Goal: Task Accomplishment & Management: Complete application form

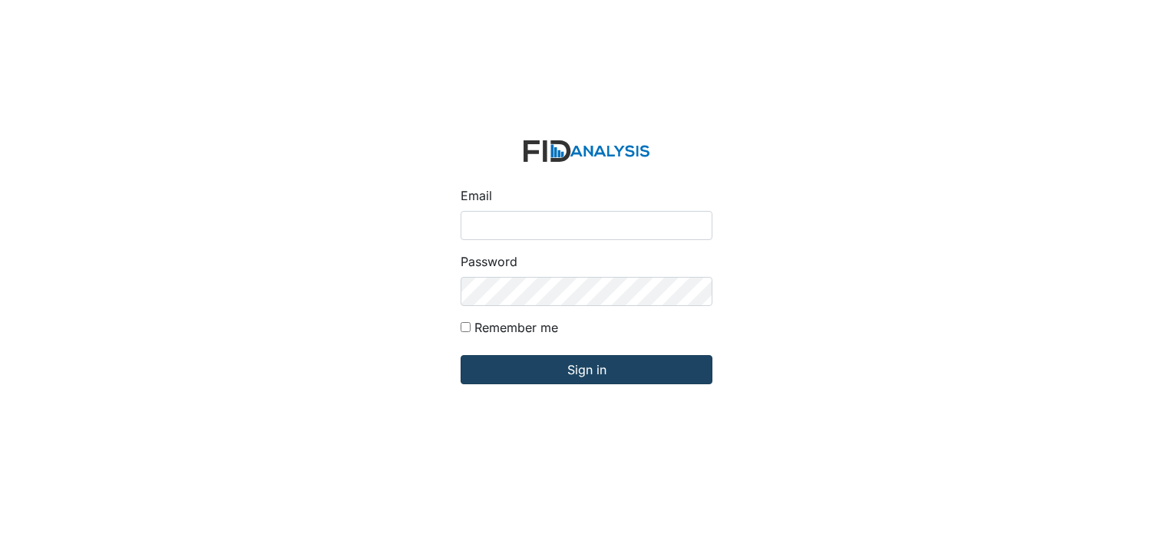
type input "[PERSON_NAME][EMAIL_ADDRESS][DOMAIN_NAME]"
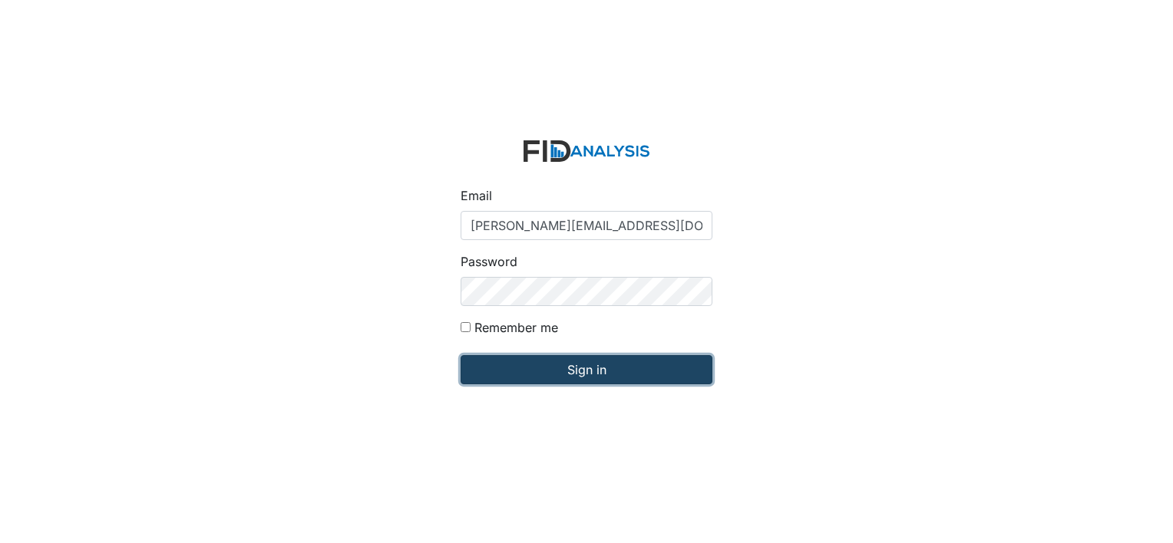
click at [584, 366] on input "Sign in" at bounding box center [587, 369] width 252 height 29
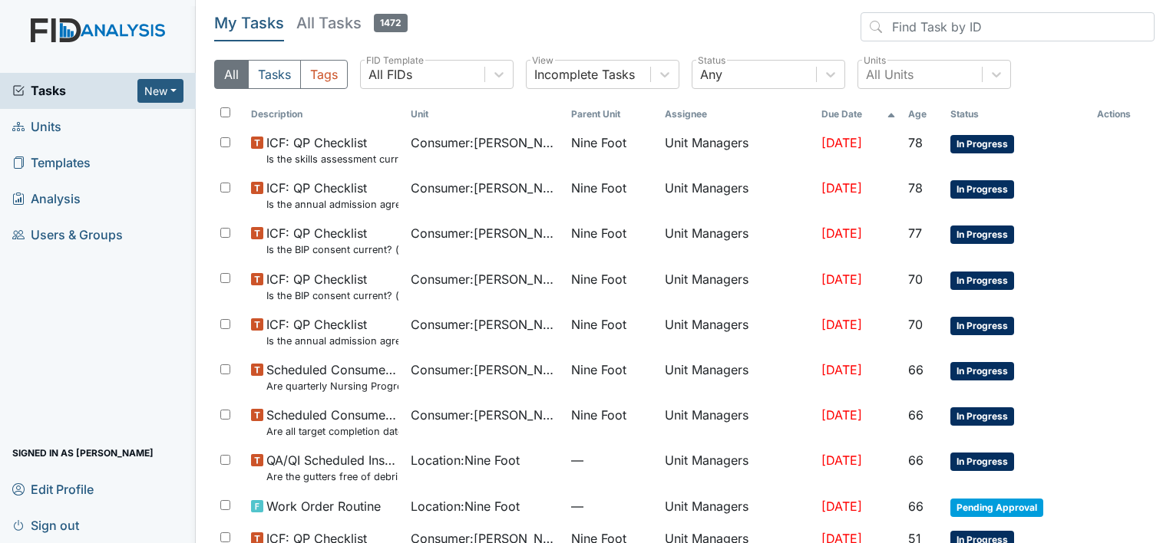
click at [42, 127] on span "Units" at bounding box center [36, 127] width 49 height 24
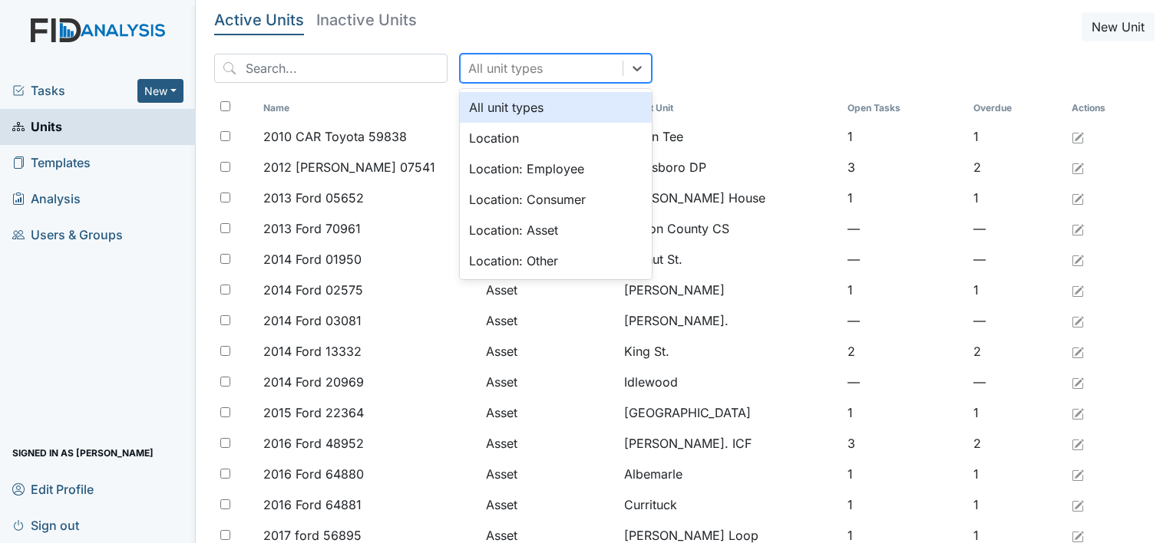
click at [527, 71] on div "All unit types" at bounding box center [542, 68] width 162 height 28
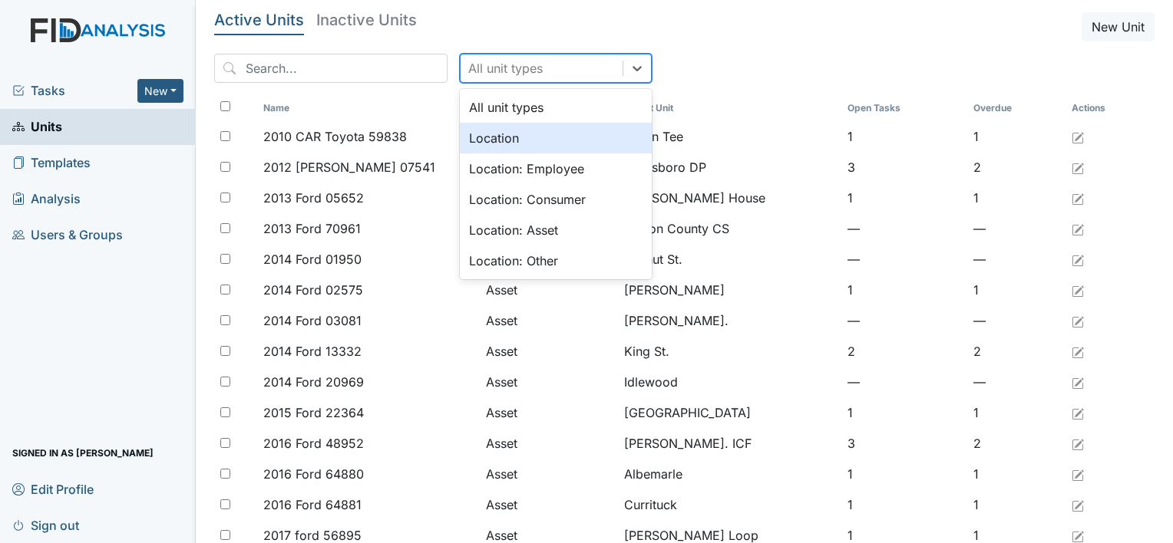
click at [524, 130] on div "Location" at bounding box center [556, 138] width 192 height 31
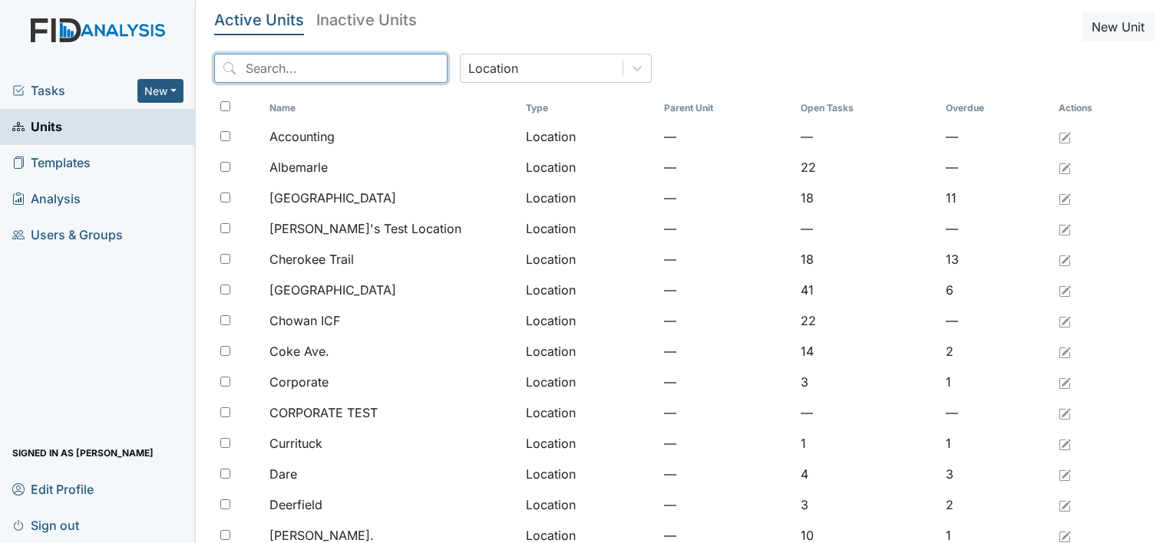
click at [335, 71] on input "search" at bounding box center [330, 68] width 233 height 29
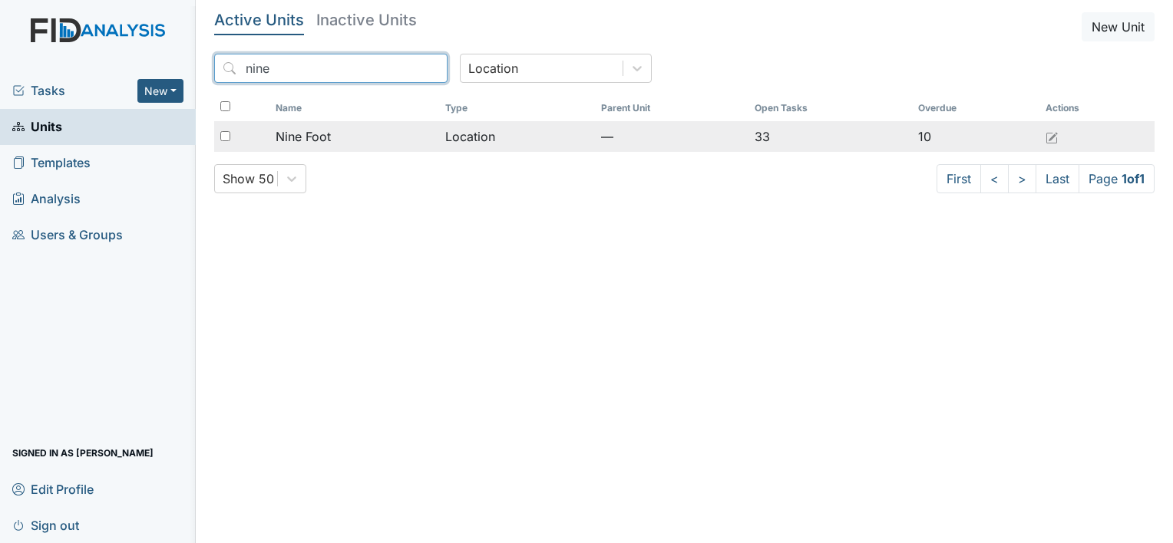
type input "nine"
click at [313, 141] on span "Nine Foot" at bounding box center [303, 136] width 55 height 18
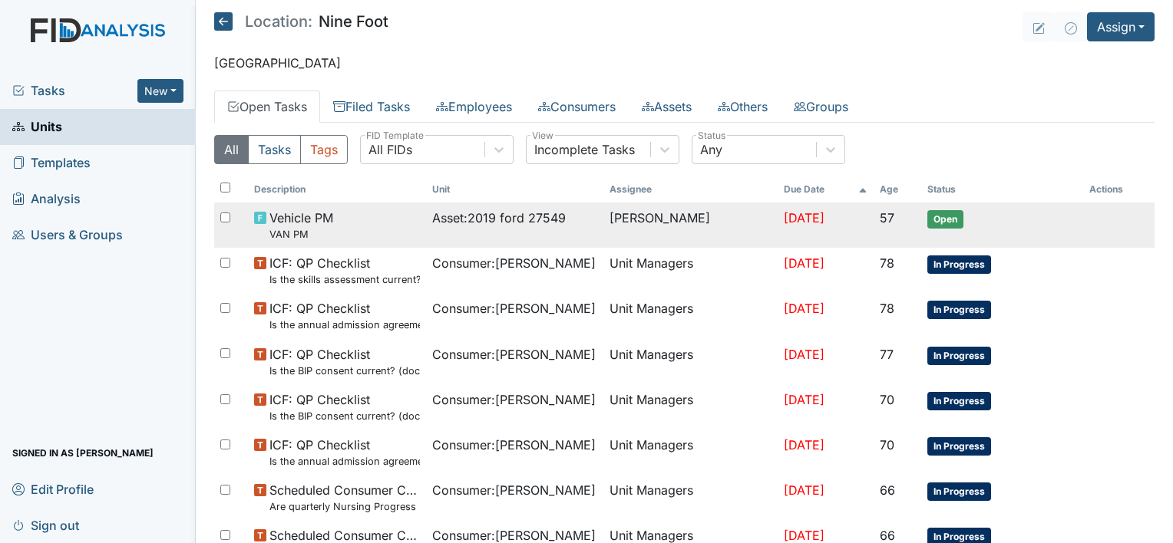
click at [487, 233] on td "Asset : 2019 ford 27549" at bounding box center [514, 225] width 177 height 45
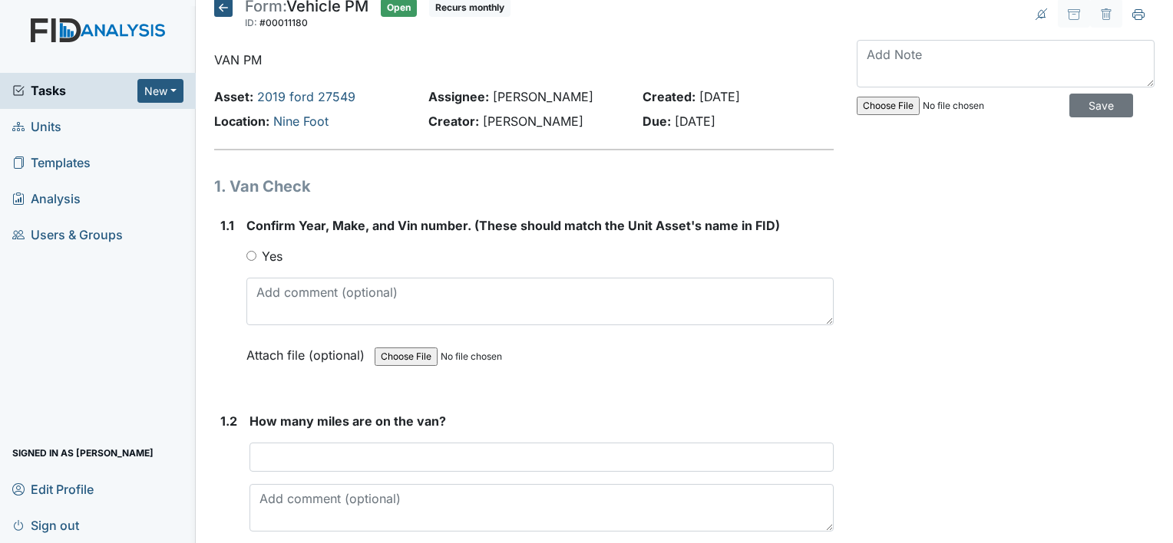
scroll to position [12, 0]
click at [221, 7] on icon at bounding box center [223, 9] width 18 height 18
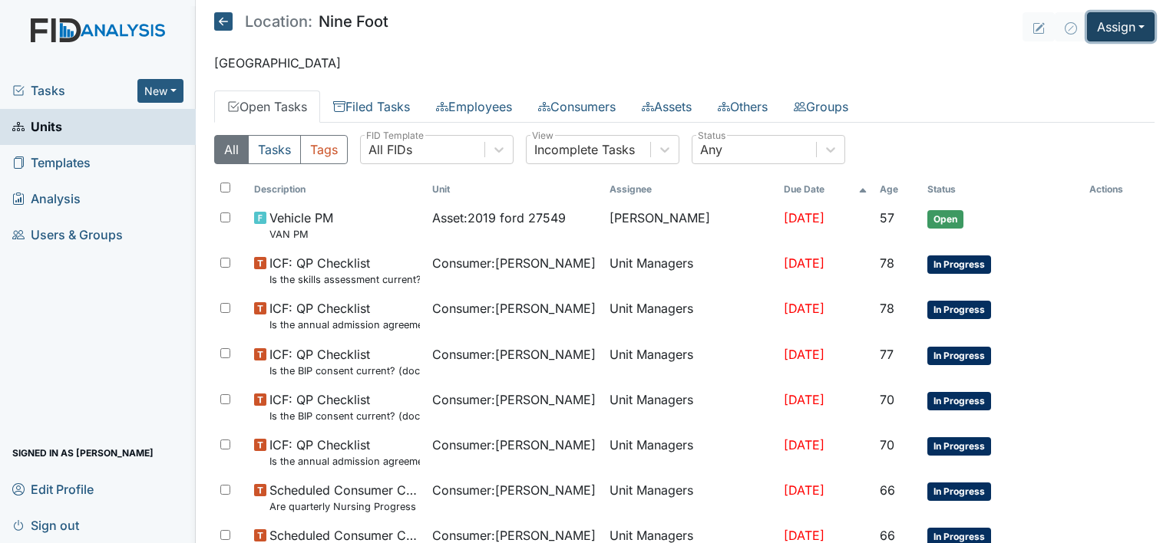
click at [1095, 25] on button "Assign" at bounding box center [1121, 26] width 68 height 29
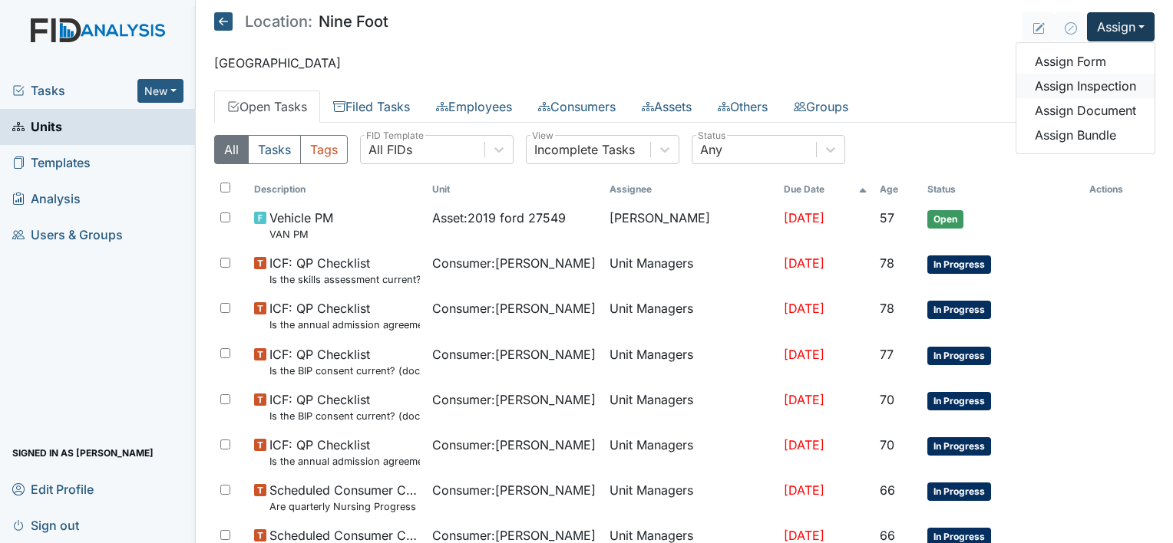
click at [1087, 81] on link "Assign Inspection" at bounding box center [1085, 86] width 138 height 25
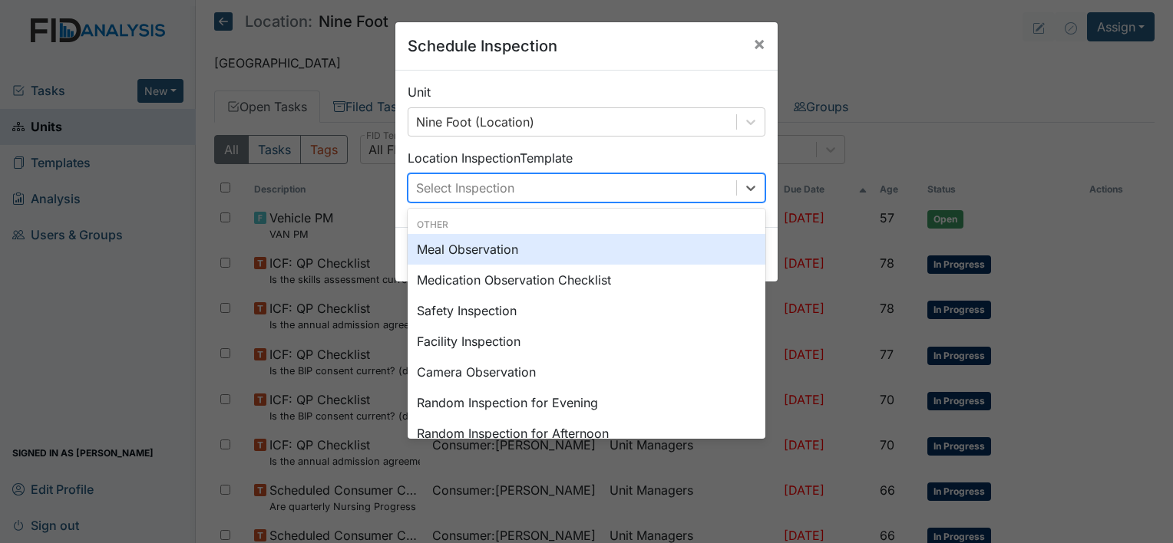
click at [636, 175] on div "Select Inspection" at bounding box center [572, 188] width 328 height 28
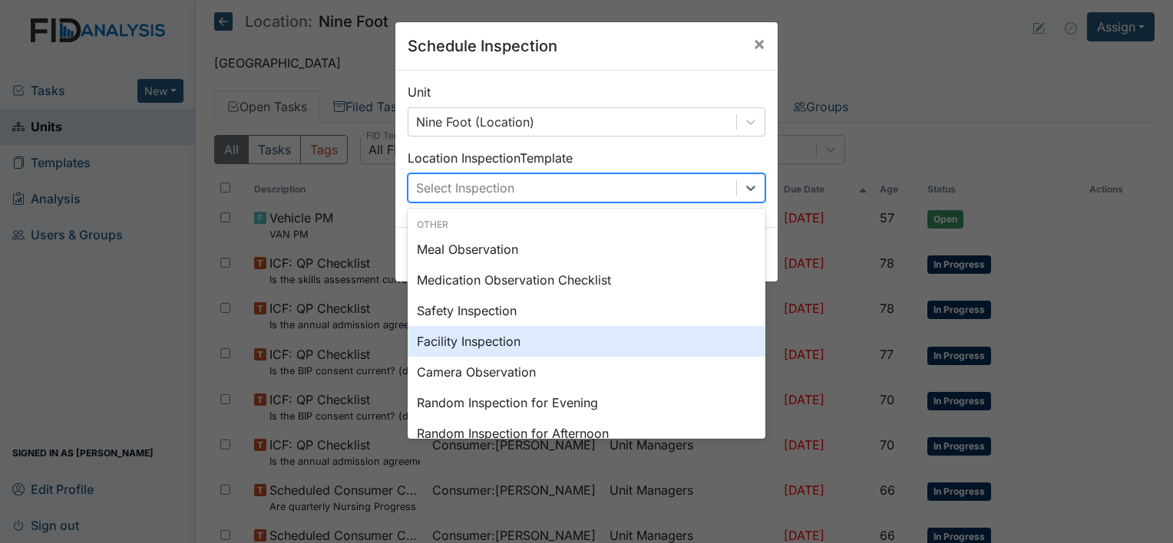
click at [618, 331] on div "Facility Inspection" at bounding box center [587, 341] width 358 height 31
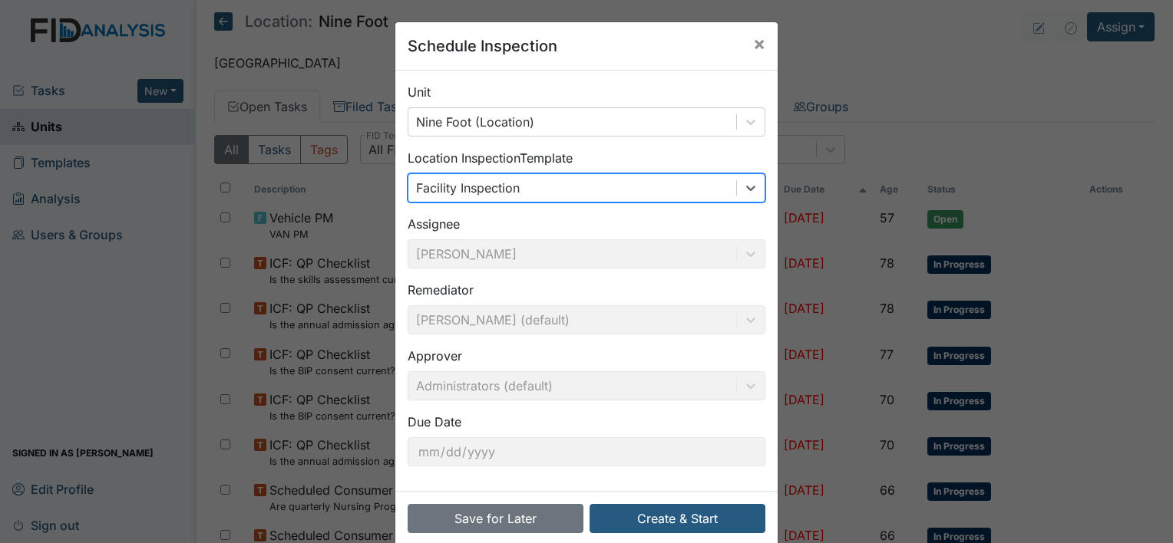
scroll to position [24, 0]
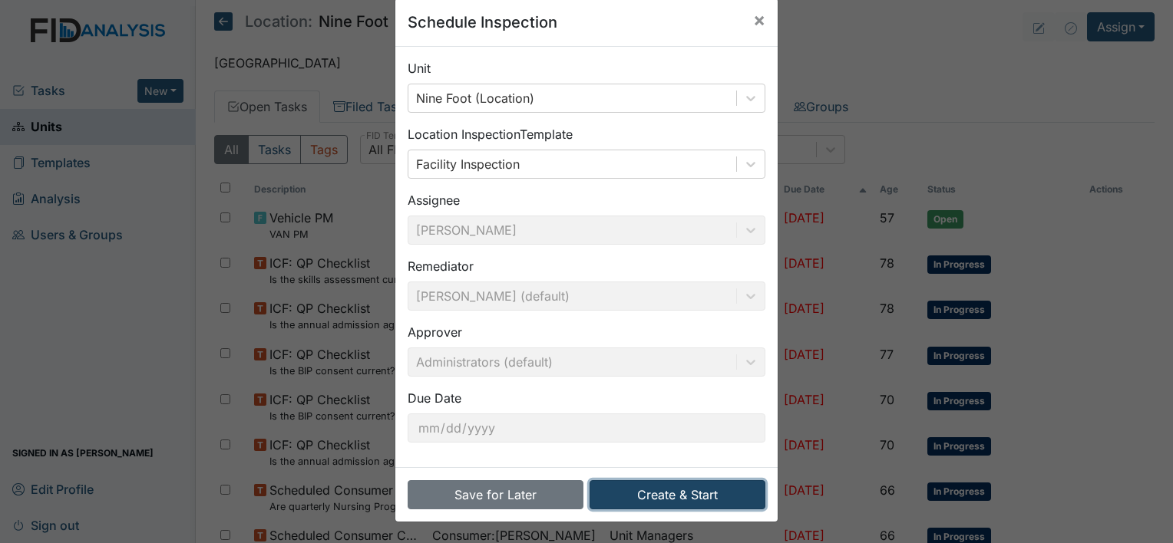
click at [669, 487] on button "Create & Start" at bounding box center [678, 495] width 176 height 29
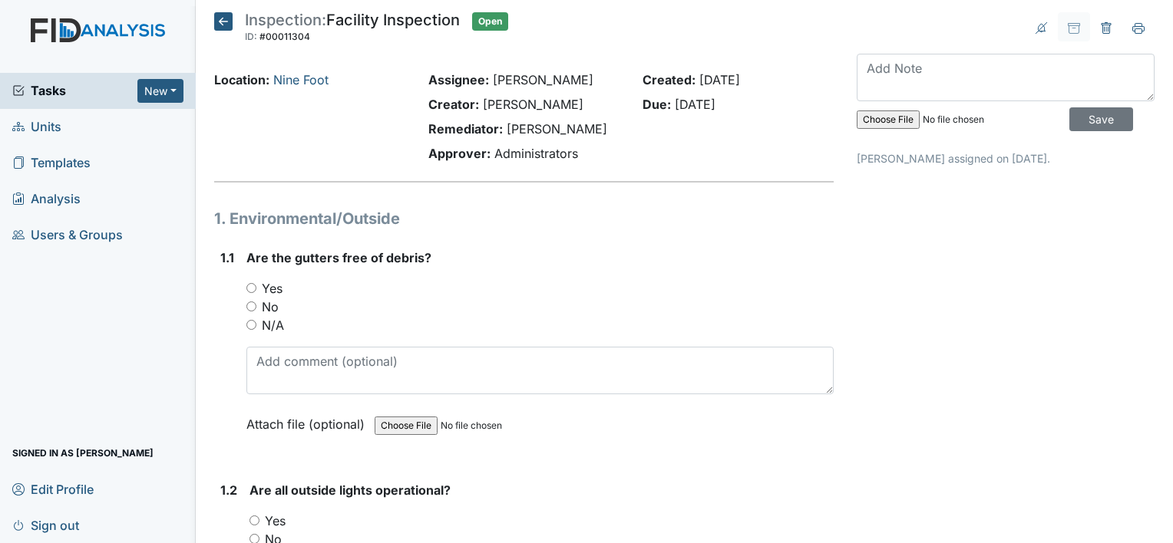
click at [260, 308] on div "No" at bounding box center [539, 307] width 587 height 18
click at [267, 309] on label "No" at bounding box center [270, 307] width 17 height 18
click at [256, 309] on input "No" at bounding box center [251, 307] width 10 height 10
radio input "true"
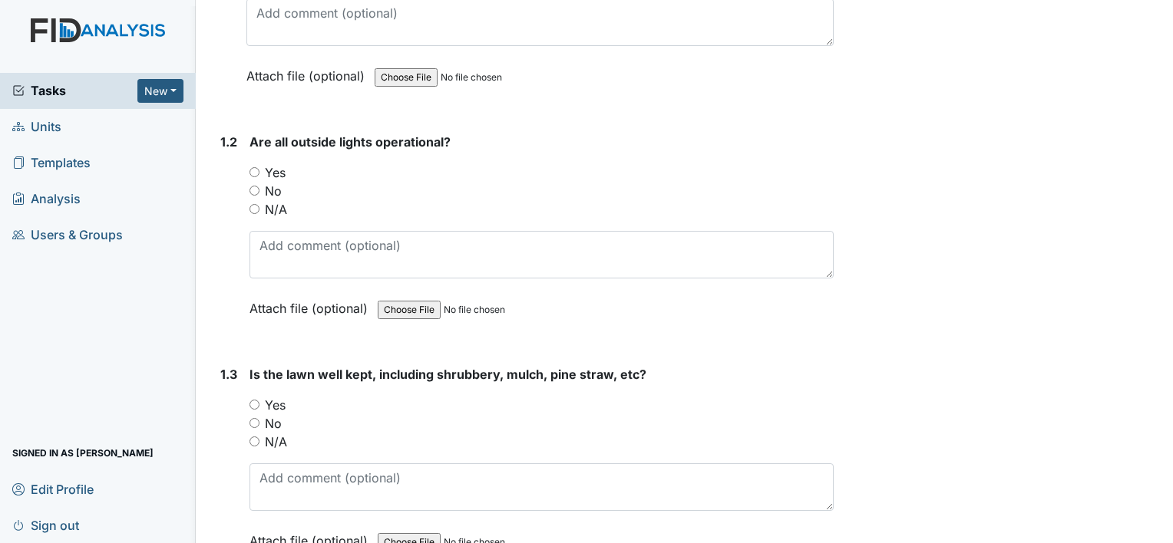
scroll to position [349, 0]
click at [270, 171] on label "Yes" at bounding box center [275, 172] width 21 height 18
click at [259, 171] on input "Yes" at bounding box center [254, 172] width 10 height 10
radio input "true"
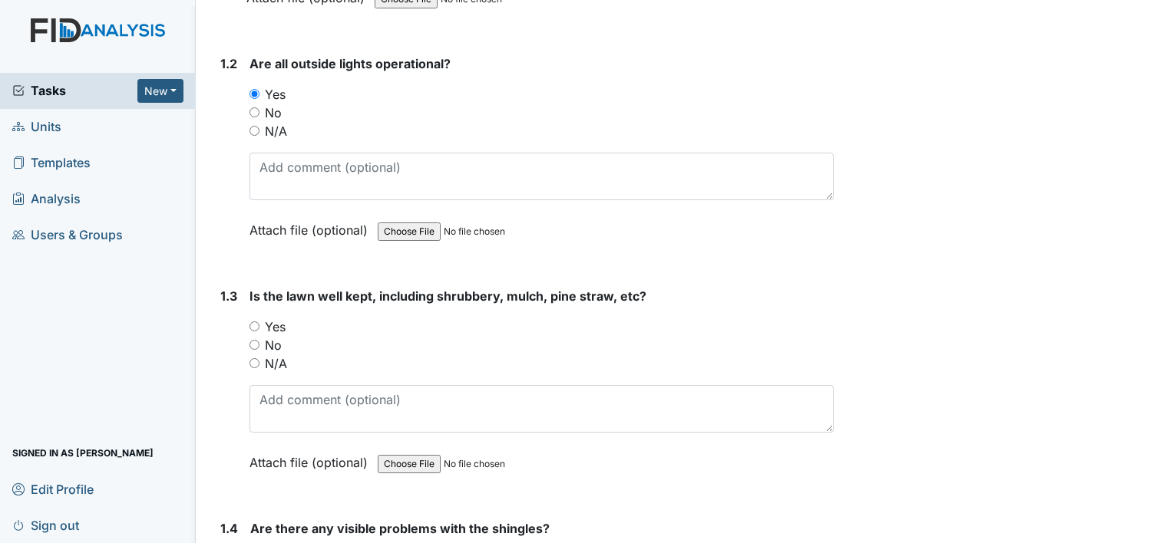
scroll to position [197, 0]
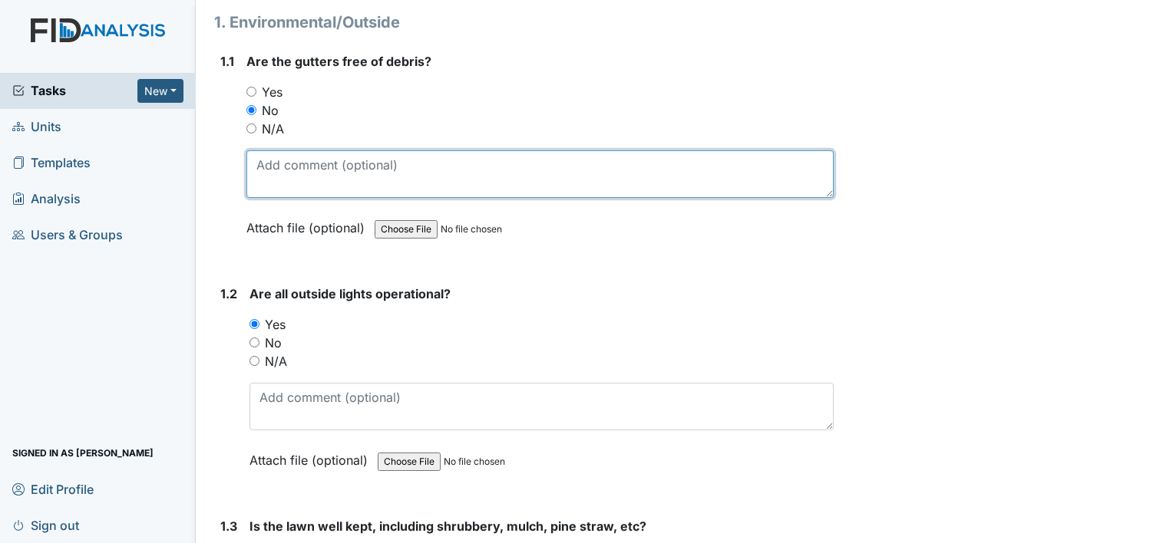
click at [332, 187] on textarea at bounding box center [539, 174] width 587 height 48
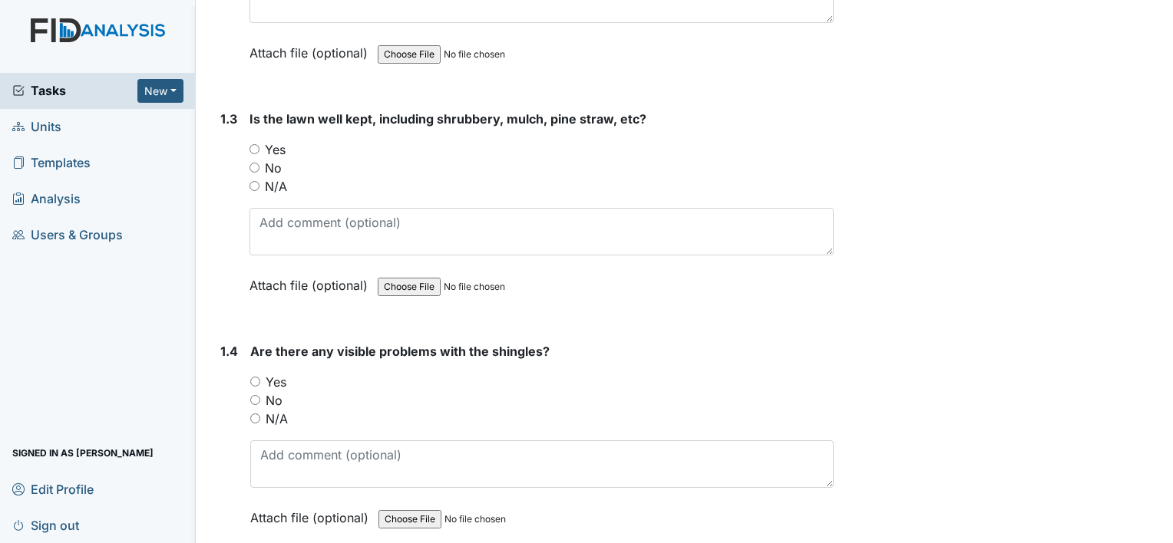
scroll to position [606, 0]
type textarea "work order already put in for gutters to be cleaned"
click at [280, 148] on label "Yes" at bounding box center [275, 147] width 21 height 18
click at [259, 148] on input "Yes" at bounding box center [254, 147] width 10 height 10
radio input "true"
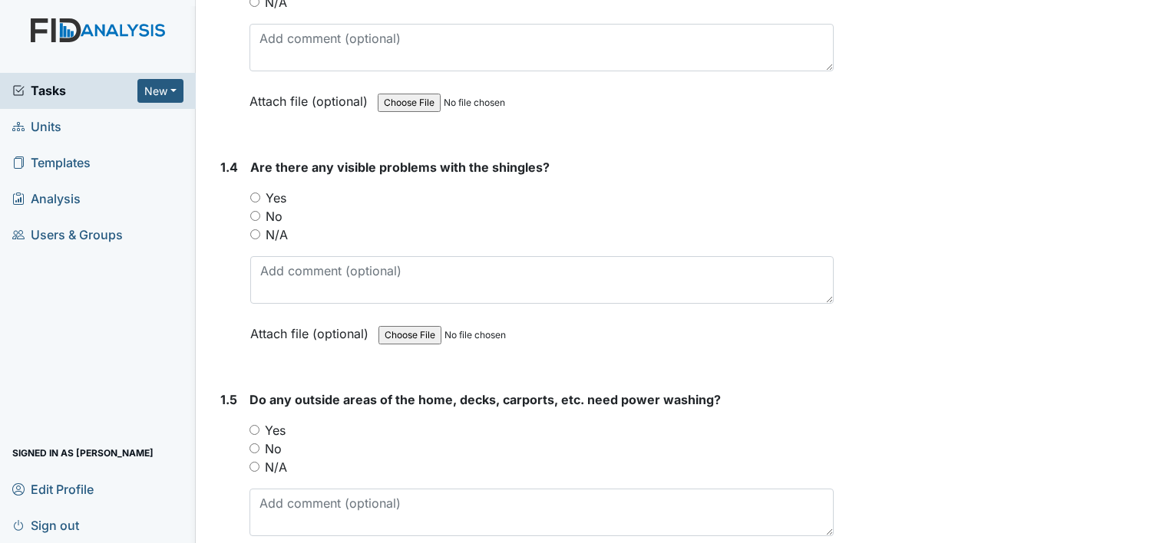
scroll to position [797, 0]
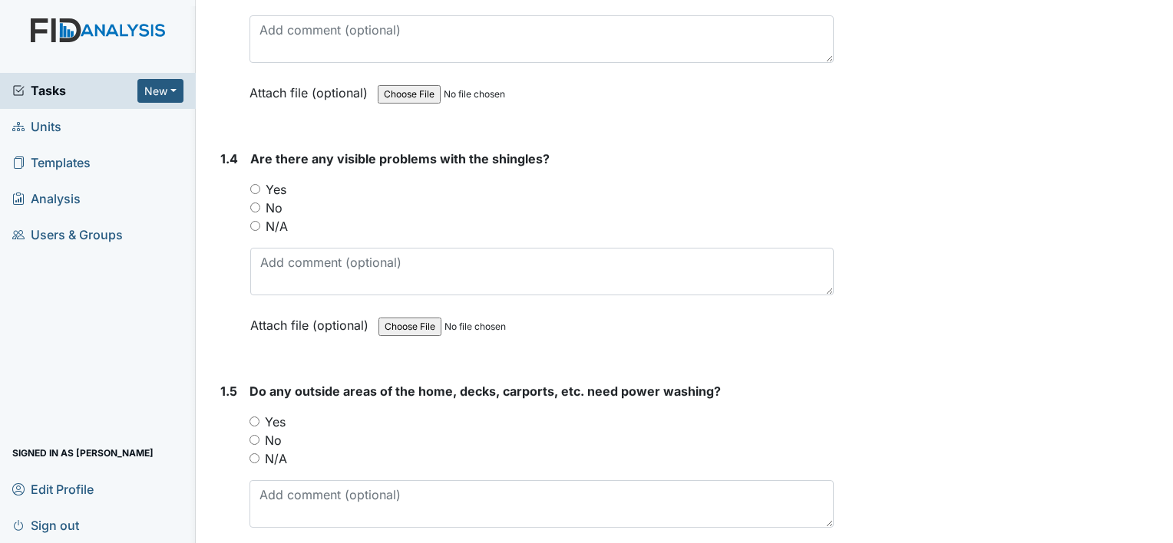
click at [263, 209] on div "No" at bounding box center [541, 208] width 583 height 18
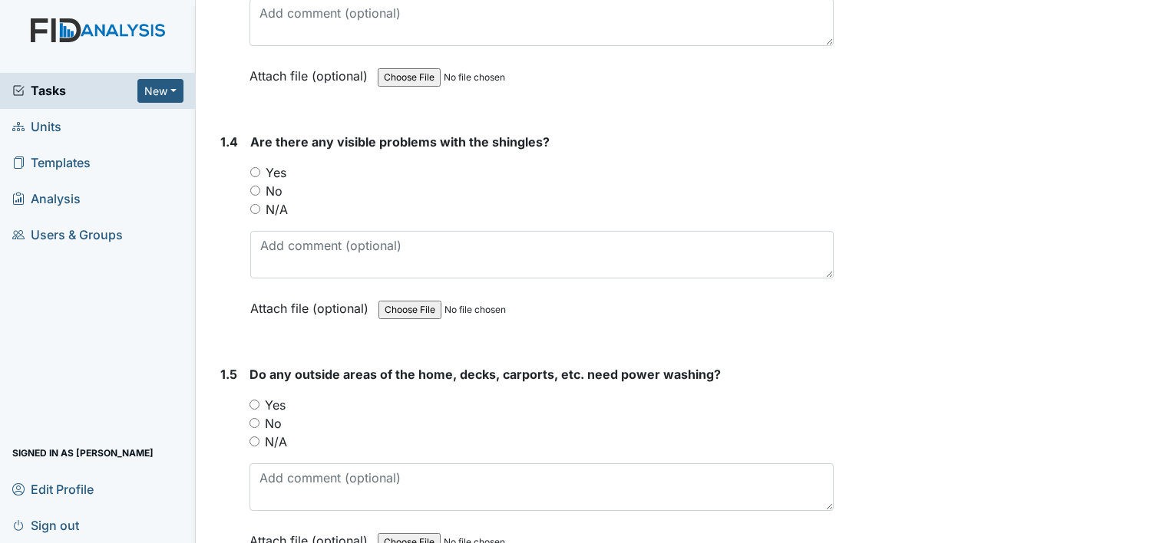
click at [277, 189] on label "No" at bounding box center [274, 191] width 17 height 18
click at [260, 189] on input "No" at bounding box center [255, 191] width 10 height 10
radio input "true"
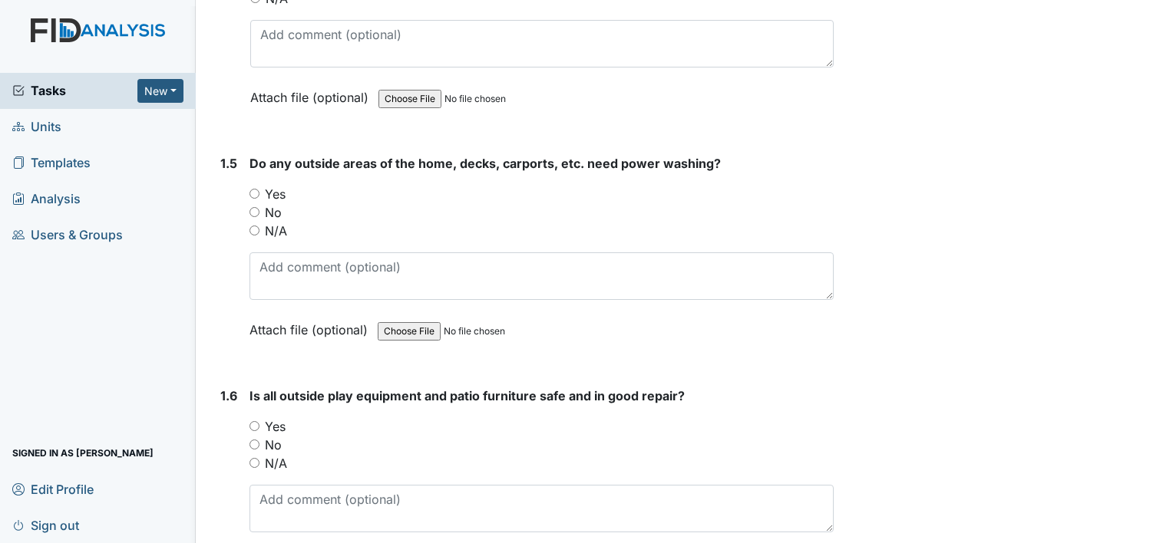
scroll to position [1026, 0]
click at [271, 188] on label "Yes" at bounding box center [275, 193] width 21 height 18
click at [259, 188] on input "Yes" at bounding box center [254, 193] width 10 height 10
radio input "true"
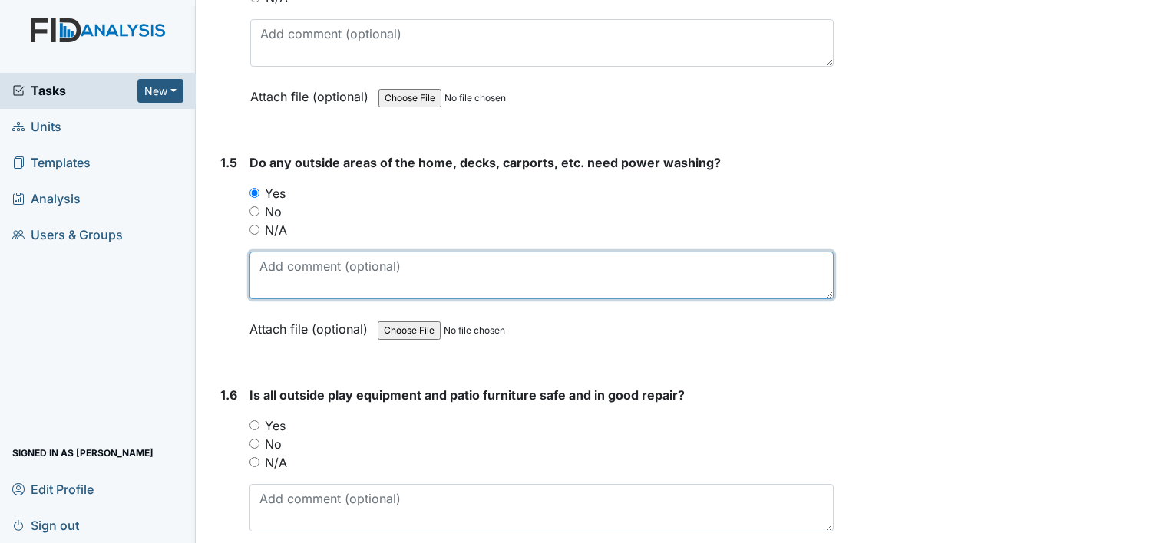
click at [289, 279] on textarea at bounding box center [541, 276] width 584 height 48
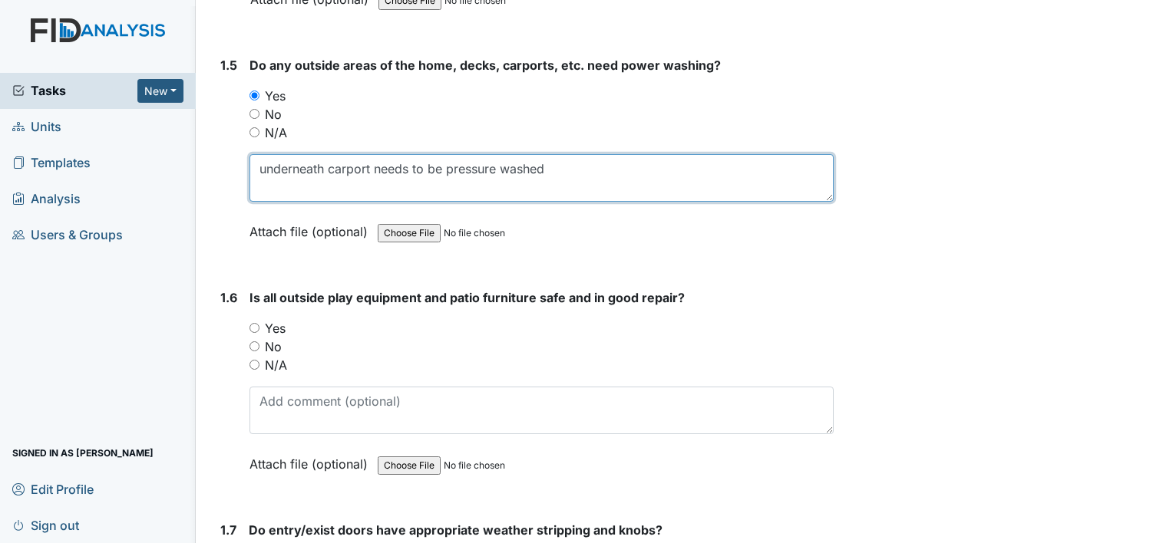
scroll to position [1124, 0]
type textarea "underneath carport needs to be pressure washed"
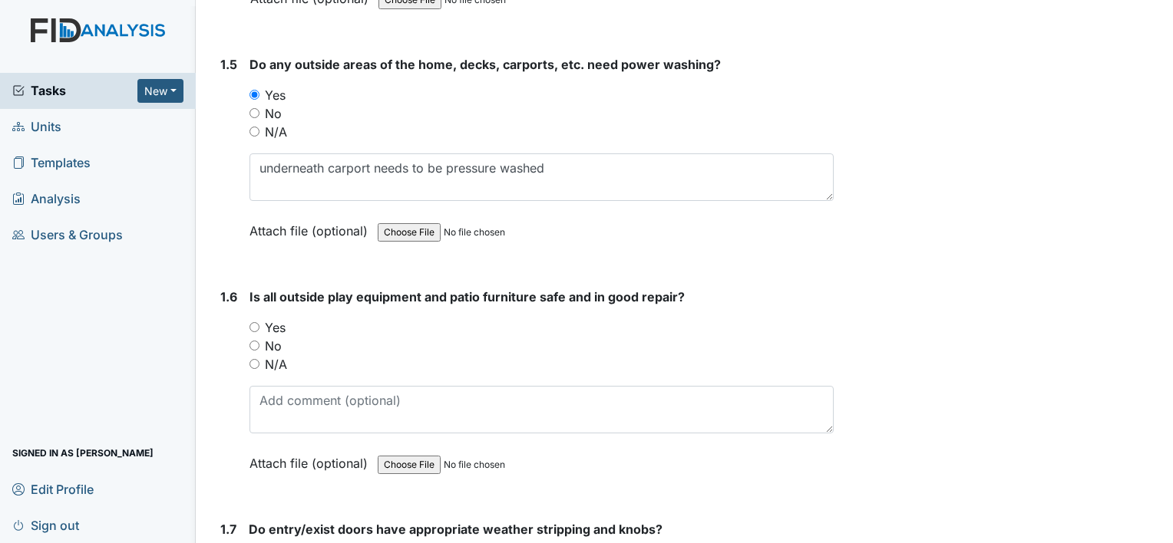
click at [286, 319] on label "Yes" at bounding box center [275, 328] width 21 height 18
click at [259, 322] on input "Yes" at bounding box center [254, 327] width 10 height 10
radio input "true"
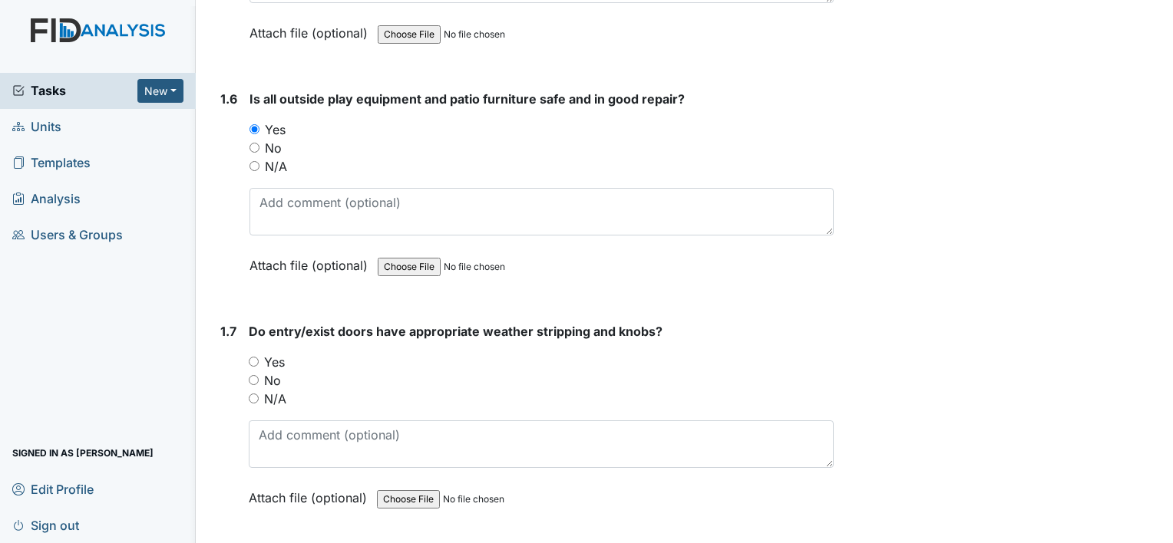
scroll to position [1323, 0]
click at [267, 356] on label "Yes" at bounding box center [274, 361] width 21 height 18
click at [259, 356] on input "Yes" at bounding box center [254, 360] width 10 height 10
radio input "true"
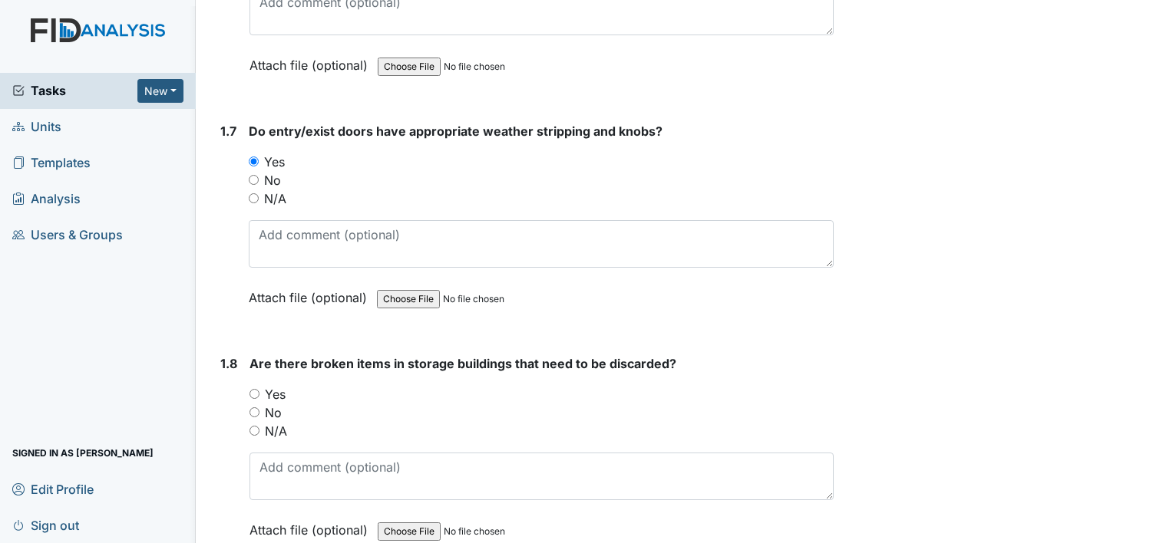
scroll to position [1523, 0]
click at [279, 409] on label "No" at bounding box center [273, 412] width 17 height 18
click at [259, 409] on input "No" at bounding box center [254, 412] width 10 height 10
radio input "true"
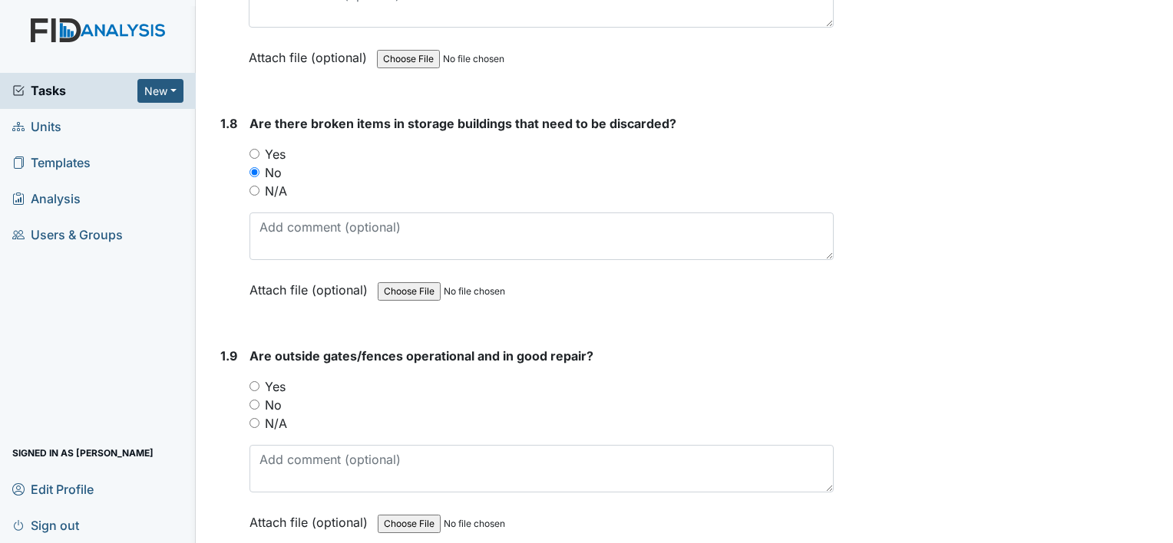
scroll to position [1770, 0]
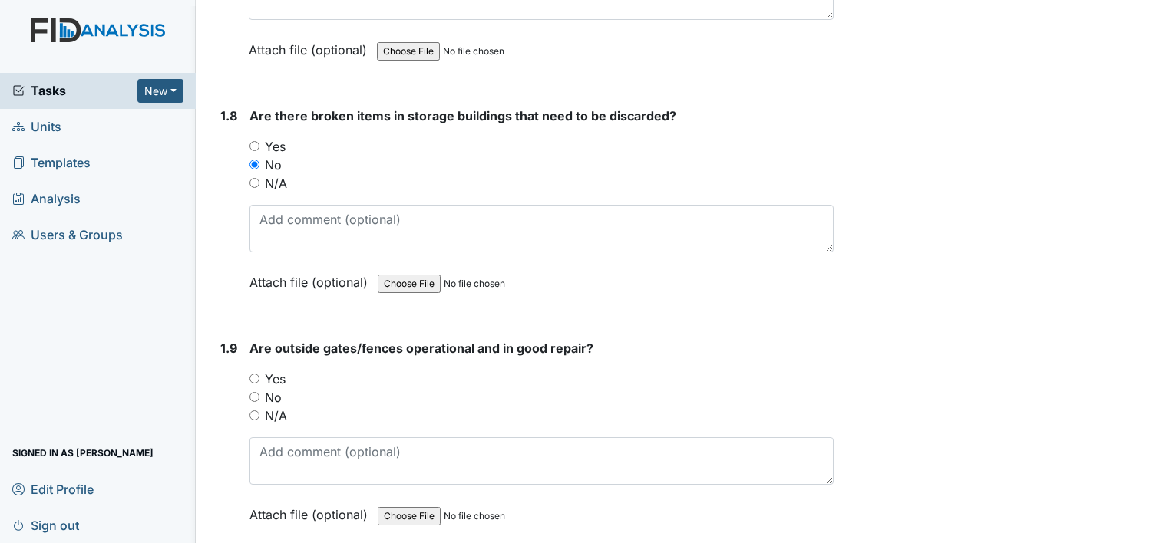
click at [273, 395] on label "No" at bounding box center [273, 397] width 17 height 18
click at [259, 395] on input "No" at bounding box center [254, 397] width 10 height 10
radio input "true"
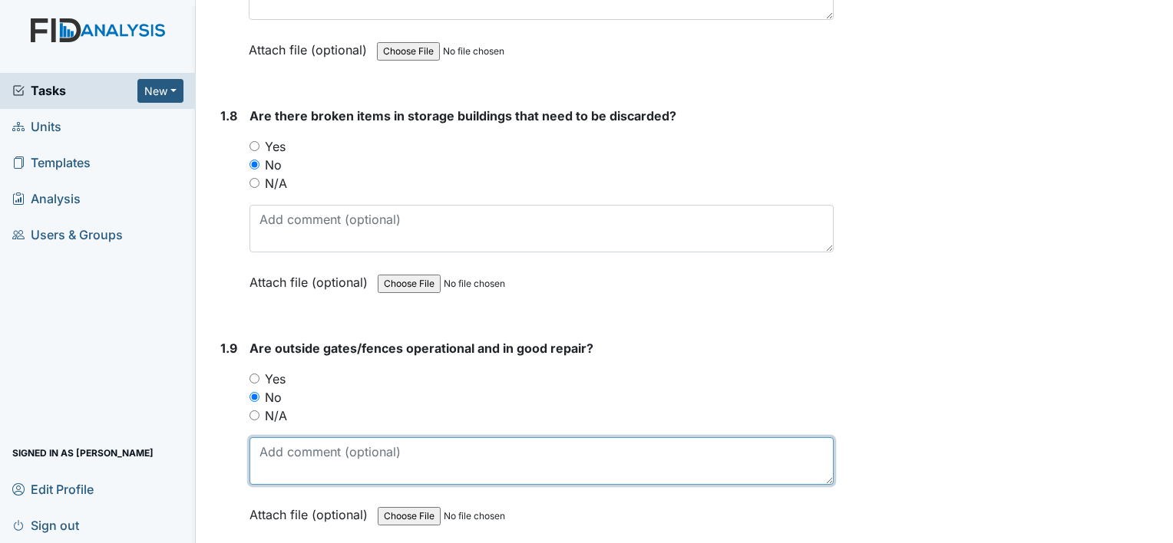
click at [276, 469] on textarea at bounding box center [541, 462] width 584 height 48
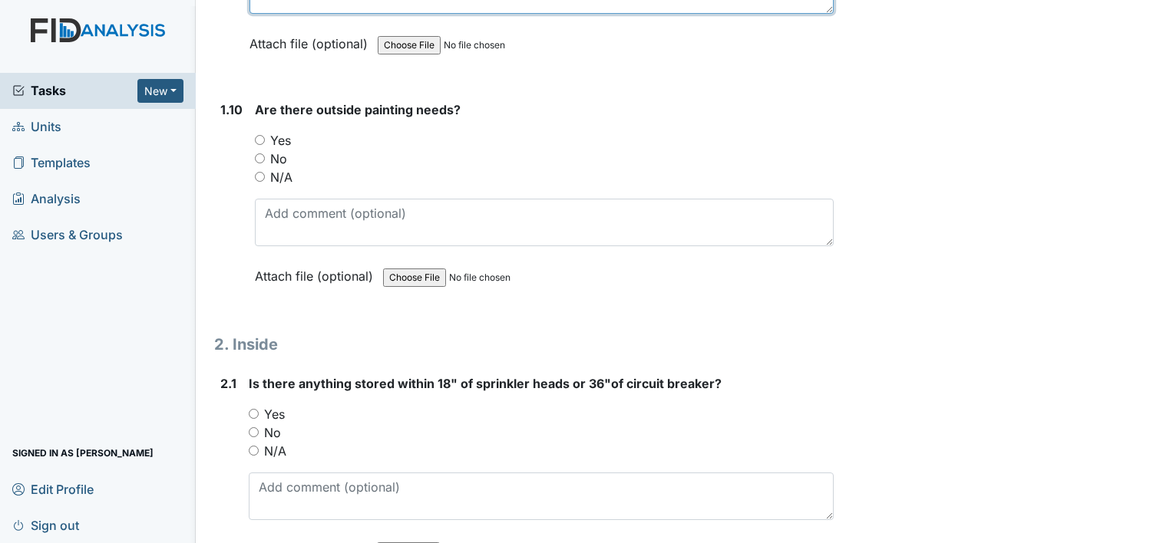
scroll to position [2243, 0]
type textarea "fence in backyard needs to be replaced"
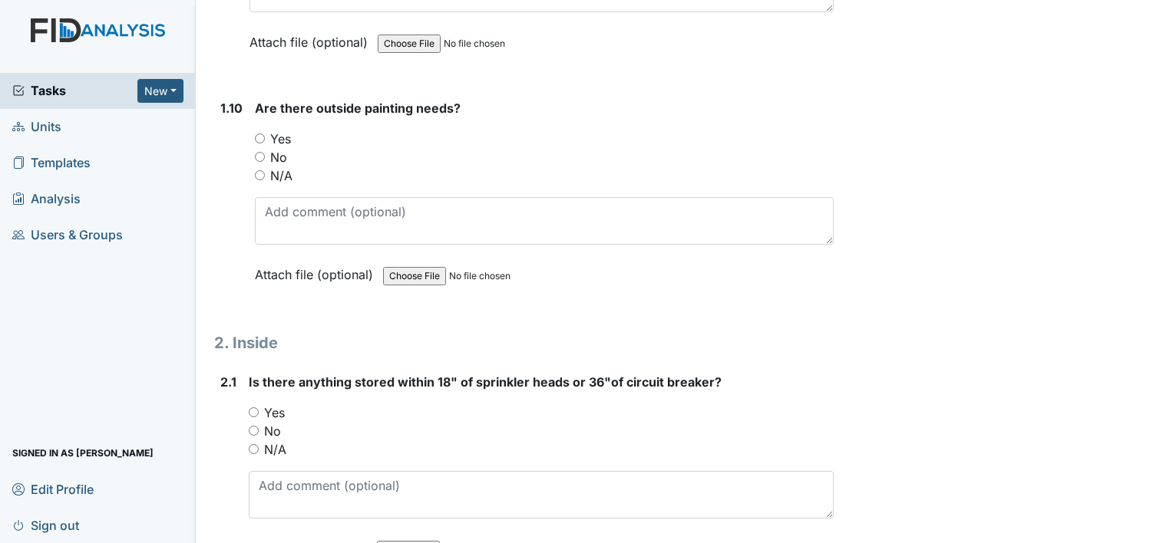
click at [278, 154] on label "No" at bounding box center [278, 157] width 17 height 18
click at [265, 154] on input "No" at bounding box center [260, 157] width 10 height 10
radio input "true"
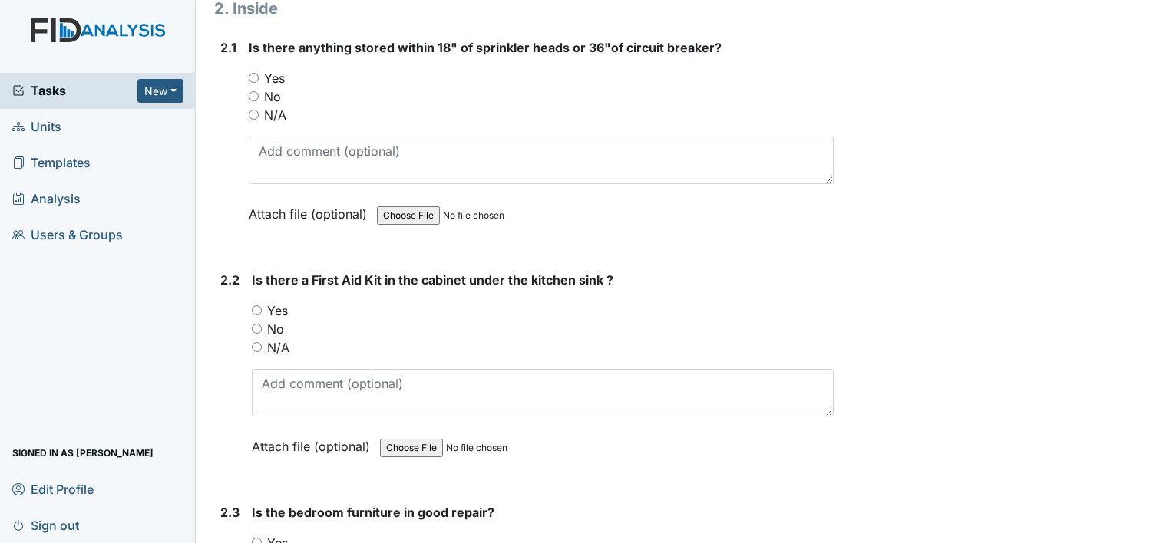
scroll to position [2593, 0]
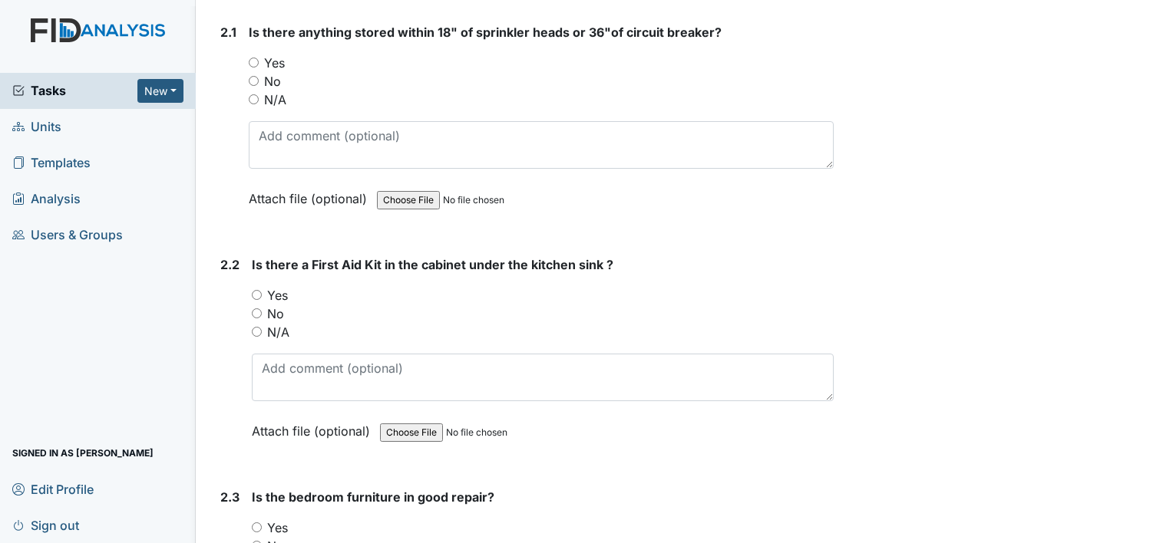
click at [270, 74] on label "No" at bounding box center [272, 81] width 17 height 18
click at [259, 76] on input "No" at bounding box center [254, 81] width 10 height 10
radio input "true"
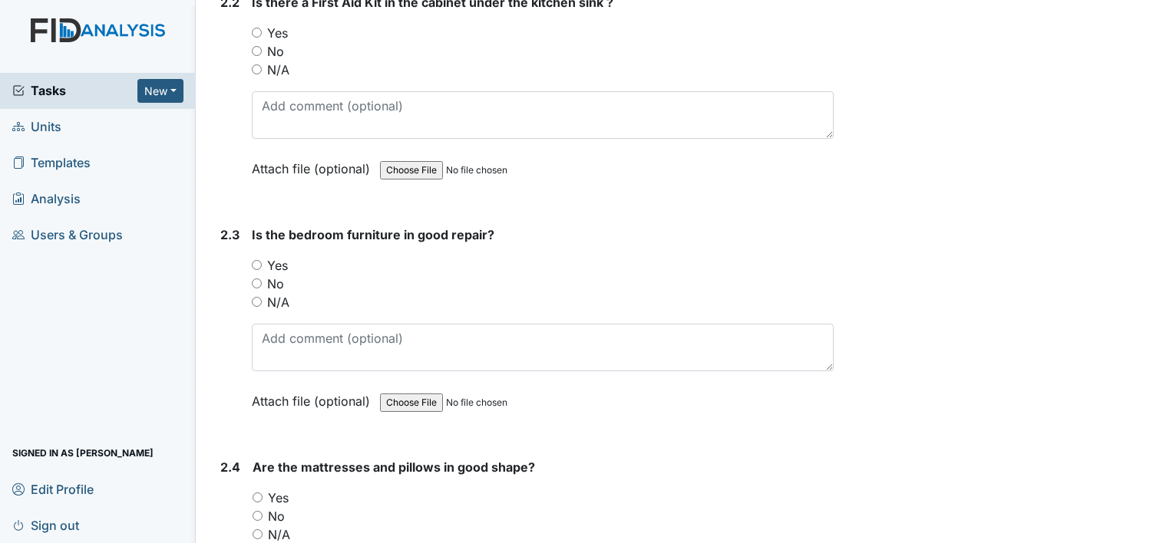
scroll to position [2862, 0]
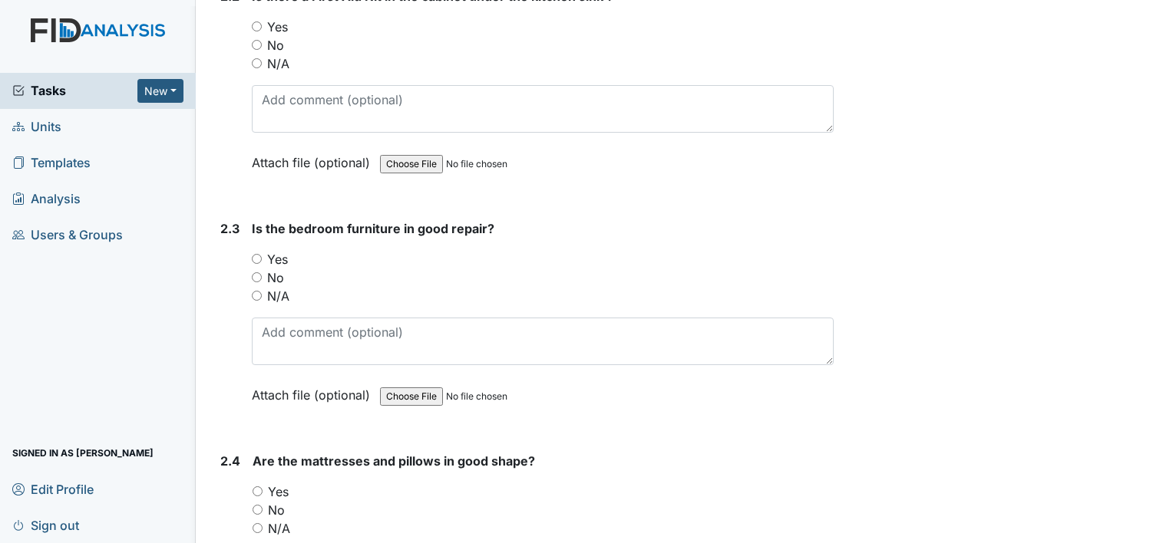
click at [276, 18] on label "Yes" at bounding box center [277, 27] width 21 height 18
click at [262, 21] on input "Yes" at bounding box center [257, 26] width 10 height 10
radio input "true"
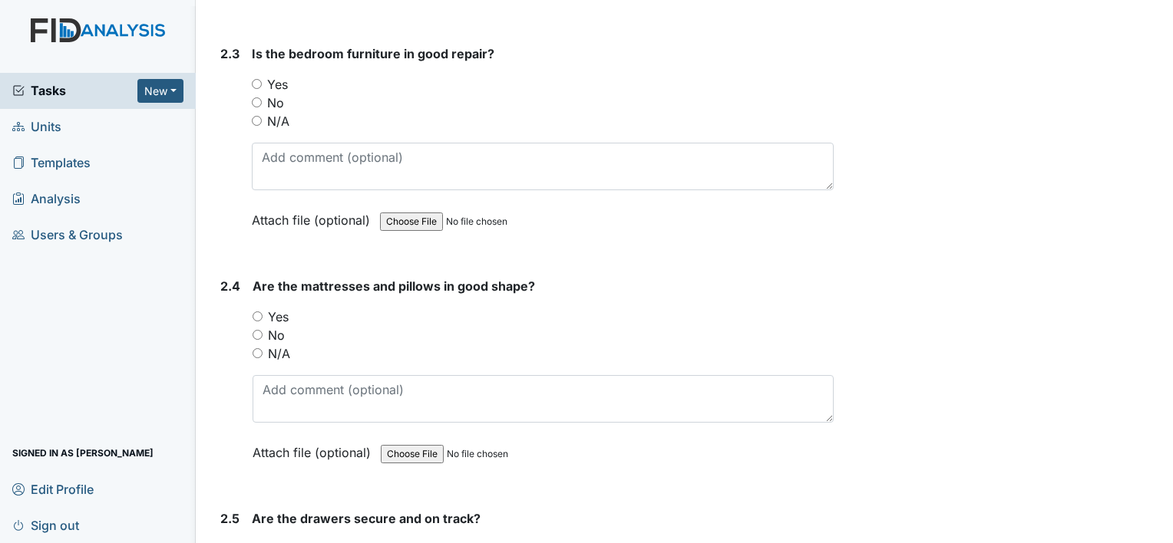
scroll to position [3038, 0]
click at [273, 92] on label "No" at bounding box center [275, 101] width 17 height 18
click at [262, 96] on input "No" at bounding box center [257, 101] width 10 height 10
radio input "true"
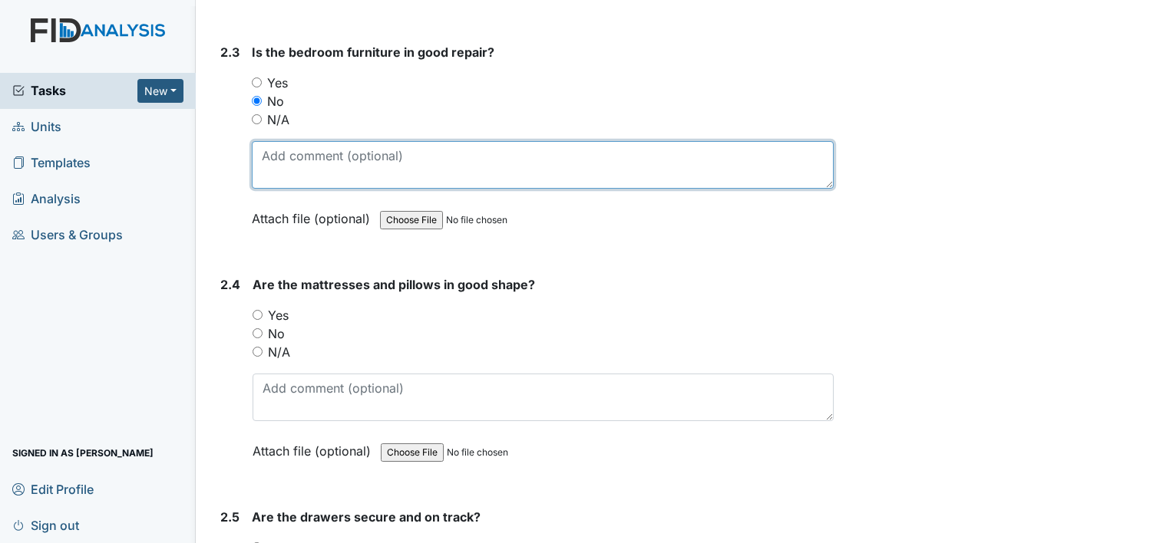
click at [286, 147] on textarea at bounding box center [543, 165] width 582 height 48
click at [331, 150] on textarea at bounding box center [543, 165] width 582 height 48
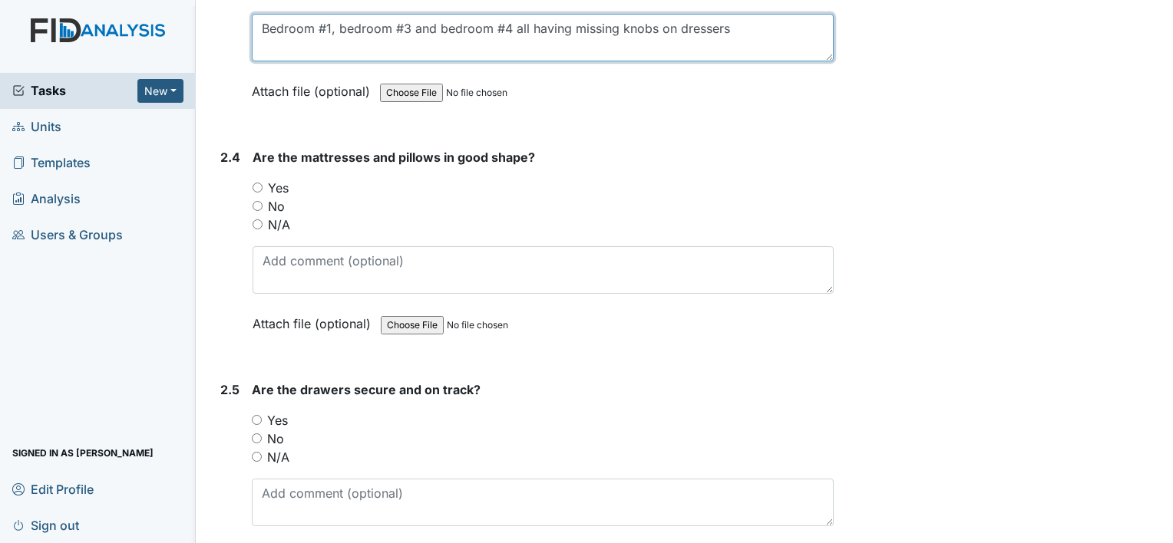
scroll to position [3167, 0]
type textarea "Bedroom #1, bedroom #3 and bedroom #4 all having missing knobs on dressers"
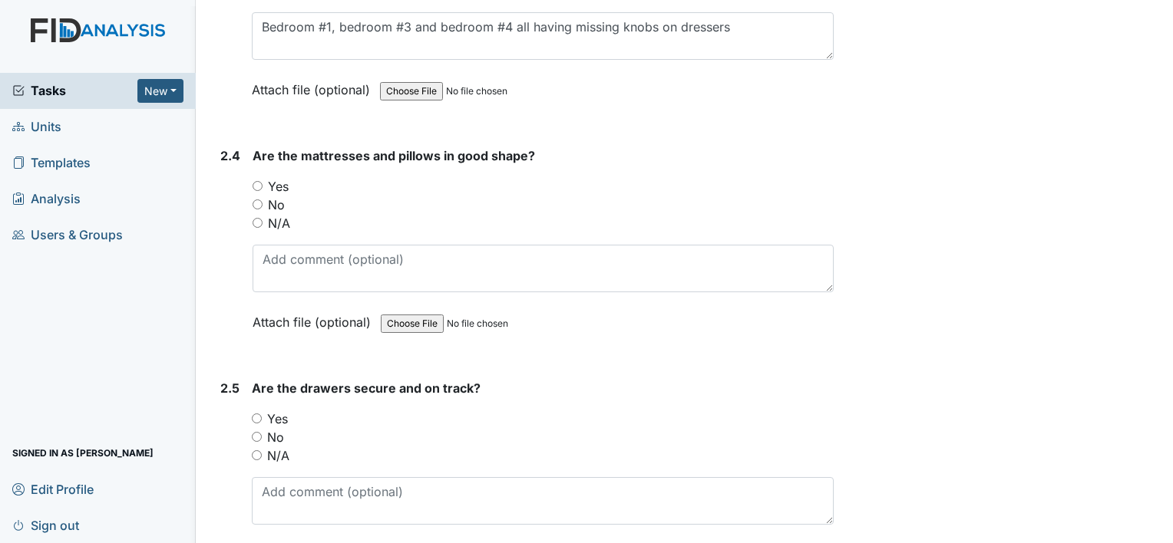
click at [270, 178] on label "Yes" at bounding box center [278, 186] width 21 height 18
click at [263, 181] on input "Yes" at bounding box center [258, 186] width 10 height 10
radio input "true"
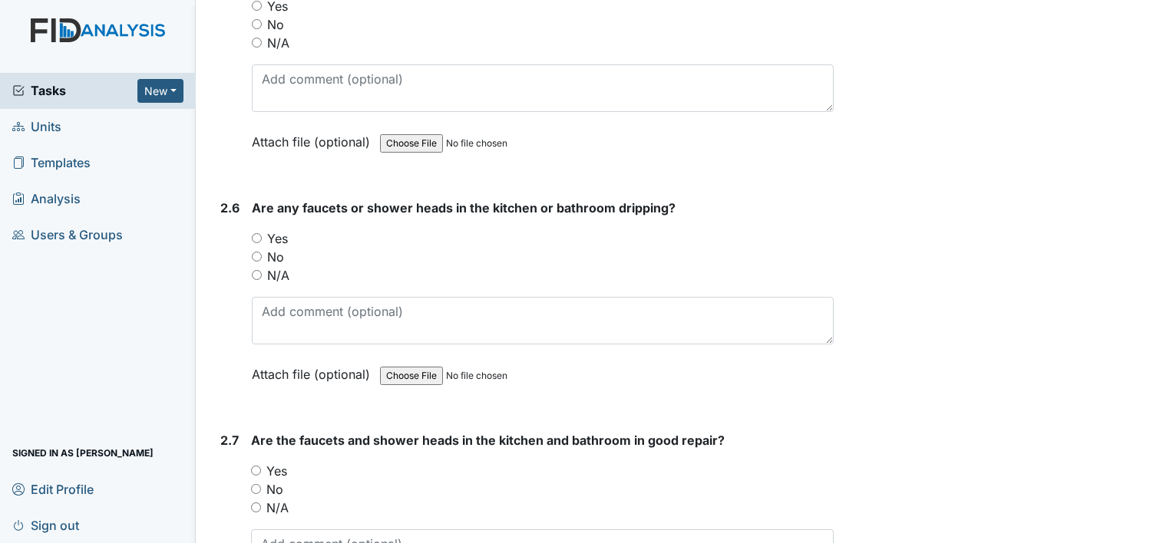
scroll to position [3583, 0]
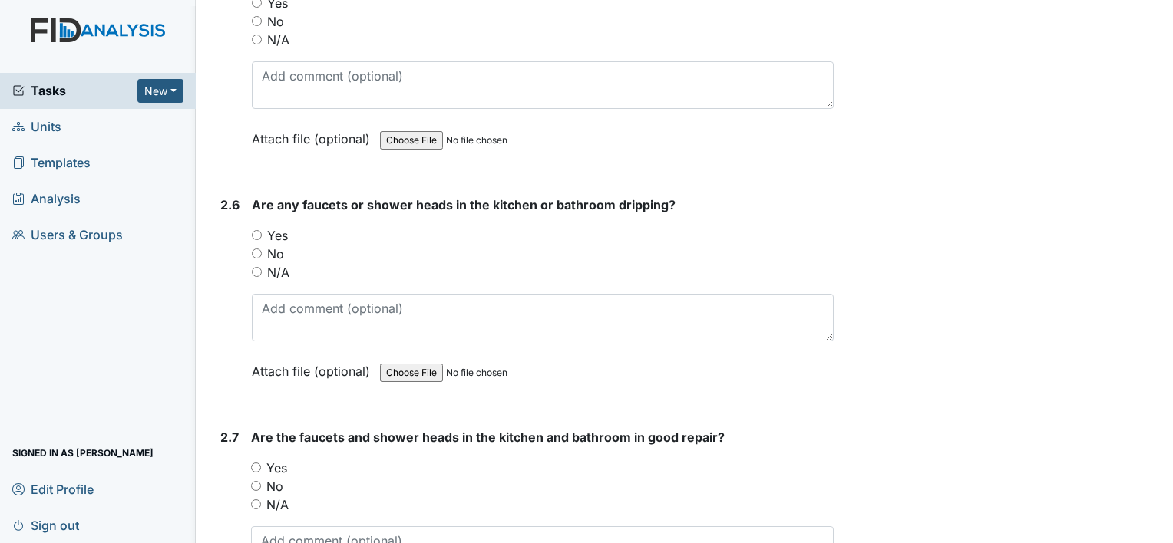
click at [272, 245] on label "No" at bounding box center [275, 254] width 17 height 18
click at [262, 249] on input "No" at bounding box center [257, 254] width 10 height 10
radio input "true"
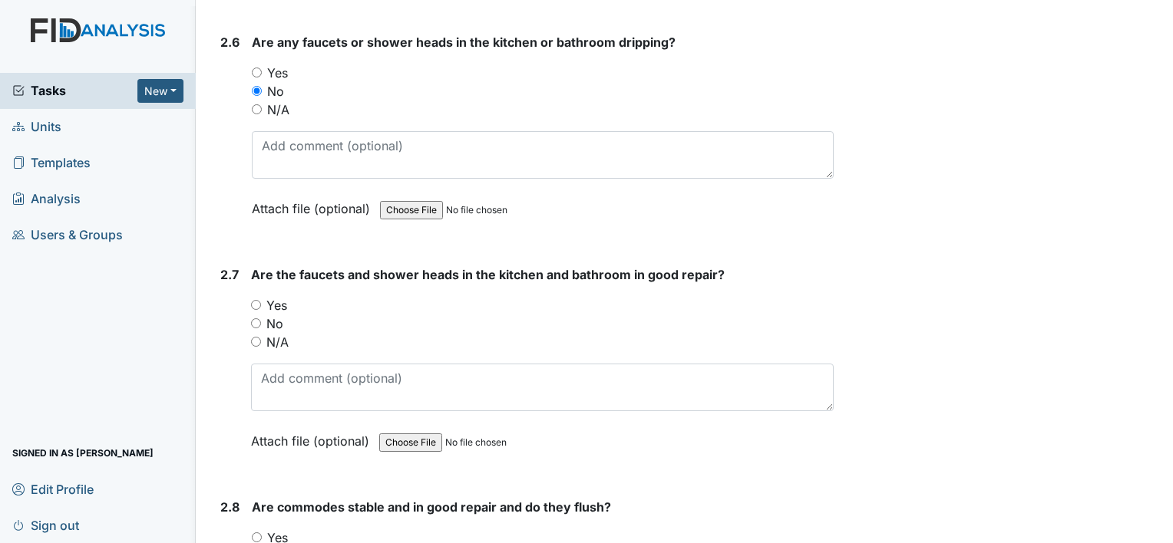
scroll to position [3751, 0]
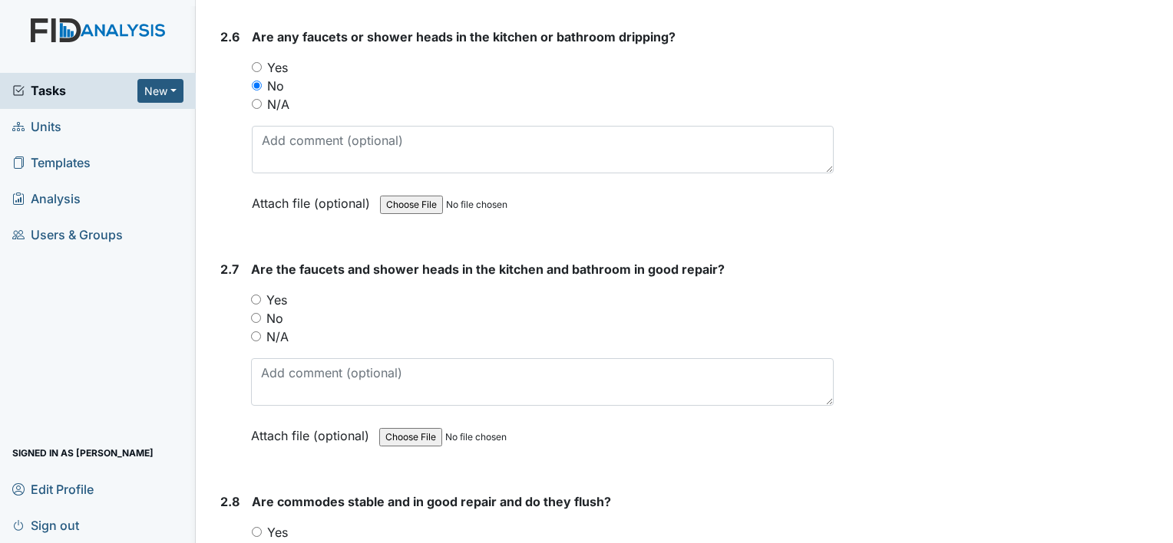
click at [276, 291] on label "Yes" at bounding box center [276, 300] width 21 height 18
click at [261, 295] on input "Yes" at bounding box center [256, 300] width 10 height 10
radio input "true"
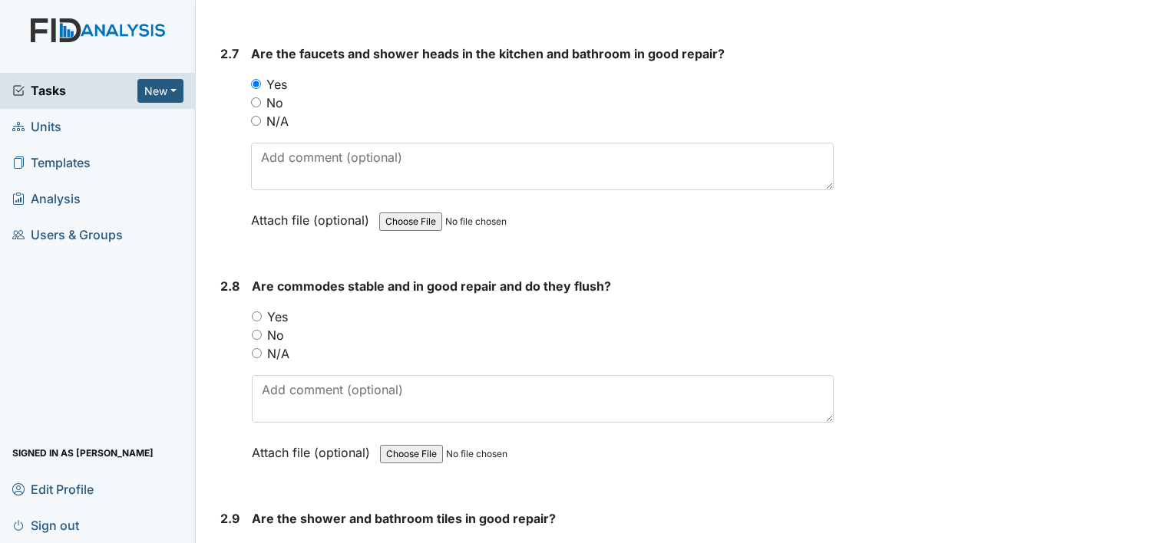
scroll to position [3969, 0]
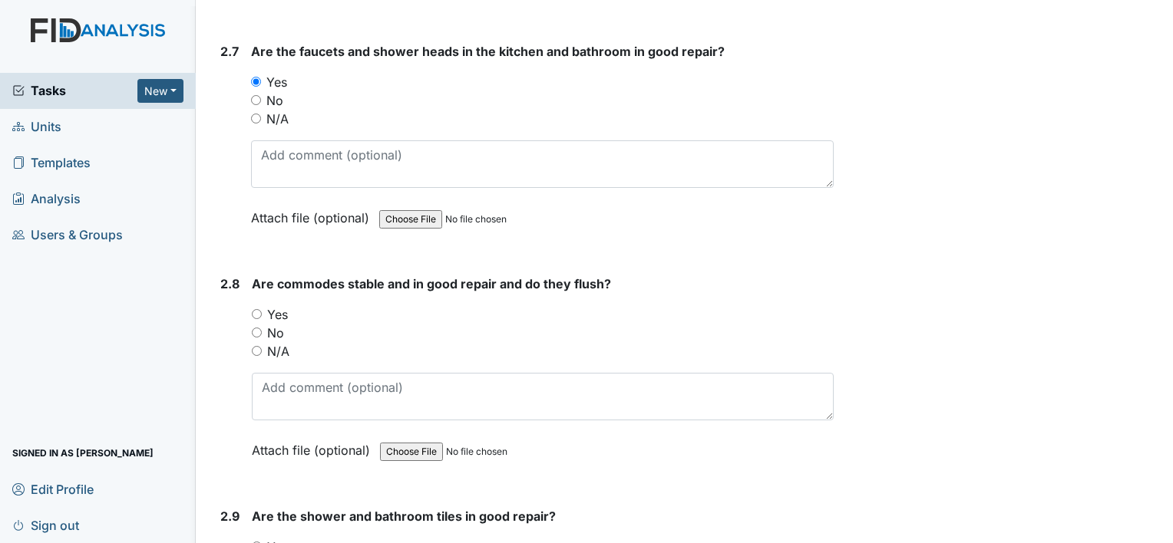
click at [279, 309] on label "Yes" at bounding box center [277, 315] width 21 height 18
click at [262, 309] on input "Yes" at bounding box center [257, 314] width 10 height 10
radio input "true"
click at [277, 324] on label "No" at bounding box center [275, 333] width 17 height 18
click at [262, 328] on input "No" at bounding box center [257, 333] width 10 height 10
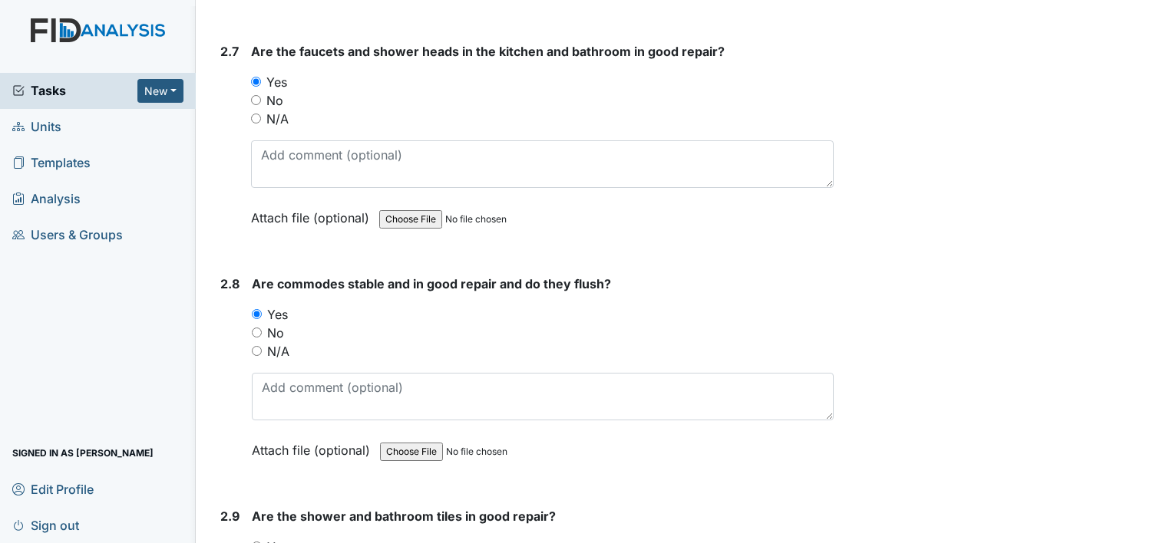
radio input "true"
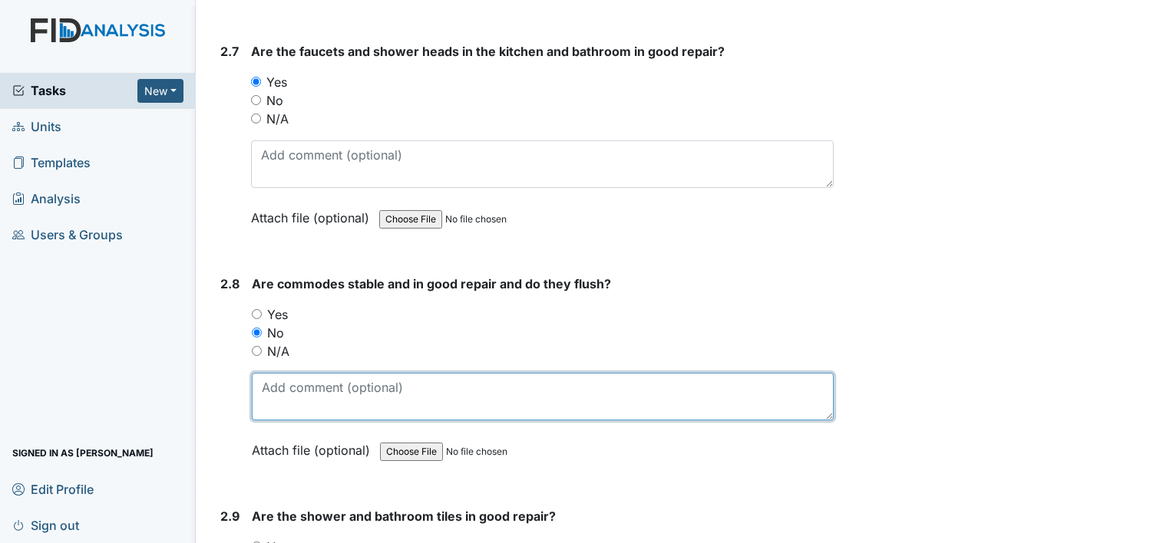
click at [290, 381] on textarea at bounding box center [543, 397] width 582 height 48
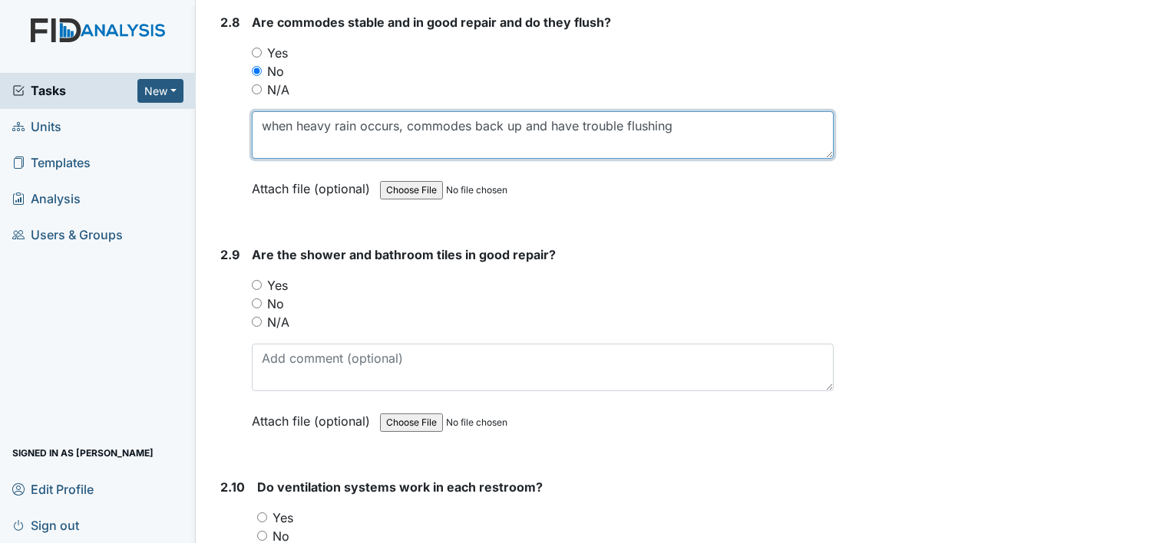
scroll to position [4282, 0]
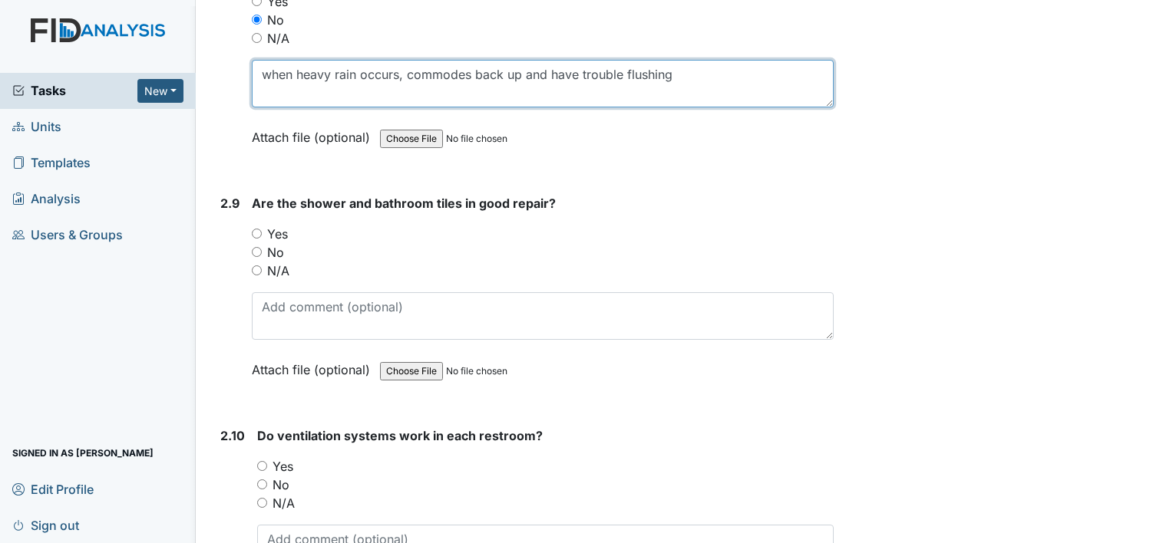
type textarea "when heavy rain occurs, commodes back up and have trouble flushing"
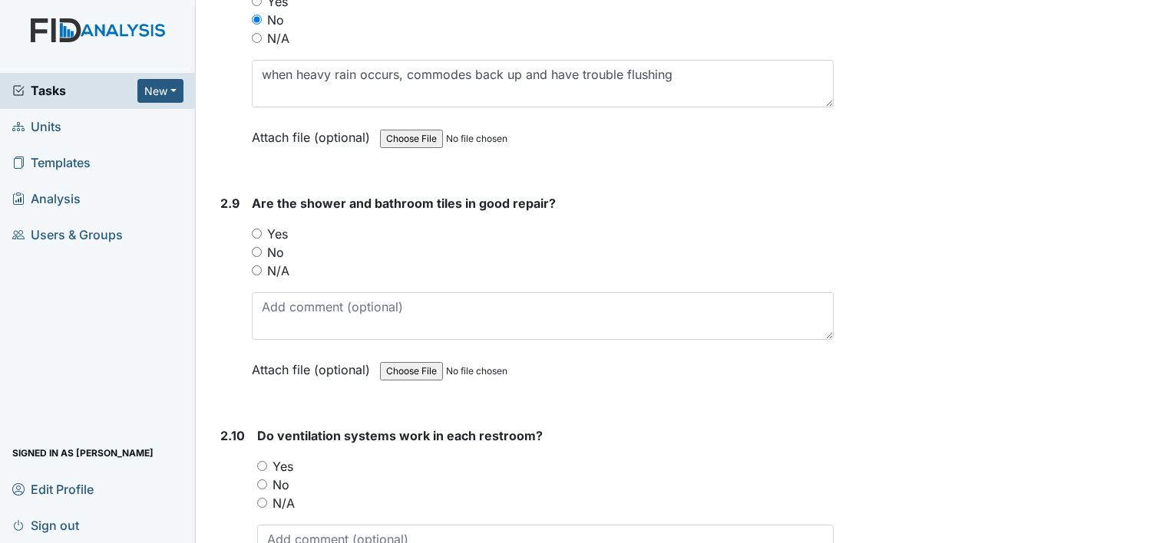
click at [279, 225] on label "Yes" at bounding box center [277, 234] width 21 height 18
click at [262, 229] on input "Yes" at bounding box center [257, 234] width 10 height 10
radio input "true"
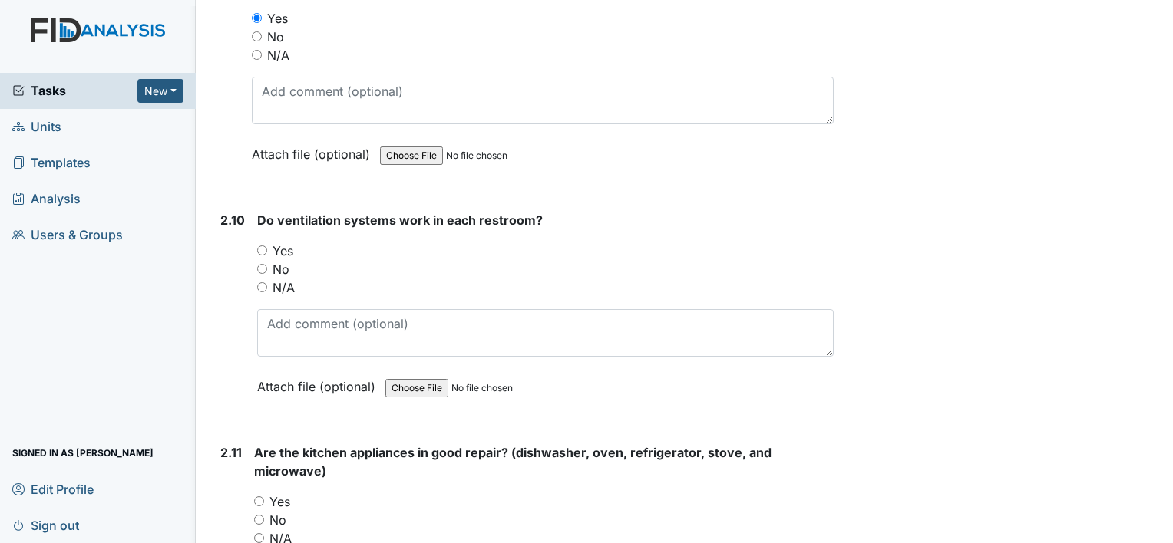
scroll to position [4510, 0]
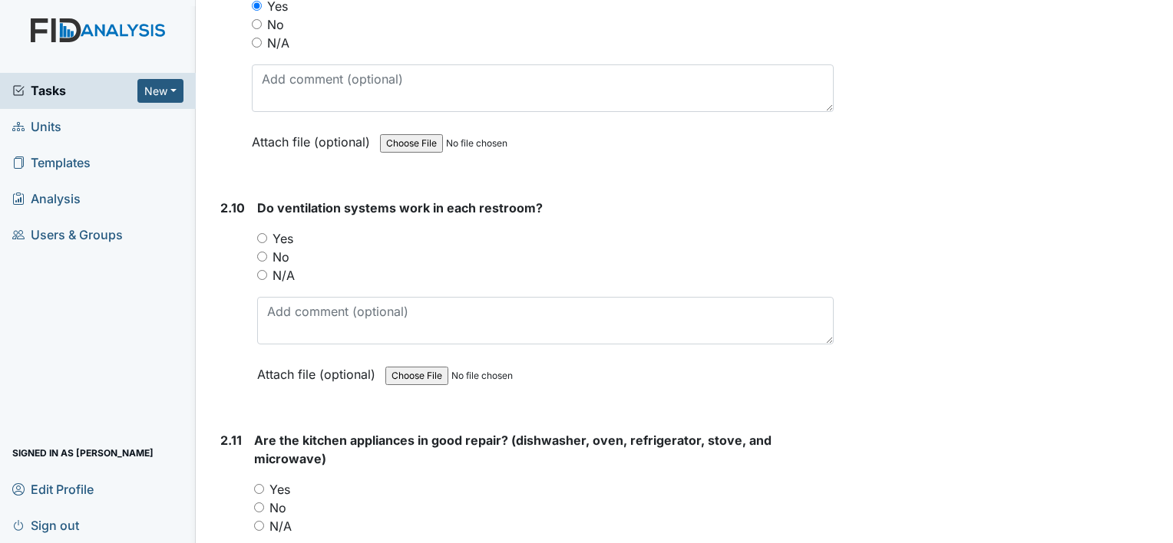
click at [282, 230] on label "Yes" at bounding box center [282, 239] width 21 height 18
click at [267, 233] on input "Yes" at bounding box center [262, 238] width 10 height 10
radio input "true"
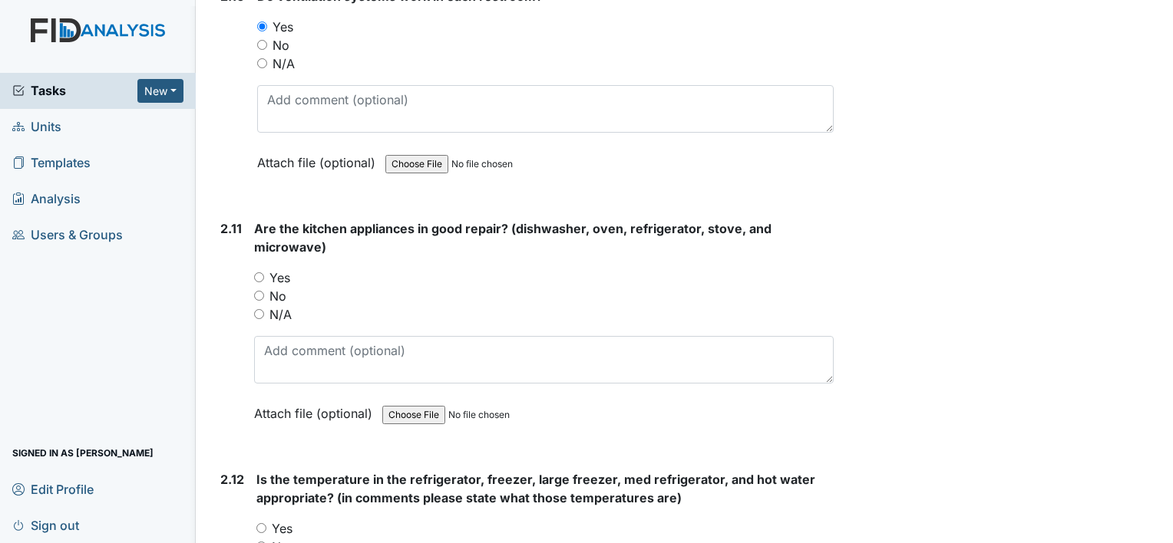
scroll to position [4727, 0]
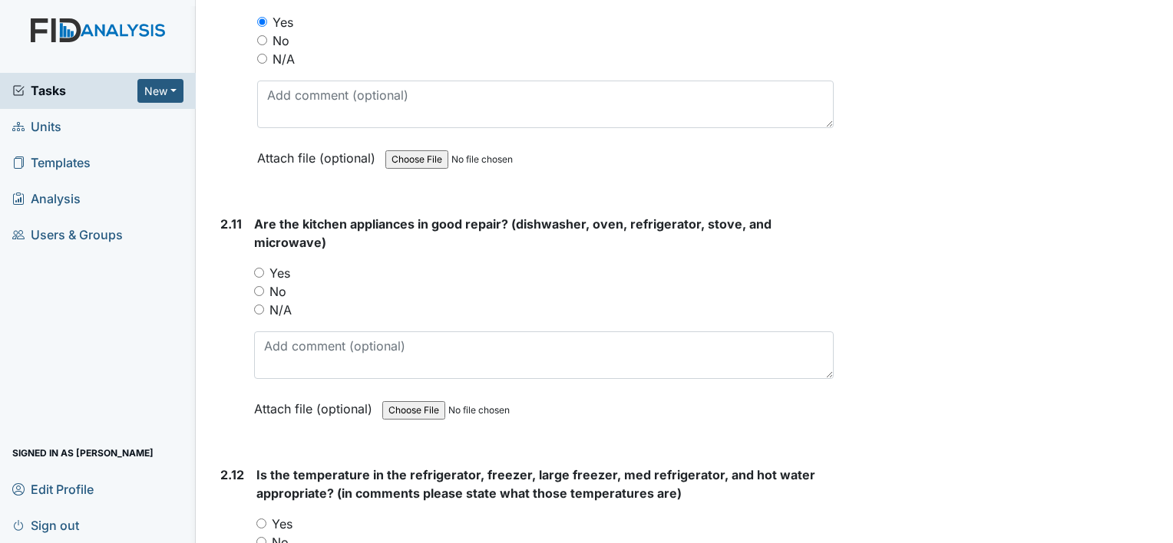
click at [269, 282] on label "No" at bounding box center [277, 291] width 17 height 18
click at [264, 286] on input "No" at bounding box center [259, 291] width 10 height 10
radio input "true"
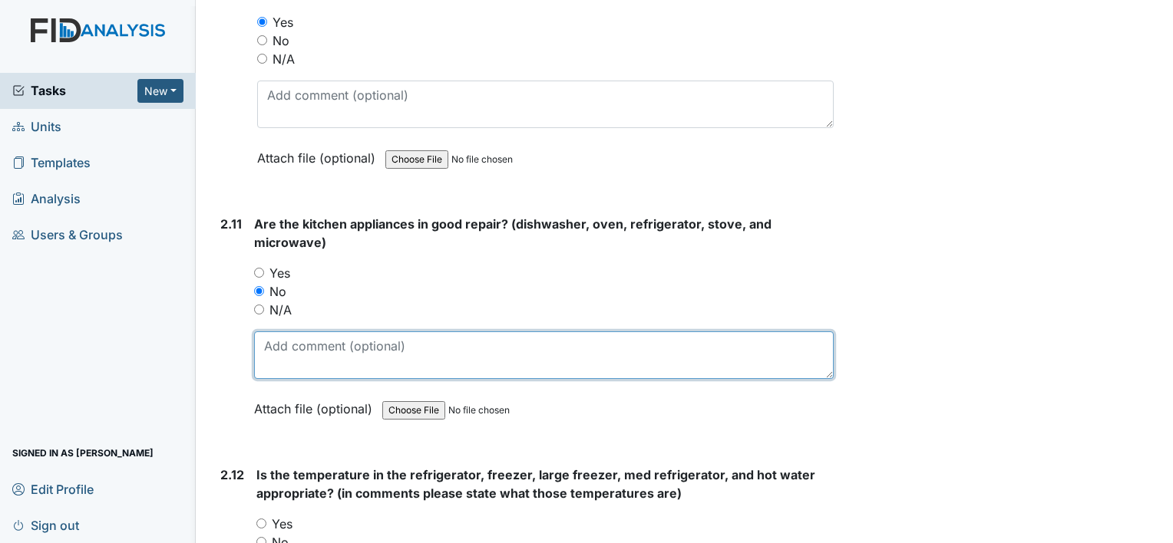
click at [299, 335] on textarea at bounding box center [544, 356] width 580 height 48
type textarea "i"
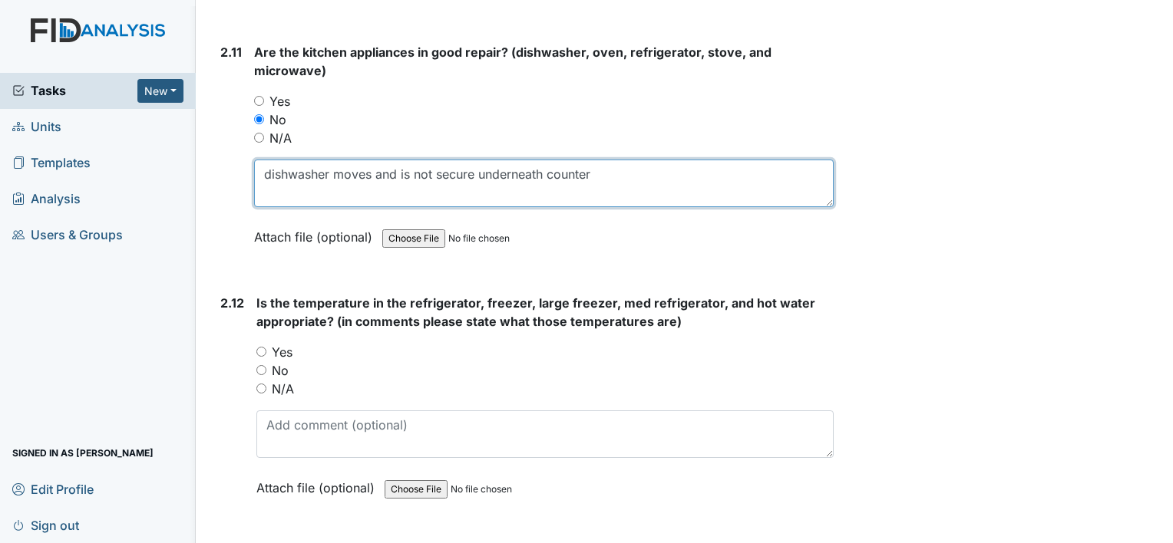
scroll to position [4915, 0]
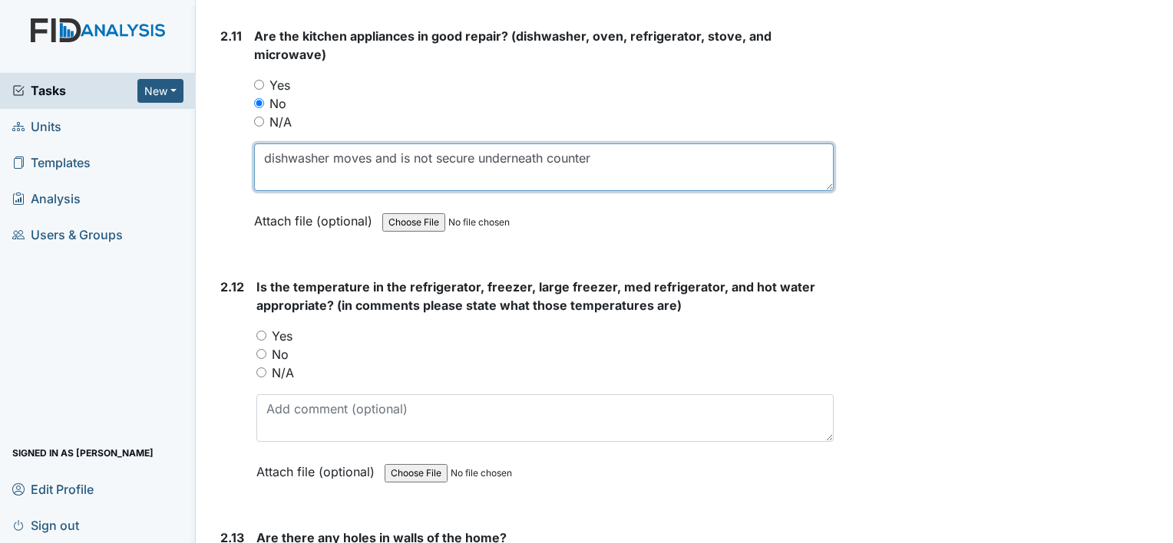
type textarea "dishwasher moves and is not secure underneath counter"
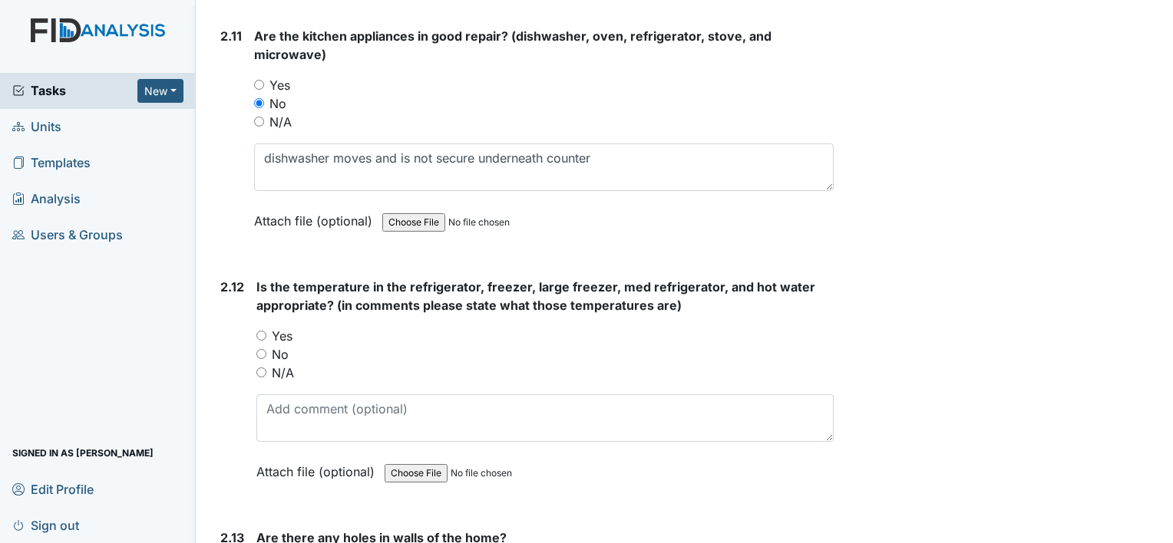
click at [278, 327] on label "Yes" at bounding box center [282, 336] width 21 height 18
click at [266, 331] on input "Yes" at bounding box center [261, 336] width 10 height 10
radio input "true"
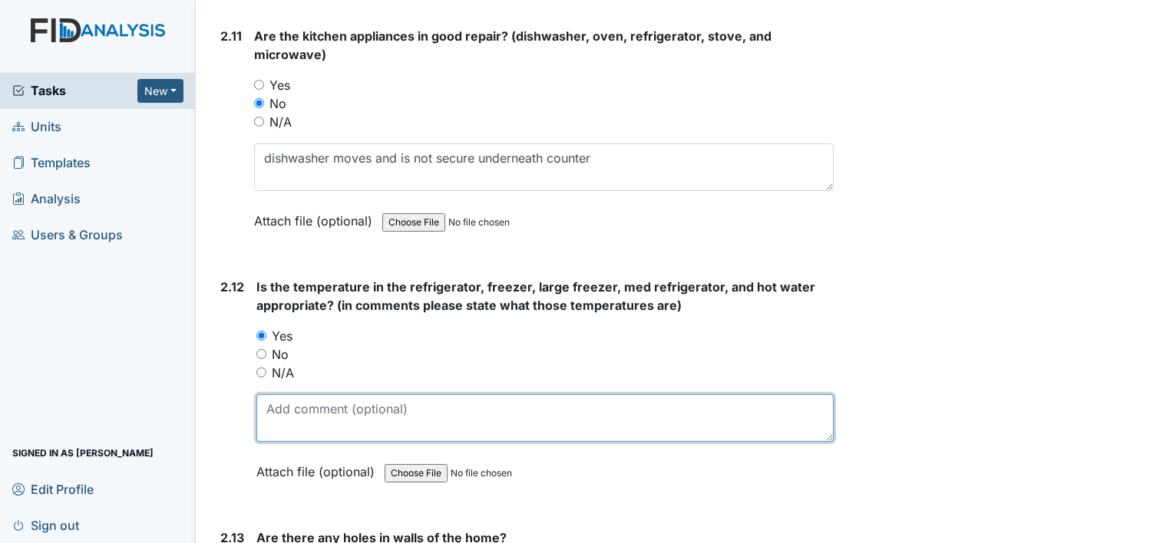
click at [283, 396] on textarea at bounding box center [544, 419] width 577 height 48
click at [313, 403] on textarea at bounding box center [544, 419] width 577 height 48
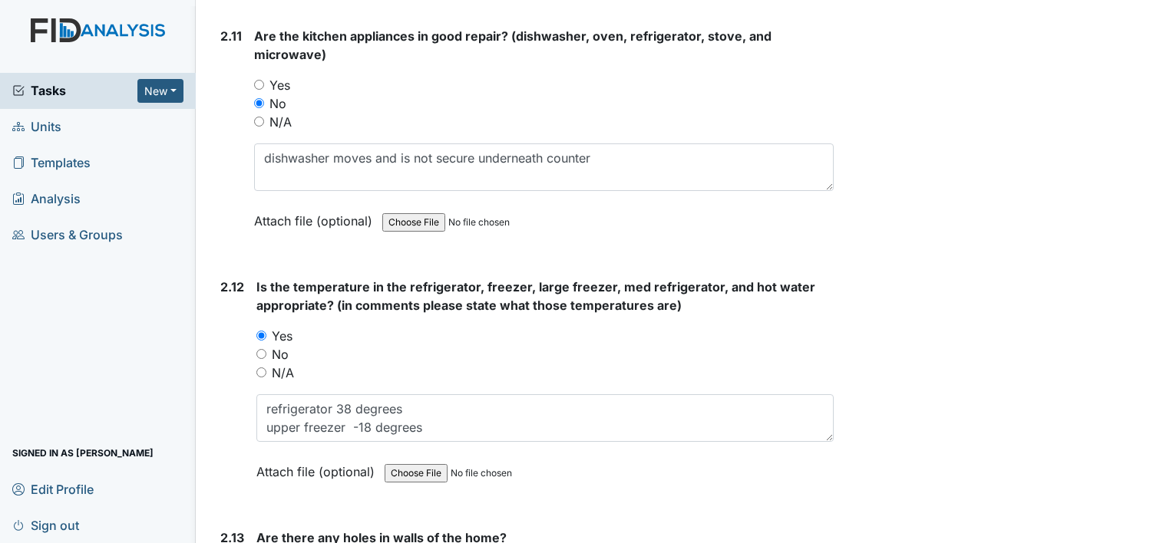
drag, startPoint x: 482, startPoint y: 372, endPoint x: 464, endPoint y: 390, distance: 25.5
click at [464, 390] on div "Is the temperature in the refrigerator, freezer, large freezer, med refrigerato…" at bounding box center [544, 385] width 577 height 214
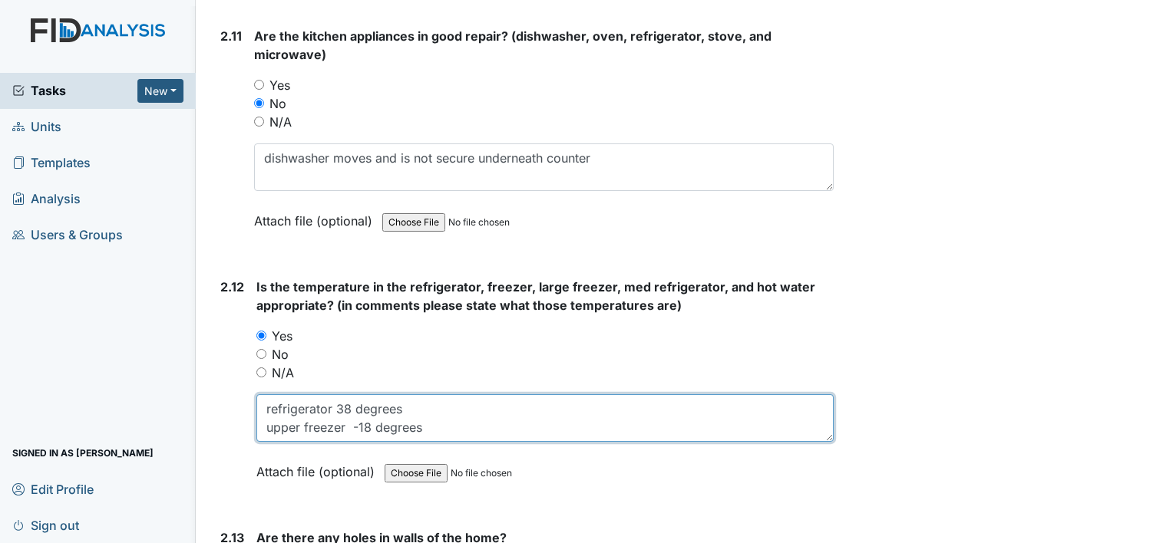
click at [464, 395] on textarea "refrigerator 38 degrees upper freezer -18 degrees" at bounding box center [544, 419] width 577 height 48
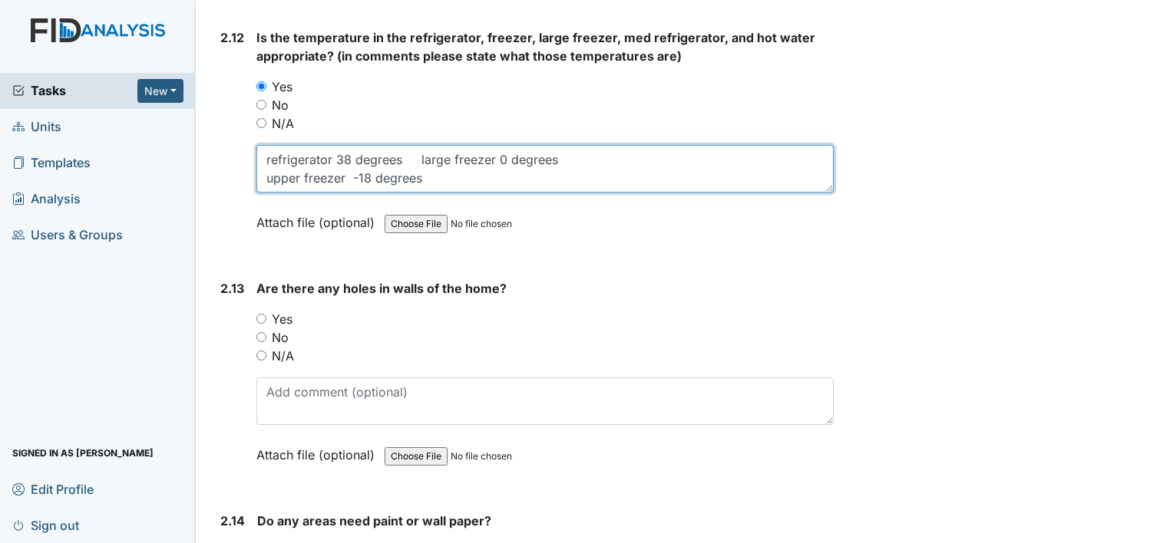
scroll to position [5164, 0]
type textarea "refrigerator 38 degrees large freezer 0 degrees upper freezer -18 degrees"
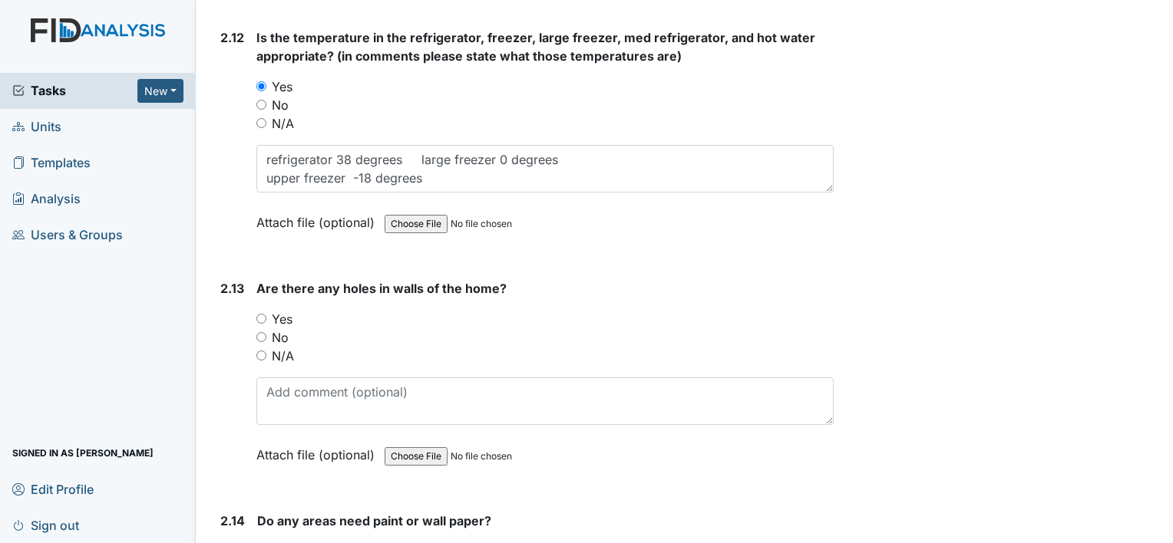
click at [289, 310] on label "Yes" at bounding box center [282, 319] width 21 height 18
click at [266, 314] on input "Yes" at bounding box center [261, 319] width 10 height 10
radio input "true"
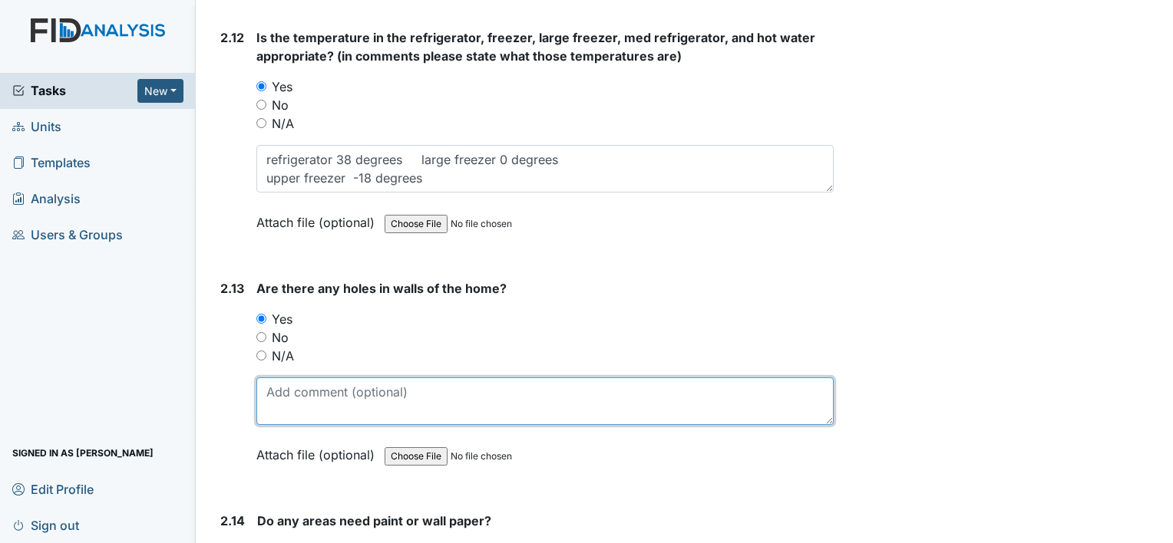
click at [295, 378] on textarea at bounding box center [544, 402] width 577 height 48
type textarea "d"
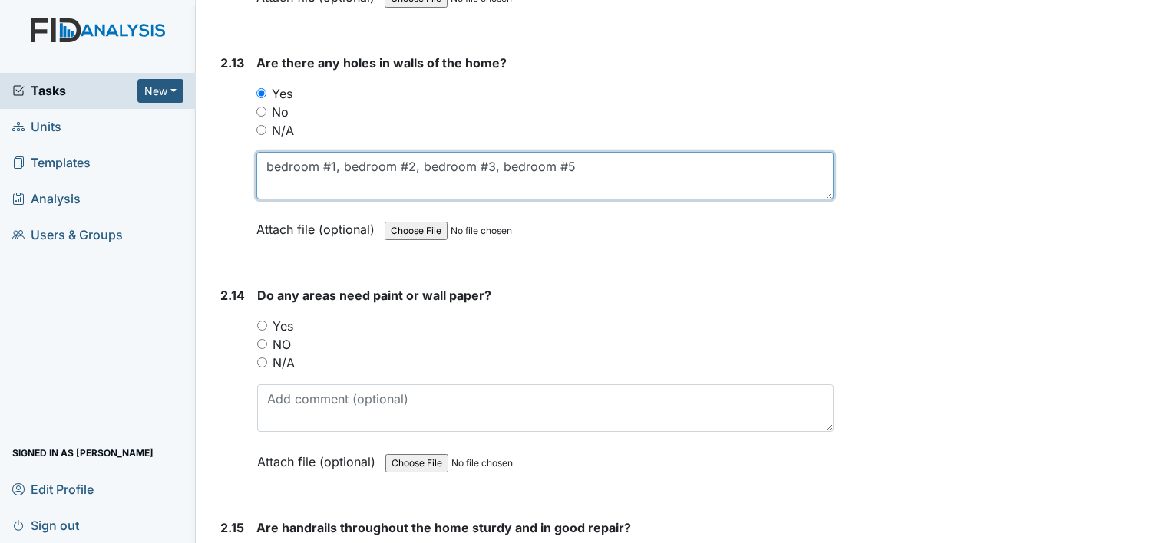
scroll to position [5392, 0]
type textarea "bedroom #1, bedroom #2, bedroom #3, bedroom #5"
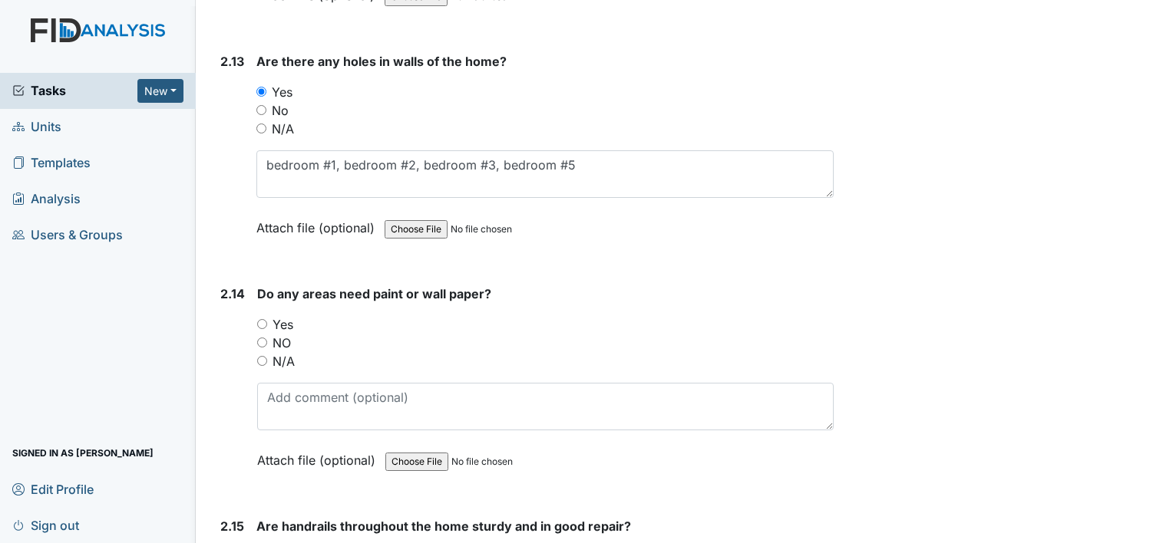
click at [281, 315] on label "Yes" at bounding box center [282, 324] width 21 height 18
click at [267, 319] on input "Yes" at bounding box center [262, 324] width 10 height 10
radio input "true"
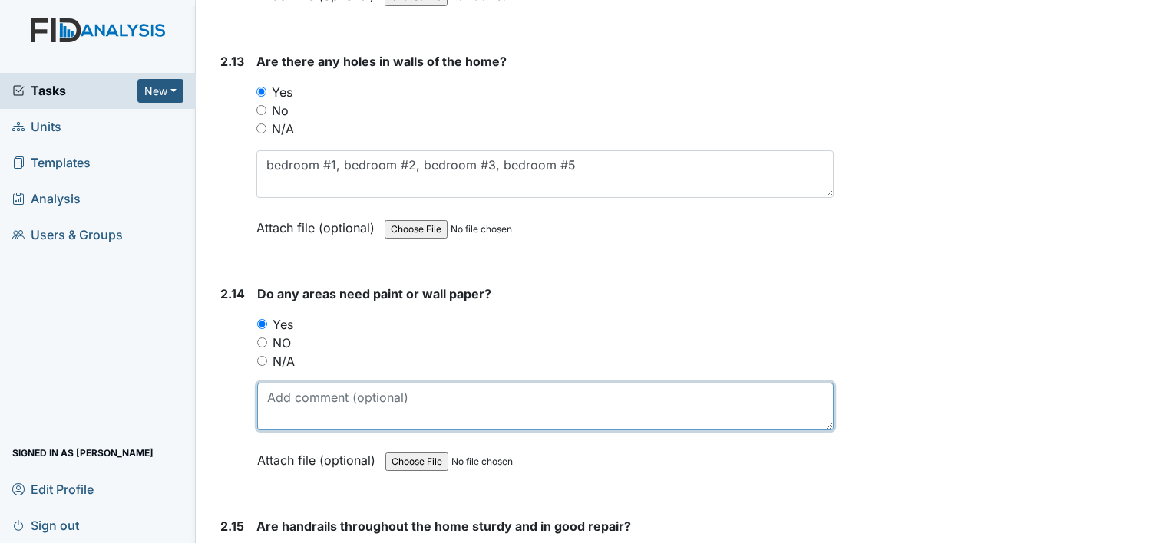
click at [289, 383] on textarea at bounding box center [545, 407] width 576 height 48
type textarea "h"
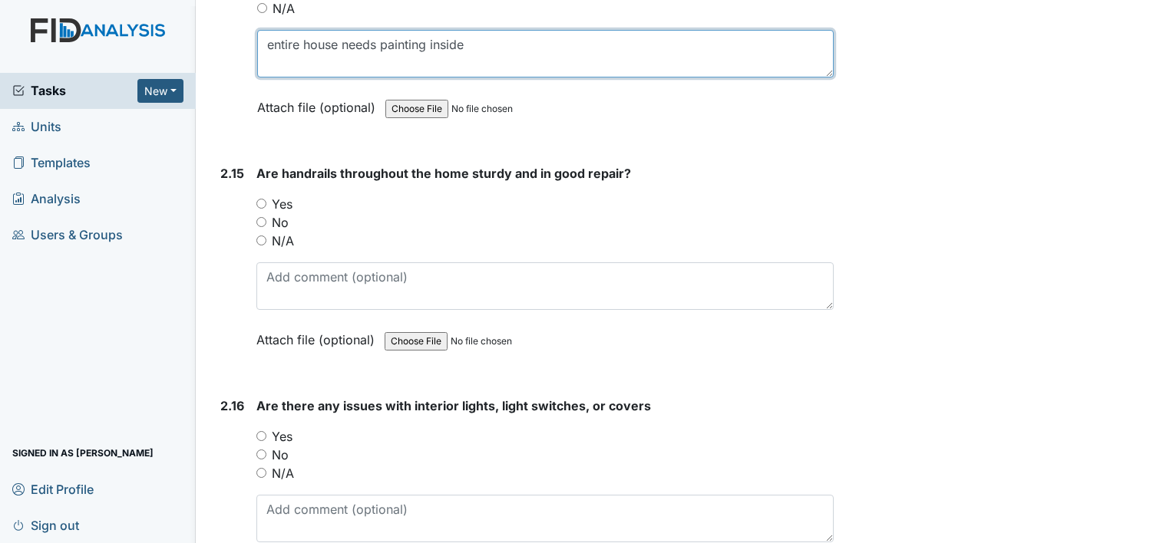
scroll to position [5745, 0]
type textarea "entire house needs painting inside"
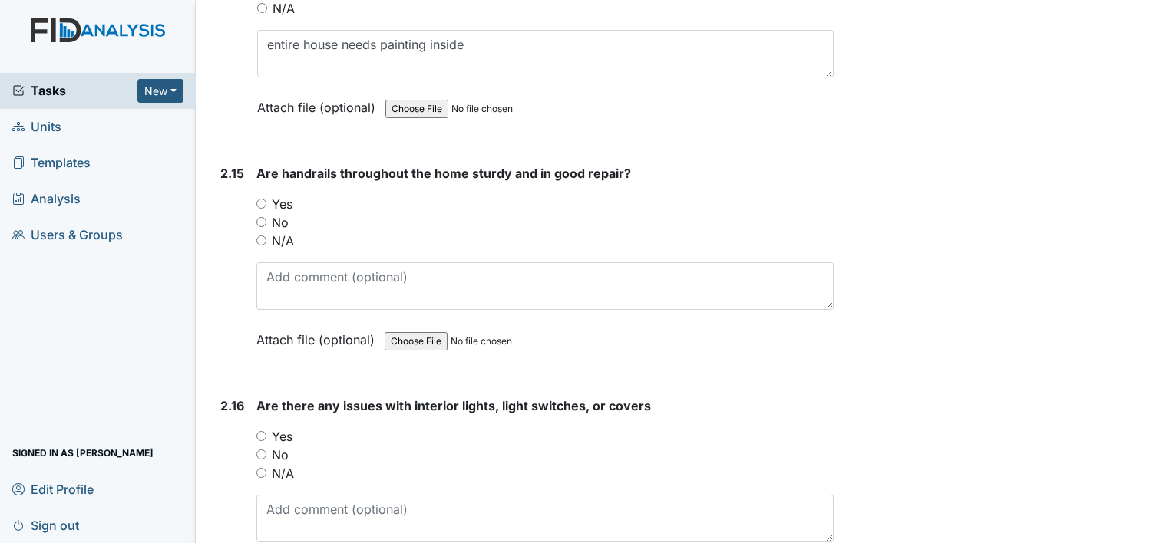
click at [287, 195] on label "Yes" at bounding box center [282, 204] width 21 height 18
click at [266, 199] on input "Yes" at bounding box center [261, 204] width 10 height 10
radio input "true"
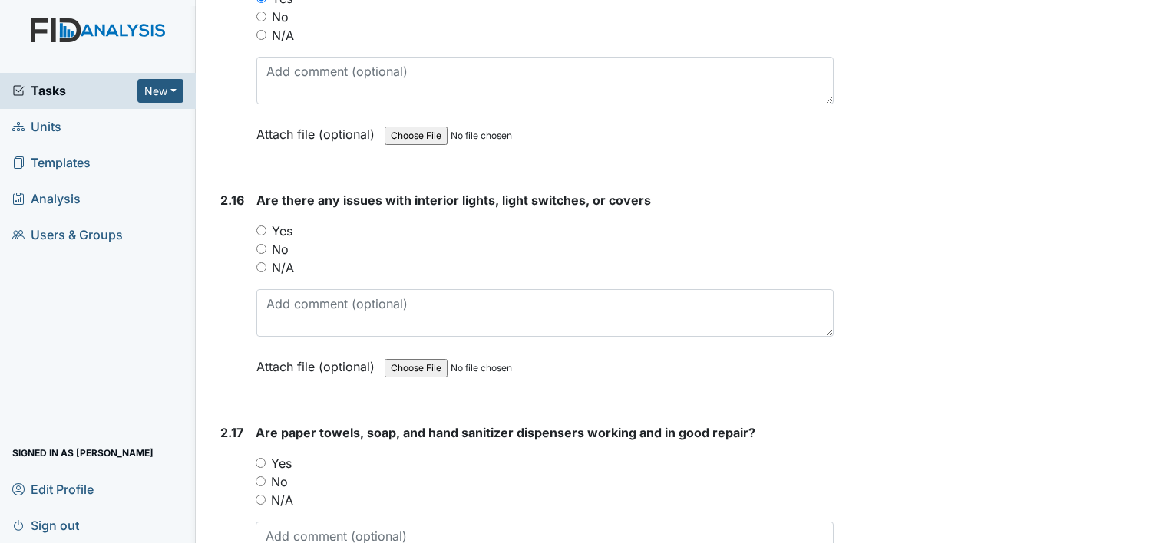
scroll to position [5950, 0]
click at [279, 240] on label "No" at bounding box center [280, 249] width 17 height 18
click at [266, 244] on input "No" at bounding box center [261, 249] width 10 height 10
radio input "true"
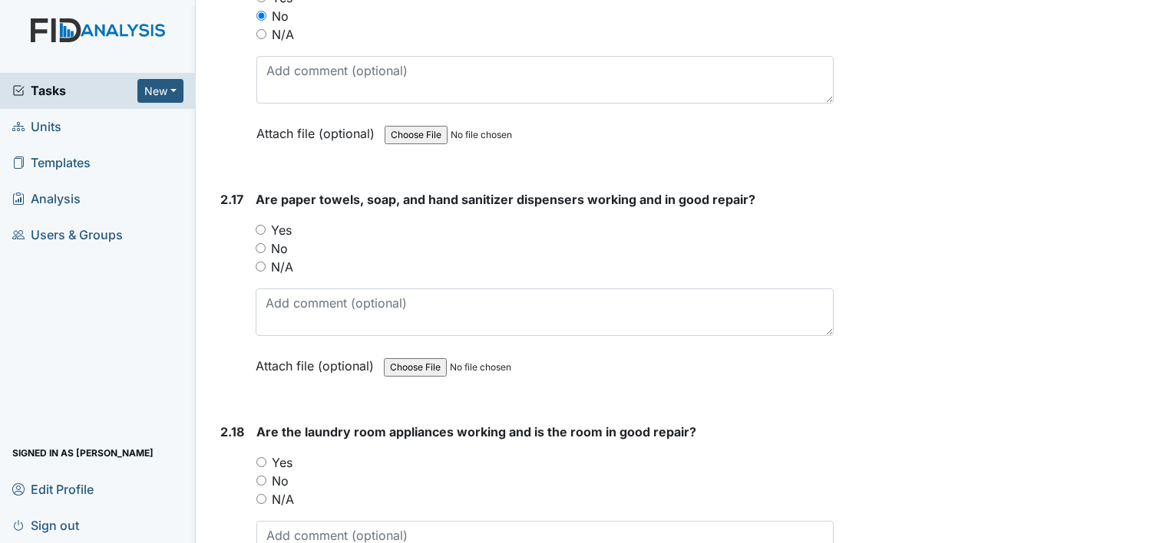
scroll to position [6184, 0]
click at [276, 221] on label "Yes" at bounding box center [281, 230] width 21 height 18
click at [266, 225] on input "Yes" at bounding box center [261, 230] width 10 height 10
radio input "true"
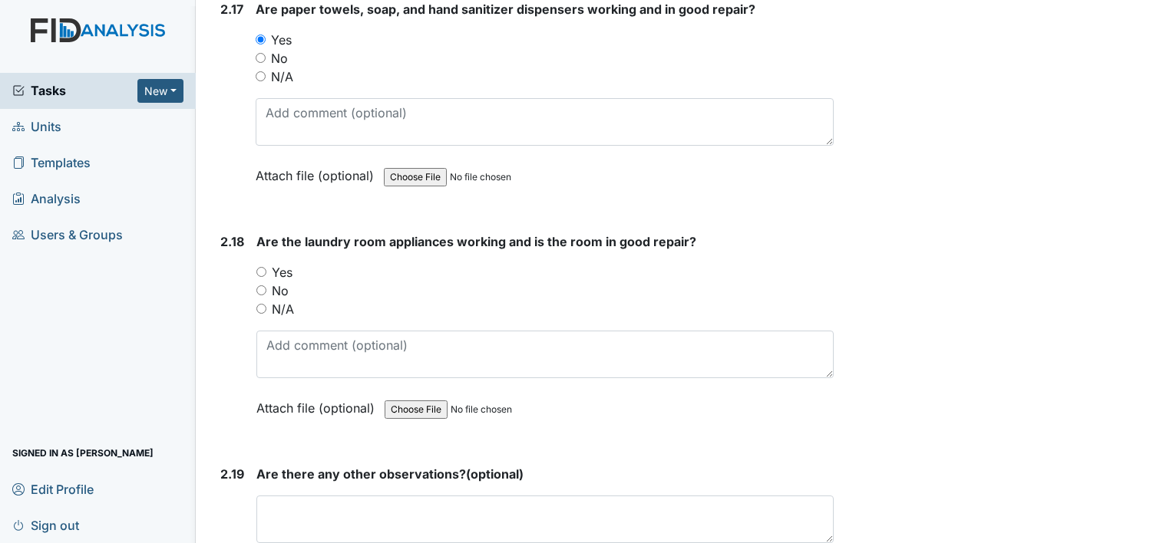
scroll to position [6380, 0]
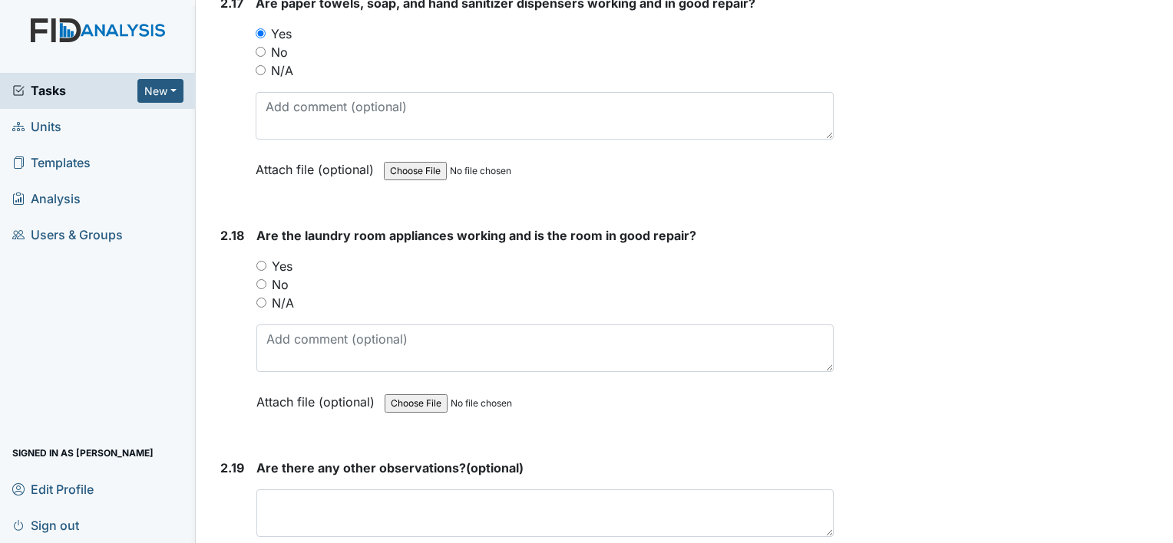
click at [282, 257] on label "Yes" at bounding box center [282, 266] width 21 height 18
click at [266, 261] on input "Yes" at bounding box center [261, 266] width 10 height 10
radio input "true"
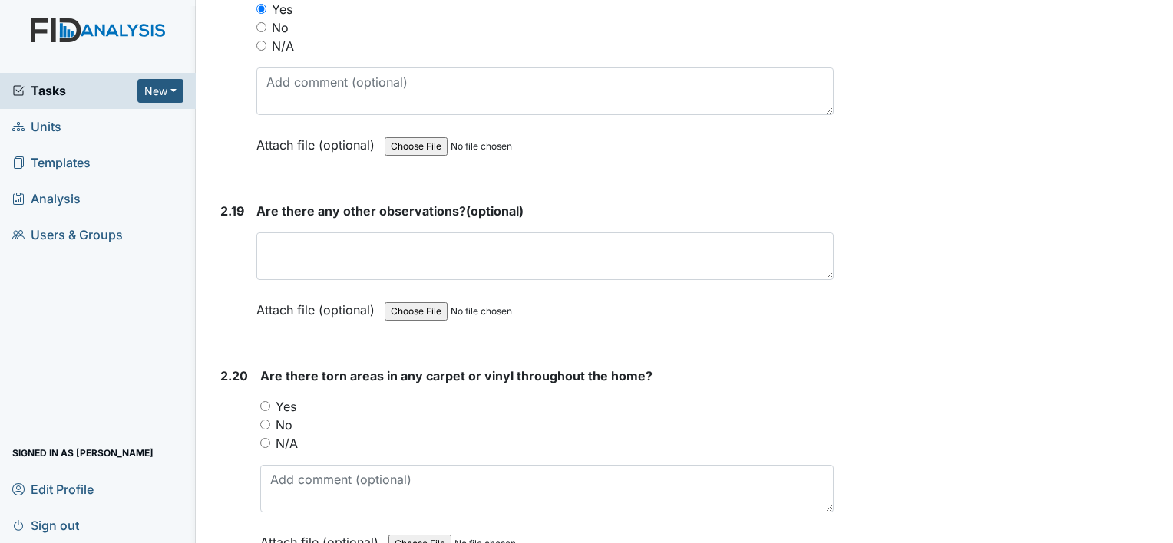
scroll to position [6638, 0]
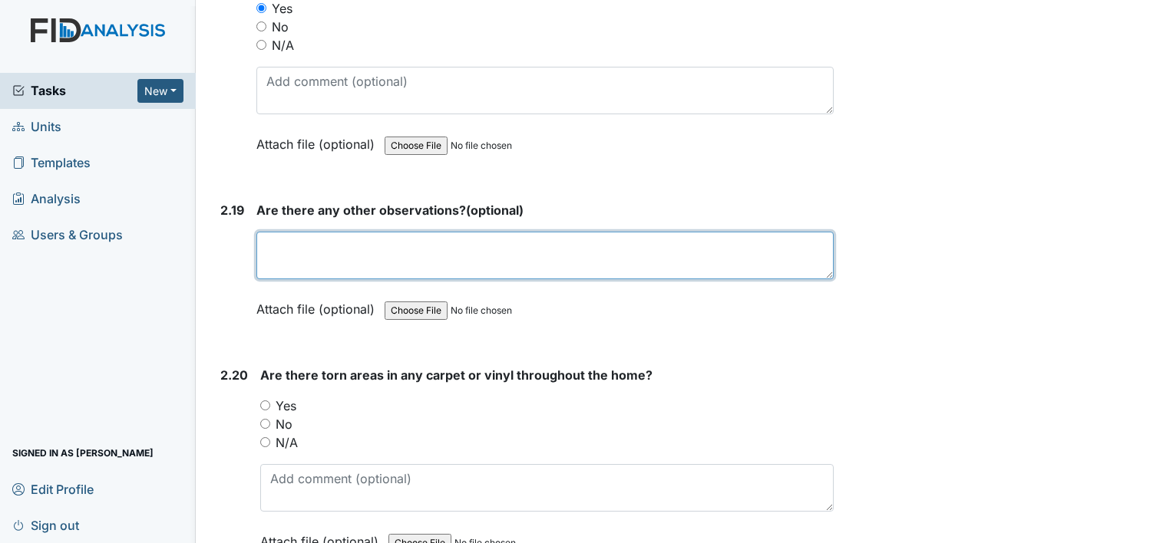
click at [282, 244] on textarea at bounding box center [544, 256] width 577 height 48
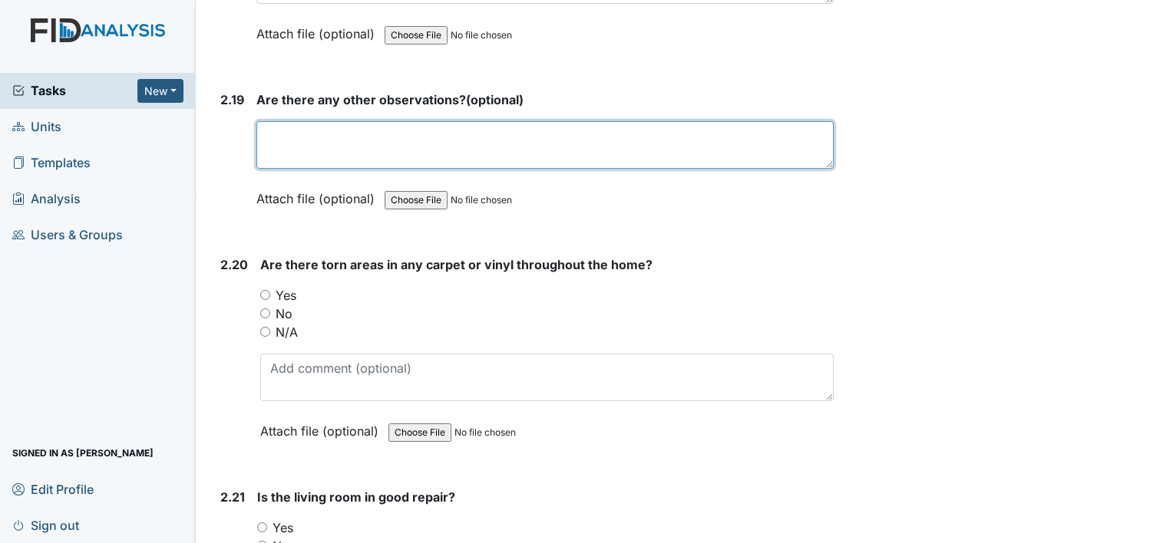
scroll to position [6763, 0]
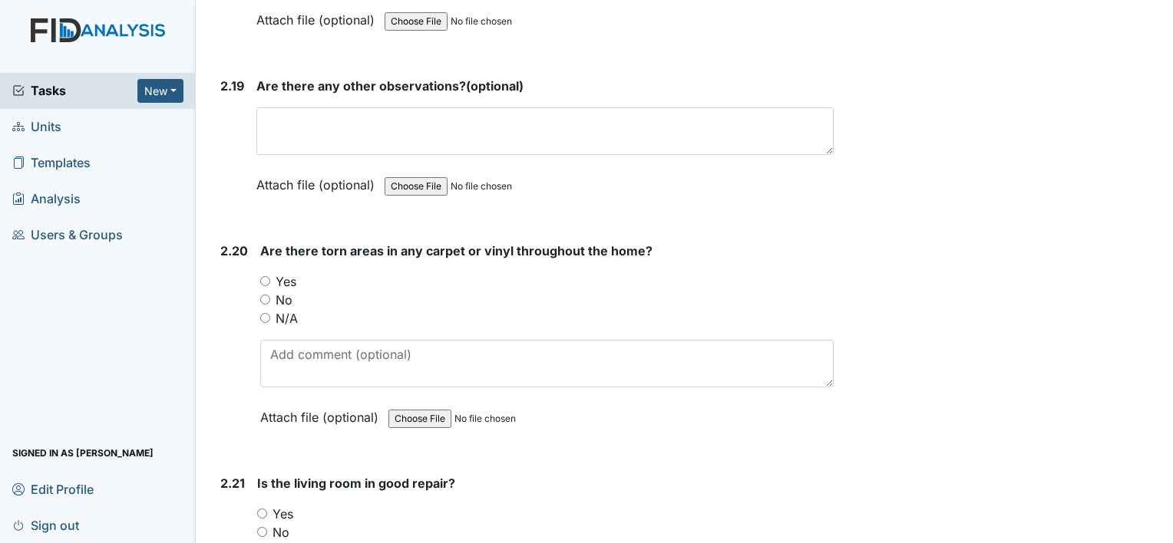
click at [281, 272] on label "Yes" at bounding box center [286, 281] width 21 height 18
click at [270, 276] on input "Yes" at bounding box center [265, 281] width 10 height 10
radio input "true"
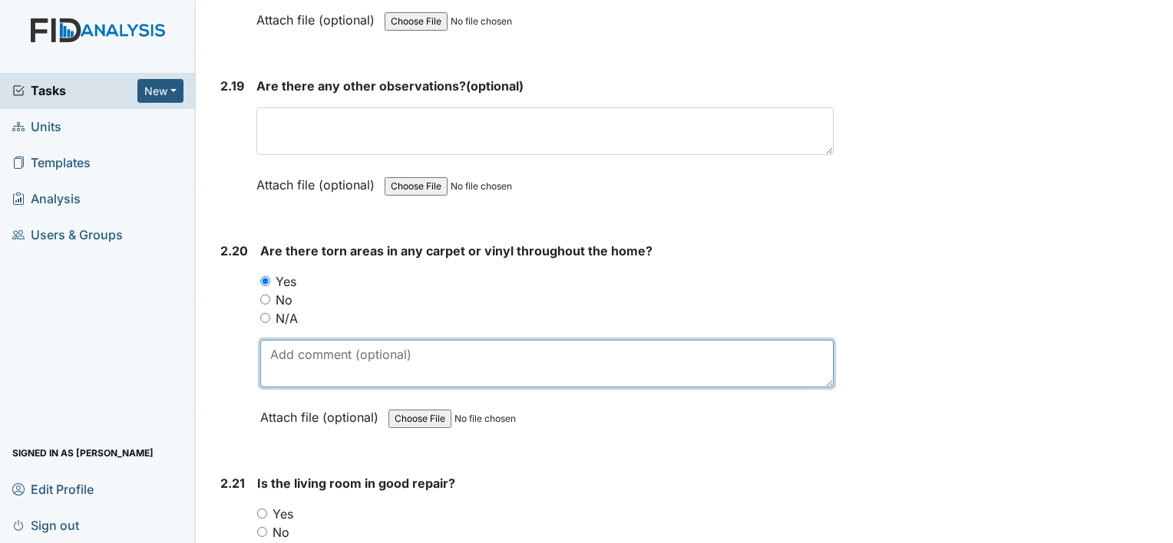
click at [301, 341] on textarea at bounding box center [546, 364] width 573 height 48
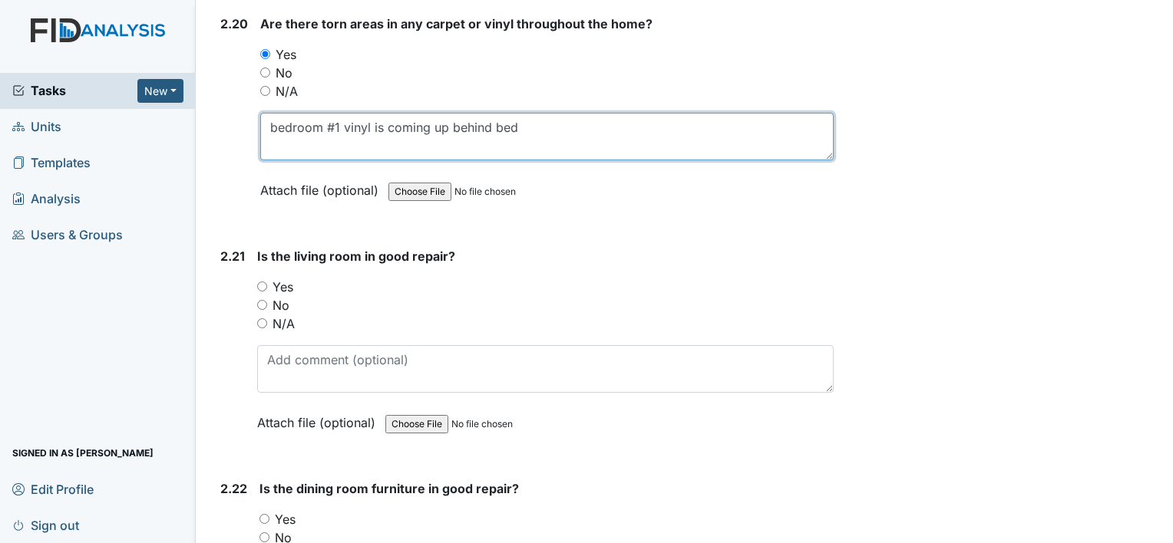
scroll to position [6991, 0]
type textarea "bedroom #1 vinyl is coming up behind bed"
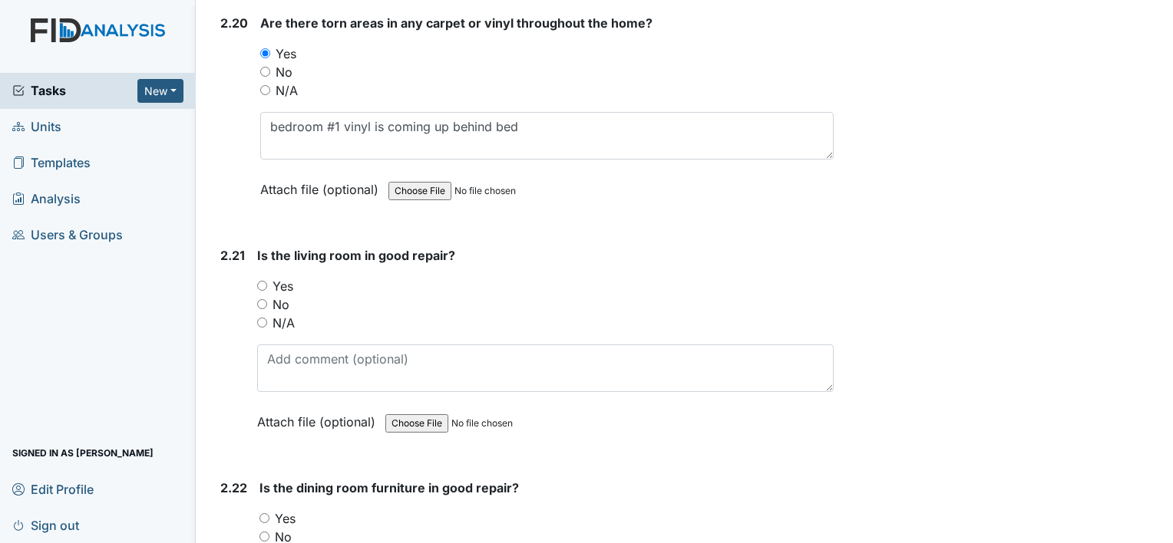
click at [279, 277] on label "Yes" at bounding box center [282, 286] width 21 height 18
click at [267, 281] on input "Yes" at bounding box center [262, 286] width 10 height 10
radio input "true"
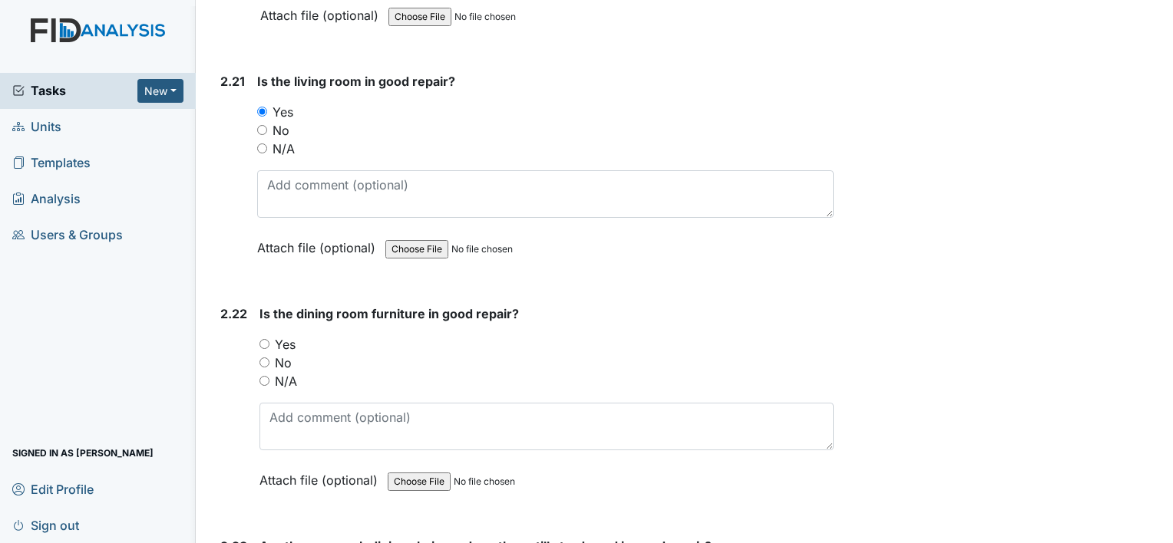
scroll to position [7209, 0]
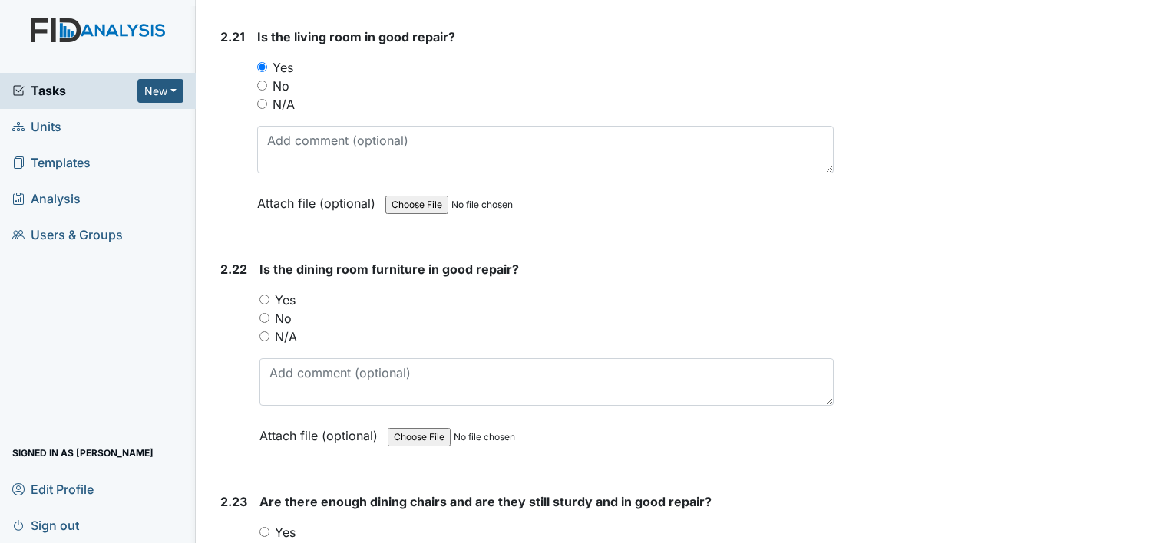
click at [286, 291] on label "Yes" at bounding box center [285, 300] width 21 height 18
click at [269, 295] on input "Yes" at bounding box center [264, 300] width 10 height 10
radio input "true"
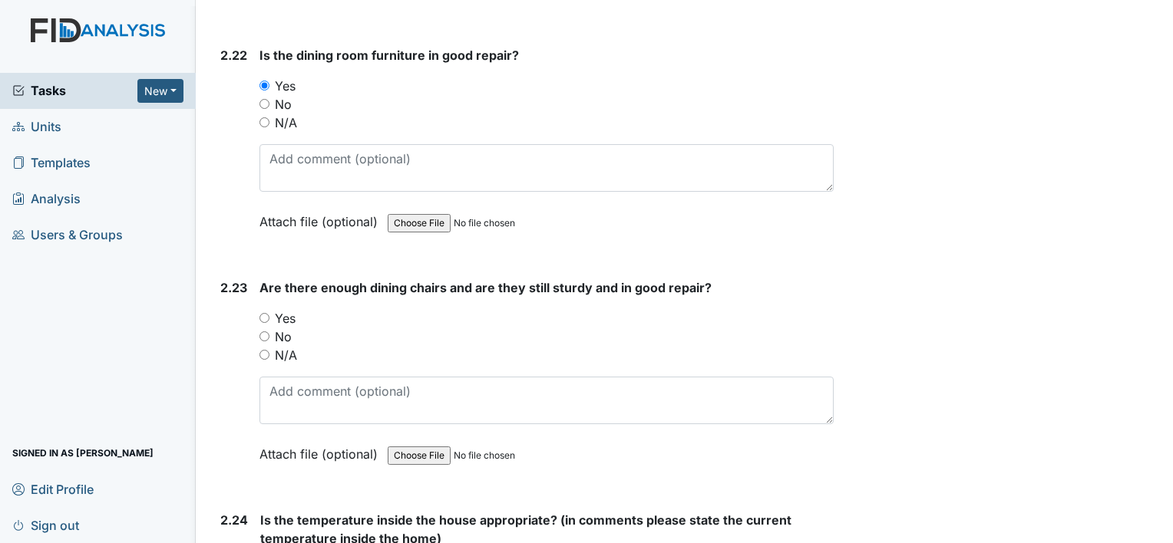
scroll to position [7433, 0]
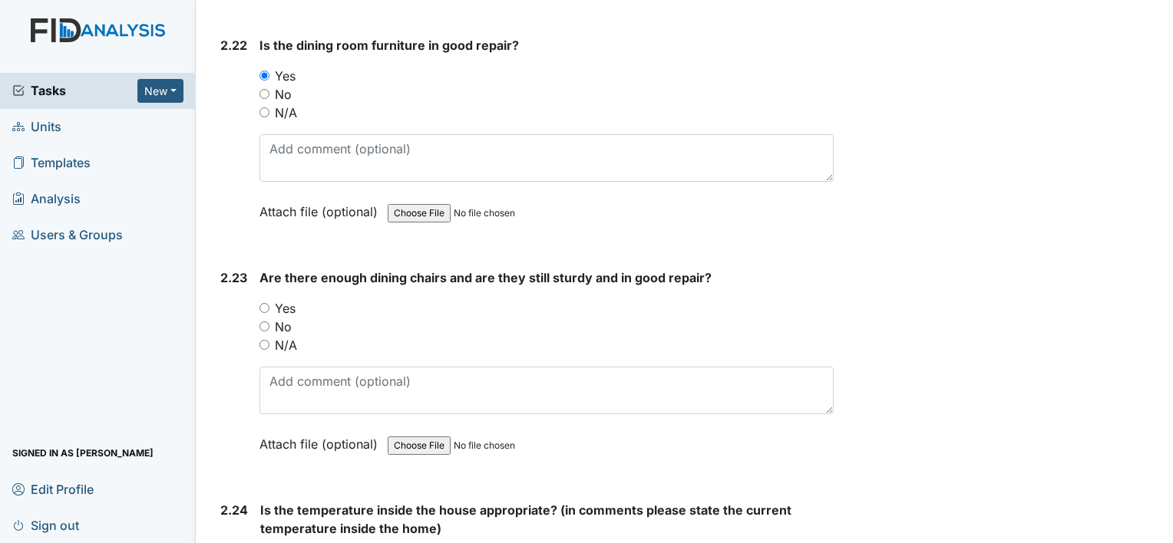
click at [265, 303] on input "Yes" at bounding box center [264, 308] width 10 height 10
radio input "true"
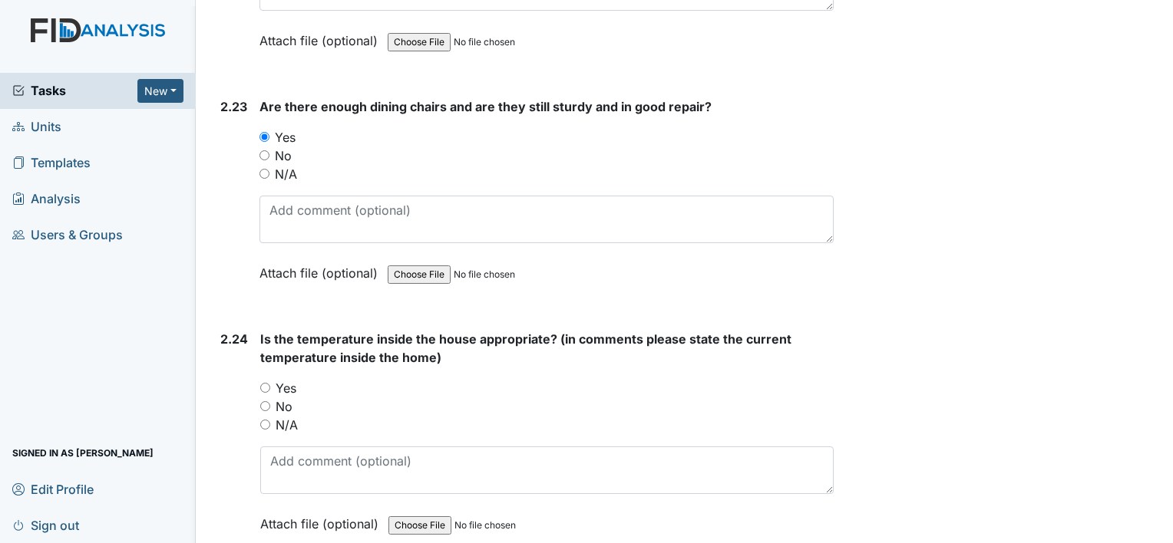
scroll to position [7629, 0]
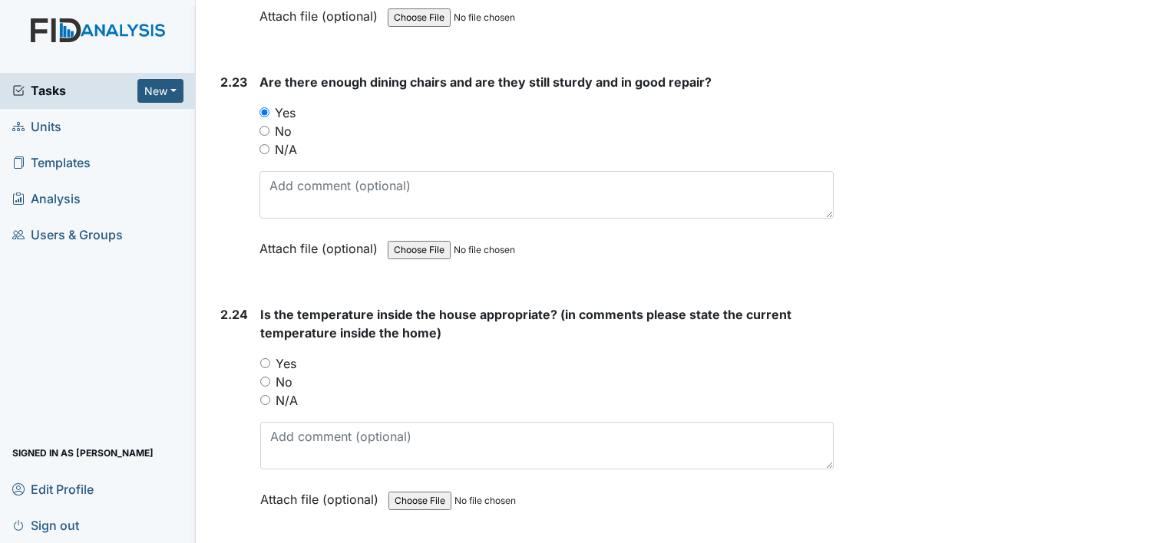
click at [264, 358] on input "Yes" at bounding box center [265, 363] width 10 height 10
radio input "true"
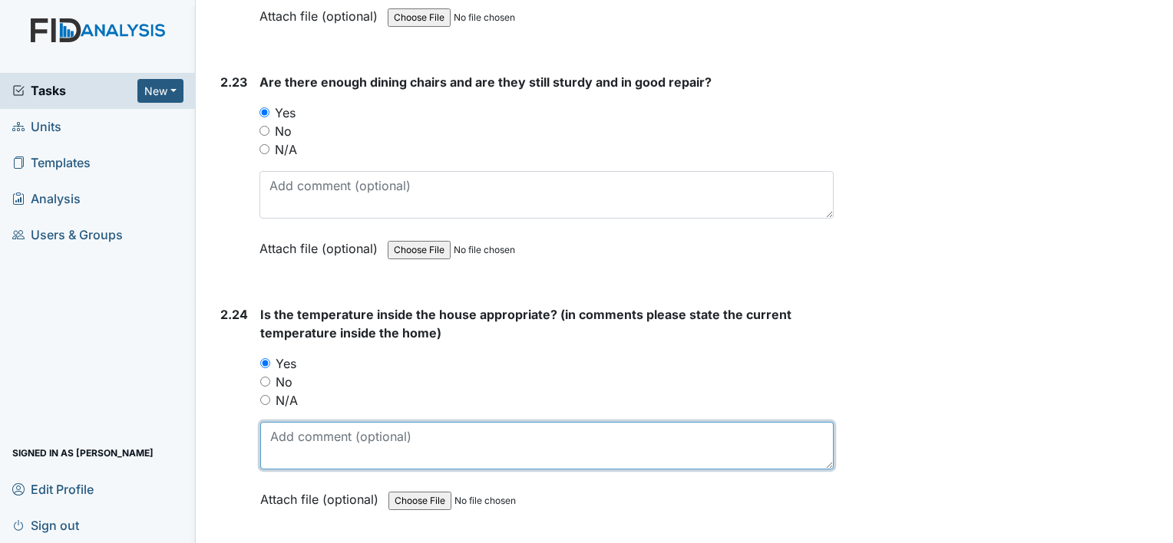
click at [318, 422] on textarea at bounding box center [546, 446] width 573 height 48
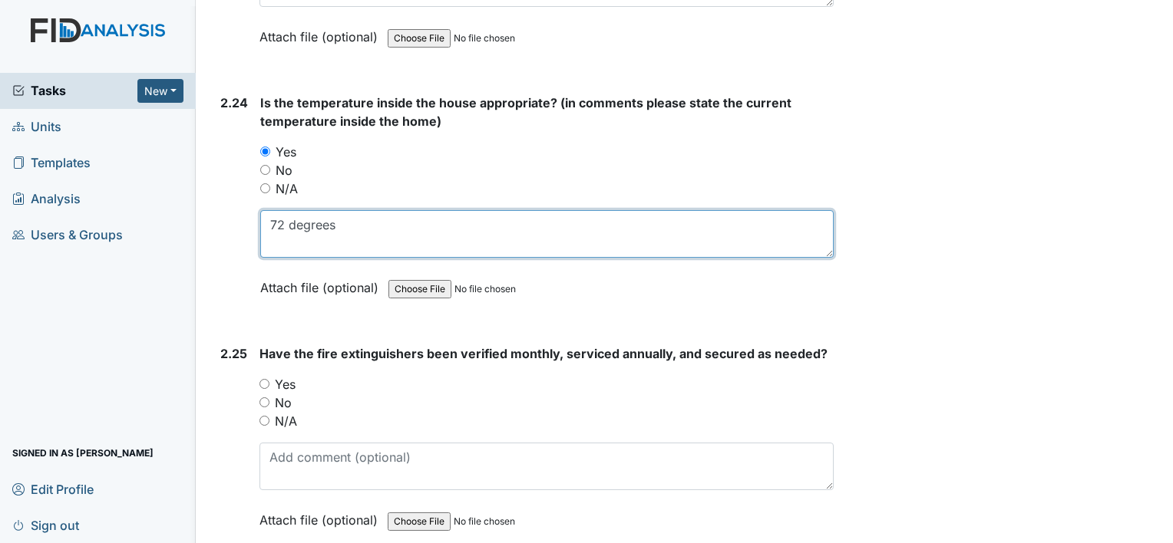
scroll to position [7889, 0]
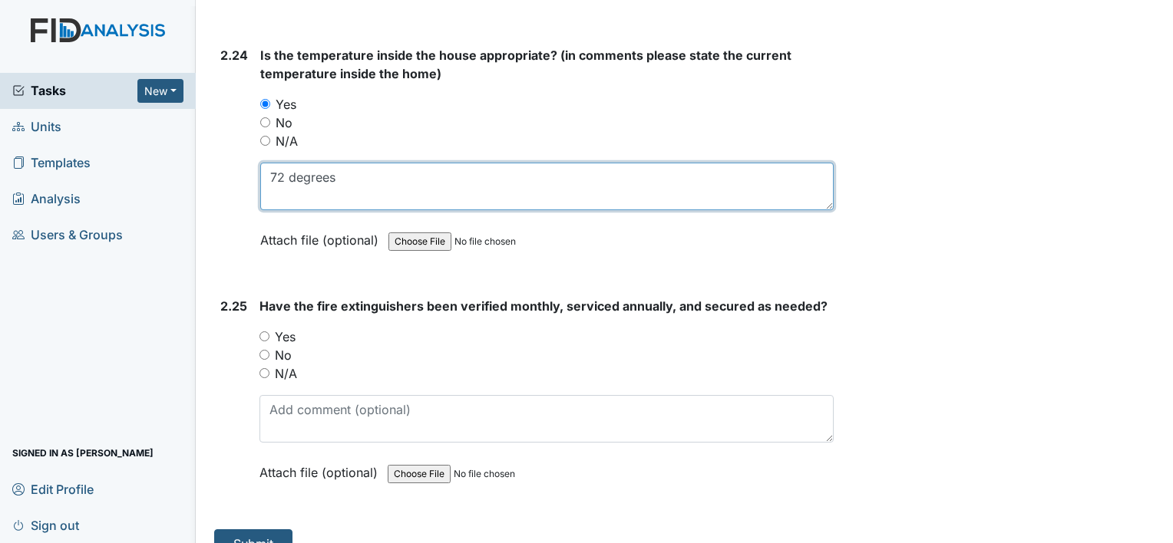
type textarea "72 degrees"
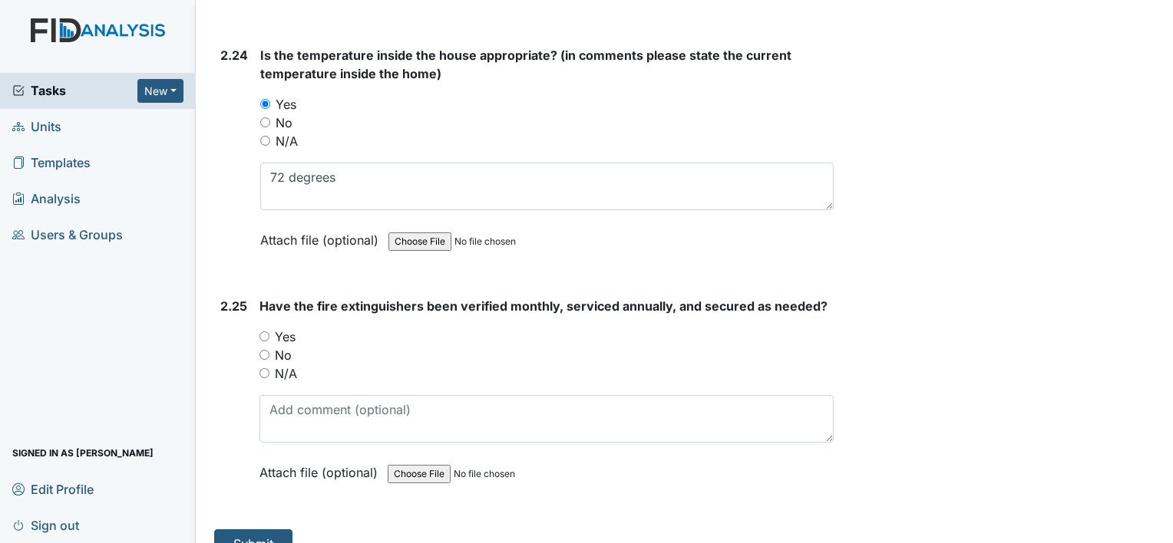
click at [289, 328] on label "Yes" at bounding box center [285, 337] width 21 height 18
click at [269, 332] on input "Yes" at bounding box center [264, 337] width 10 height 10
radio input "true"
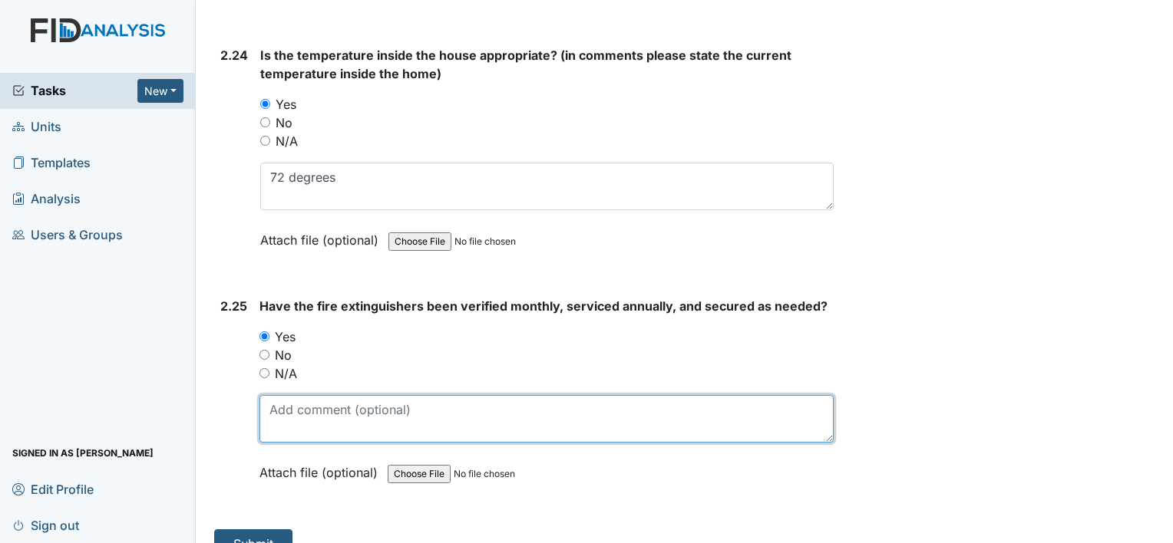
click at [296, 395] on textarea at bounding box center [546, 419] width 574 height 48
type textarea "last date 8.16.25"
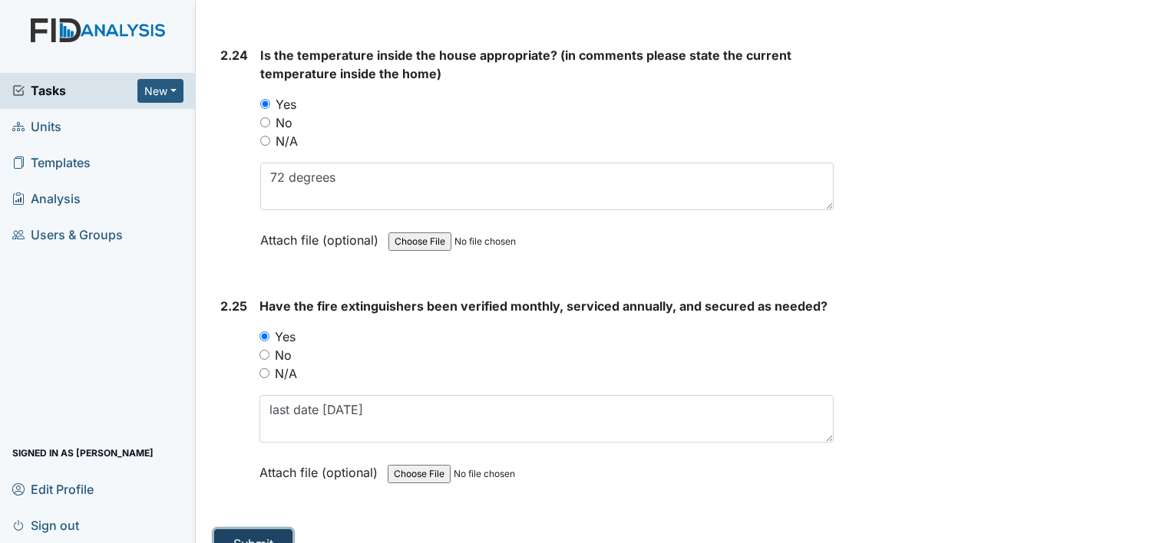
click at [253, 530] on button "Submit" at bounding box center [253, 544] width 78 height 29
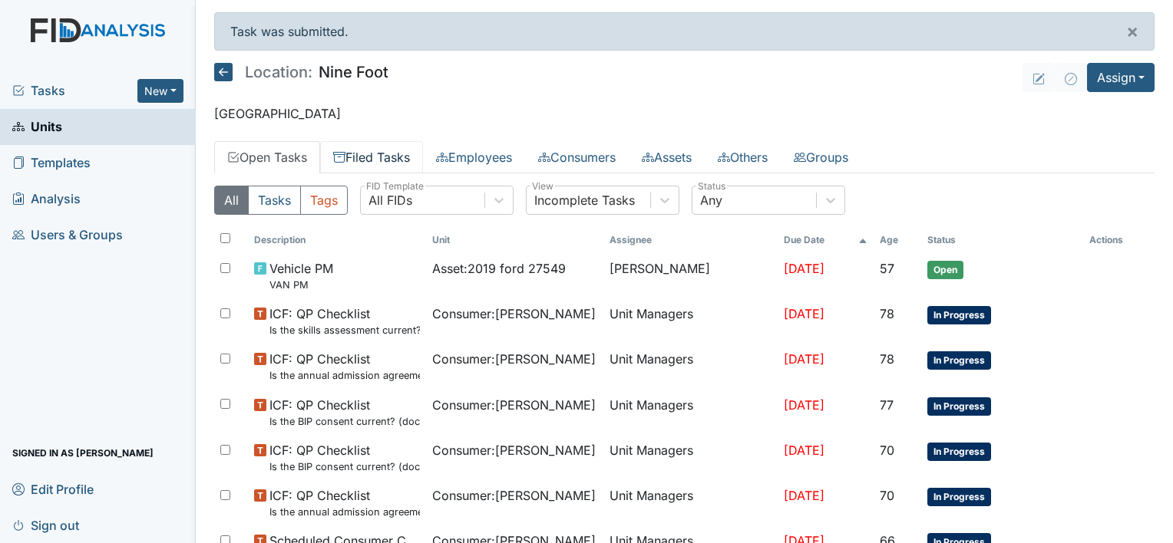
click at [379, 143] on link "Filed Tasks" at bounding box center [371, 157] width 103 height 32
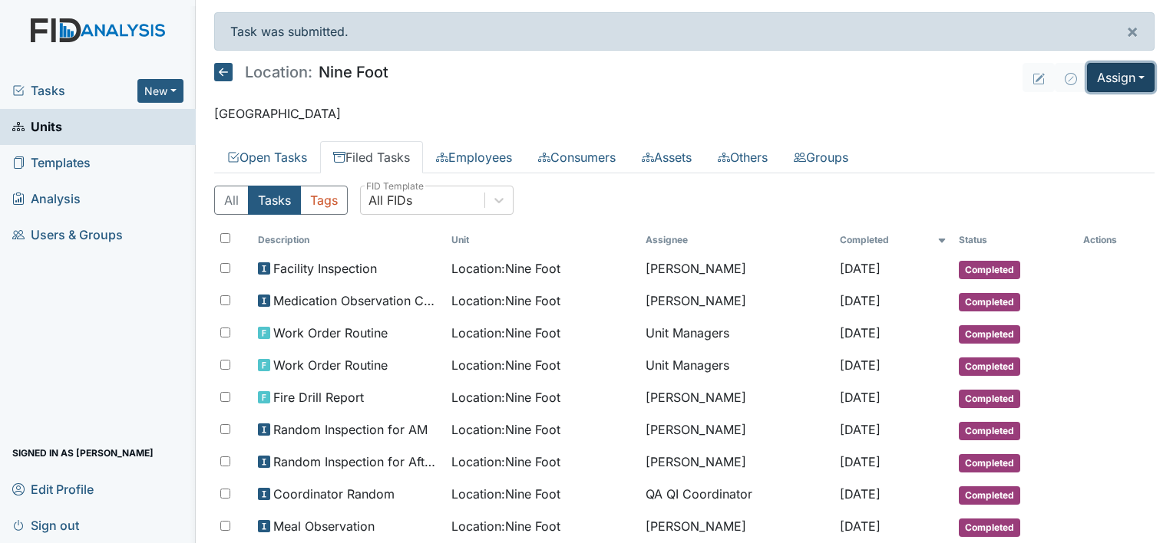
click at [1100, 78] on button "Assign" at bounding box center [1121, 77] width 68 height 29
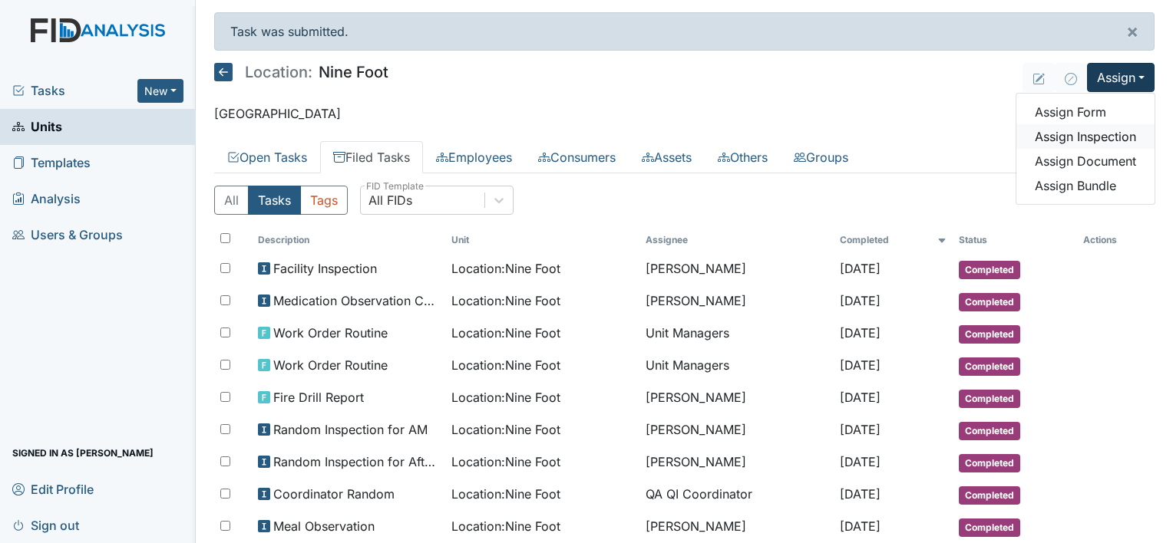
click at [1099, 132] on link "Assign Inspection" at bounding box center [1085, 136] width 138 height 25
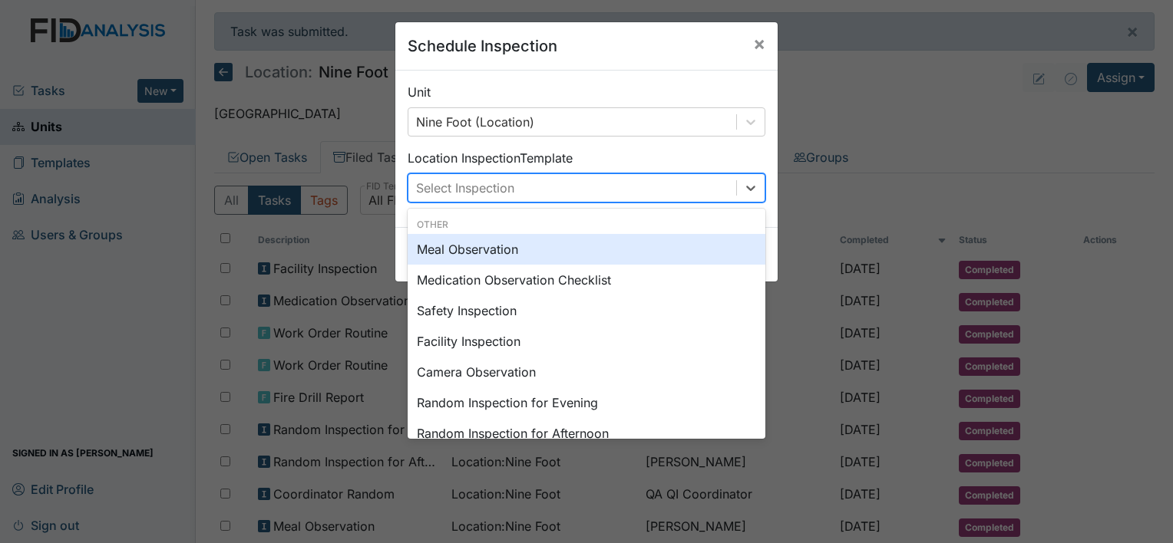
click at [692, 188] on div "Select Inspection" at bounding box center [572, 188] width 328 height 28
click at [946, 77] on div "Schedule Inspection × Unit Nine Foot (Location) Location Inspection Template op…" at bounding box center [586, 271] width 1173 height 543
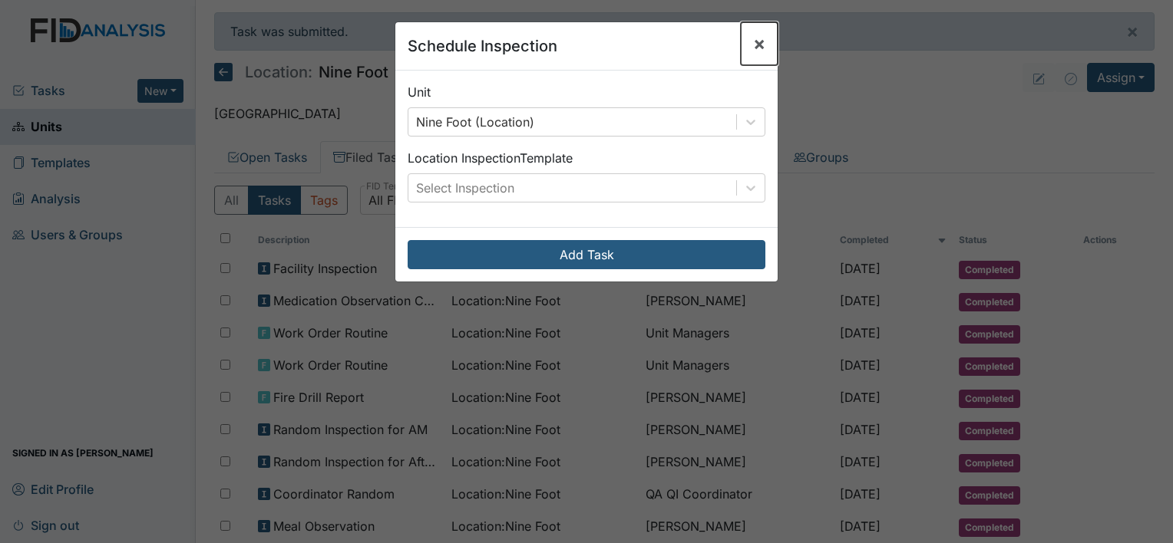
click at [753, 45] on span "×" at bounding box center [759, 43] width 12 height 22
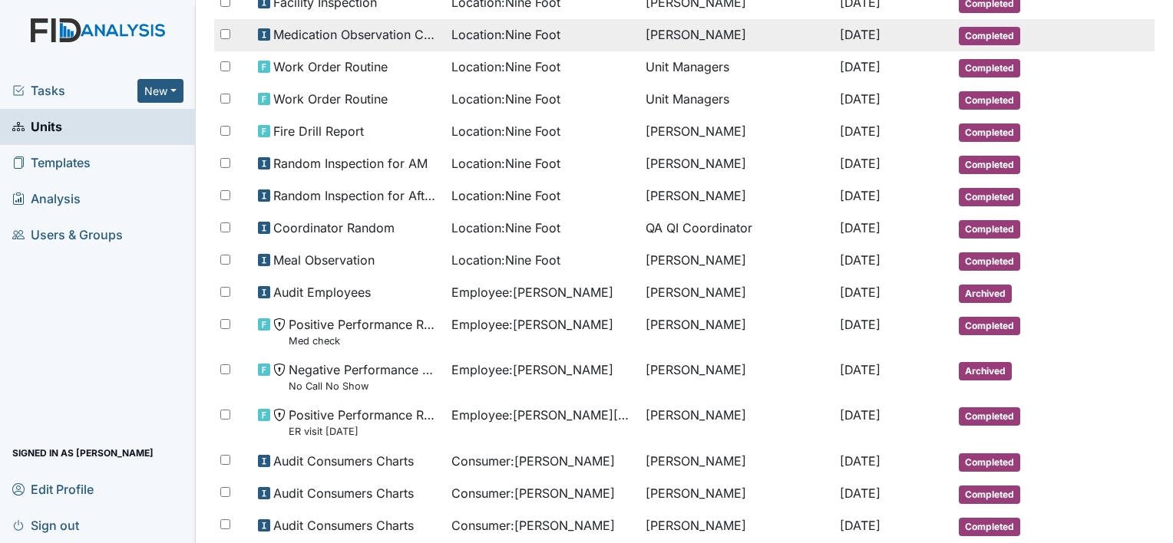
scroll to position [266, 0]
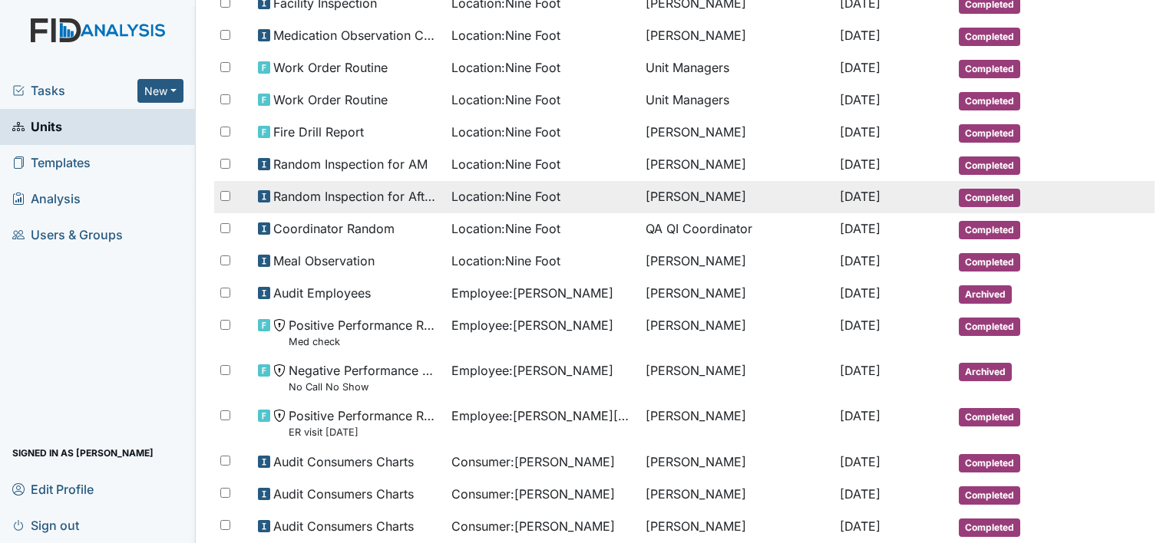
click at [676, 196] on td "[PERSON_NAME]" at bounding box center [736, 197] width 194 height 32
click at [639, 184] on td "[PERSON_NAME]" at bounding box center [736, 197] width 194 height 32
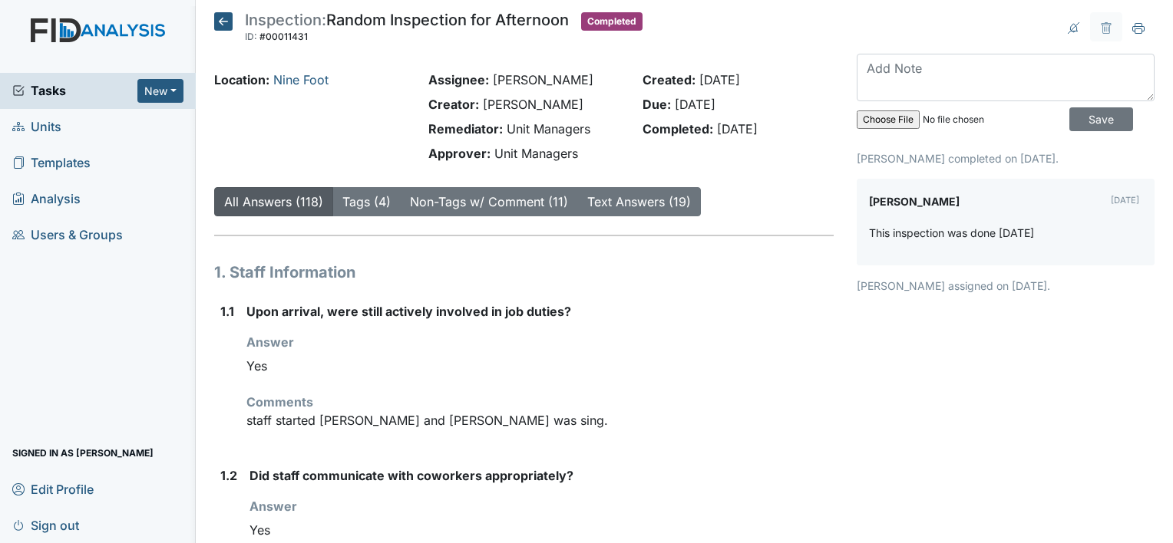
click at [216, 15] on icon at bounding box center [223, 21] width 18 height 18
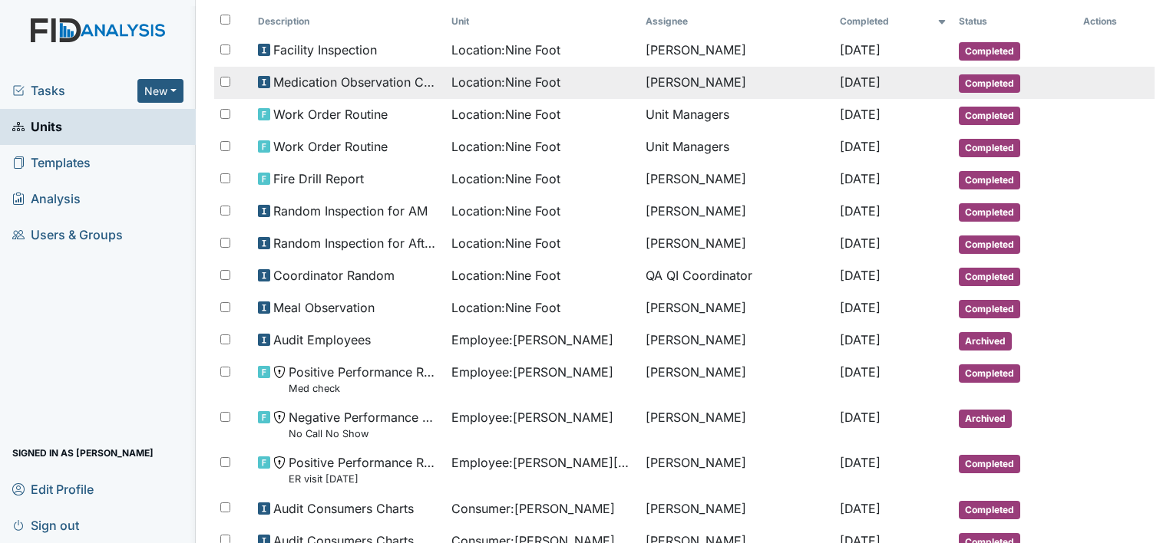
scroll to position [169, 0]
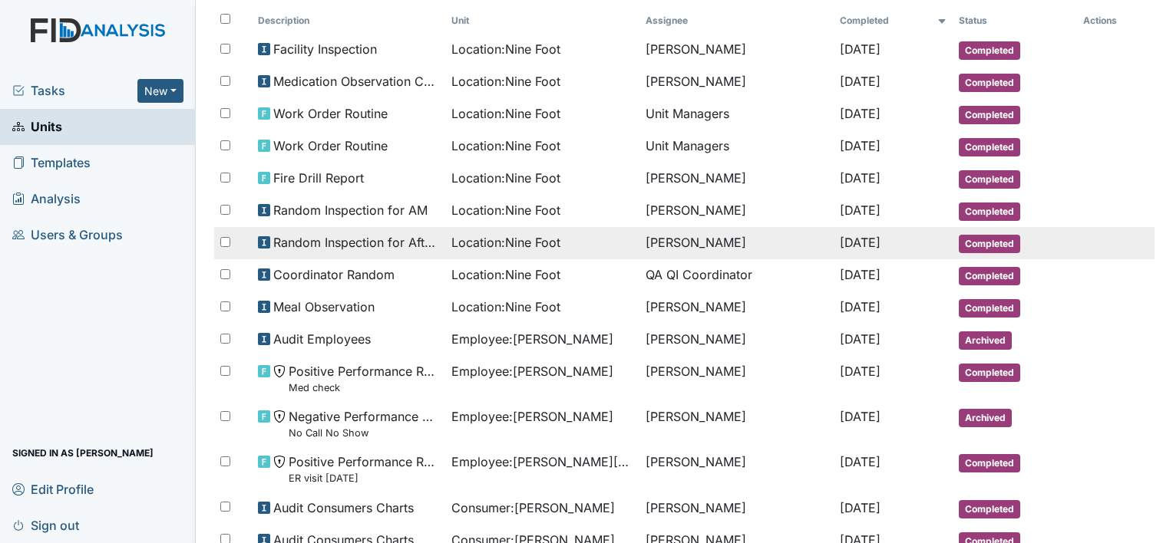
click at [523, 237] on span "Location : Nine Foot" at bounding box center [505, 242] width 109 height 18
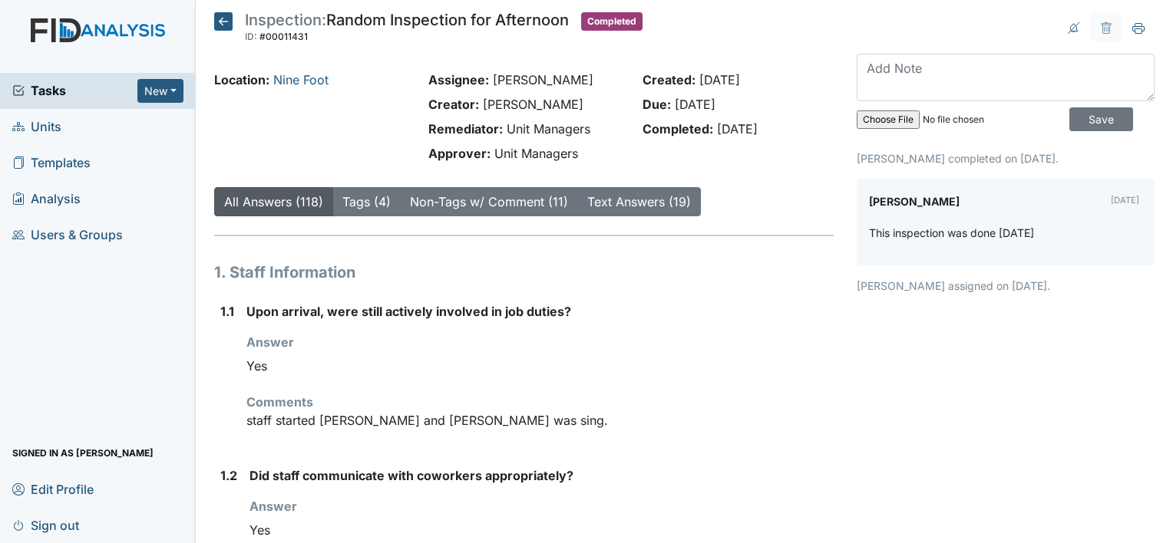
click at [224, 15] on icon at bounding box center [223, 21] width 18 height 18
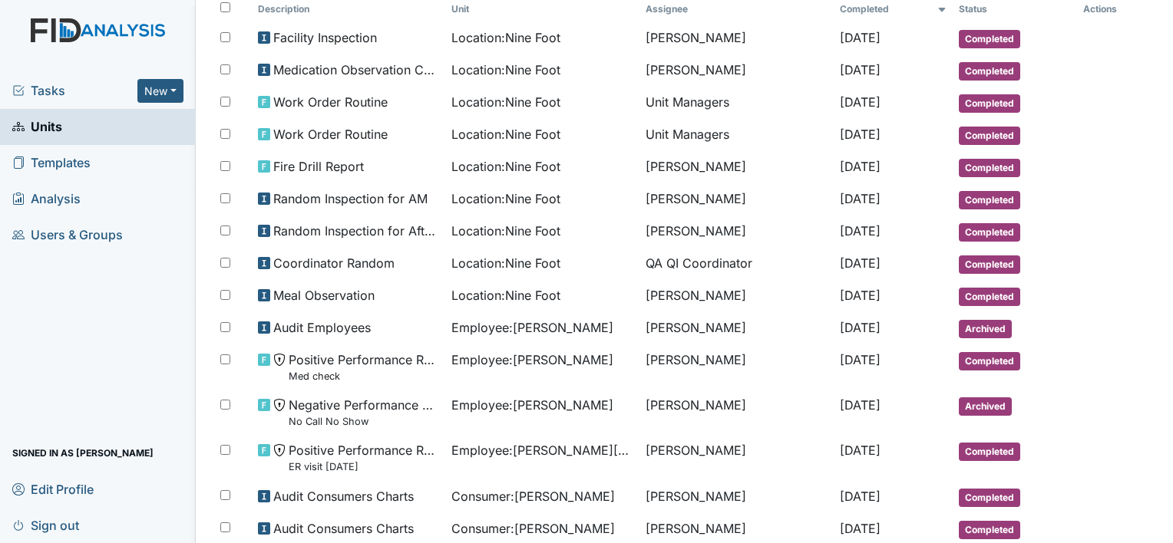
scroll to position [181, 0]
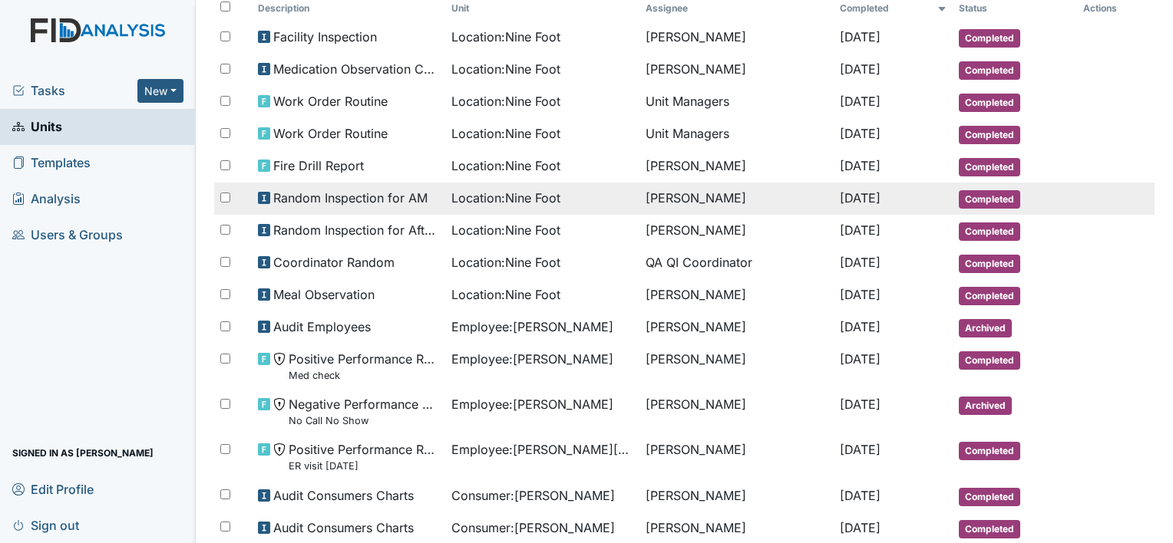
click at [395, 197] on span "Random Inspection for AM" at bounding box center [350, 198] width 154 height 18
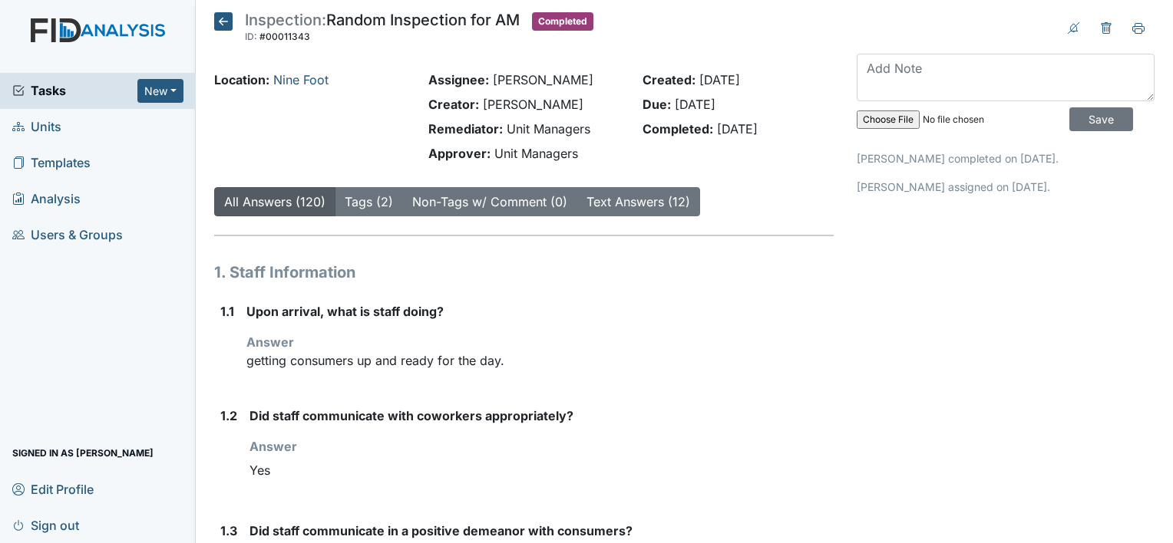
click at [218, 18] on icon at bounding box center [223, 21] width 18 height 18
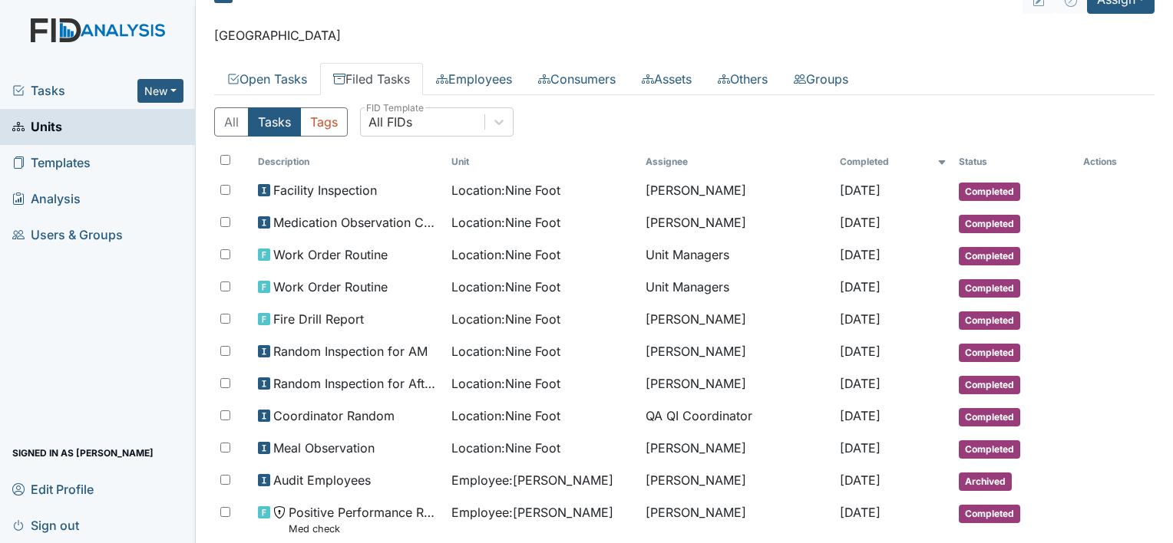
scroll to position [28, 0]
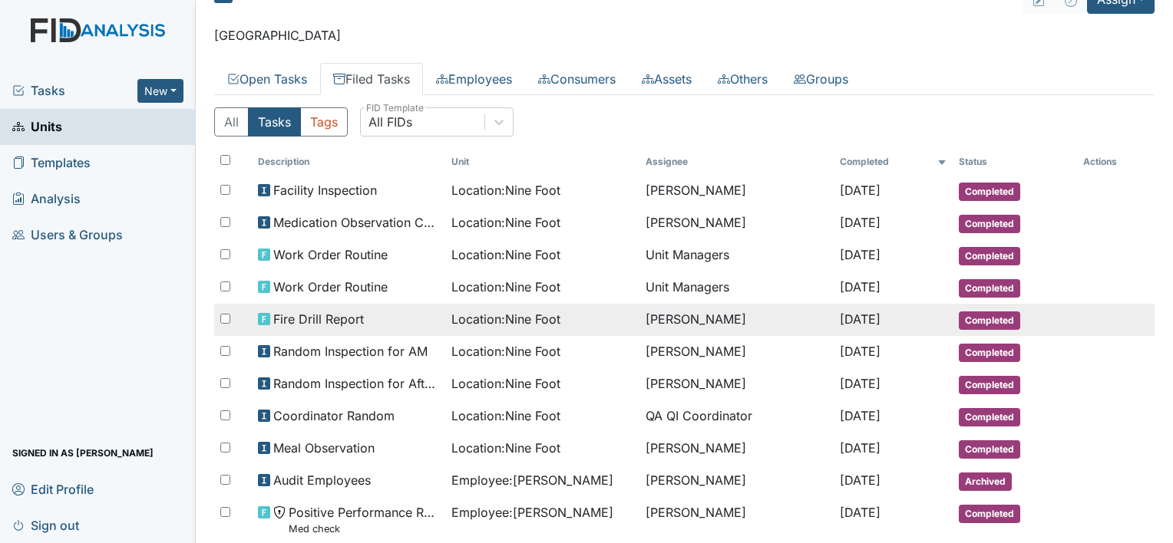
click at [511, 318] on span "Location : Nine Foot" at bounding box center [505, 319] width 109 height 18
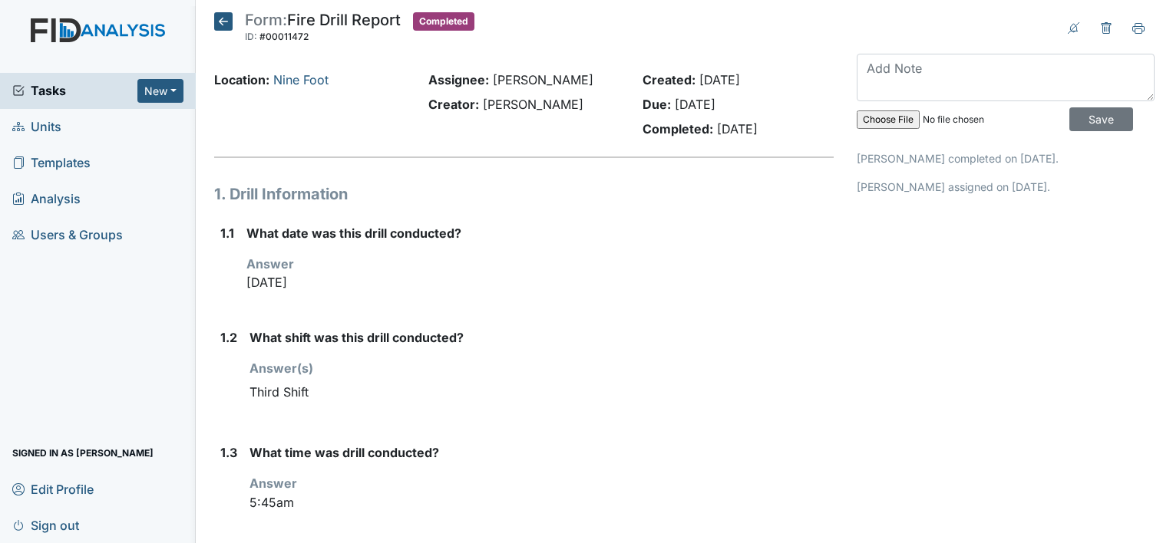
click at [230, 21] on icon at bounding box center [223, 21] width 18 height 18
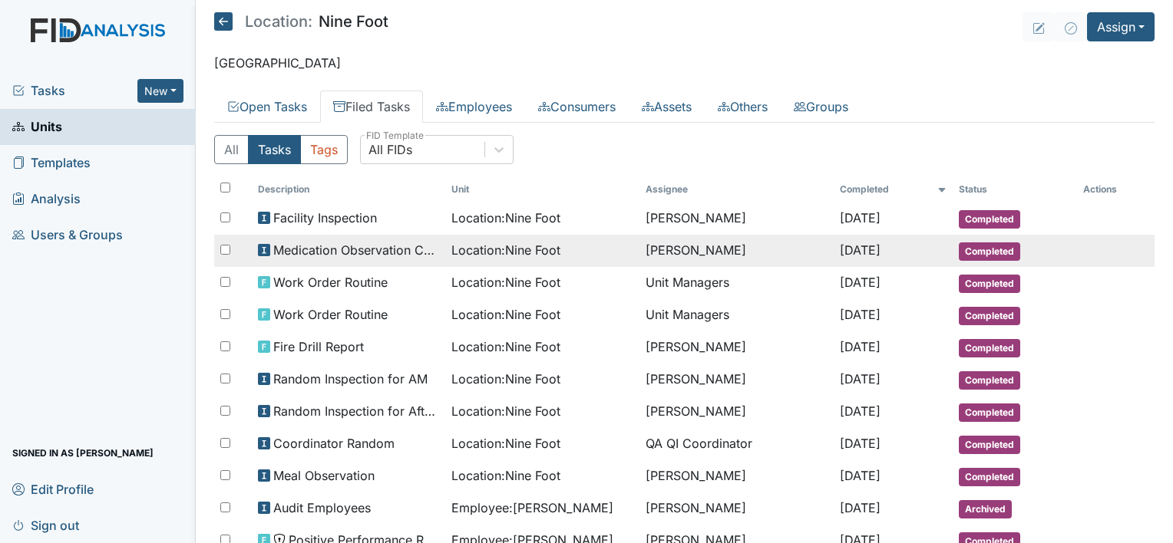
click at [553, 246] on span "Location : Nine Foot" at bounding box center [505, 250] width 109 height 18
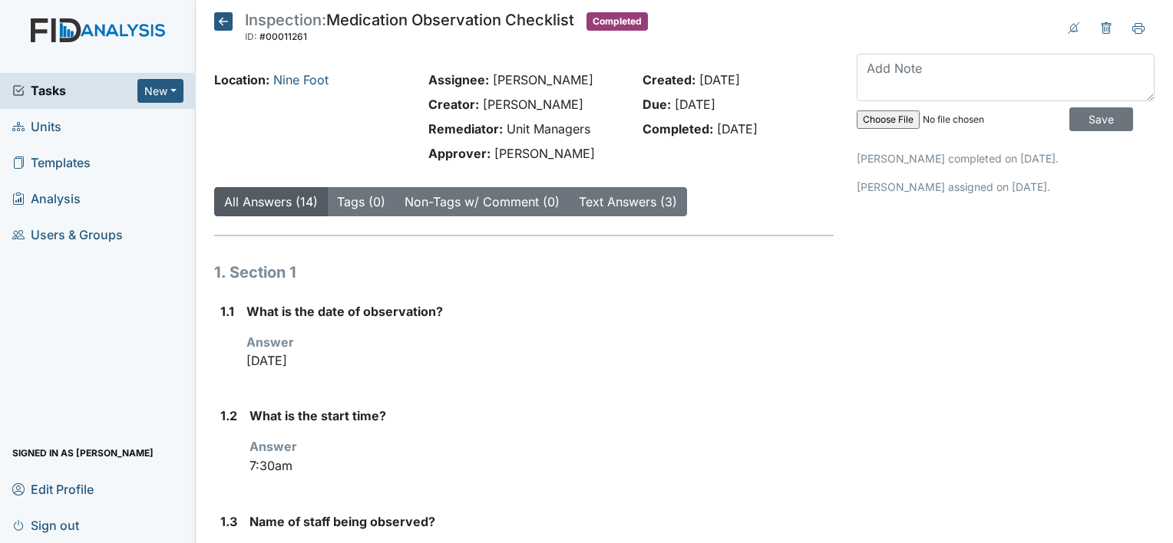
click at [227, 16] on icon at bounding box center [223, 21] width 18 height 18
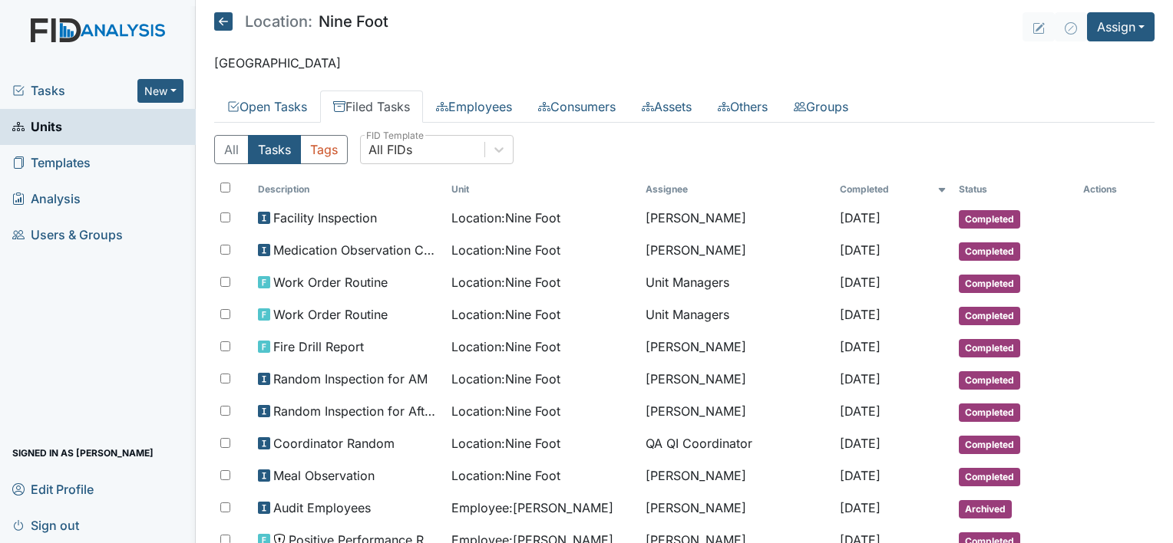
click at [752, 68] on p "[GEOGRAPHIC_DATA]" at bounding box center [684, 63] width 940 height 18
click at [1102, 35] on button "Assign" at bounding box center [1121, 26] width 68 height 29
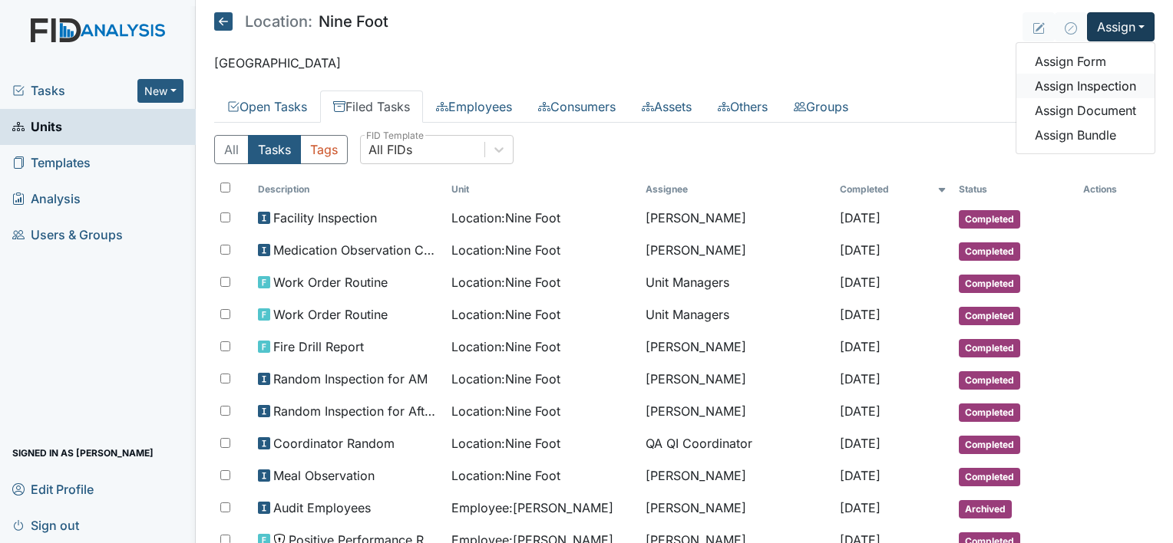
click at [1072, 82] on link "Assign Inspection" at bounding box center [1085, 86] width 138 height 25
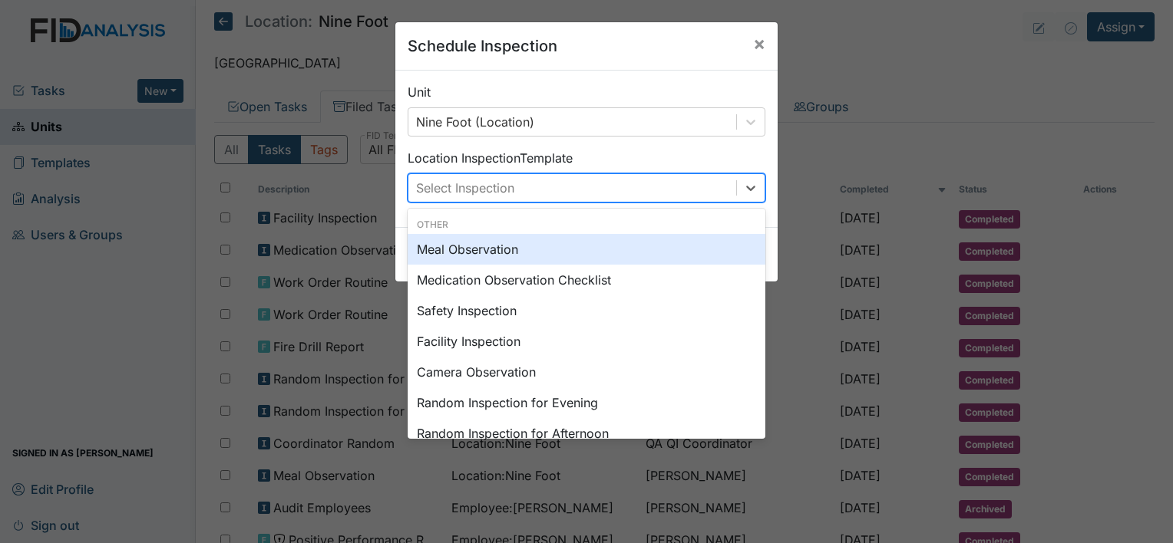
click at [700, 193] on div "Select Inspection" at bounding box center [572, 188] width 328 height 28
click at [557, 259] on div "Meal Observation" at bounding box center [587, 249] width 358 height 31
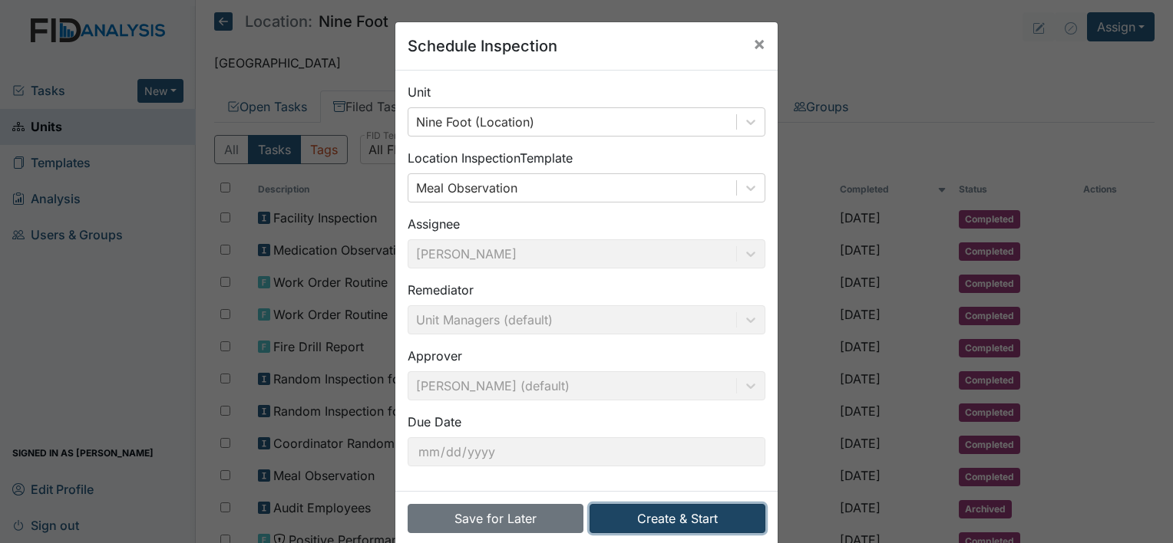
click at [660, 516] on button "Create & Start" at bounding box center [678, 518] width 176 height 29
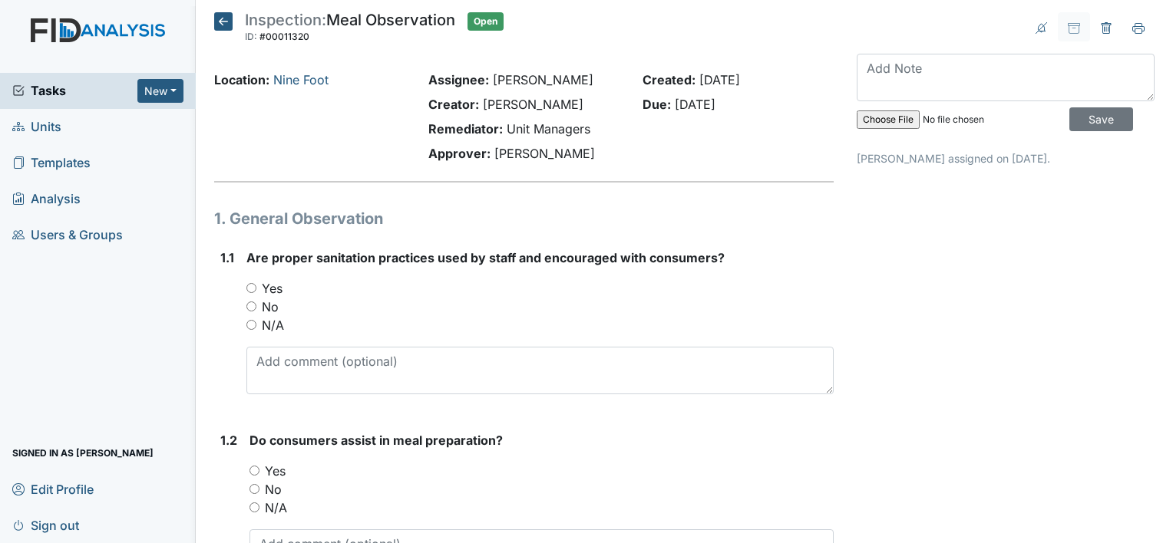
click at [215, 18] on icon at bounding box center [223, 21] width 18 height 18
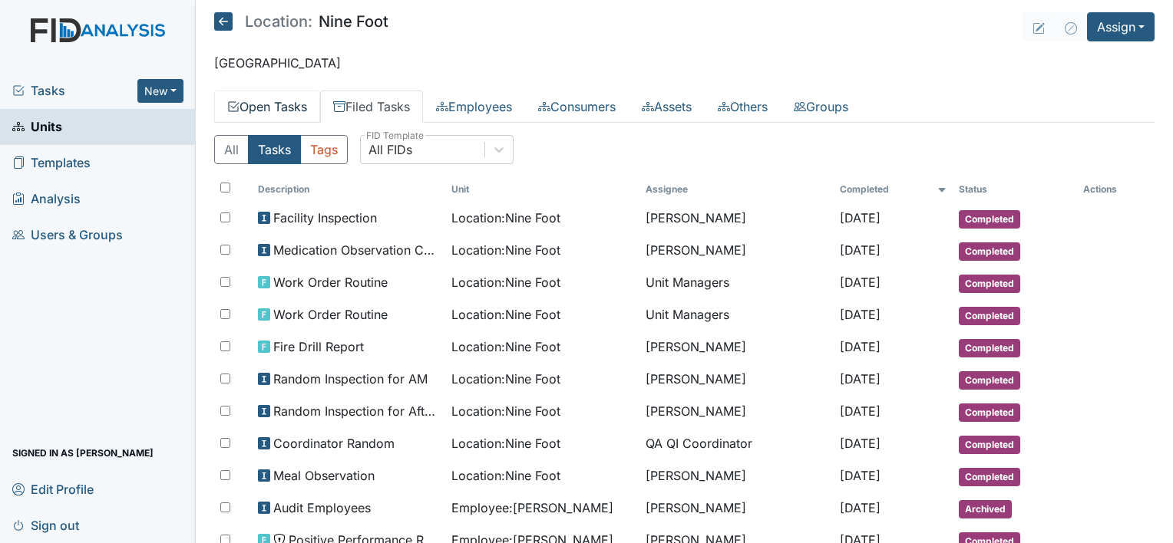
click at [269, 117] on link "Open Tasks" at bounding box center [267, 107] width 106 height 32
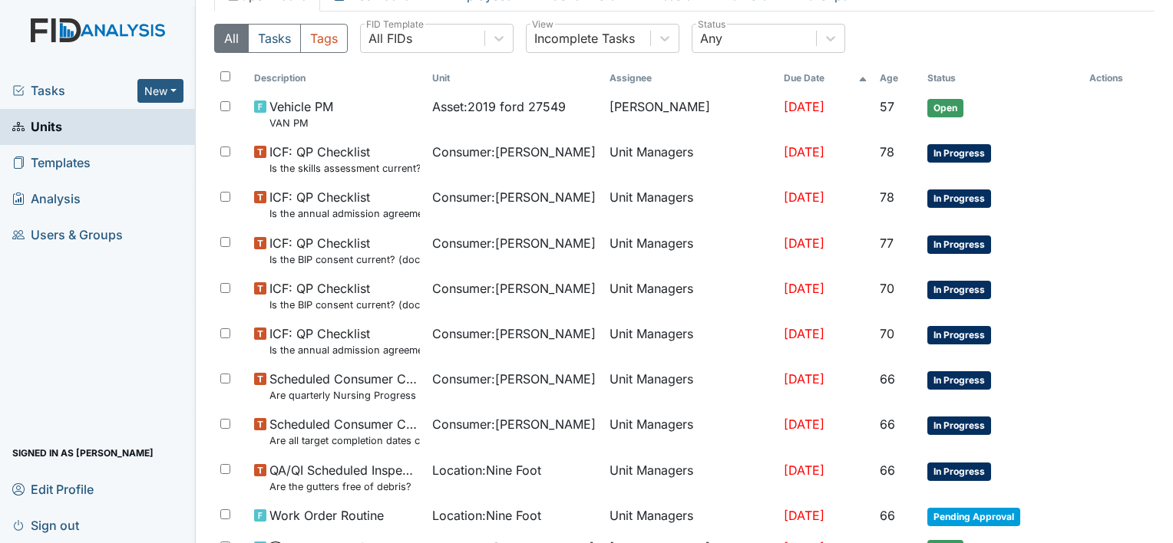
scroll to position [97, 0]
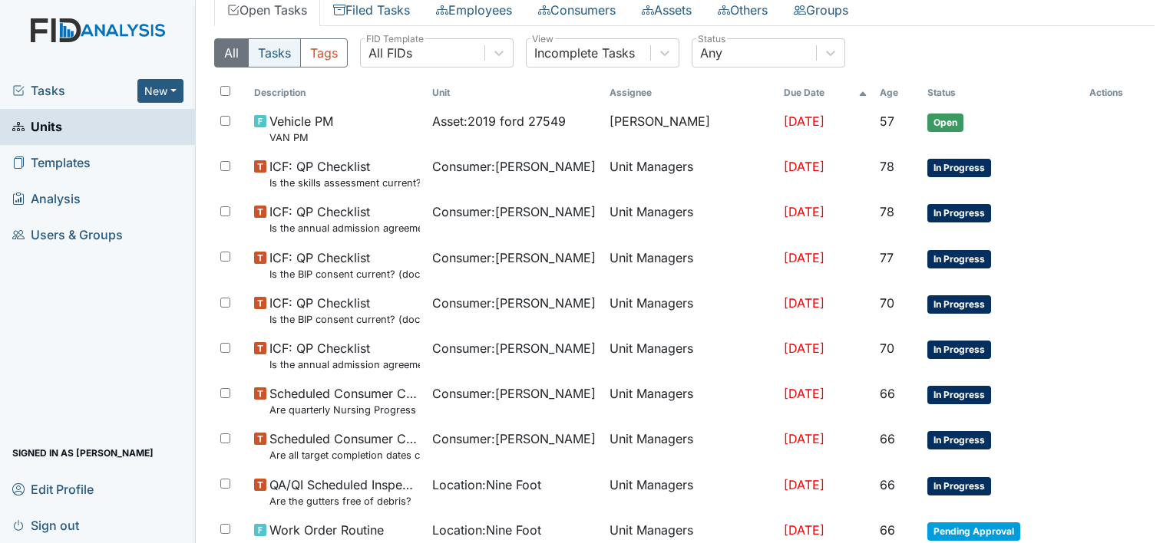
click at [273, 49] on button "Tasks" at bounding box center [274, 52] width 53 height 29
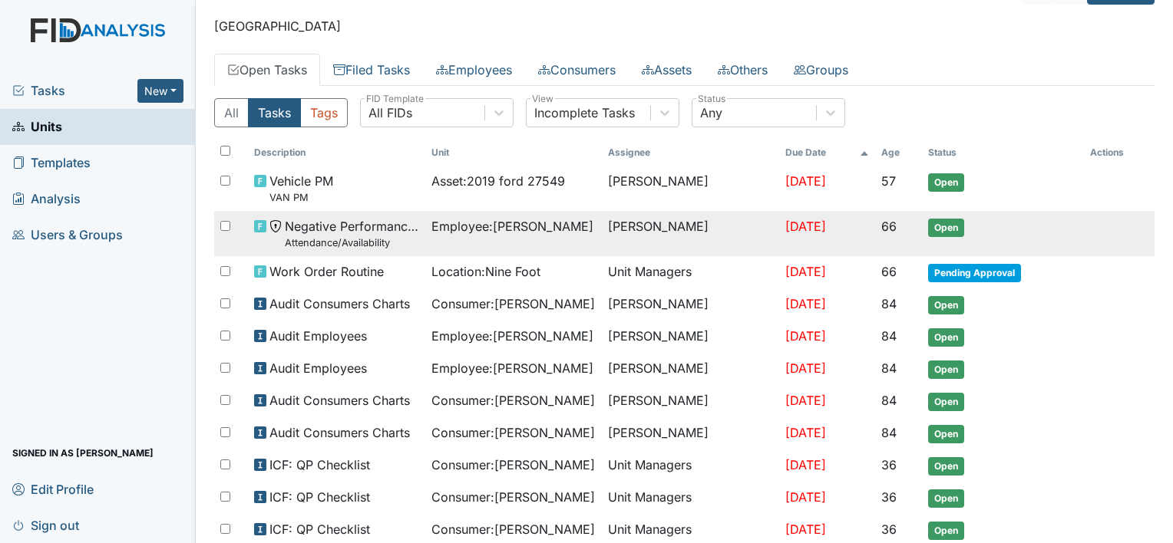
scroll to position [0, 0]
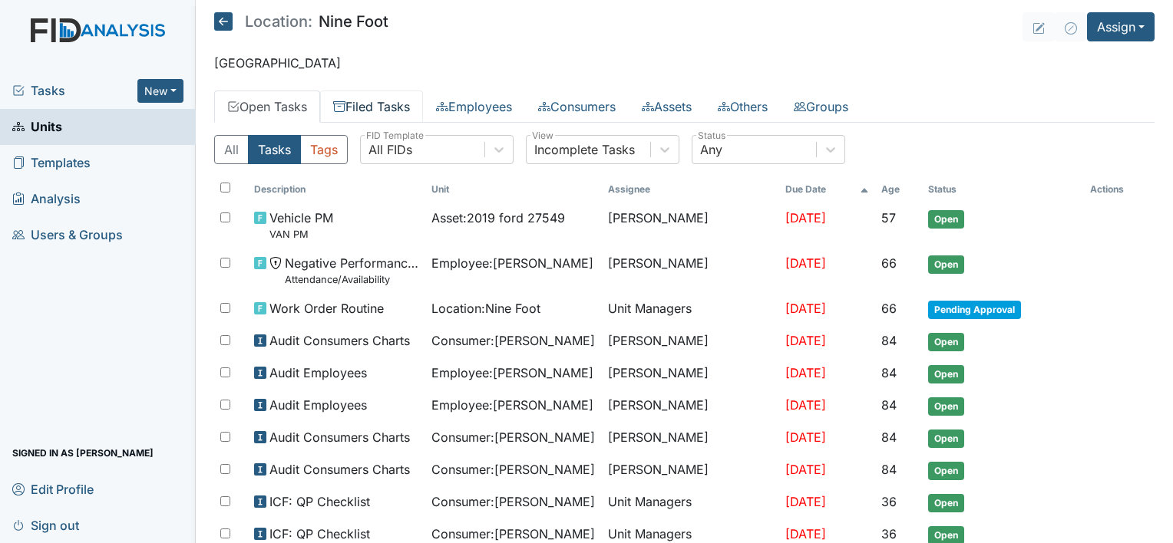
click at [392, 107] on link "Filed Tasks" at bounding box center [371, 107] width 103 height 32
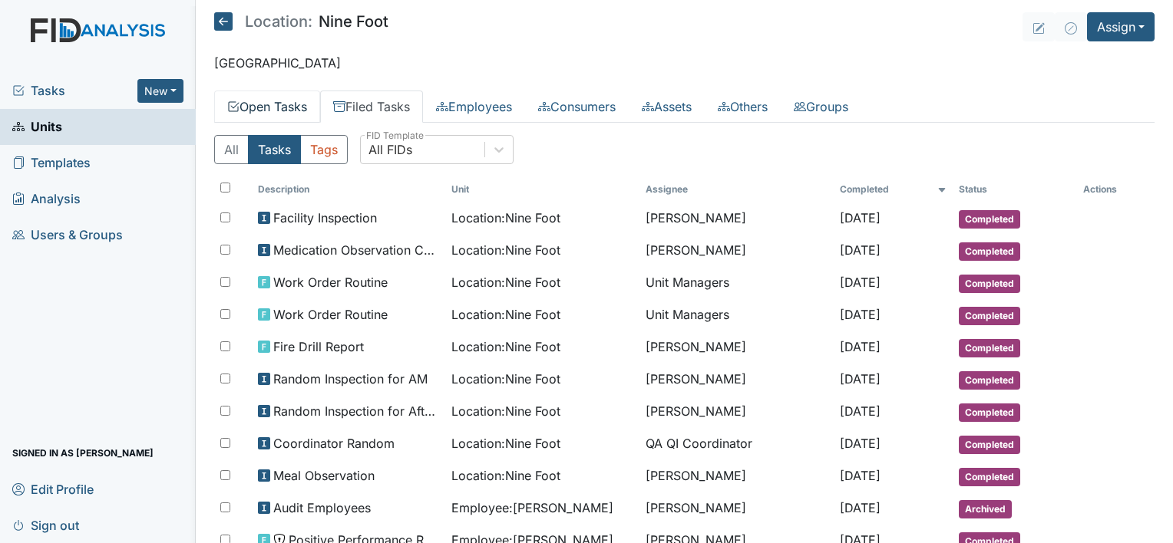
click at [294, 107] on link "Open Tasks" at bounding box center [267, 107] width 106 height 32
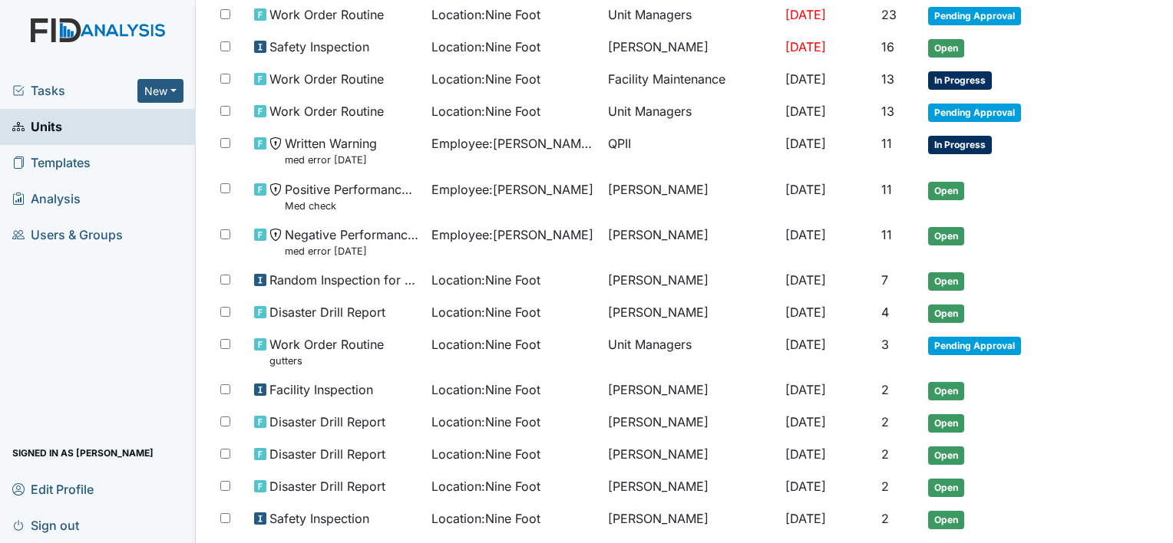
scroll to position [768, 0]
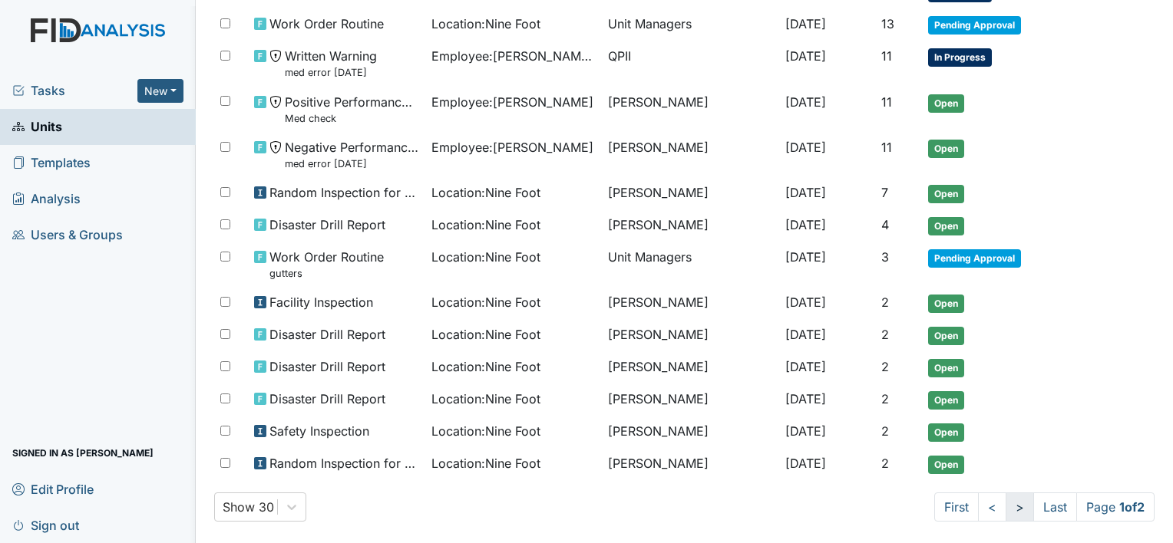
click at [1009, 493] on link ">" at bounding box center [1020, 507] width 28 height 29
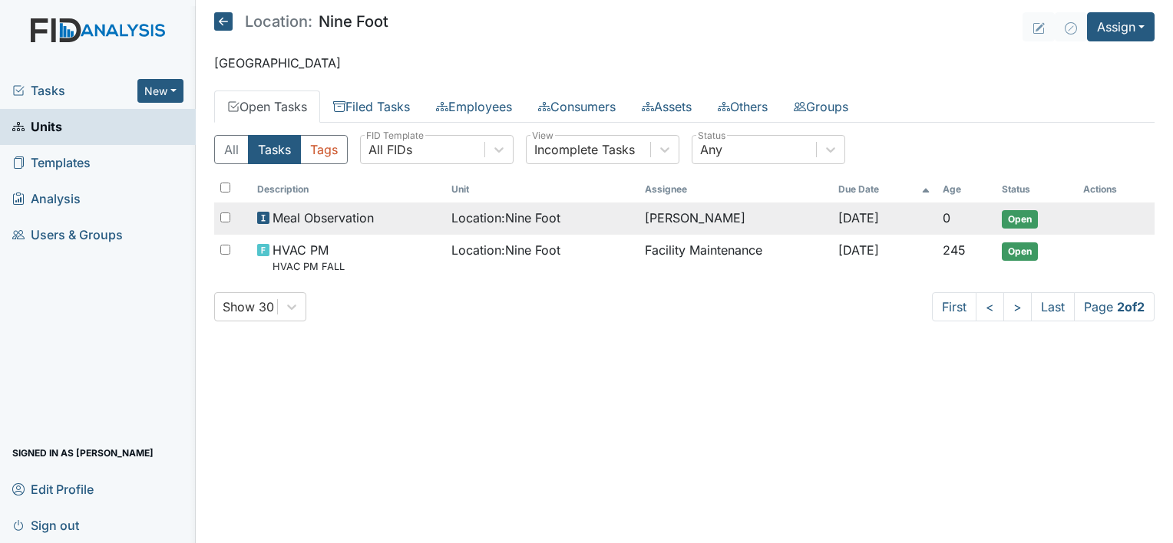
click at [657, 215] on td "[PERSON_NAME]" at bounding box center [735, 219] width 193 height 32
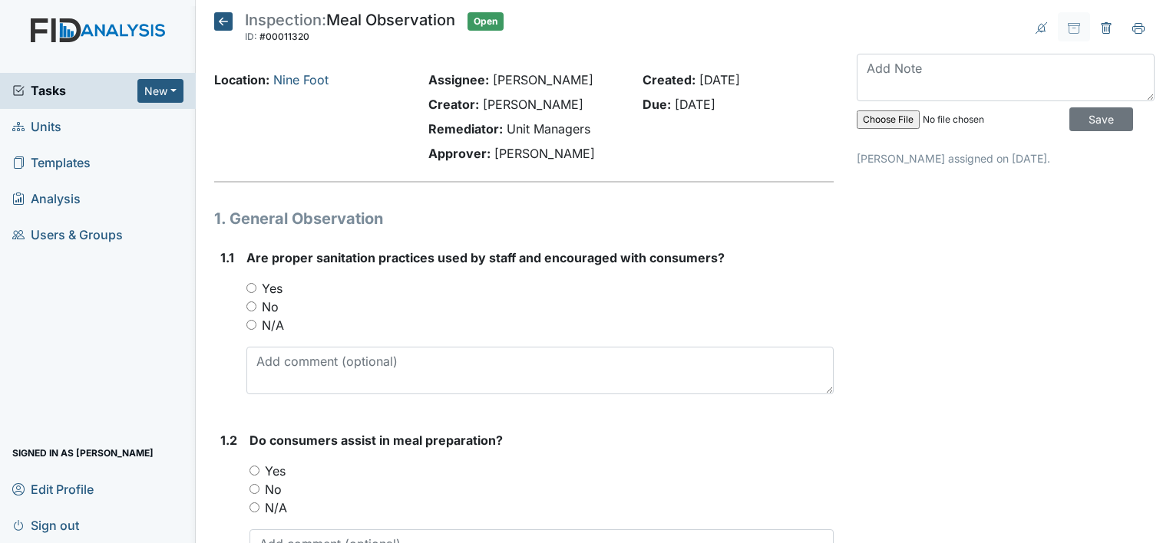
click at [275, 289] on label "Yes" at bounding box center [272, 288] width 21 height 18
click at [256, 289] on input "Yes" at bounding box center [251, 288] width 10 height 10
radio input "true"
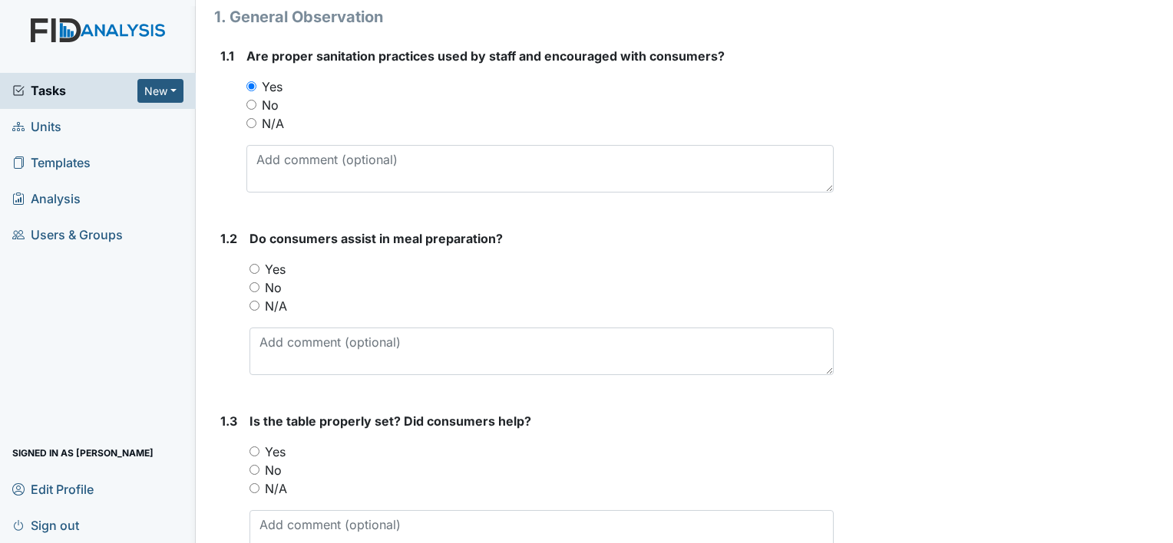
scroll to position [203, 0]
click at [279, 266] on label "Yes" at bounding box center [275, 268] width 21 height 18
click at [259, 266] on input "Yes" at bounding box center [254, 268] width 10 height 10
radio input "true"
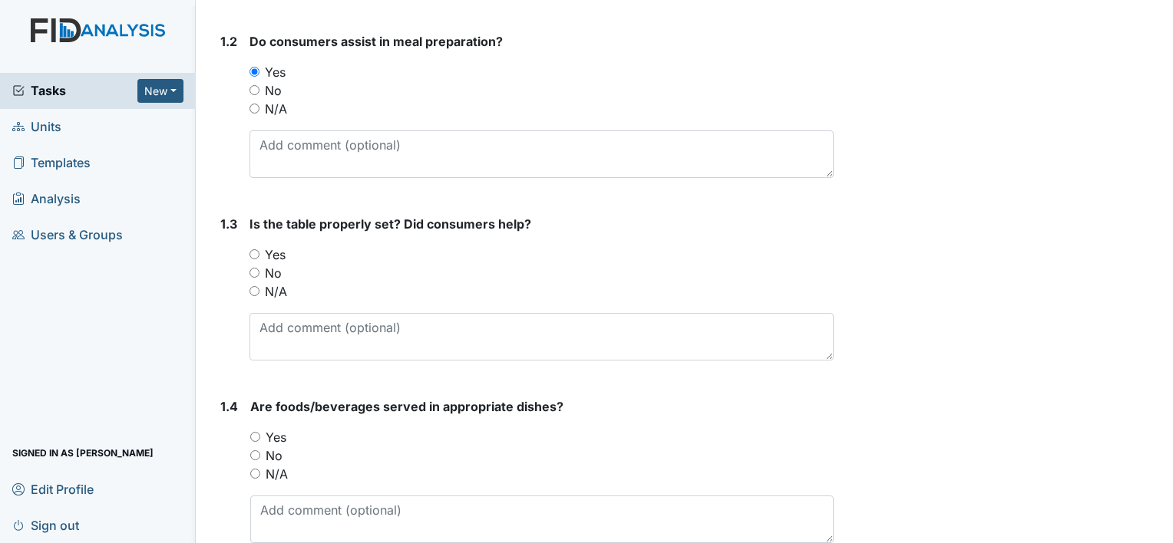
scroll to position [401, 0]
click at [269, 249] on label "Yes" at bounding box center [275, 253] width 21 height 18
click at [259, 249] on input "Yes" at bounding box center [254, 253] width 10 height 10
radio input "true"
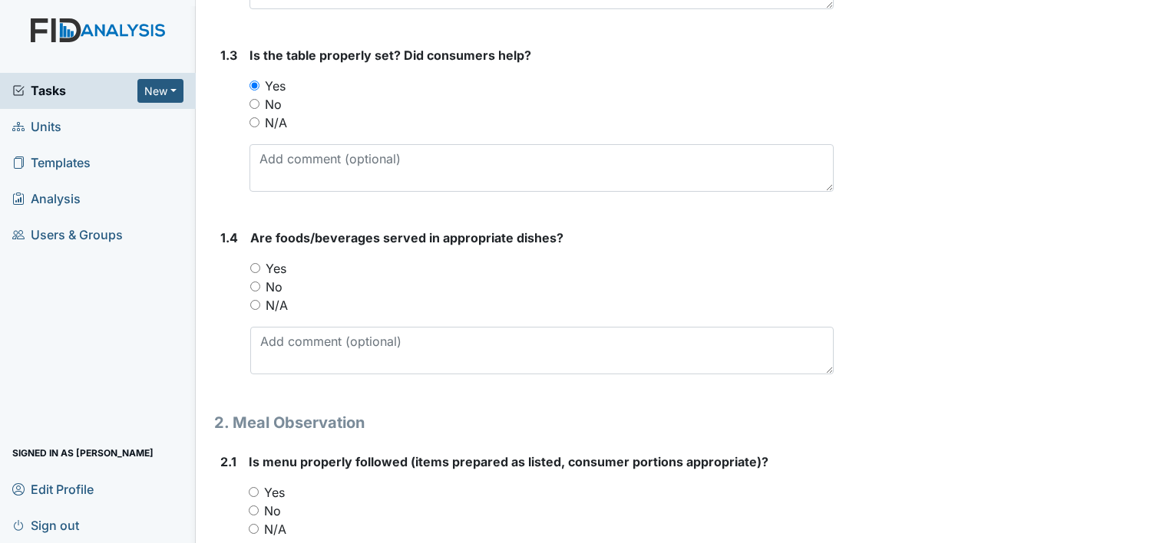
scroll to position [577, 0]
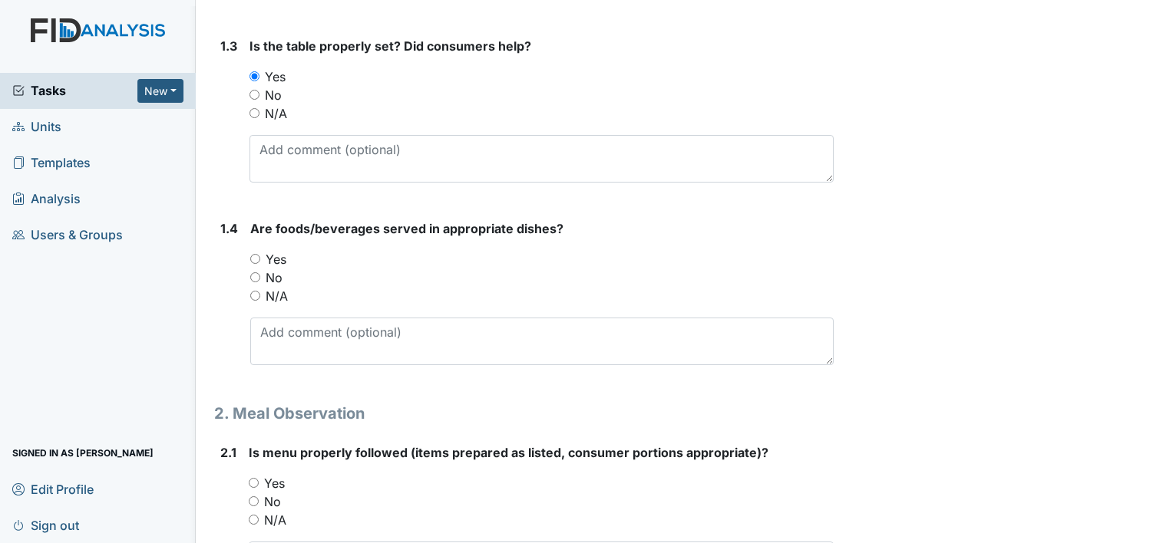
click at [276, 255] on label "Yes" at bounding box center [276, 259] width 21 height 18
click at [260, 255] on input "Yes" at bounding box center [255, 259] width 10 height 10
radio input "true"
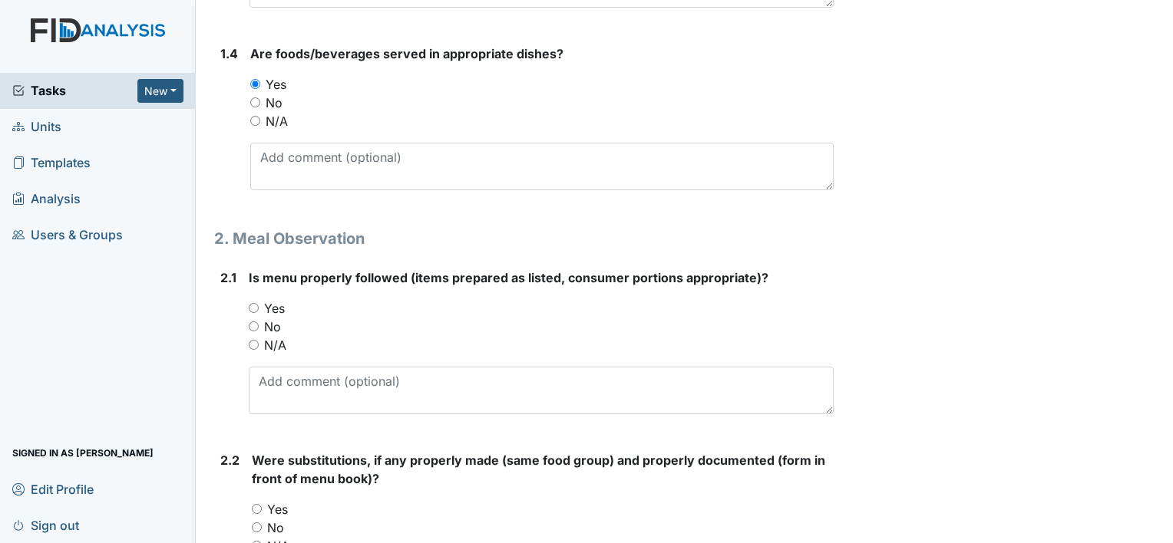
scroll to position [754, 0]
click at [279, 307] on label "Yes" at bounding box center [274, 307] width 21 height 18
click at [259, 307] on input "Yes" at bounding box center [254, 307] width 10 height 10
radio input "true"
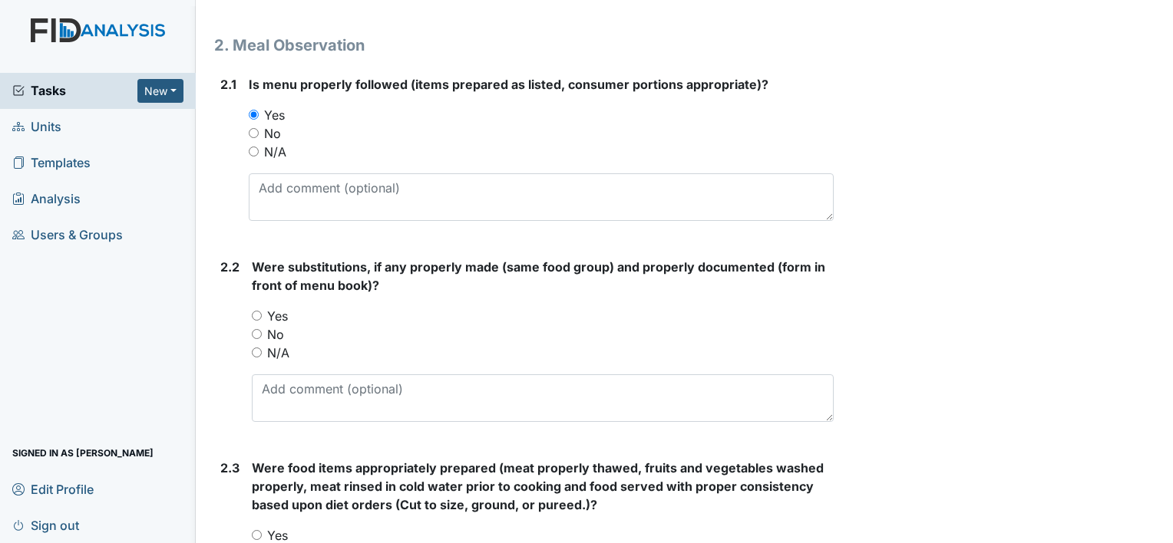
scroll to position [950, 0]
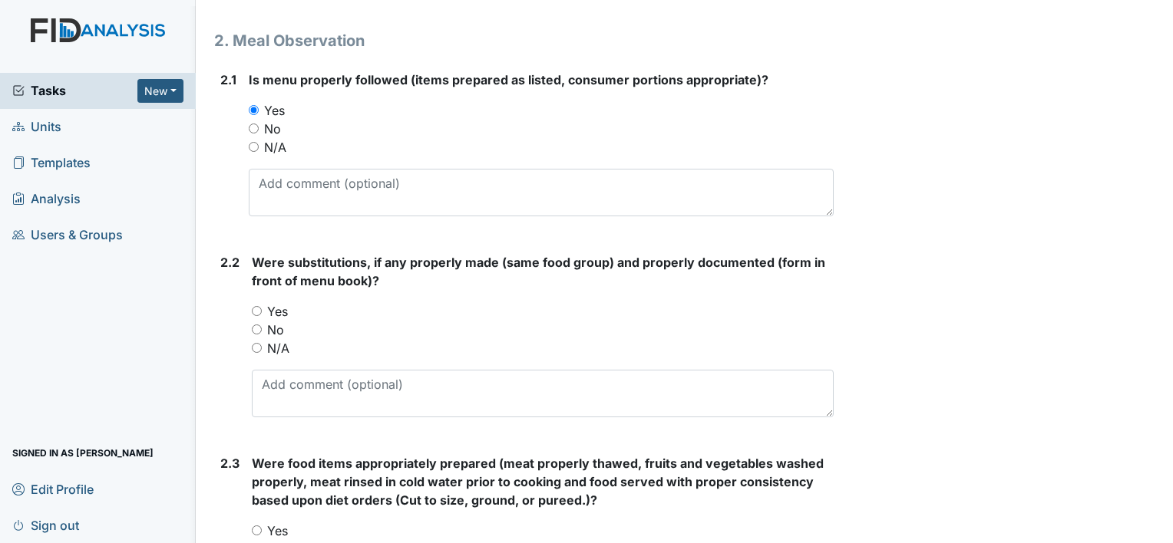
click at [279, 310] on label "Yes" at bounding box center [277, 311] width 21 height 18
click at [262, 310] on input "Yes" at bounding box center [257, 311] width 10 height 10
radio input "true"
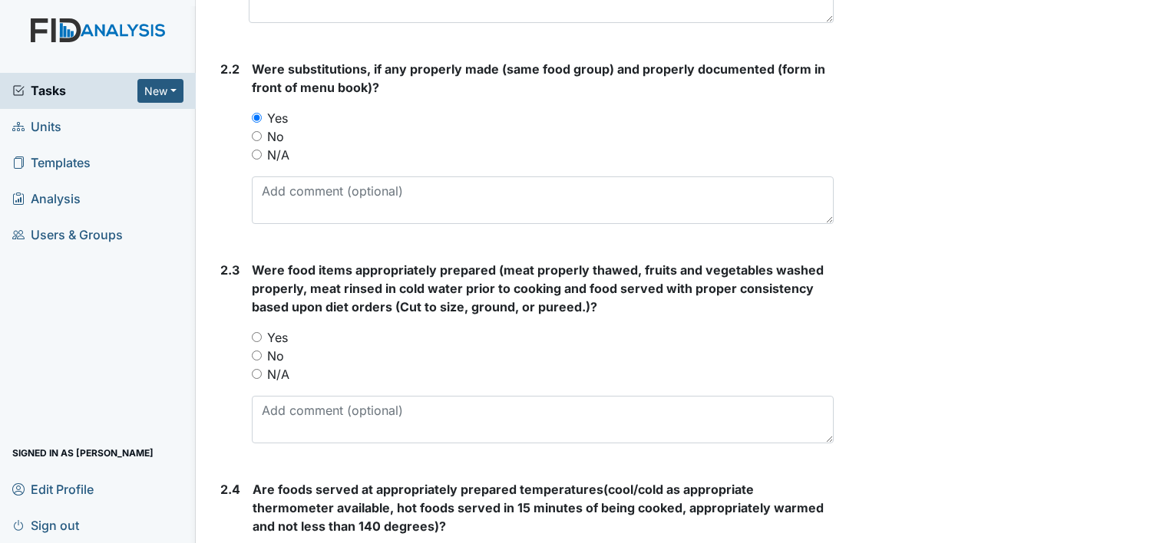
scroll to position [1150, 0]
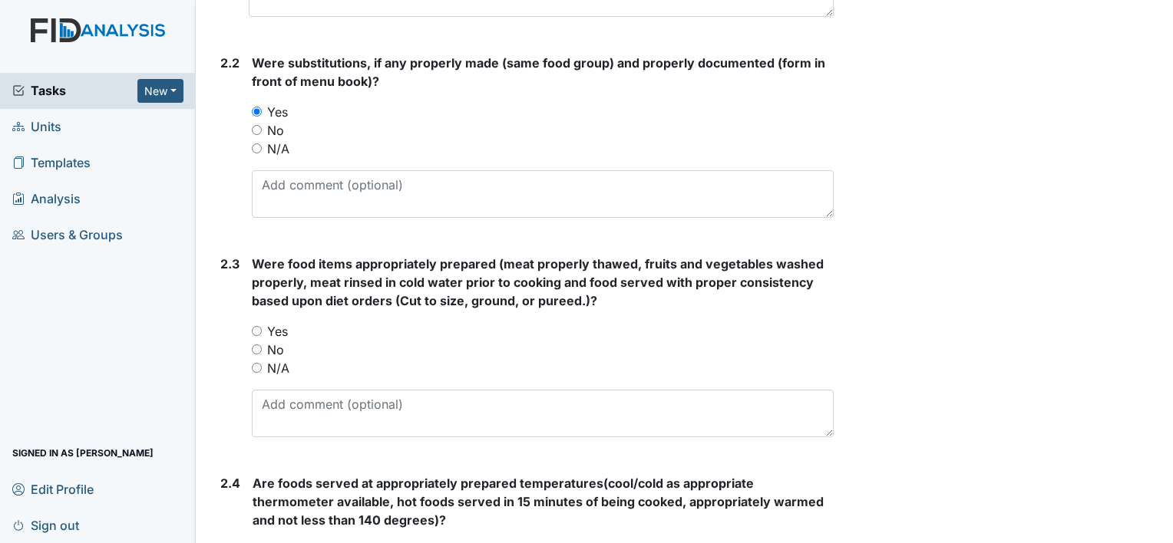
click at [281, 325] on label "Yes" at bounding box center [277, 331] width 21 height 18
click at [262, 326] on input "Yes" at bounding box center [257, 331] width 10 height 10
radio input "true"
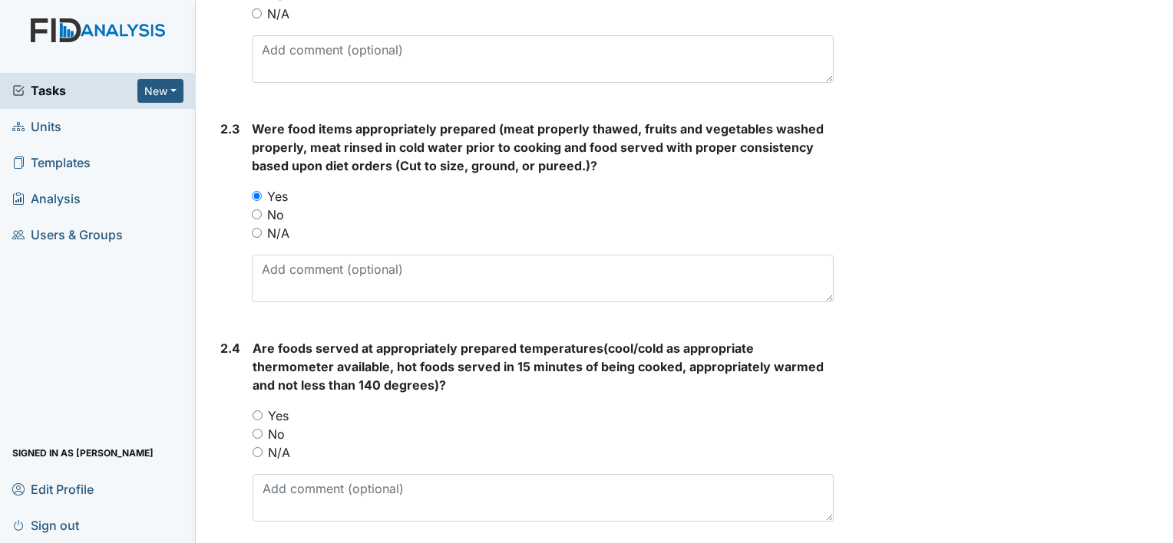
scroll to position [1293, 0]
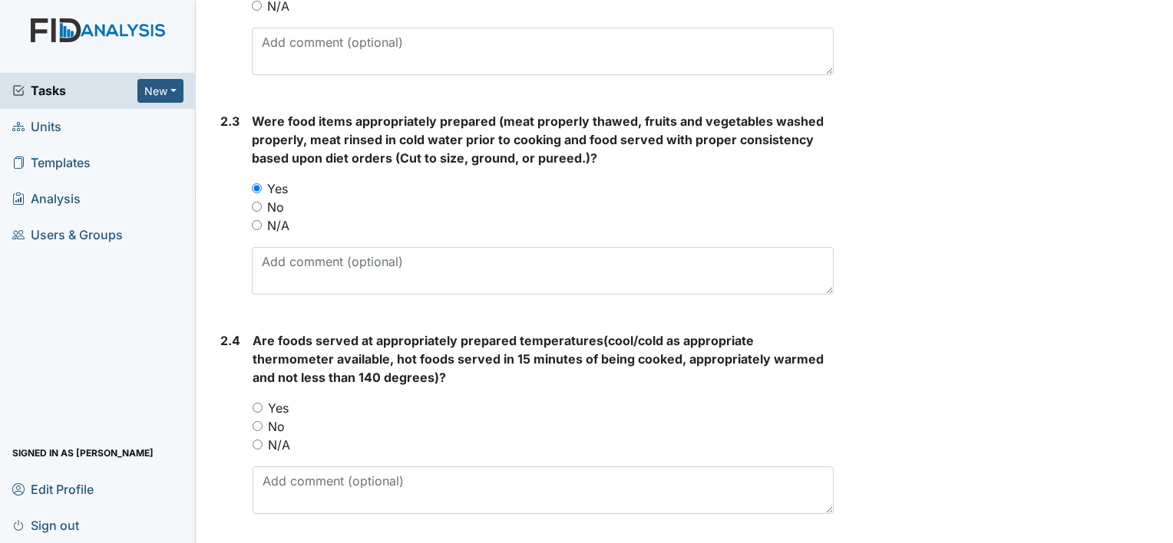
click at [279, 403] on label "Yes" at bounding box center [278, 408] width 21 height 18
click at [263, 403] on input "Yes" at bounding box center [258, 408] width 10 height 10
radio input "true"
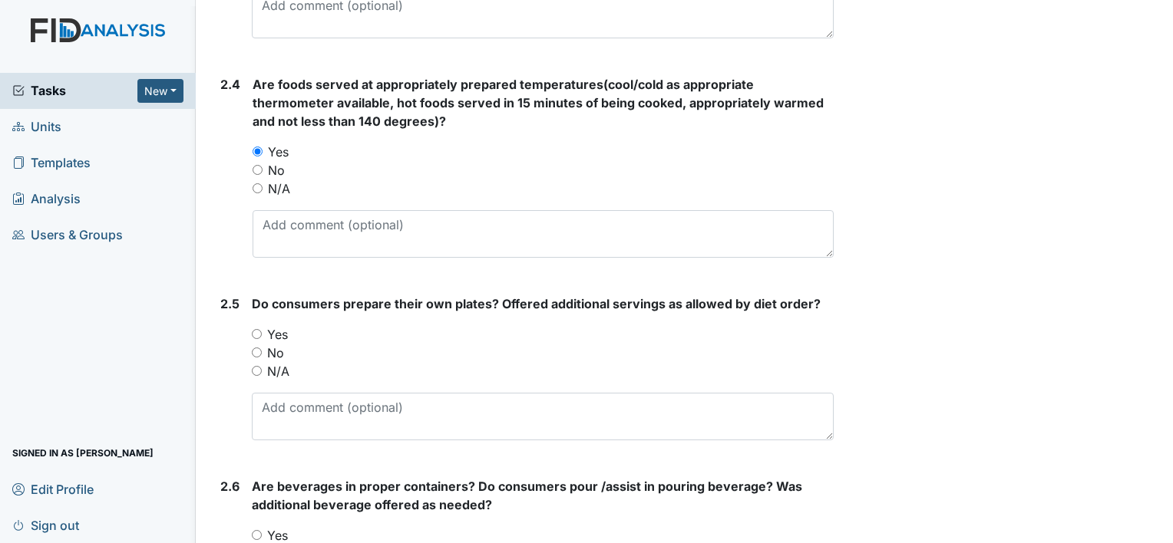
scroll to position [1553, 0]
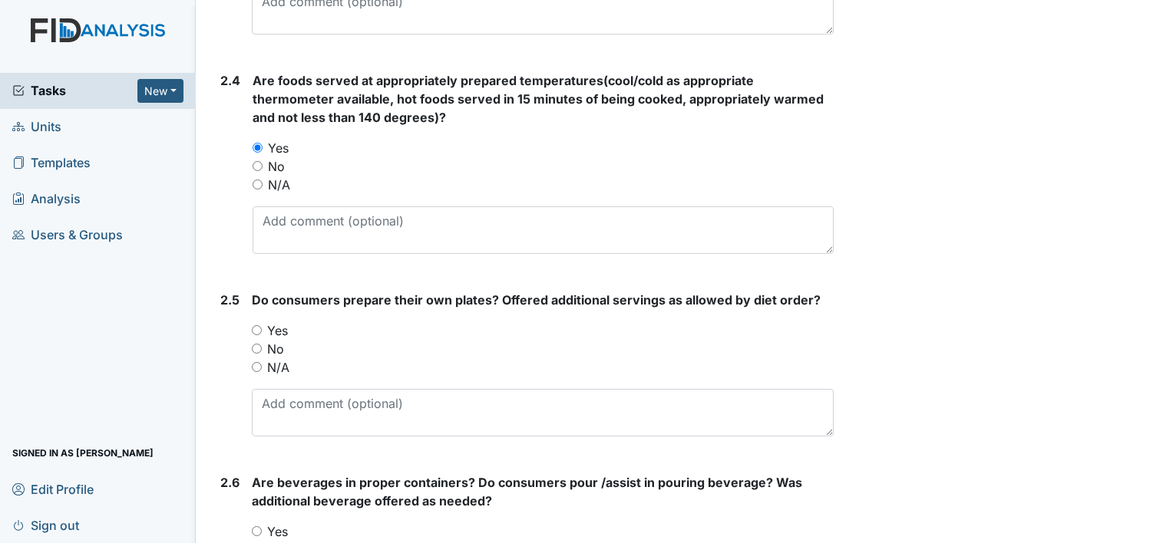
click at [276, 329] on label "Yes" at bounding box center [277, 331] width 21 height 18
click at [262, 329] on input "Yes" at bounding box center [257, 330] width 10 height 10
radio input "true"
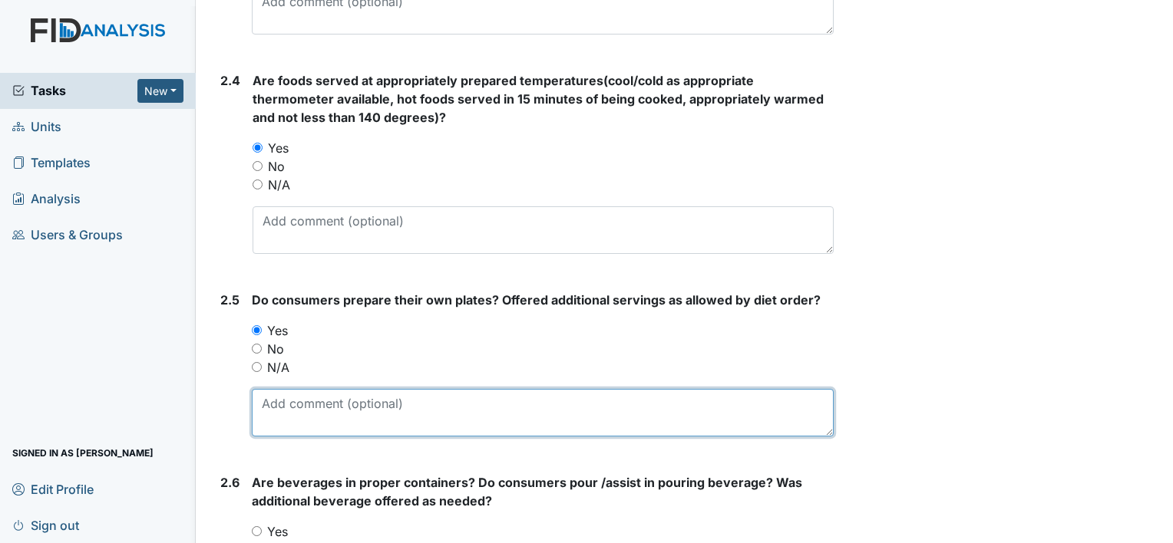
click at [299, 411] on textarea at bounding box center [543, 413] width 582 height 48
drag, startPoint x: 299, startPoint y: 411, endPoint x: 280, endPoint y: 401, distance: 22.0
click at [280, 401] on textarea "f" at bounding box center [543, 413] width 582 height 48
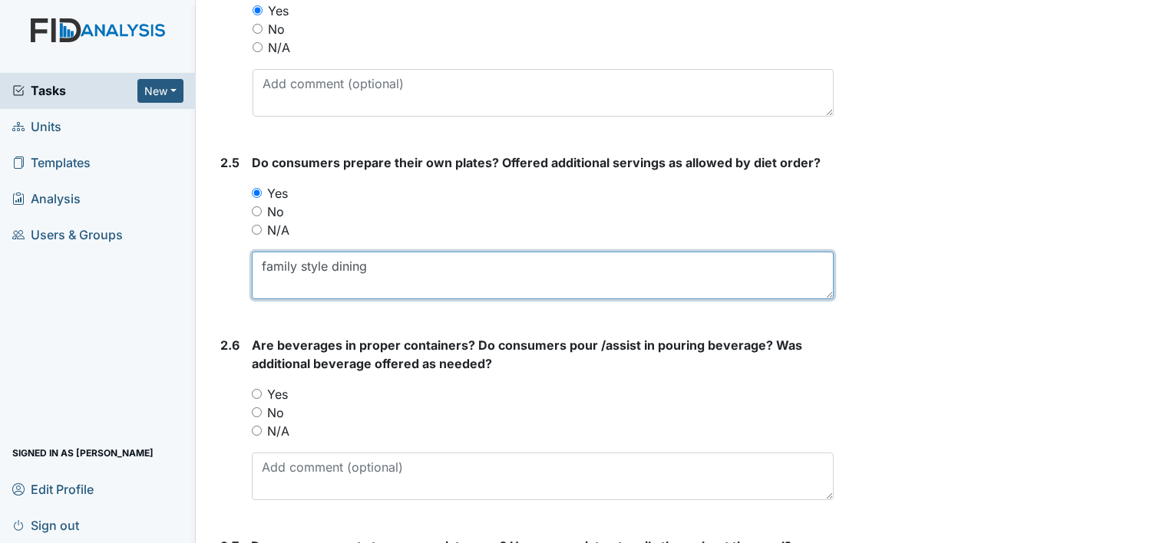
scroll to position [1703, 0]
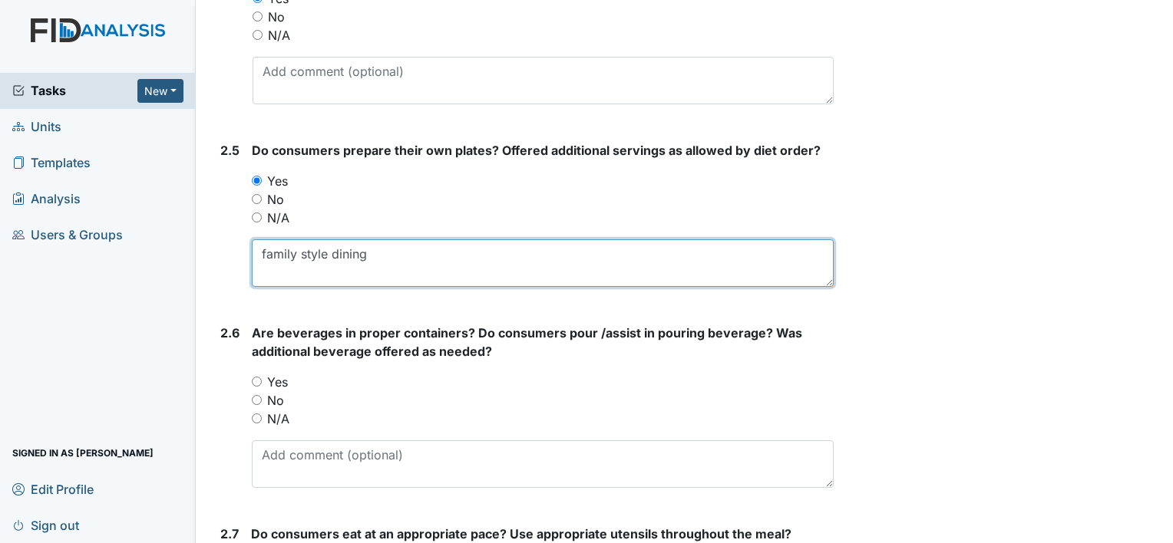
type textarea "family style dining"
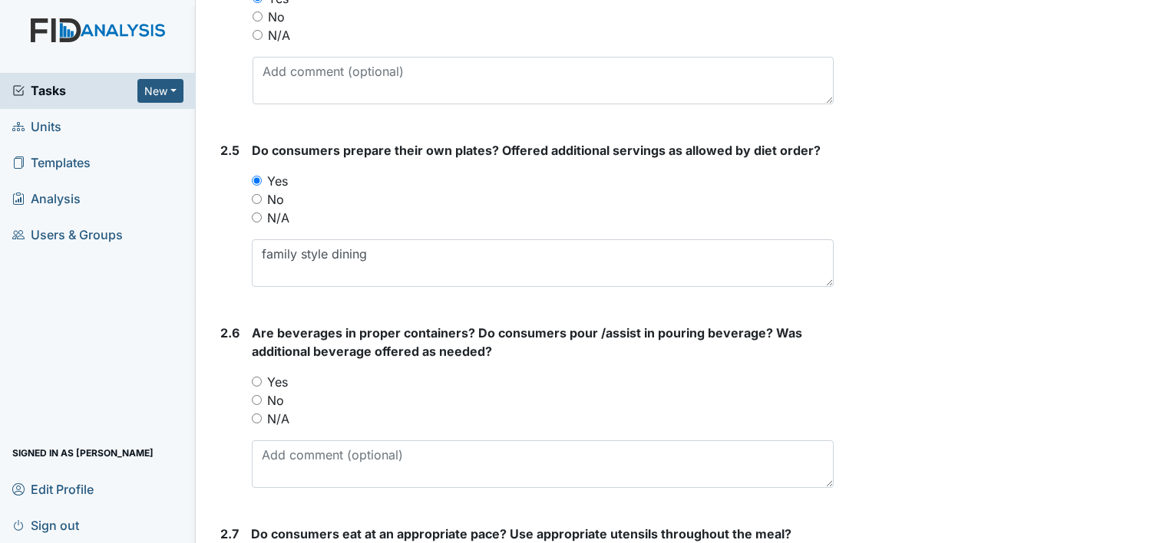
click at [286, 378] on label "Yes" at bounding box center [277, 382] width 21 height 18
click at [262, 378] on input "Yes" at bounding box center [257, 382] width 10 height 10
radio input "true"
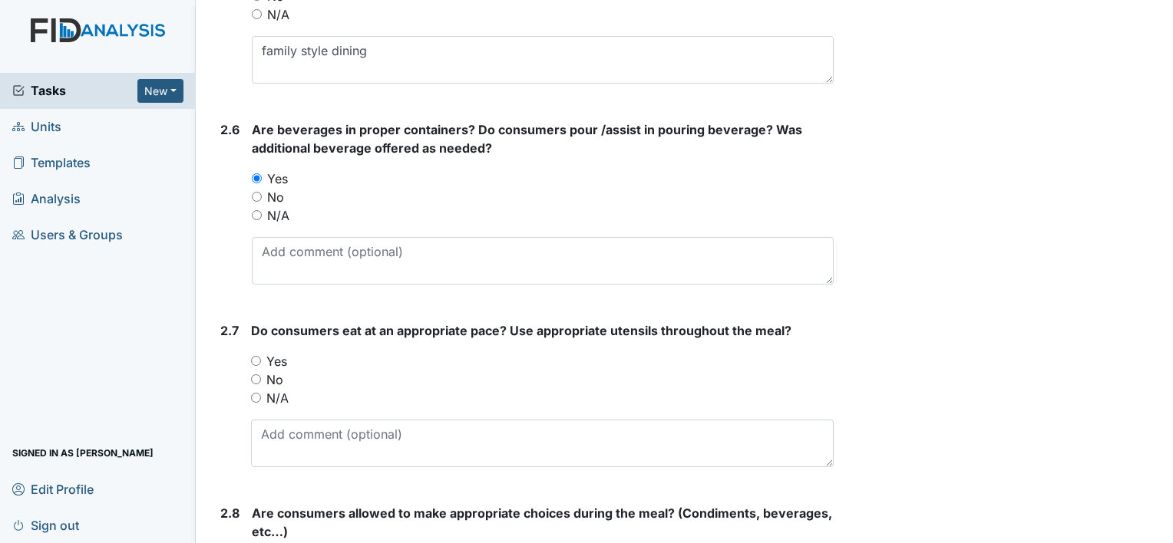
scroll to position [1947, 0]
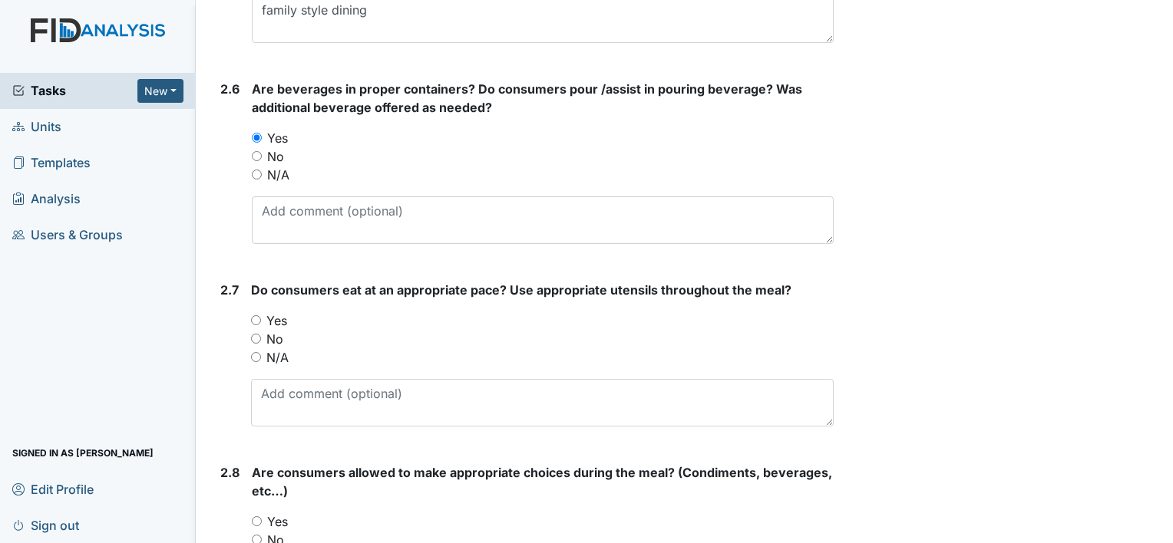
click at [281, 315] on label "Yes" at bounding box center [276, 321] width 21 height 18
click at [261, 315] on input "Yes" at bounding box center [256, 320] width 10 height 10
radio input "true"
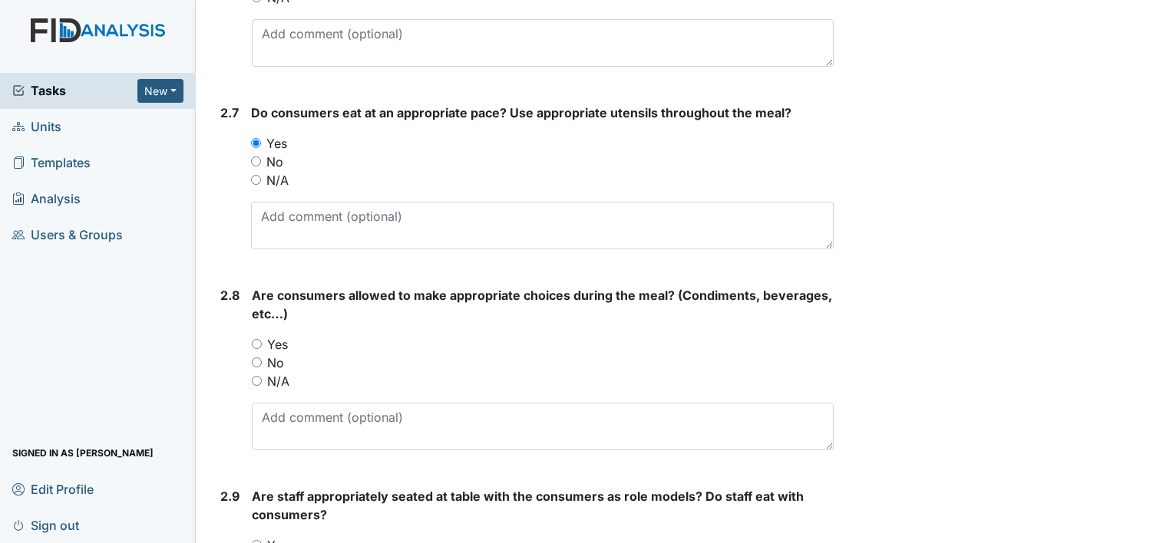
scroll to position [2125, 0]
click at [272, 337] on label "Yes" at bounding box center [277, 344] width 21 height 18
click at [262, 339] on input "Yes" at bounding box center [257, 344] width 10 height 10
radio input "true"
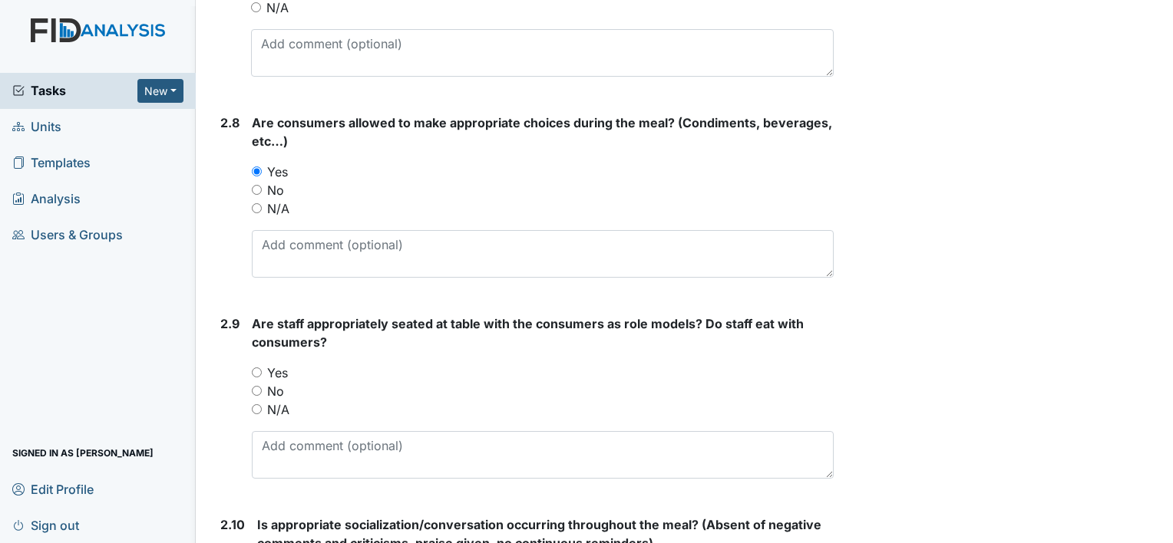
scroll to position [2298, 0]
click at [276, 368] on label "Yes" at bounding box center [277, 371] width 21 height 18
click at [262, 368] on input "Yes" at bounding box center [257, 371] width 10 height 10
radio input "true"
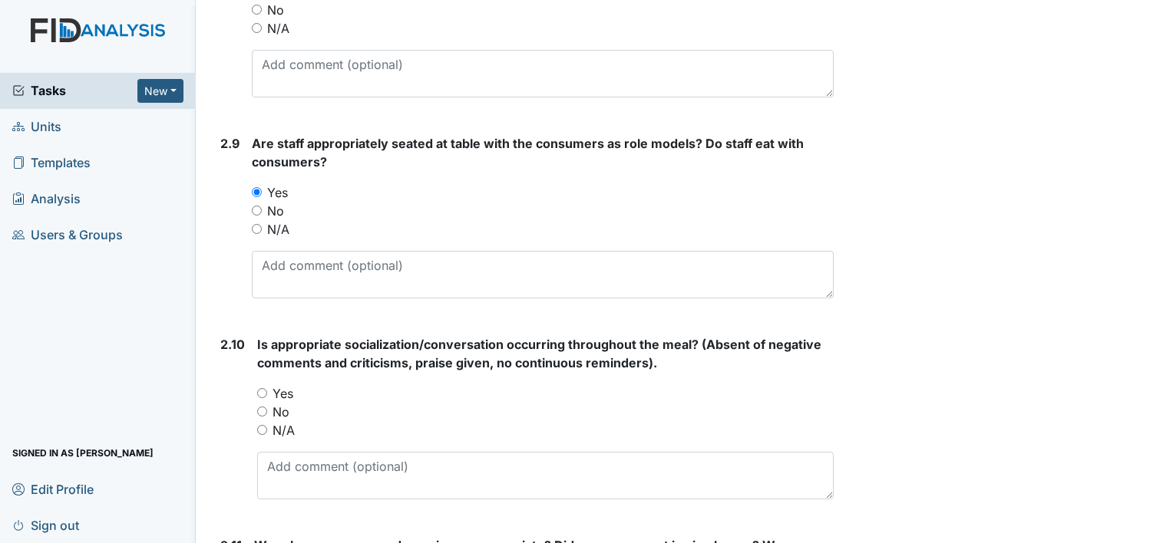
scroll to position [2479, 0]
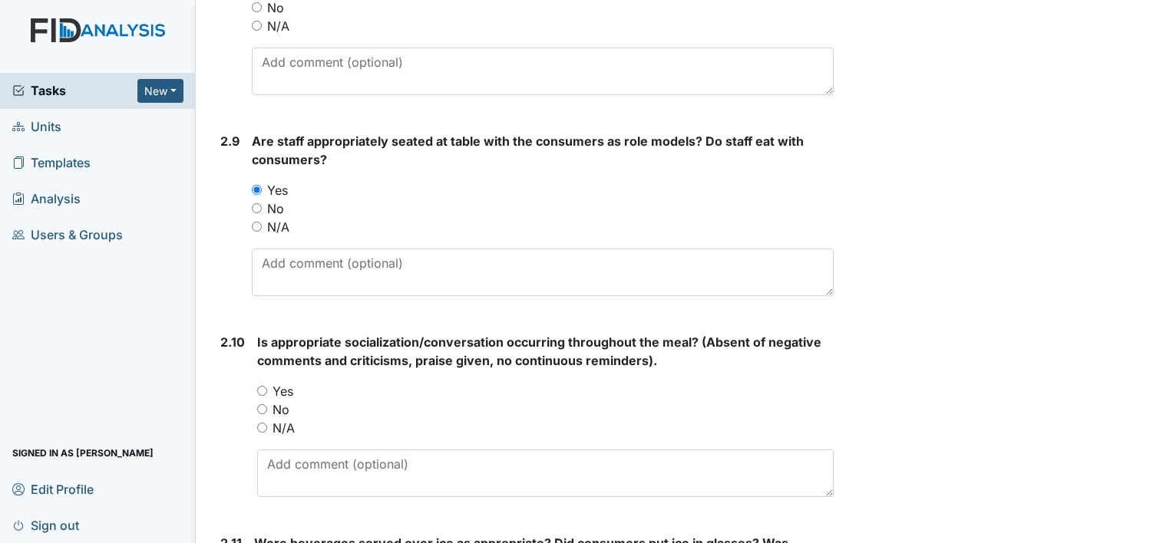
click at [279, 382] on label "Yes" at bounding box center [282, 391] width 21 height 18
click at [267, 386] on input "Yes" at bounding box center [262, 391] width 10 height 10
radio input "true"
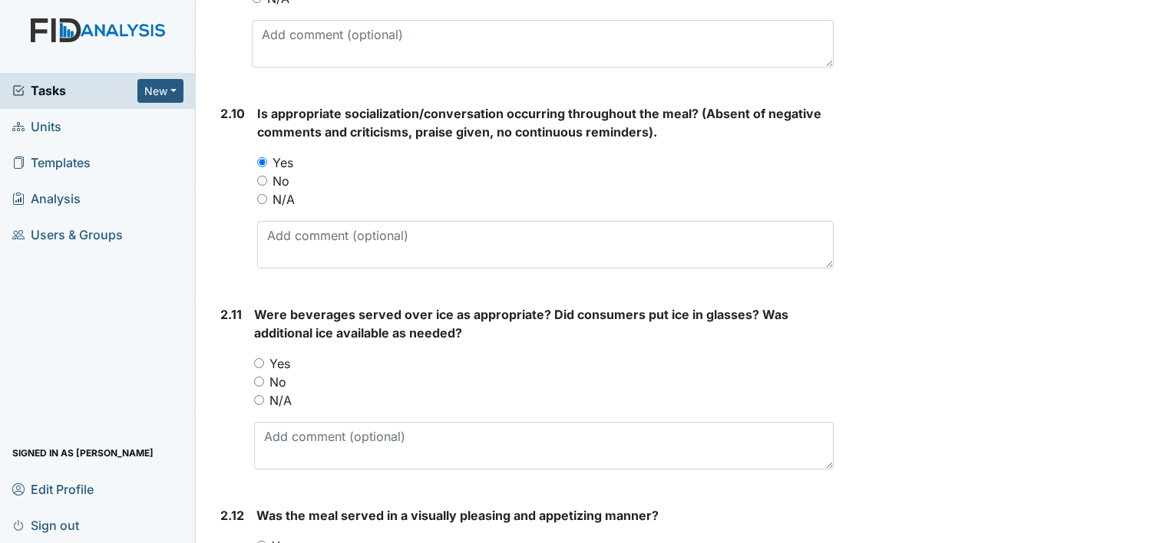
scroll to position [2710, 0]
click at [280, 372] on label "No" at bounding box center [277, 381] width 17 height 18
click at [264, 375] on input "No" at bounding box center [259, 380] width 10 height 10
radio input "true"
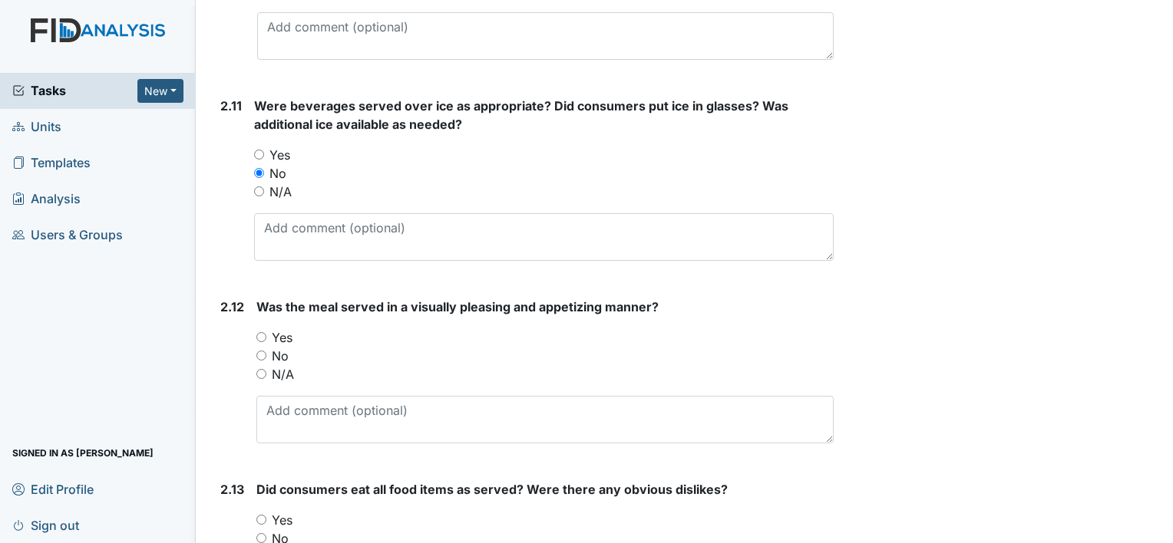
scroll to position [2917, 0]
click at [290, 332] on label "Yes" at bounding box center [282, 338] width 21 height 18
click at [266, 332] on input "Yes" at bounding box center [261, 337] width 10 height 10
radio input "true"
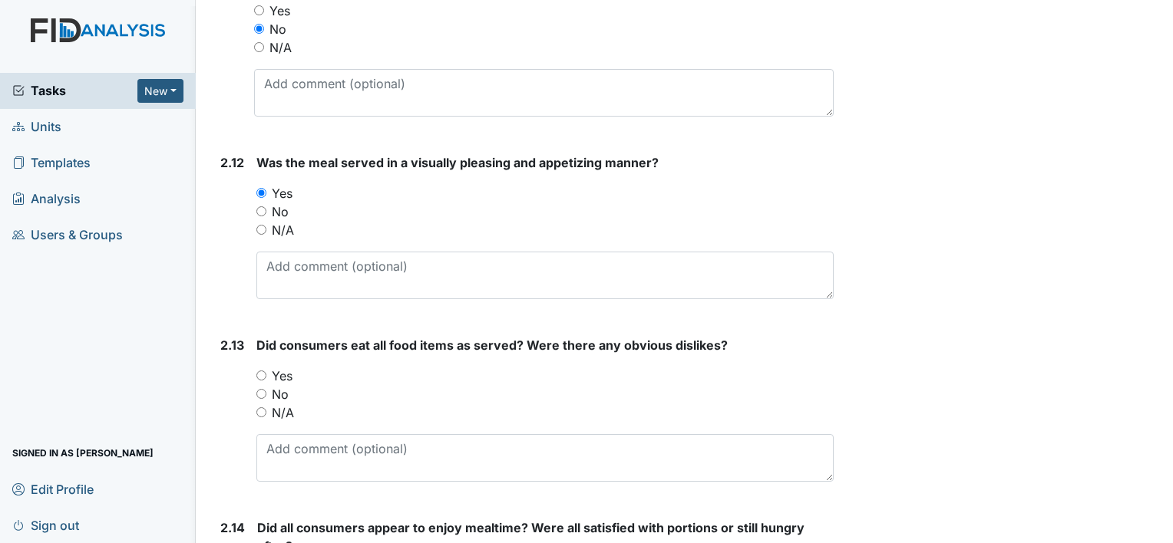
scroll to position [3063, 0]
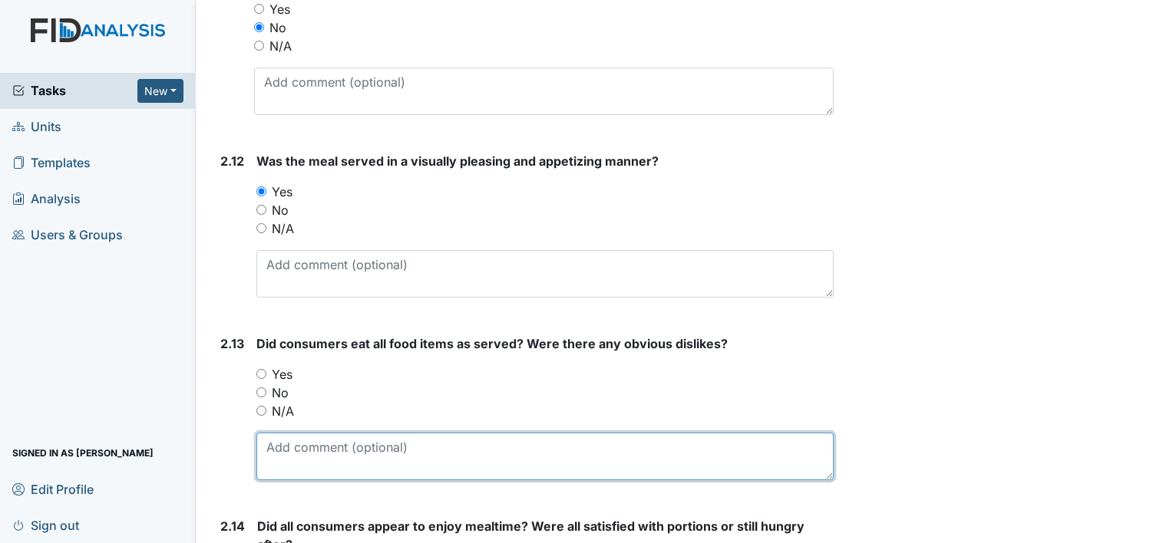
click at [344, 470] on textarea at bounding box center [544, 457] width 577 height 48
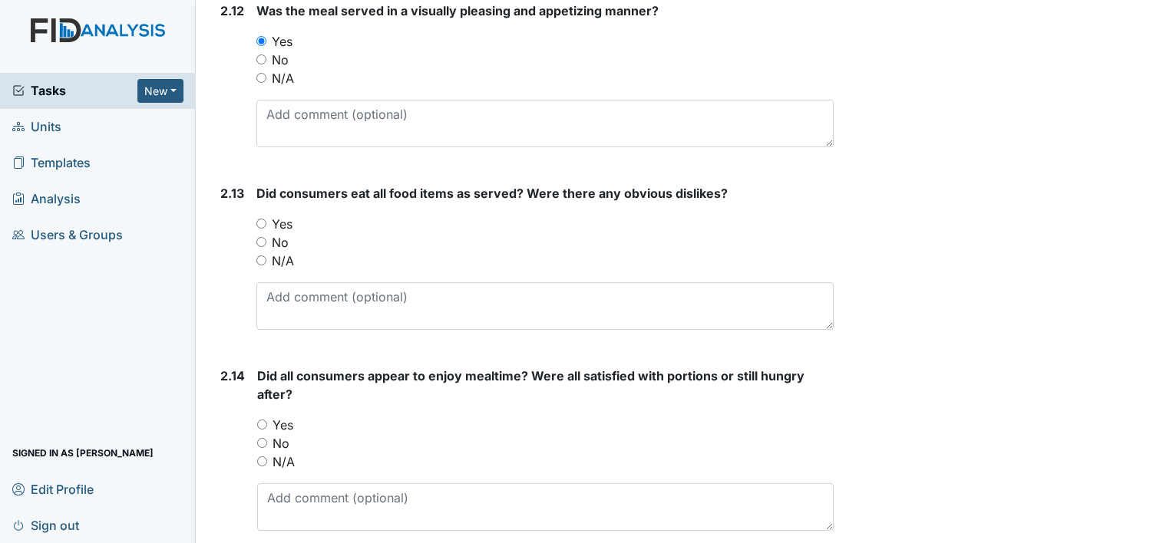
scroll to position [3218, 0]
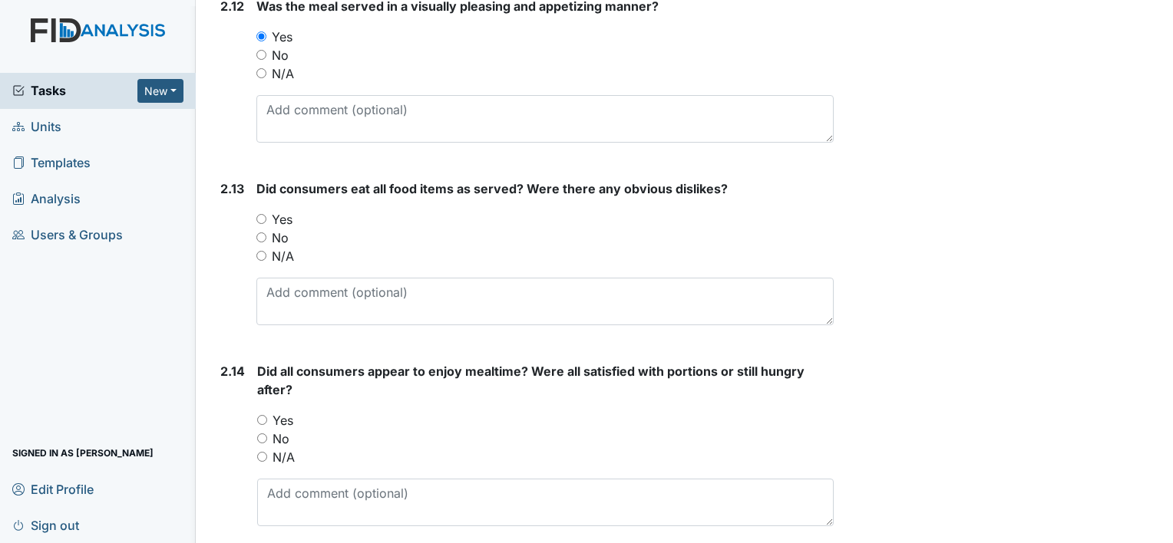
click at [285, 213] on label "Yes" at bounding box center [282, 219] width 21 height 18
click at [266, 214] on input "Yes" at bounding box center [261, 219] width 10 height 10
radio input "true"
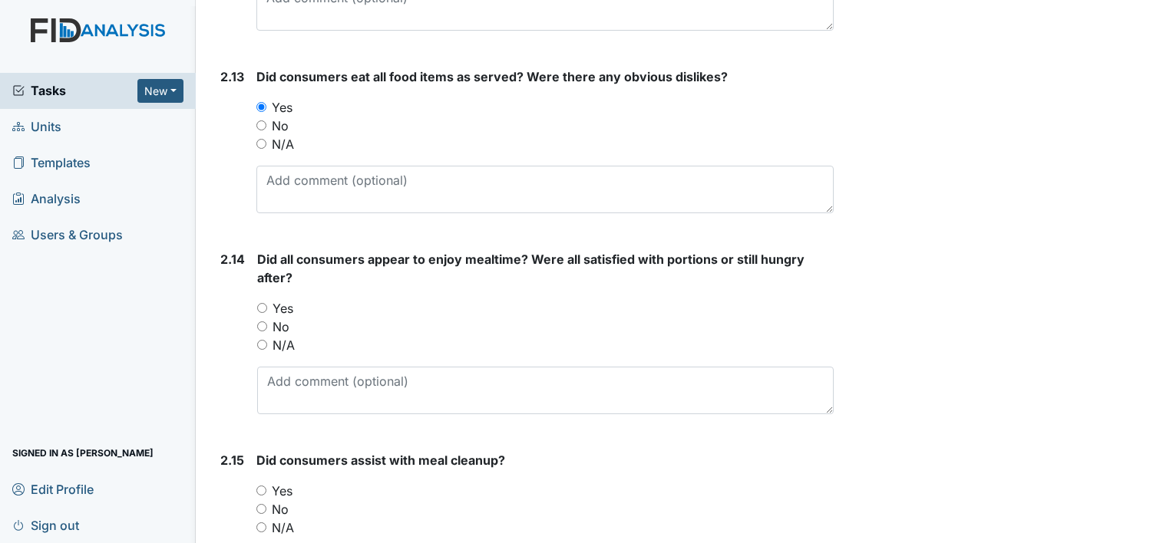
scroll to position [3352, 0]
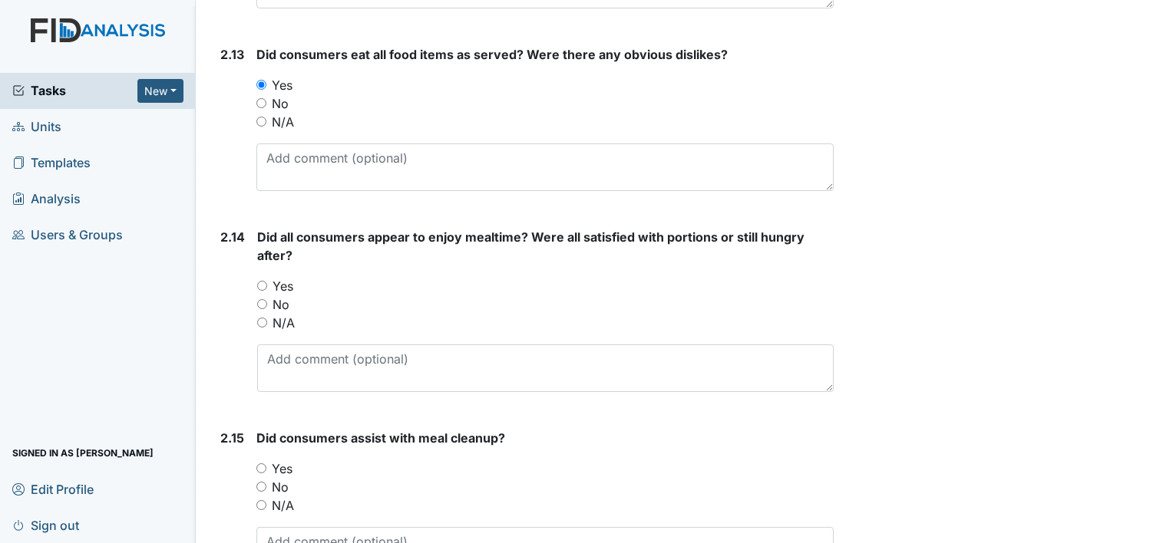
click at [286, 282] on label "Yes" at bounding box center [282, 286] width 21 height 18
click at [267, 282] on input "Yes" at bounding box center [262, 286] width 10 height 10
radio input "true"
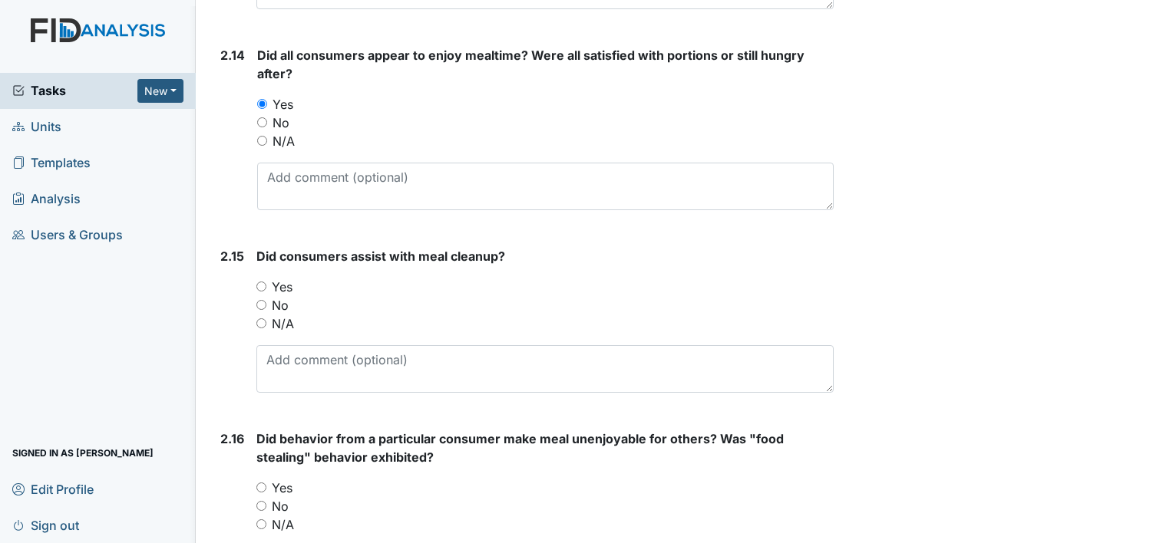
scroll to position [3536, 0]
click at [289, 279] on label "Yes" at bounding box center [282, 285] width 21 height 18
click at [266, 280] on input "Yes" at bounding box center [261, 285] width 10 height 10
radio input "true"
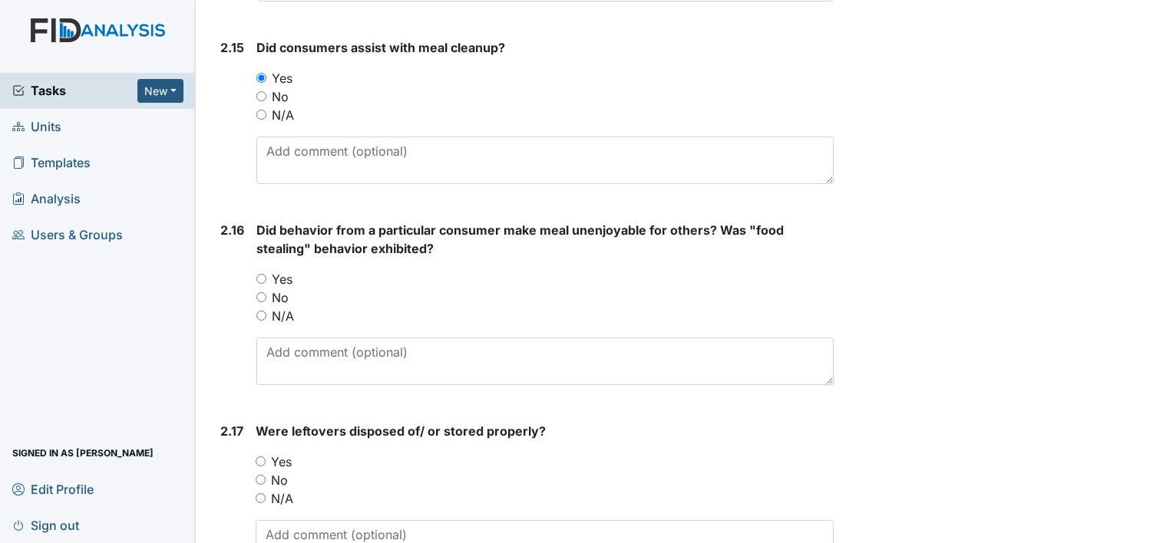
scroll to position [3746, 0]
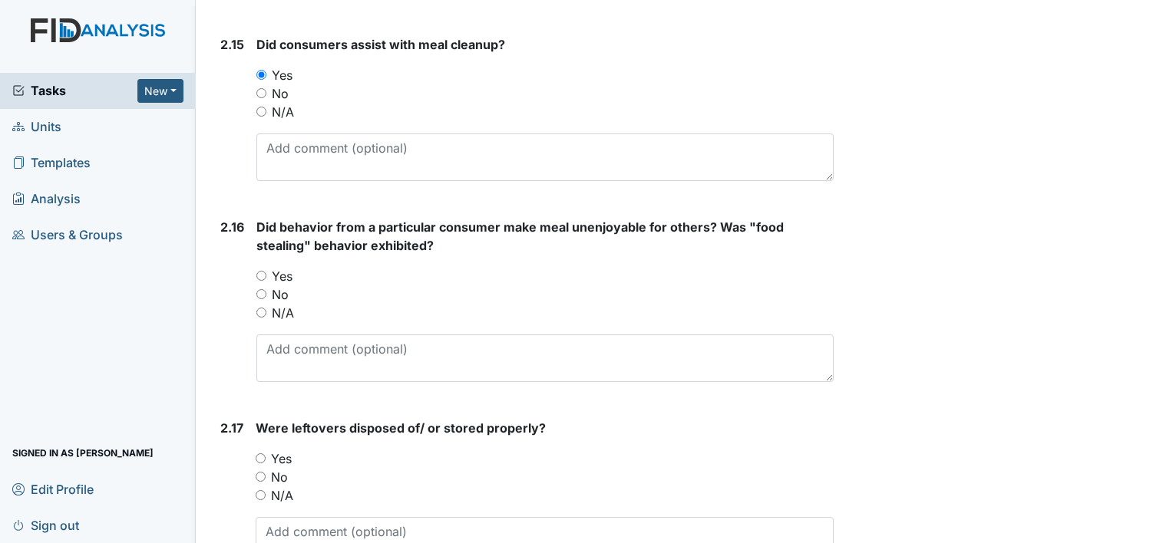
click at [279, 286] on label "No" at bounding box center [280, 295] width 17 height 18
click at [266, 289] on input "No" at bounding box center [261, 294] width 10 height 10
radio input "true"
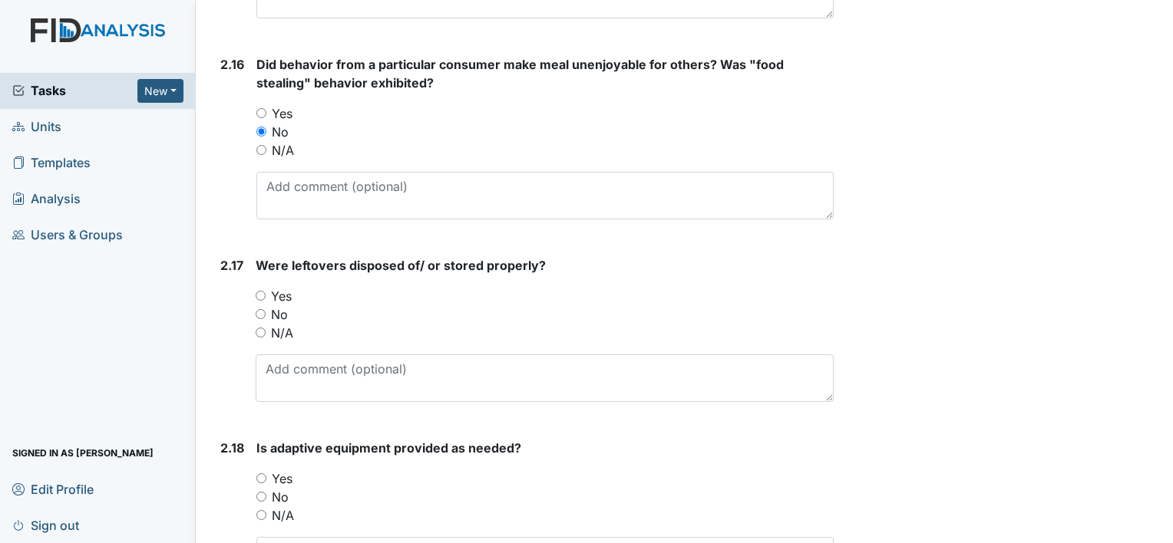
scroll to position [3953, 0]
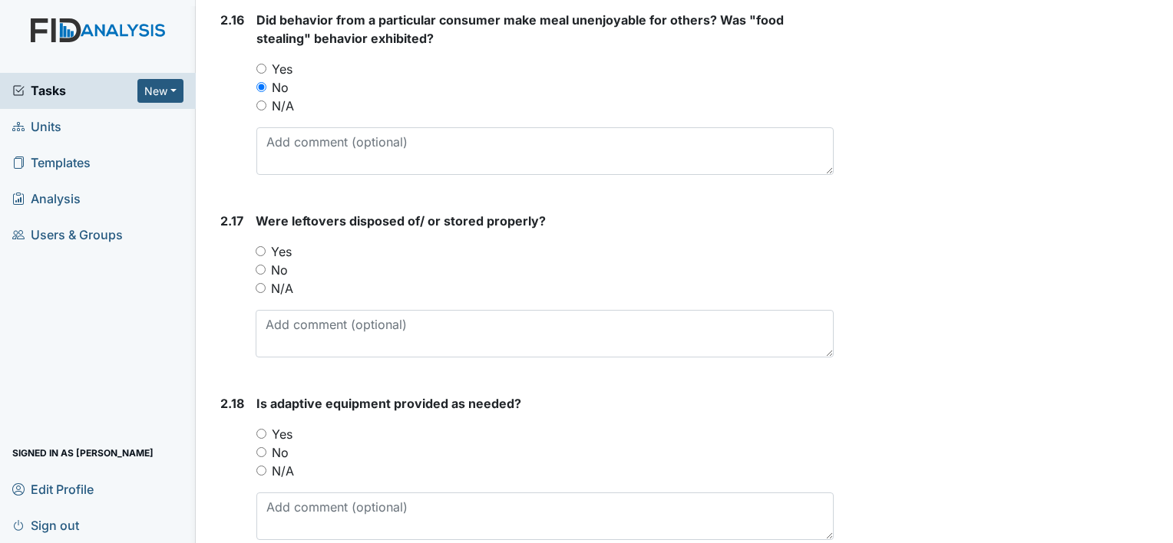
click at [279, 282] on label "N/A" at bounding box center [282, 288] width 22 height 18
click at [266, 283] on input "N/A" at bounding box center [261, 288] width 10 height 10
radio input "true"
click at [282, 243] on label "Yes" at bounding box center [281, 252] width 21 height 18
click at [266, 246] on input "Yes" at bounding box center [261, 251] width 10 height 10
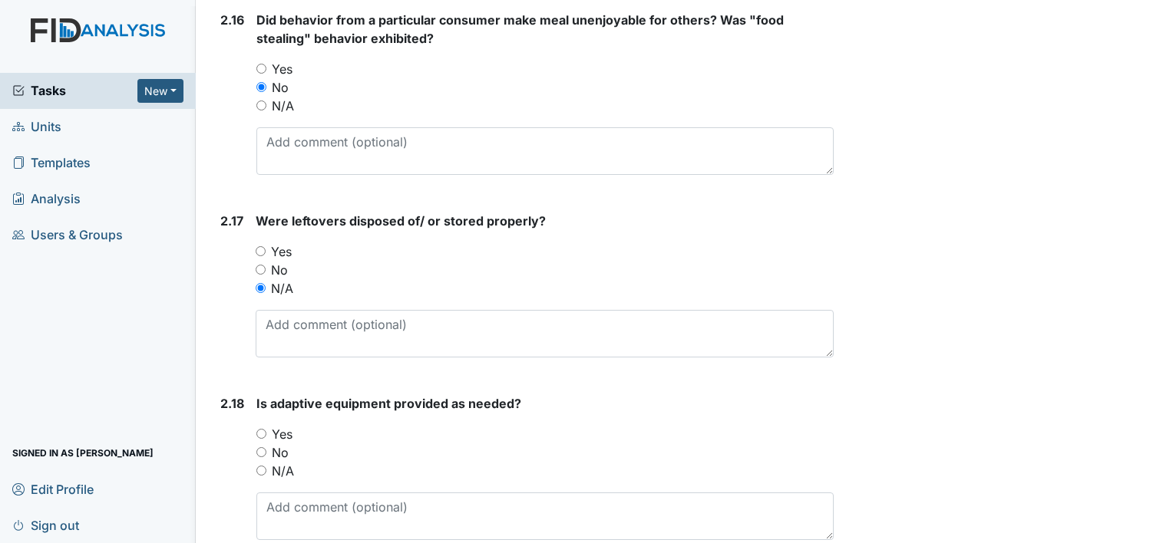
radio input "true"
click at [279, 281] on label "N/A" at bounding box center [282, 288] width 22 height 18
click at [266, 283] on input "N/A" at bounding box center [261, 288] width 10 height 10
radio input "true"
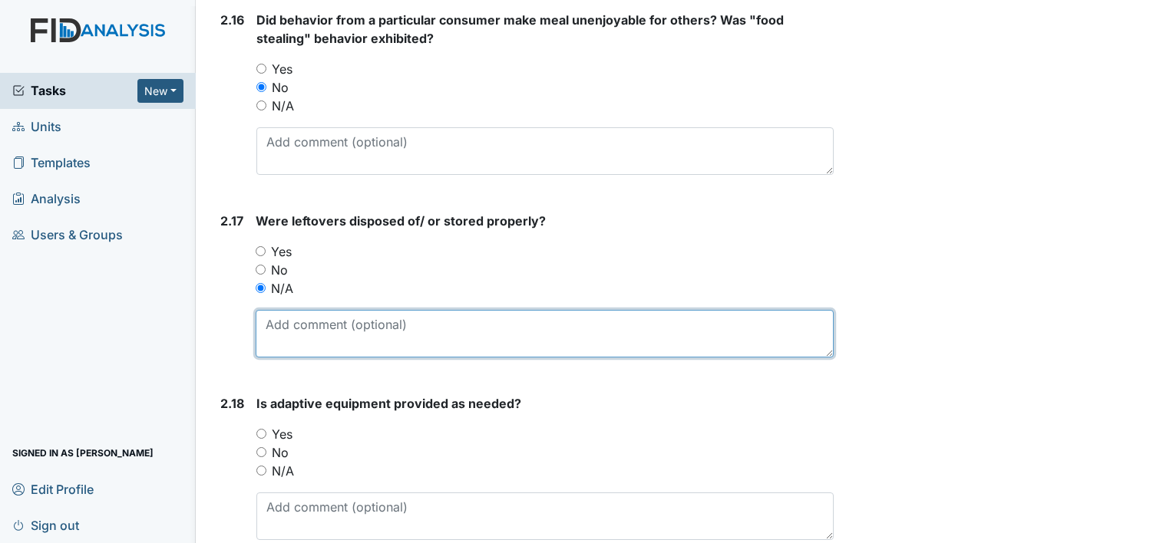
click at [282, 346] on textarea at bounding box center [545, 334] width 578 height 48
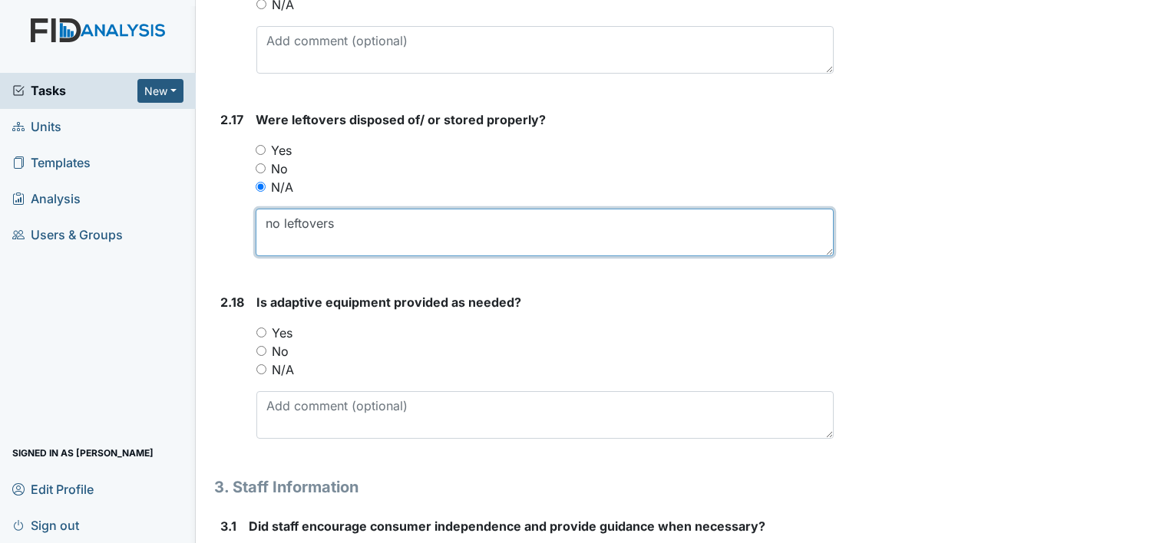
scroll to position [4070, 0]
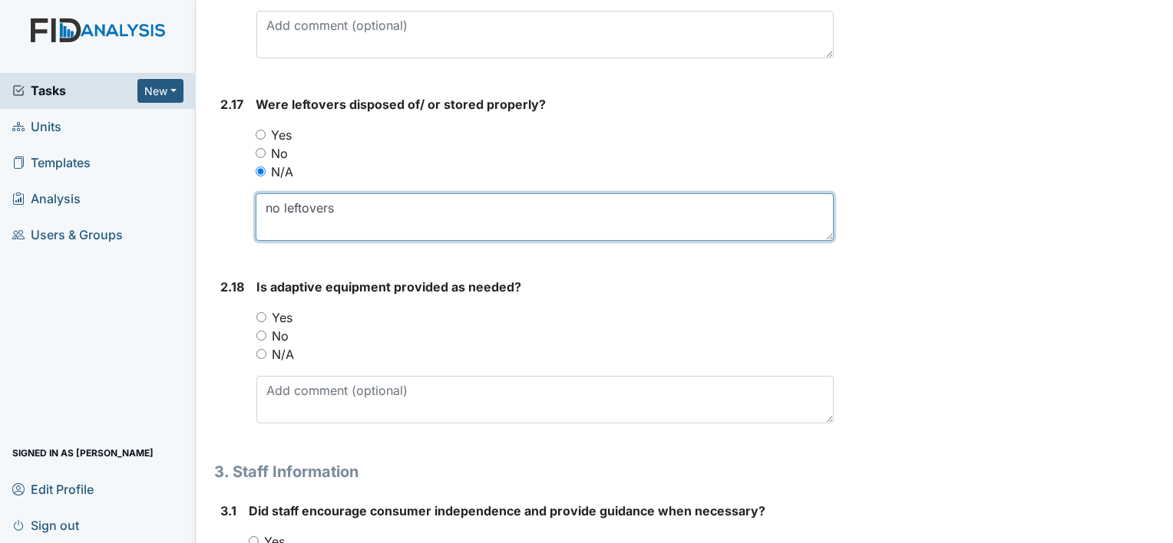
type textarea "no leftovers"
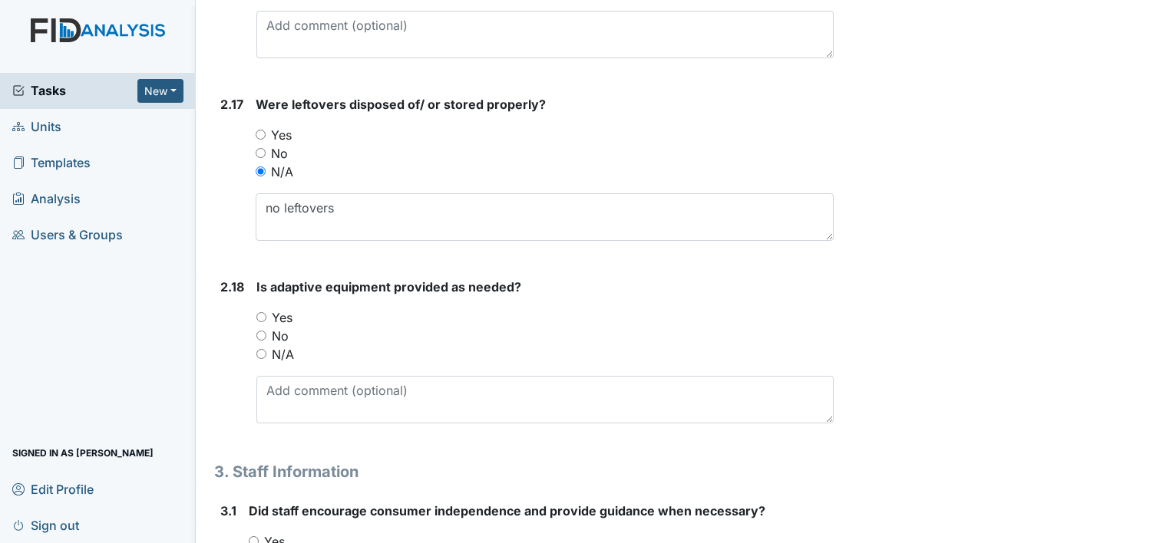
click at [279, 309] on label "Yes" at bounding box center [282, 318] width 21 height 18
click at [266, 312] on input "Yes" at bounding box center [261, 317] width 10 height 10
radio input "true"
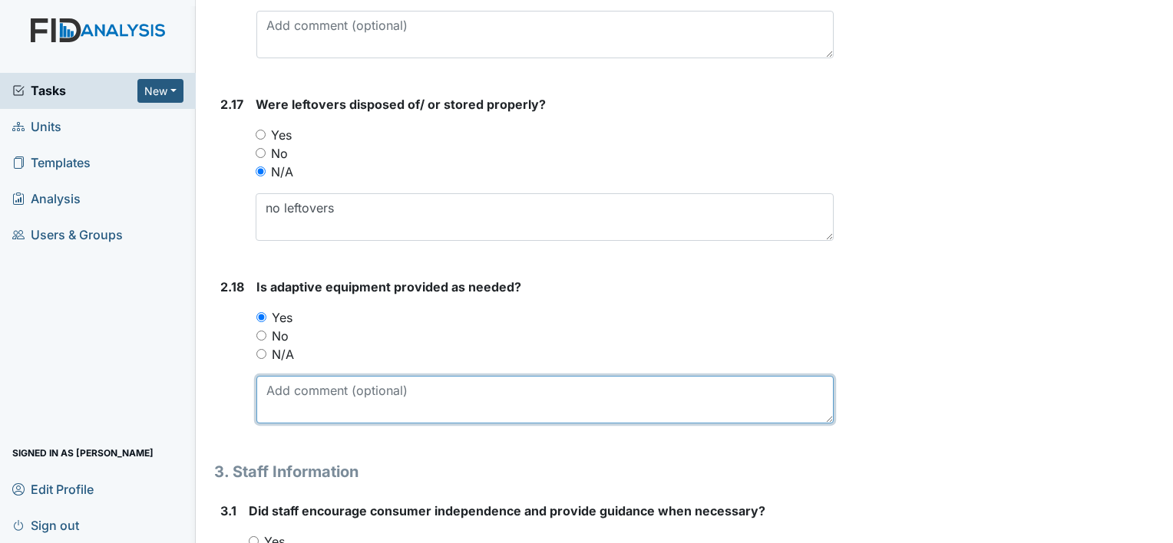
click at [278, 383] on textarea at bounding box center [544, 400] width 577 height 48
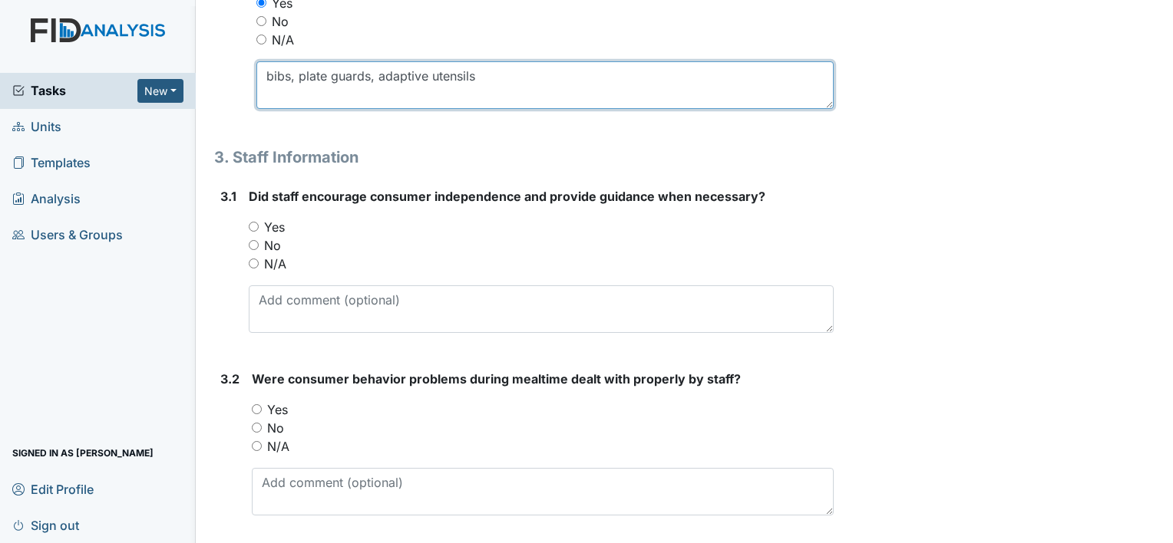
scroll to position [4385, 0]
type textarea "bibs, plate guards, adaptive utensils"
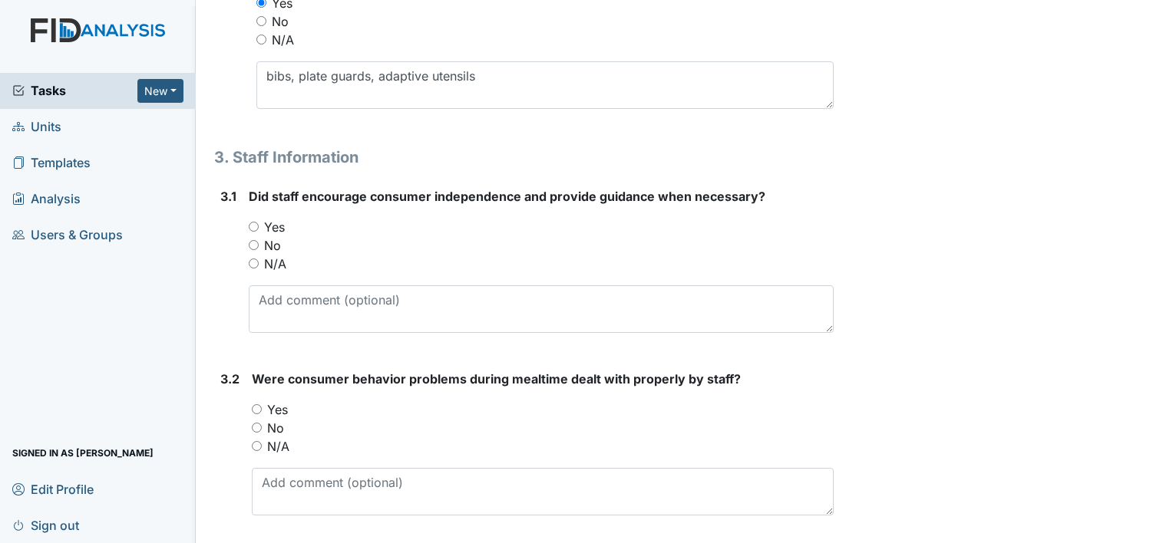
click at [282, 220] on label "Yes" at bounding box center [274, 227] width 21 height 18
click at [259, 222] on input "Yes" at bounding box center [254, 227] width 10 height 10
radio input "true"
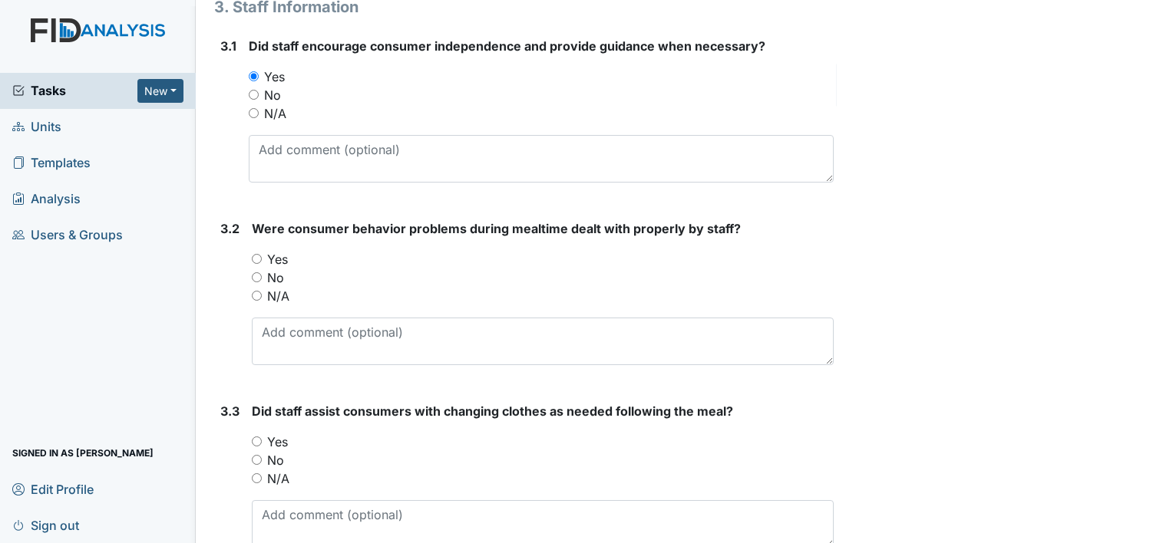
scroll to position [4537, 0]
click at [282, 295] on label "N/A" at bounding box center [278, 295] width 22 height 18
click at [262, 295] on input "N/A" at bounding box center [257, 294] width 10 height 10
radio input "true"
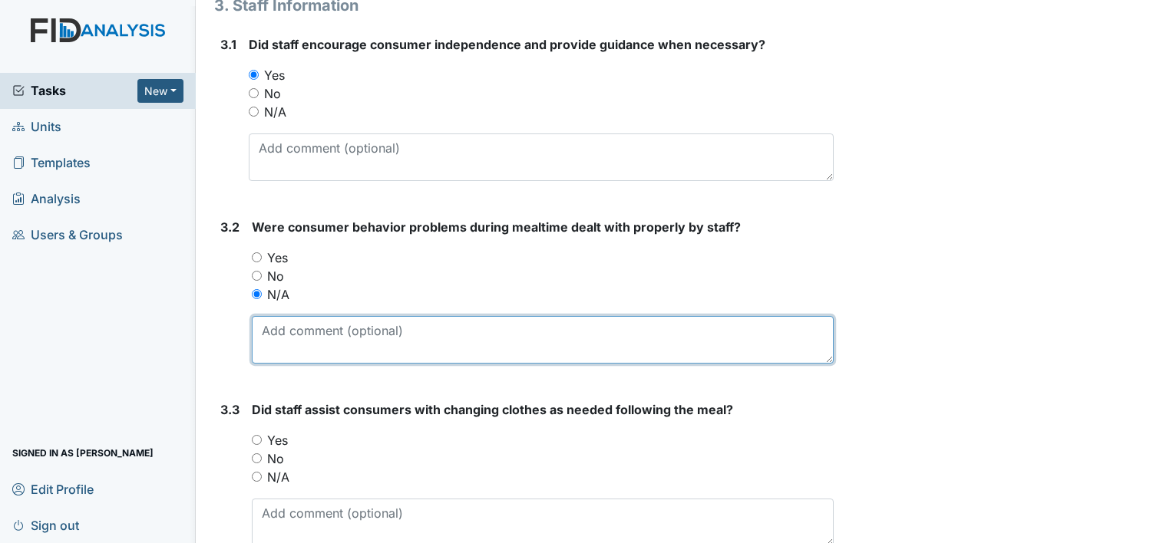
click at [279, 355] on textarea at bounding box center [543, 340] width 582 height 48
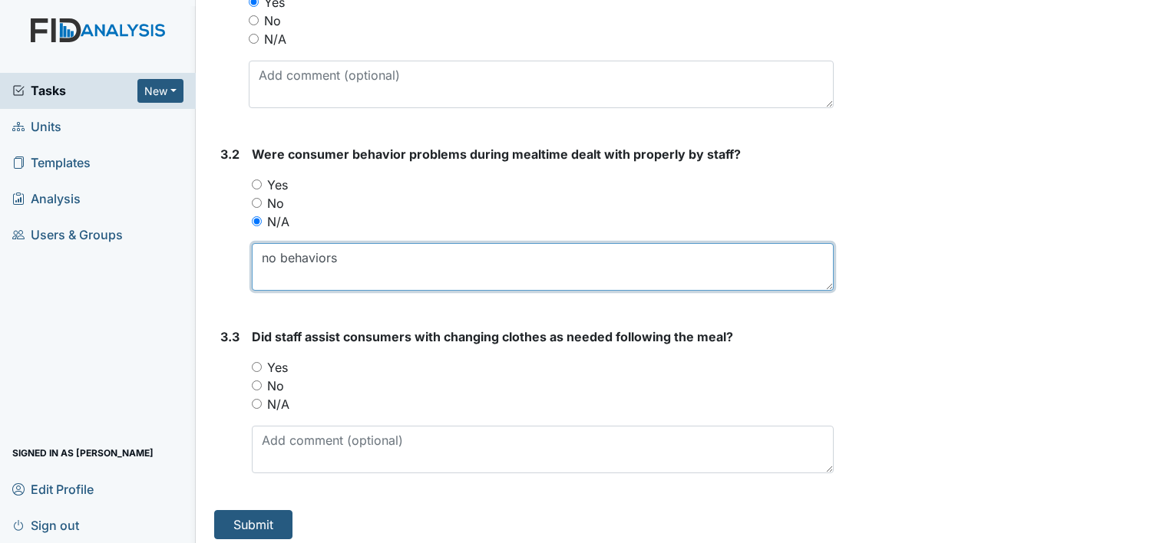
type textarea "no behaviors"
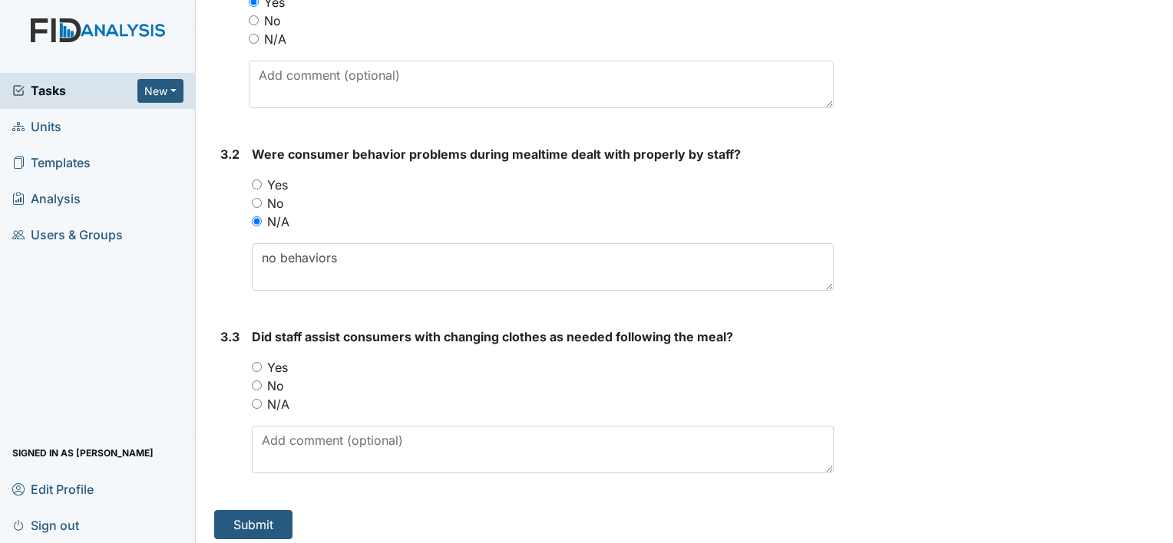
click at [276, 399] on label "N/A" at bounding box center [278, 404] width 22 height 18
click at [262, 399] on input "N/A" at bounding box center [257, 404] width 10 height 10
radio input "true"
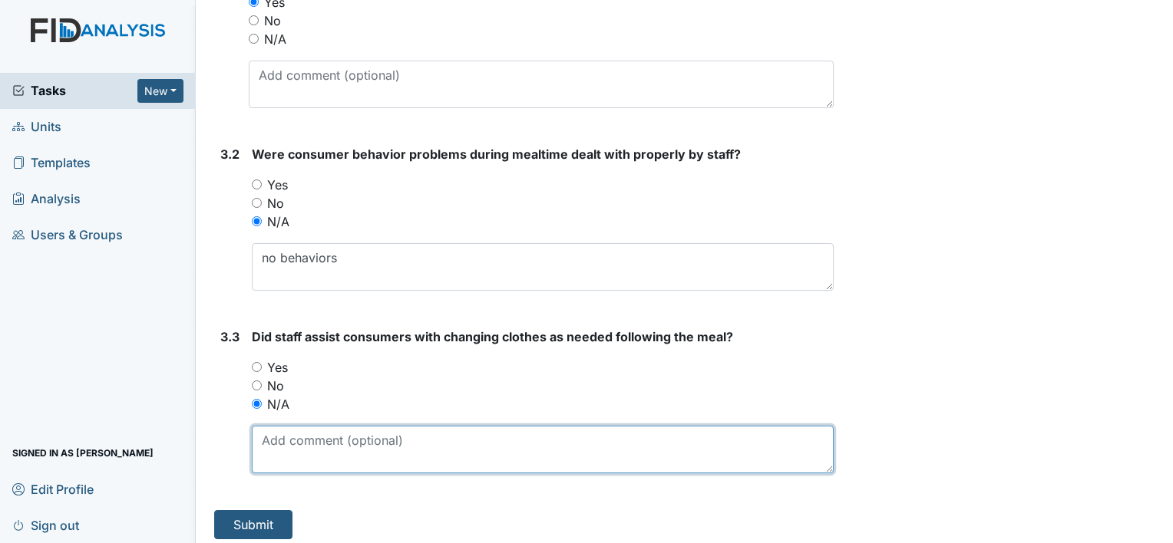
click at [273, 453] on textarea at bounding box center [543, 450] width 582 height 48
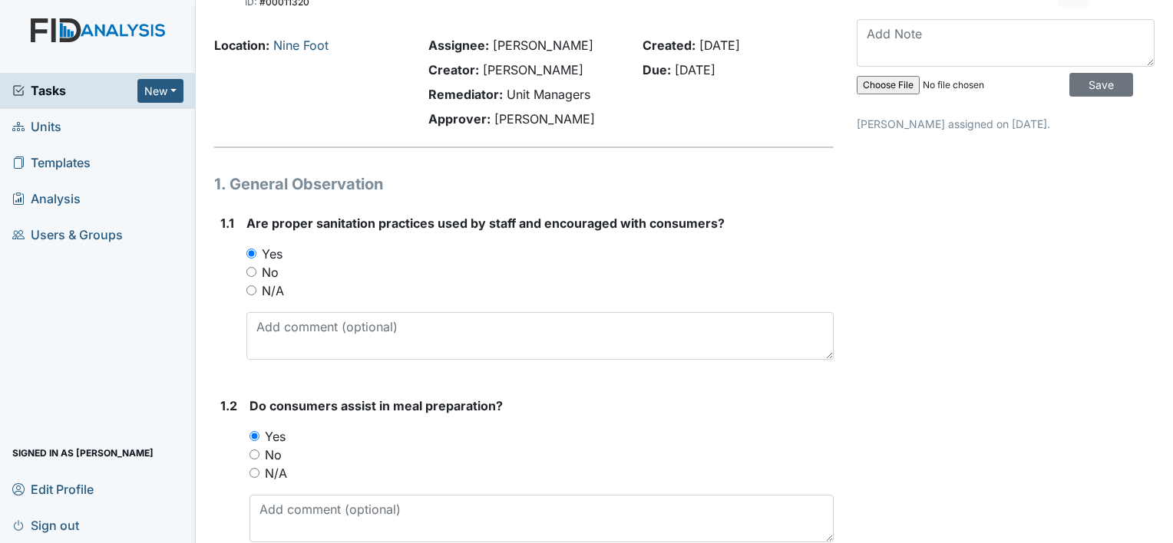
scroll to position [0, 0]
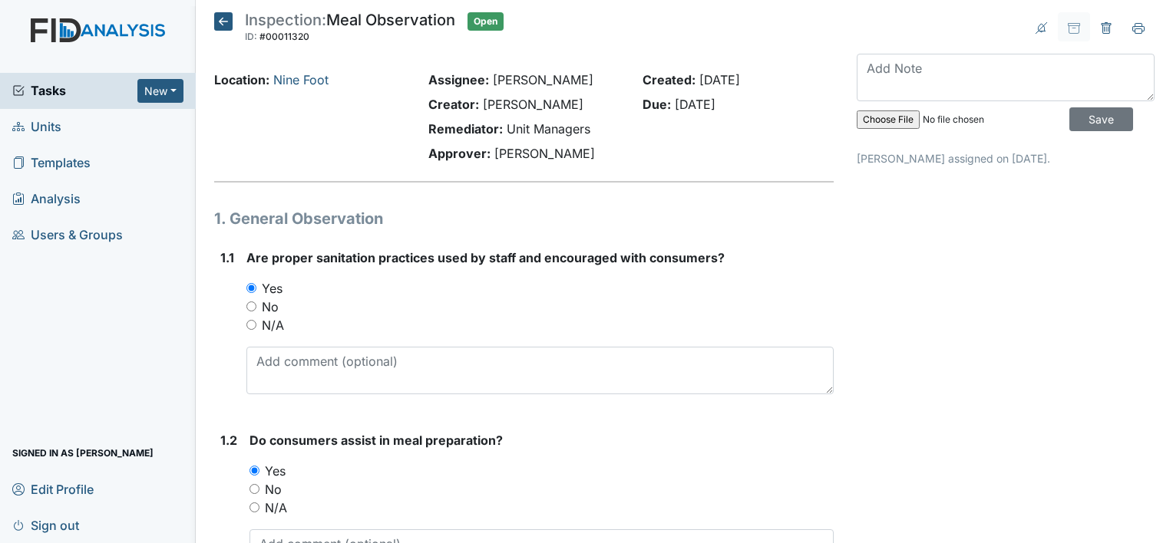
type textarea "none needed"
click at [951, 80] on textarea at bounding box center [1006, 78] width 298 height 48
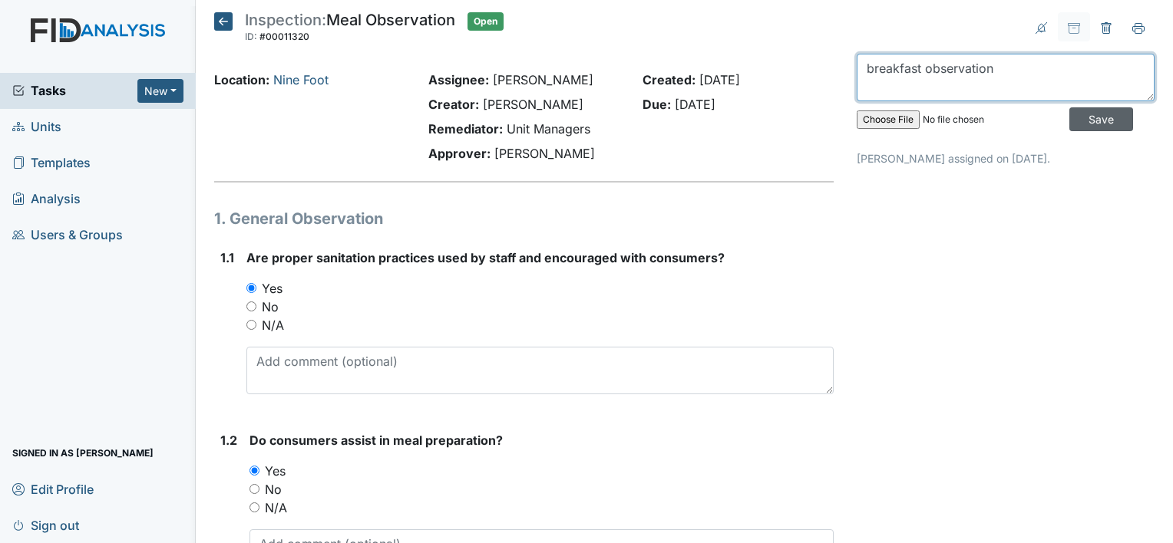
type textarea "breakfast observation"
click at [1087, 126] on input "Save" at bounding box center [1101, 119] width 64 height 24
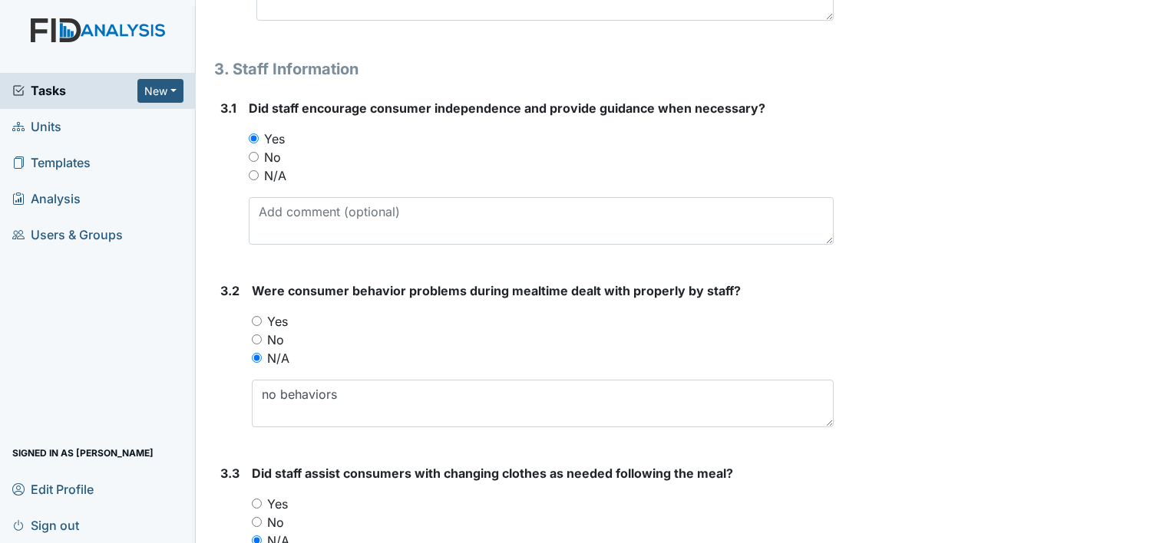
scroll to position [4609, 0]
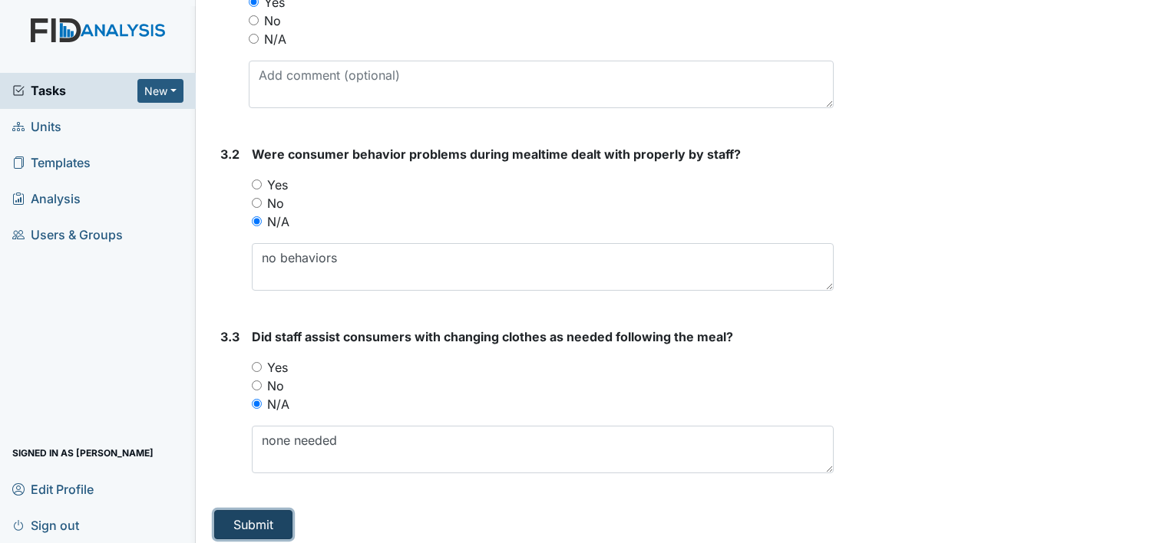
click at [273, 517] on button "Submit" at bounding box center [253, 524] width 78 height 29
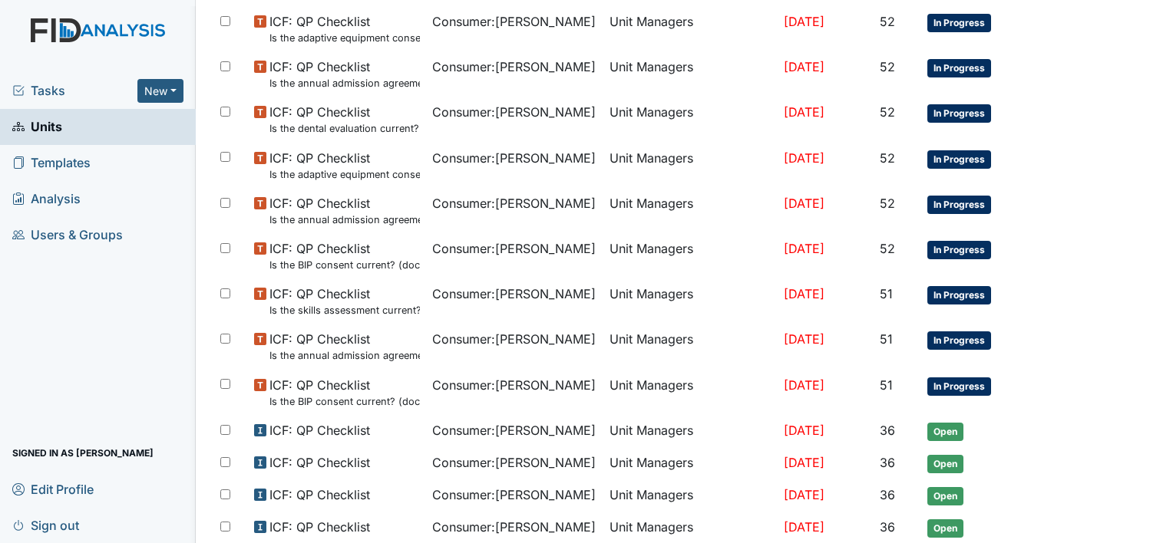
scroll to position [1012, 0]
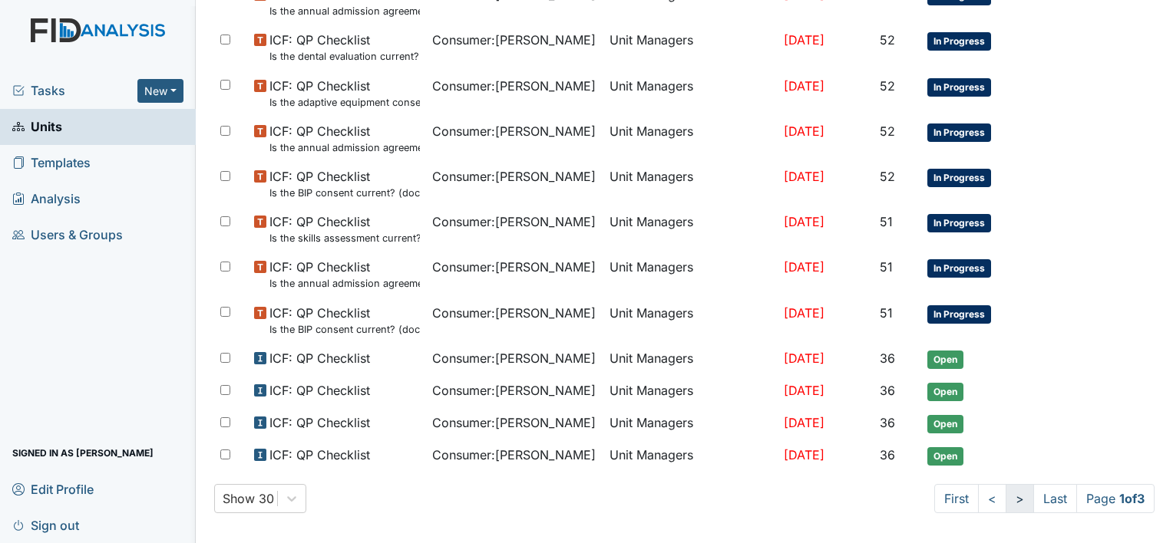
click at [1006, 490] on link ">" at bounding box center [1020, 498] width 28 height 29
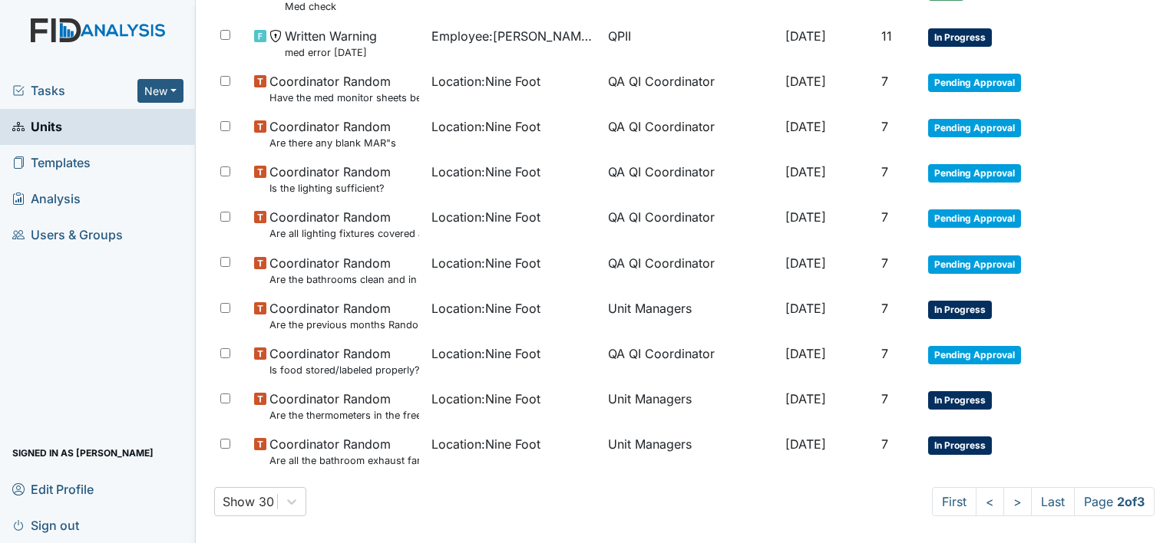
scroll to position [1063, 0]
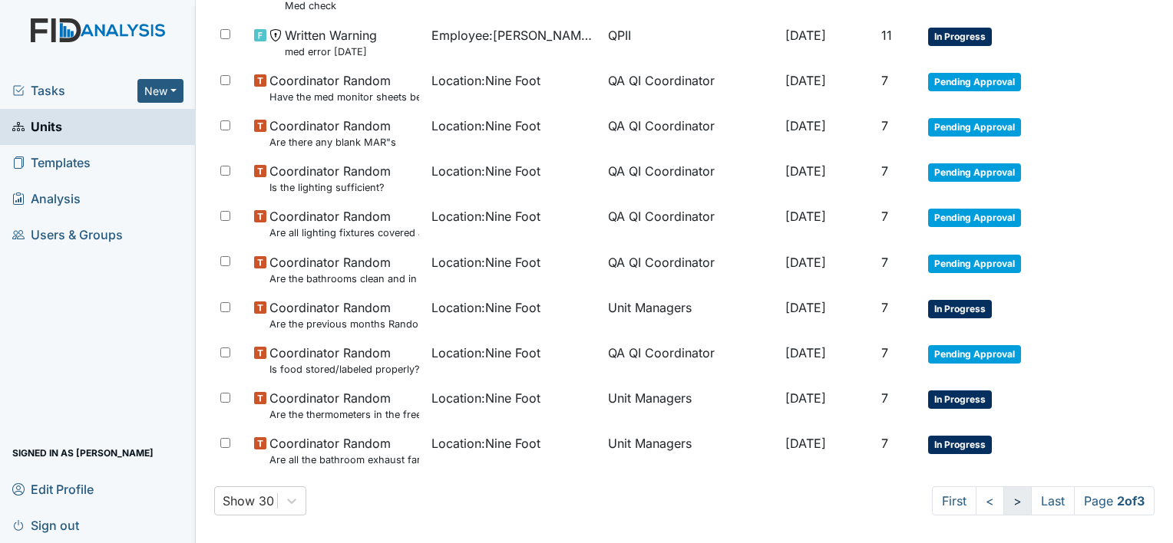
click at [1003, 495] on link ">" at bounding box center [1017, 501] width 28 height 29
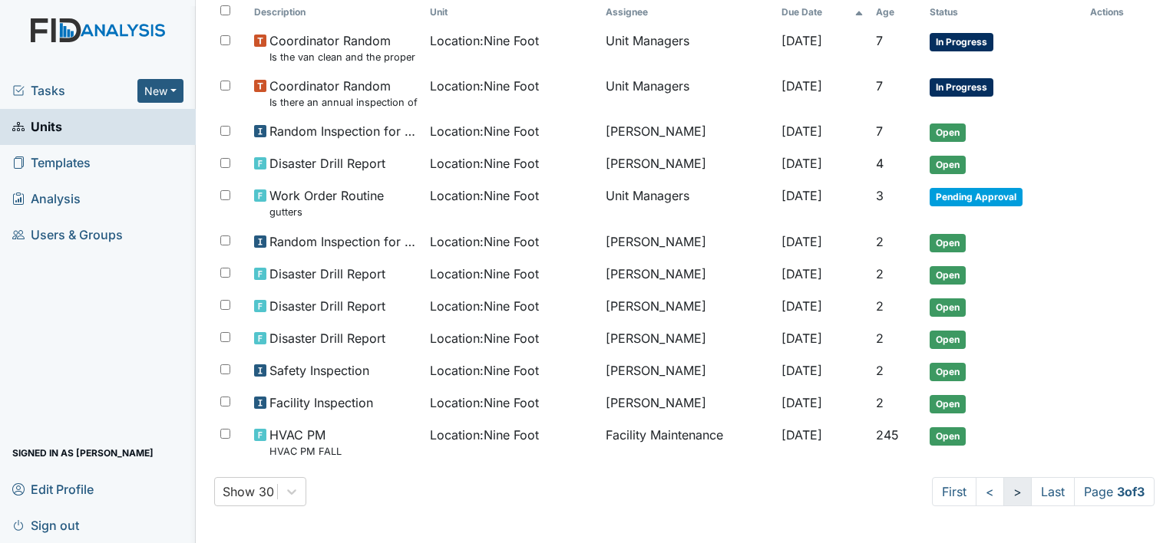
scroll to position [222, 0]
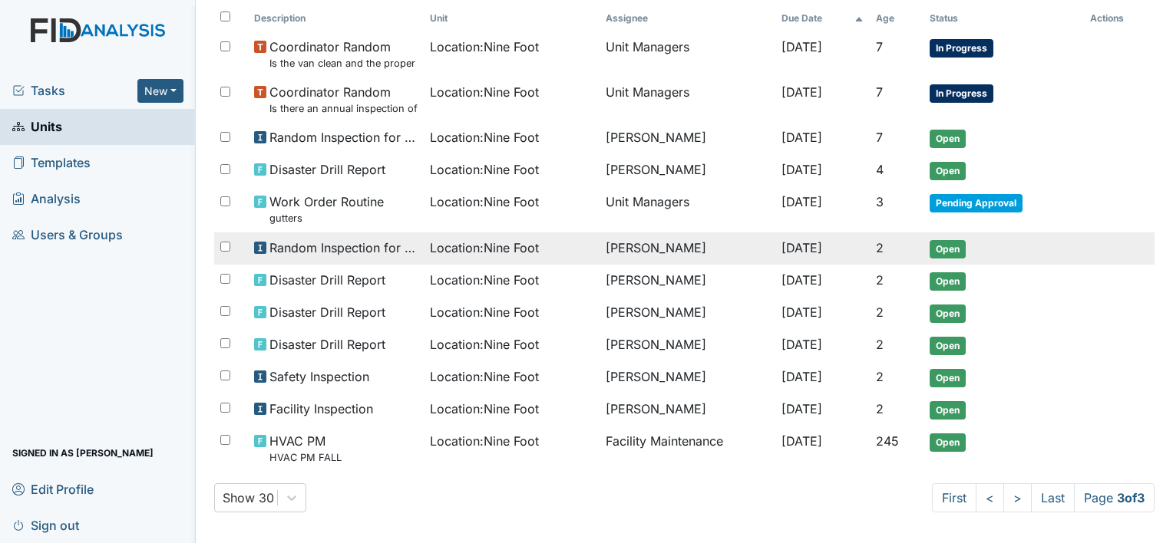
click at [507, 243] on span "Location : Nine Foot" at bounding box center [484, 248] width 109 height 18
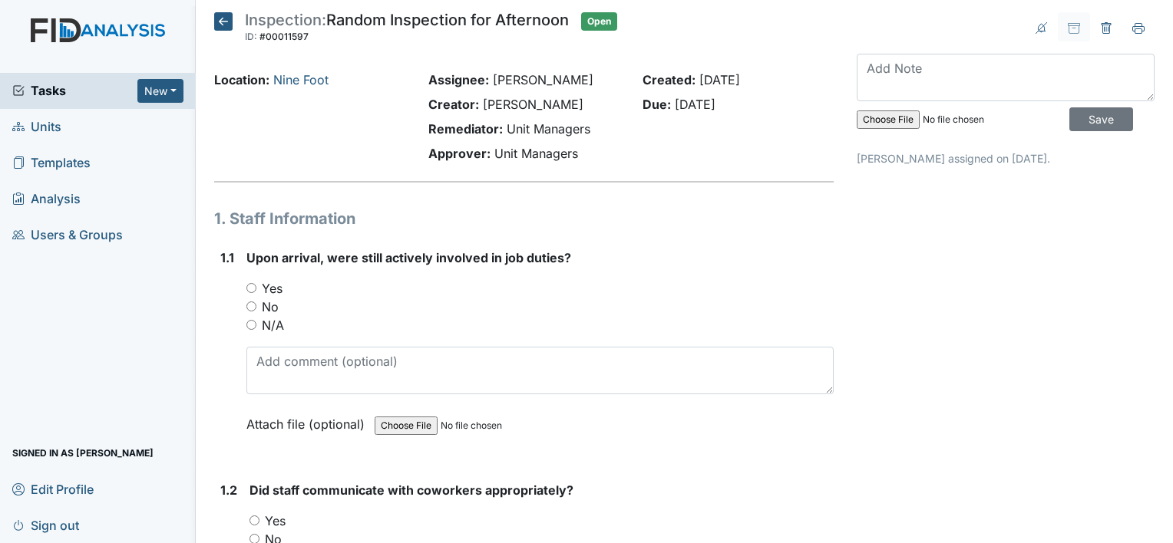
click at [221, 20] on icon at bounding box center [223, 21] width 18 height 18
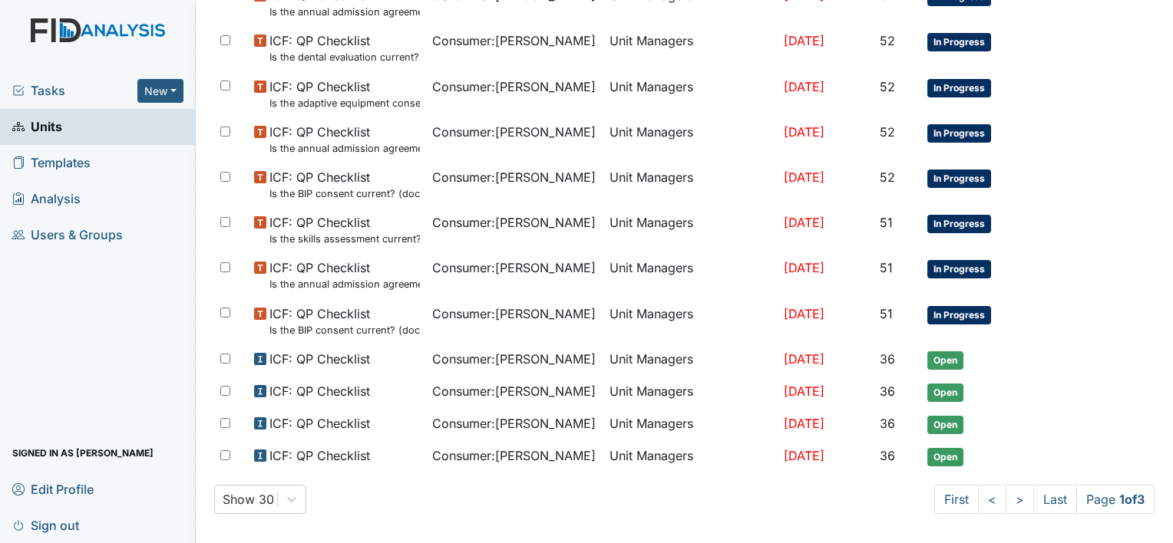
scroll to position [962, 0]
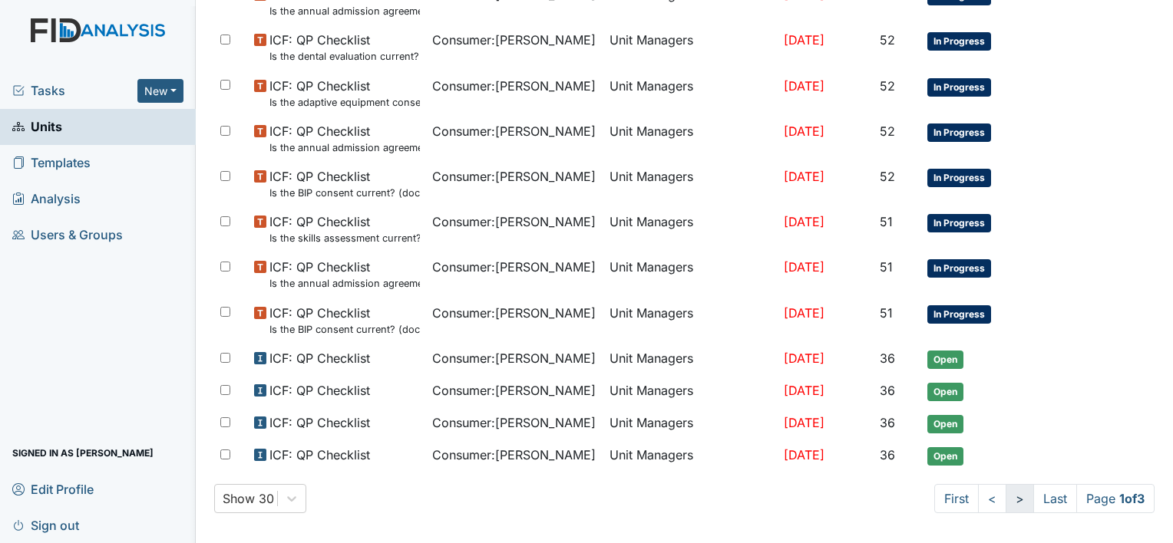
click at [1006, 489] on link ">" at bounding box center [1020, 498] width 28 height 29
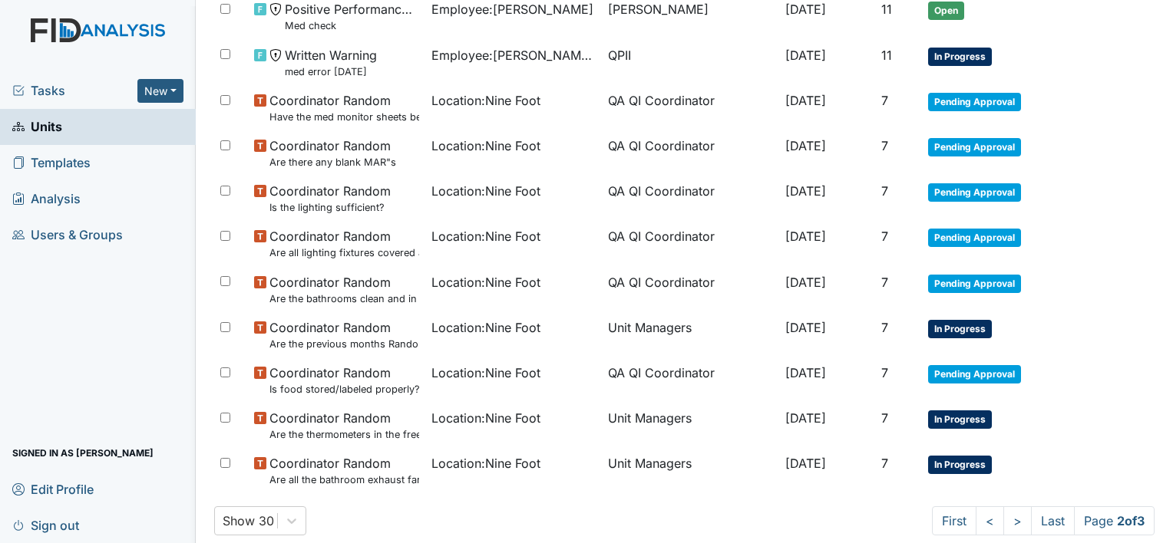
scroll to position [1017, 0]
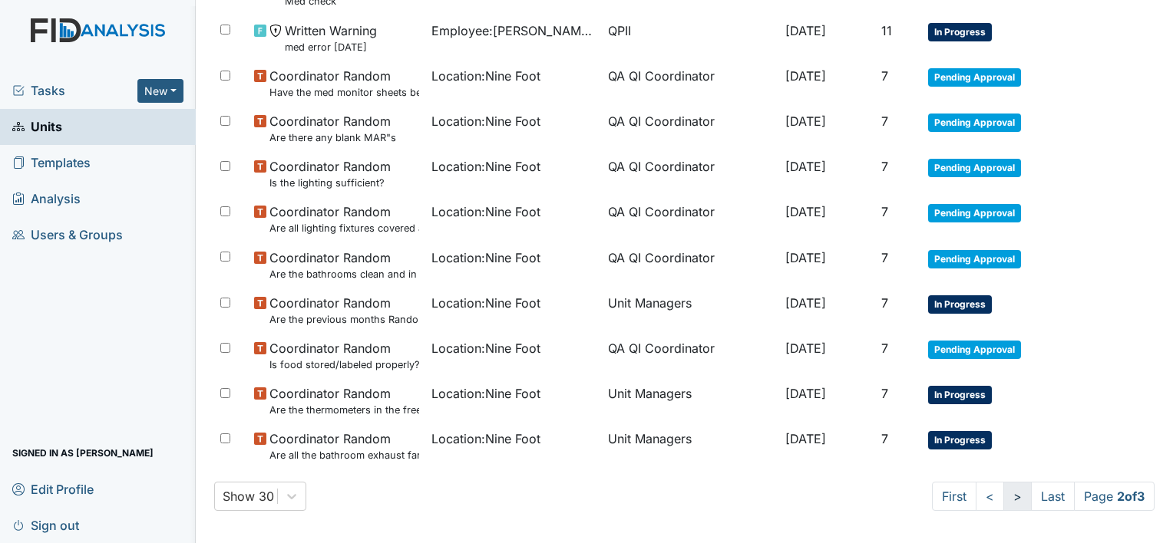
click at [1003, 493] on link ">" at bounding box center [1017, 496] width 28 height 29
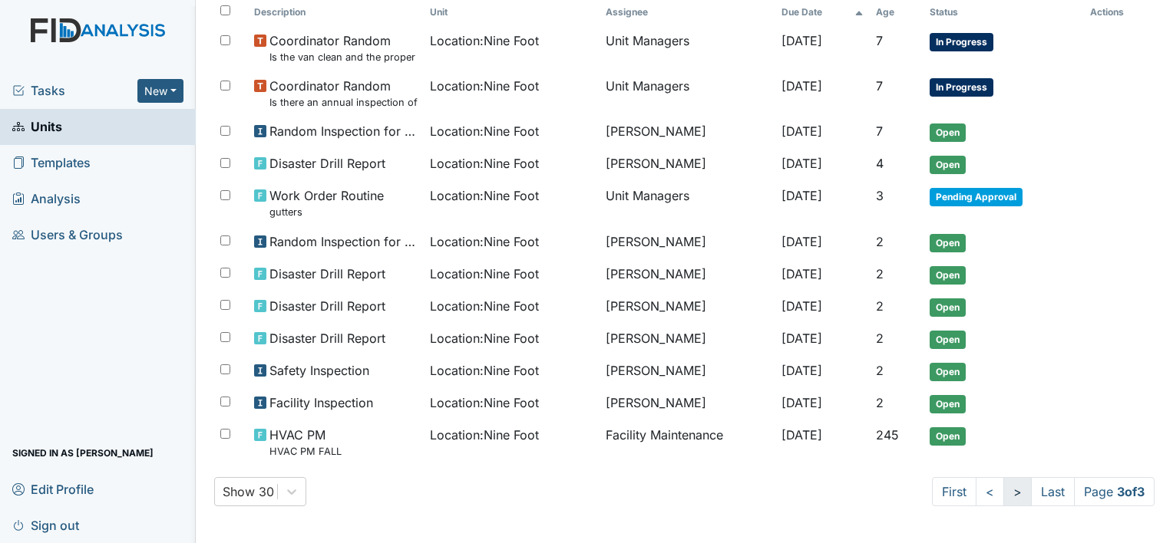
scroll to position [172, 0]
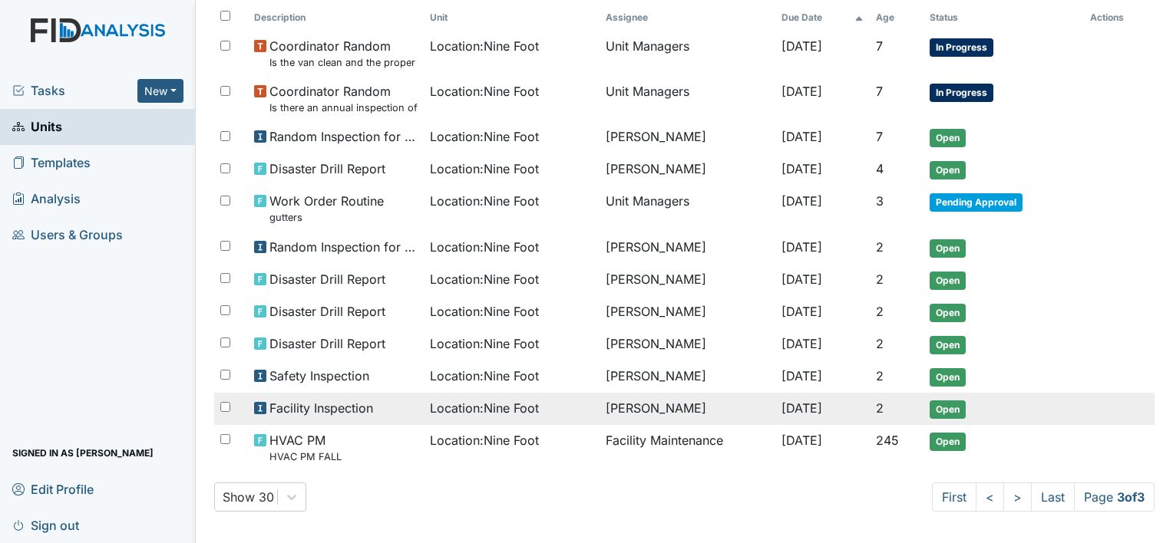
click at [501, 400] on span "Location : Nine Foot" at bounding box center [484, 408] width 109 height 18
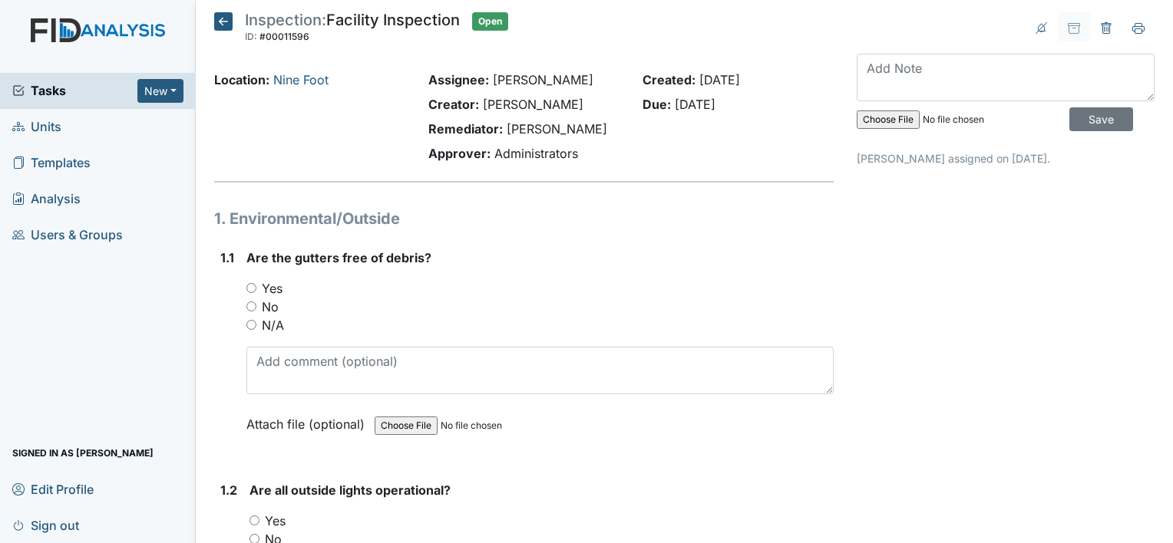
click at [222, 18] on icon at bounding box center [223, 21] width 18 height 18
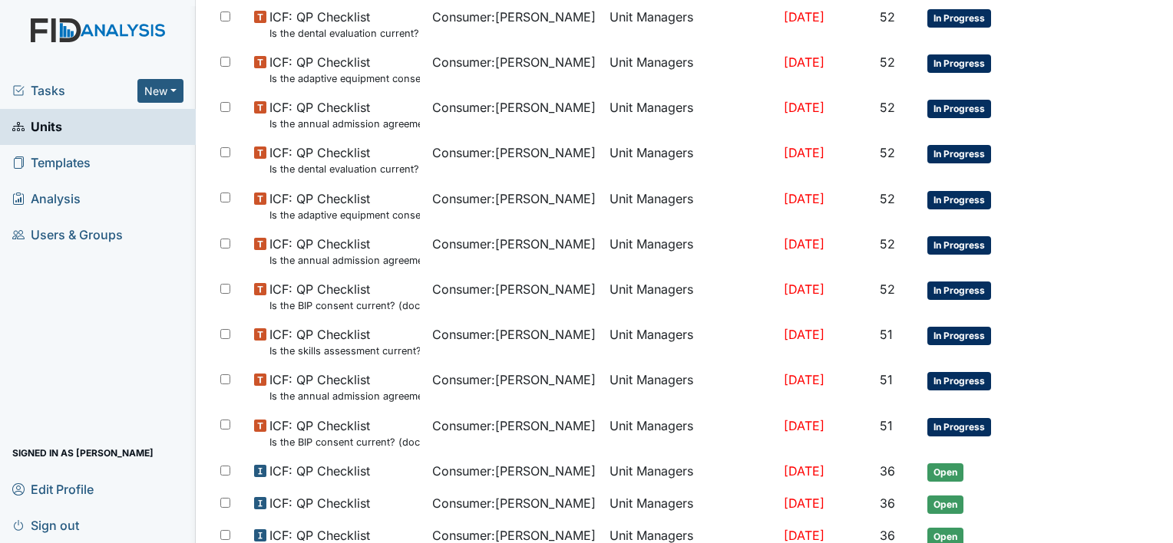
scroll to position [962, 0]
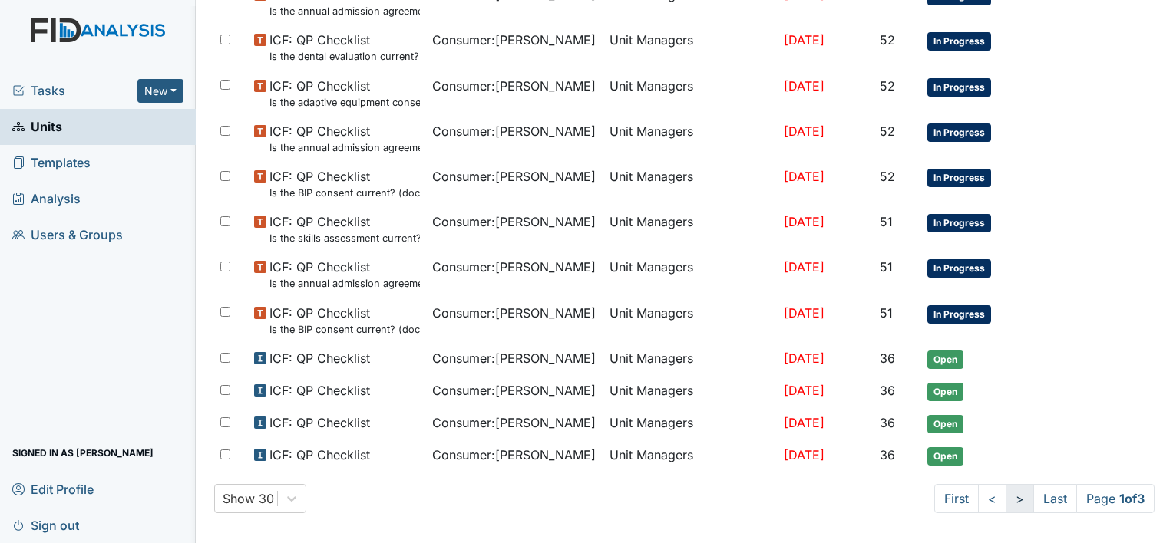
click at [1006, 491] on link ">" at bounding box center [1020, 498] width 28 height 29
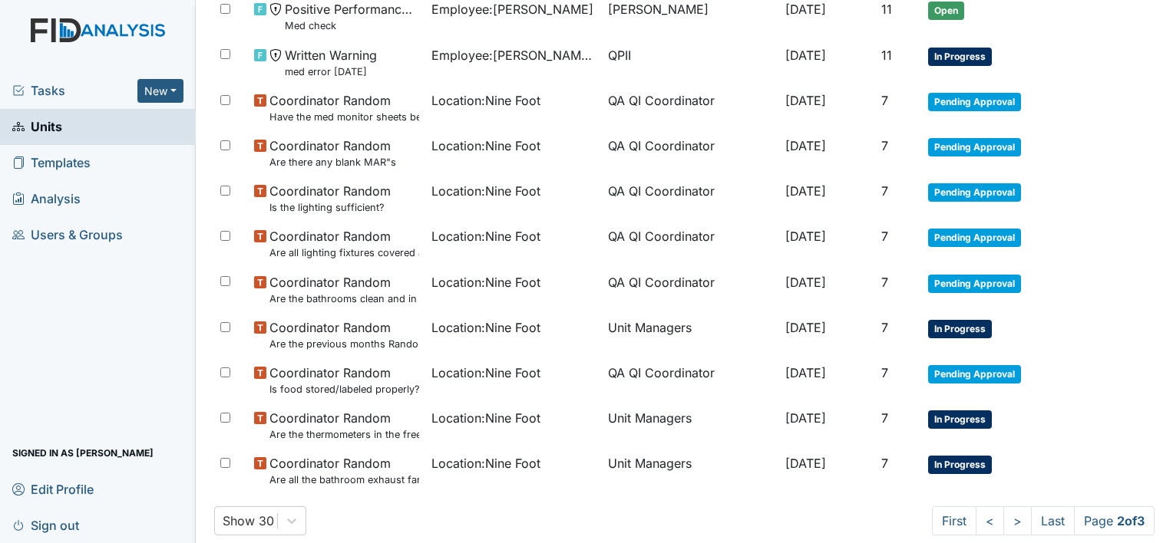
scroll to position [1017, 0]
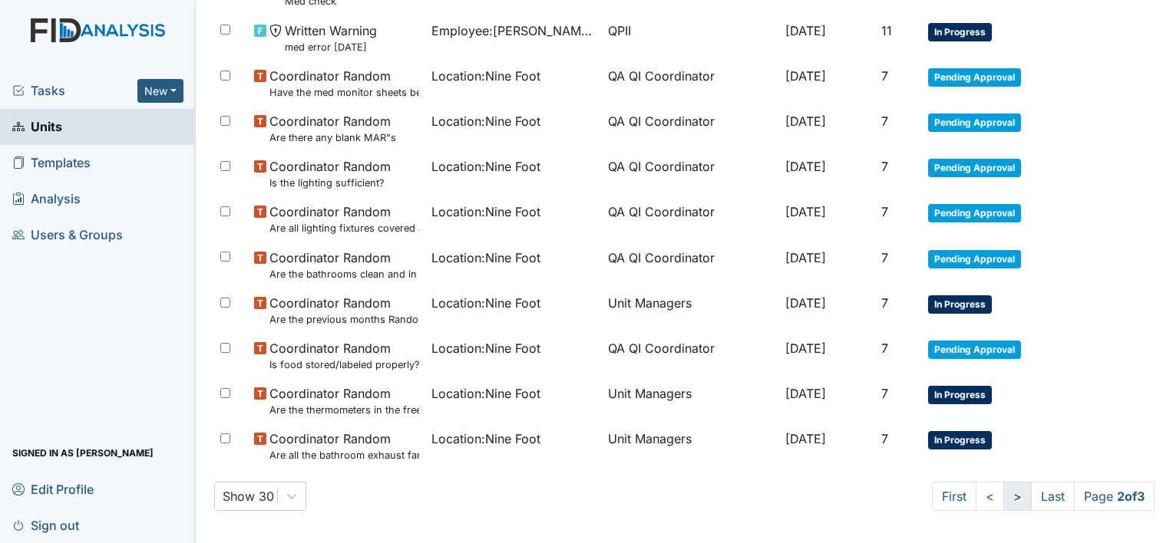
click at [1003, 490] on link ">" at bounding box center [1017, 496] width 28 height 29
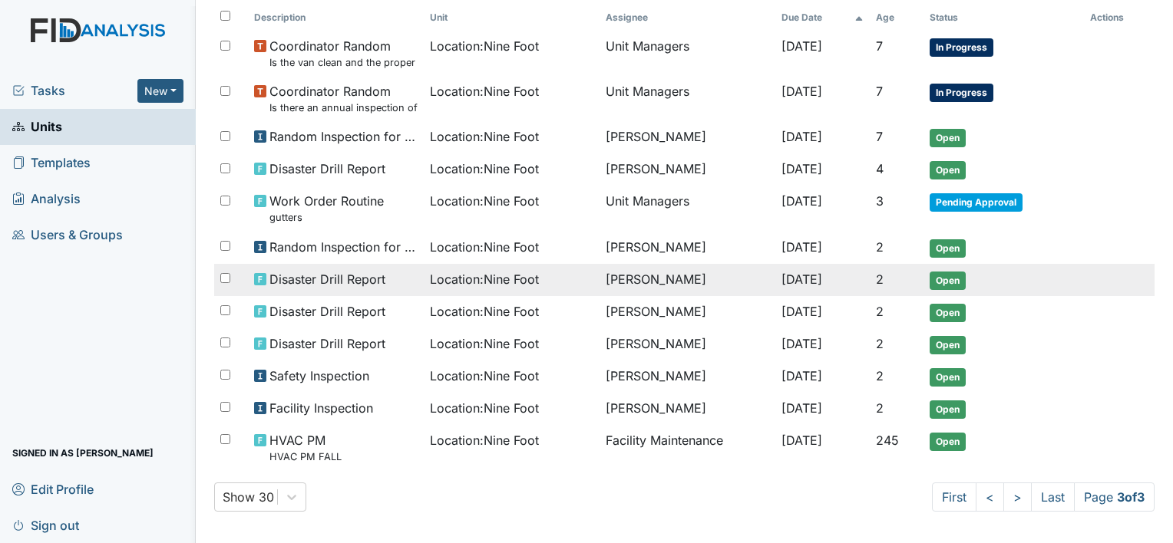
click at [365, 279] on span "Disaster Drill Report" at bounding box center [327, 279] width 116 height 18
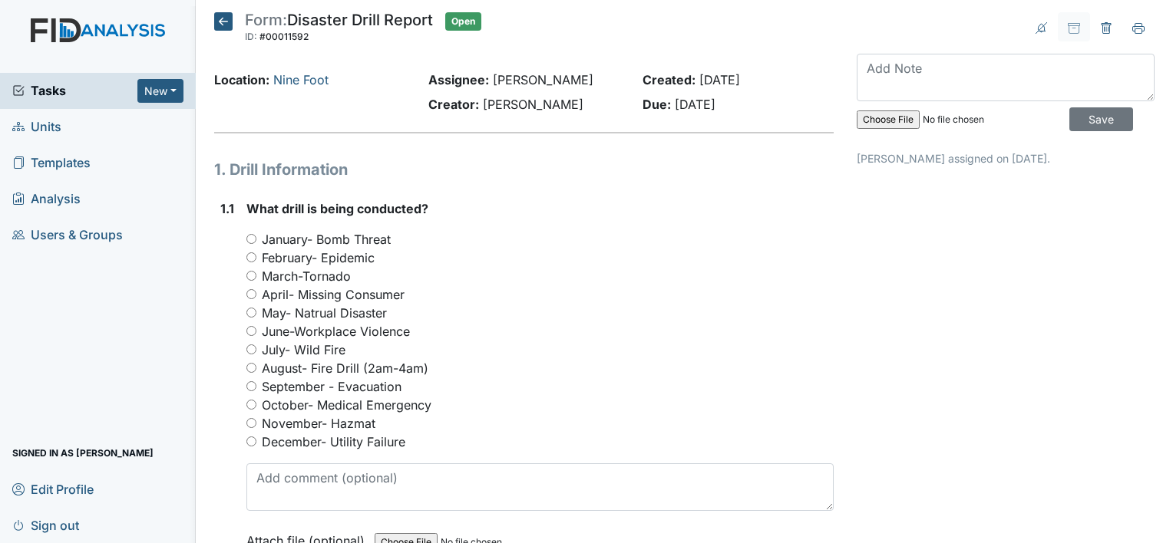
click at [252, 384] on input "September - Evacuation" at bounding box center [251, 386] width 10 height 10
radio input "true"
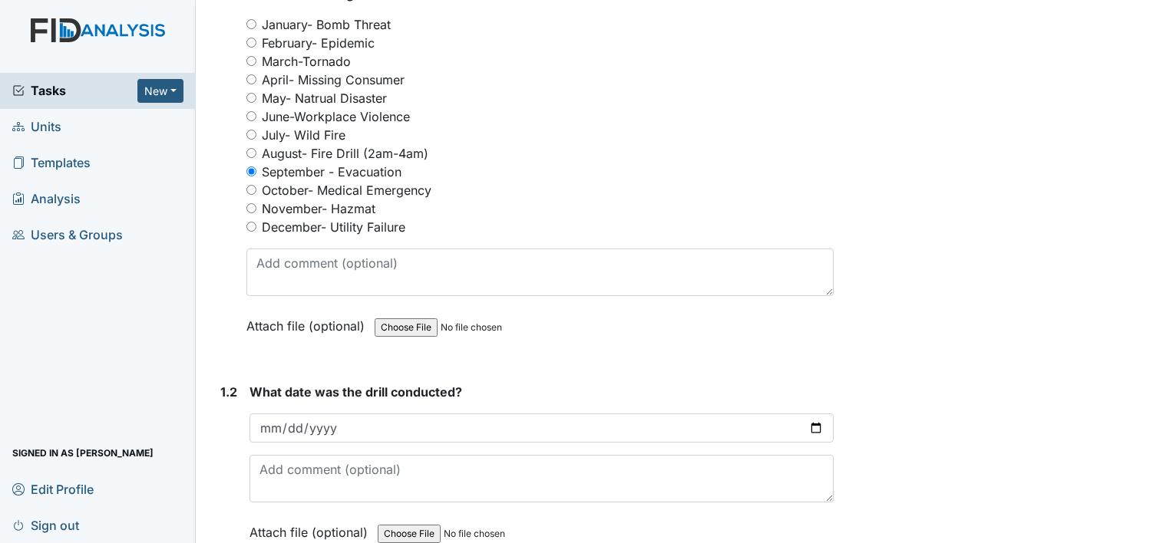
scroll to position [246, 0]
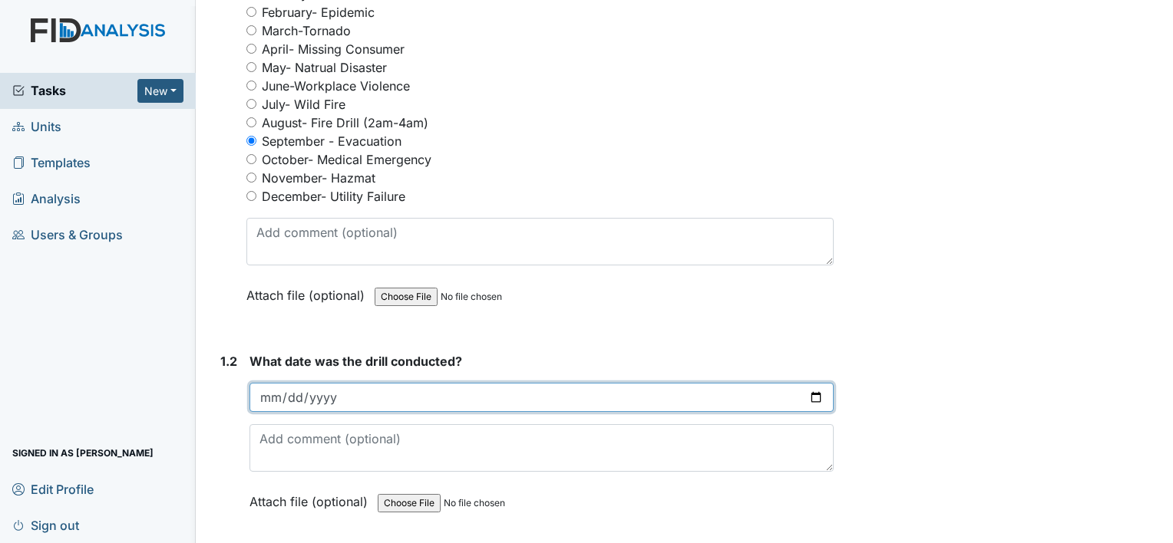
click at [272, 389] on input "date" at bounding box center [541, 397] width 584 height 29
type input "2025-09-10"
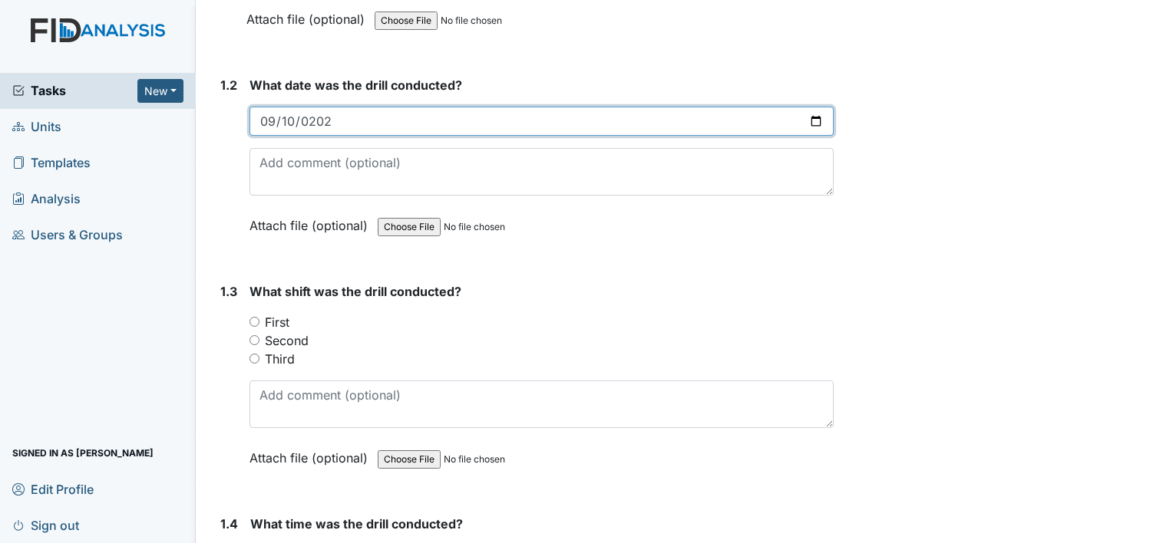
scroll to position [553, 0]
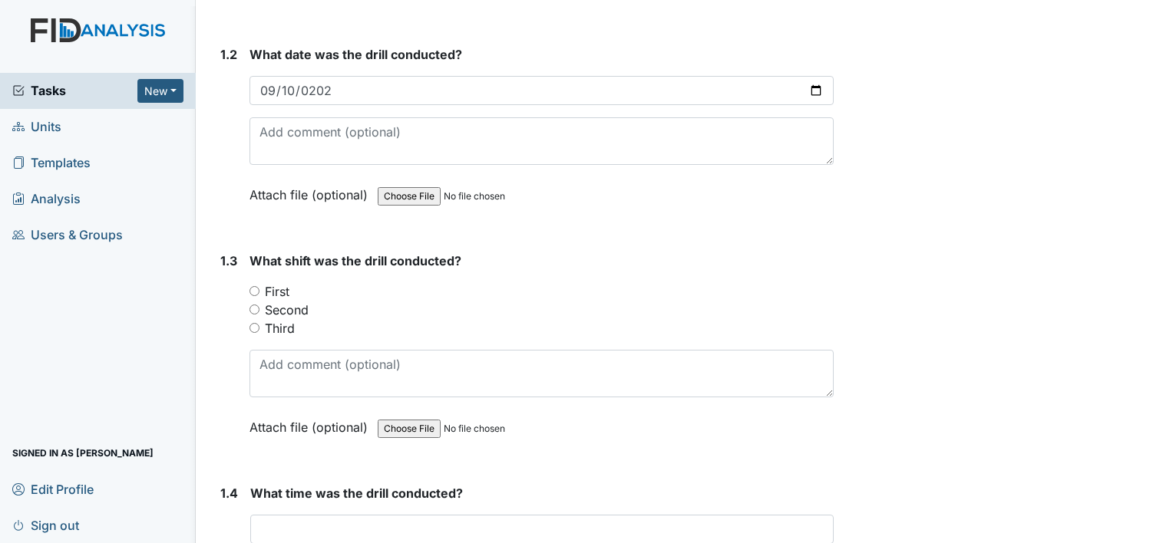
click at [253, 325] on input "Third" at bounding box center [254, 328] width 10 height 10
radio input "true"
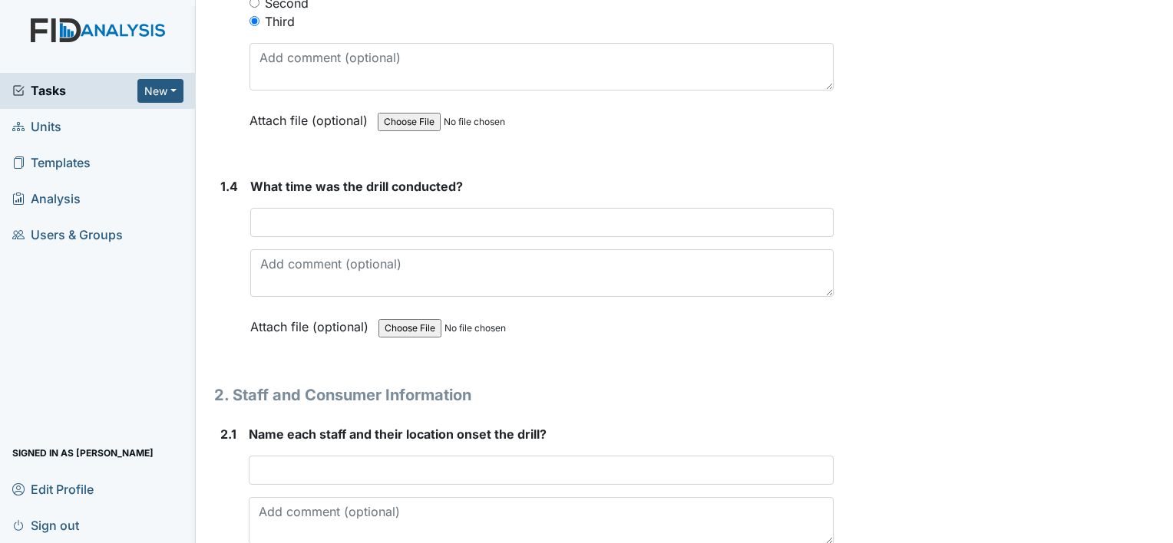
scroll to position [869, 0]
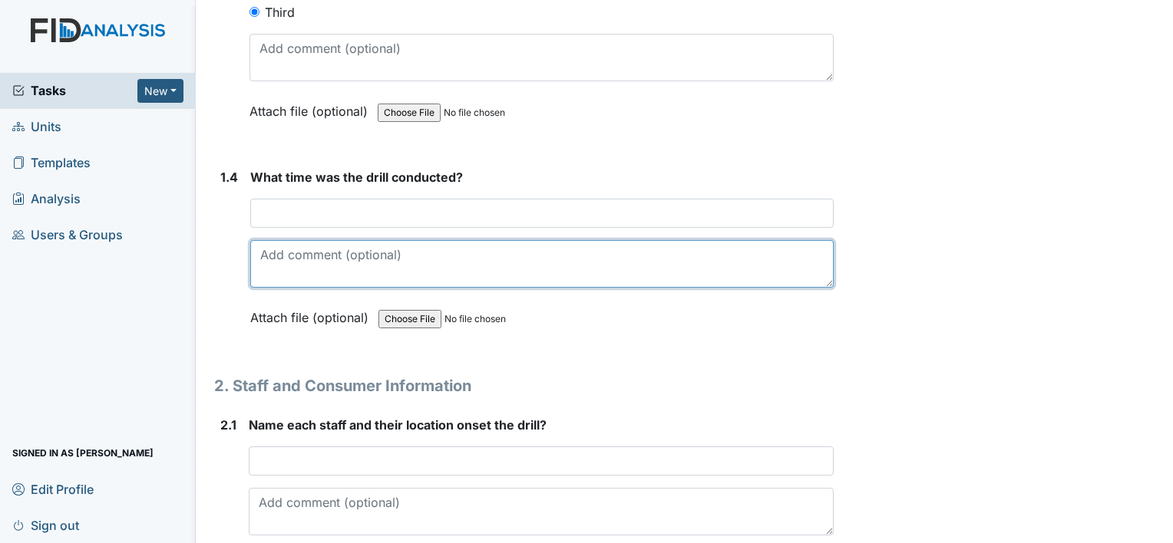
click at [320, 263] on textarea at bounding box center [541, 264] width 583 height 48
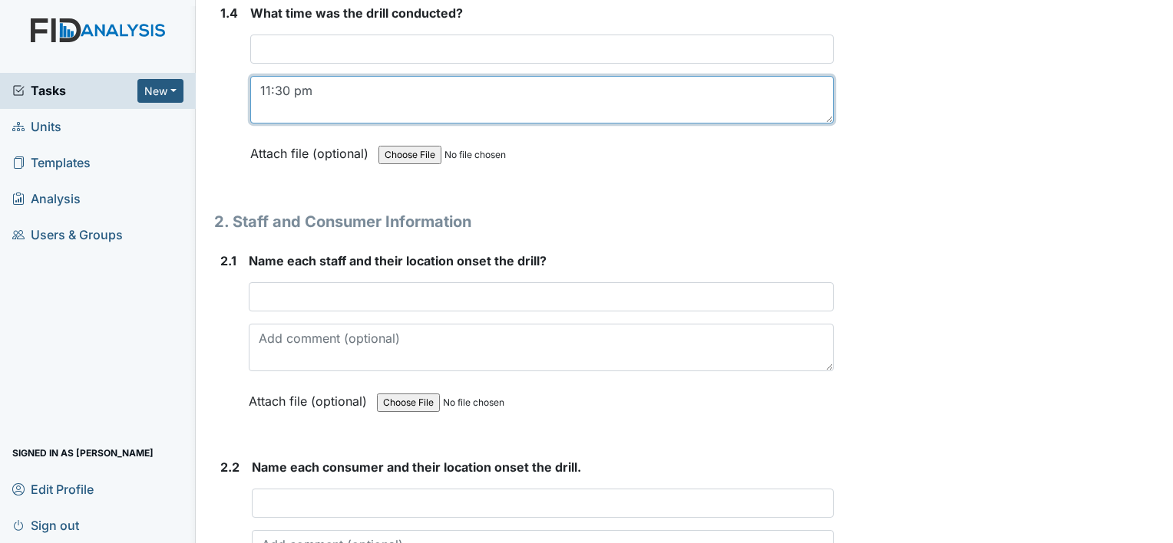
scroll to position [1064, 0]
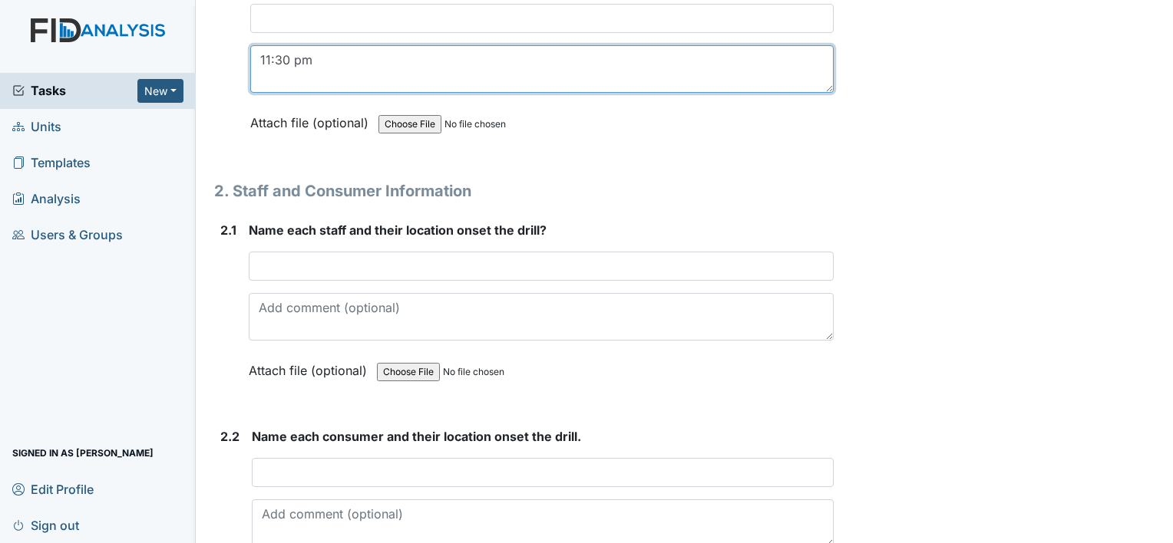
type textarea "11:30 pm"
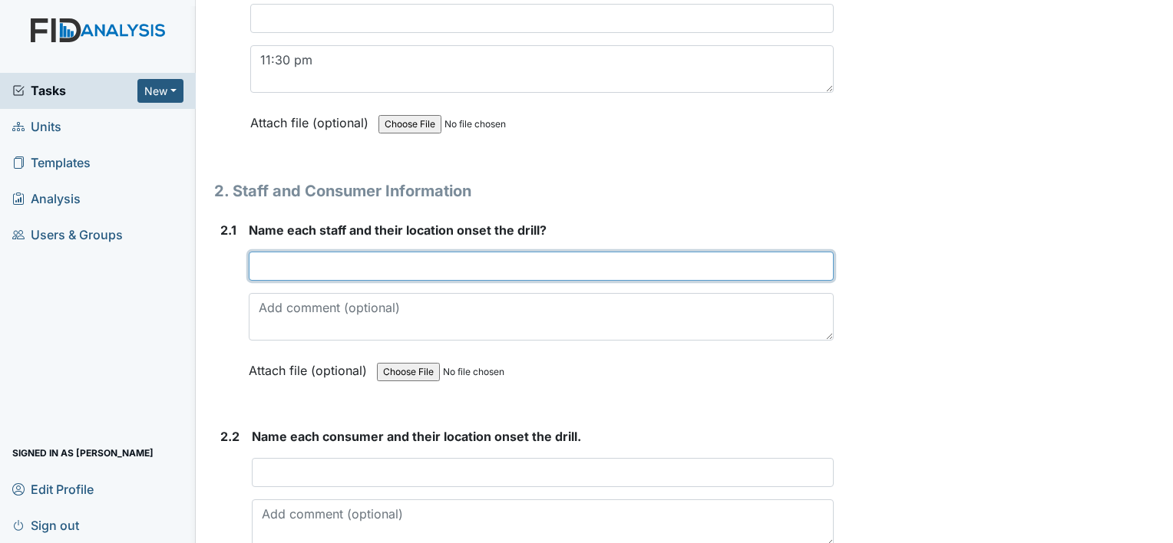
click at [264, 261] on input "text" at bounding box center [541, 266] width 585 height 29
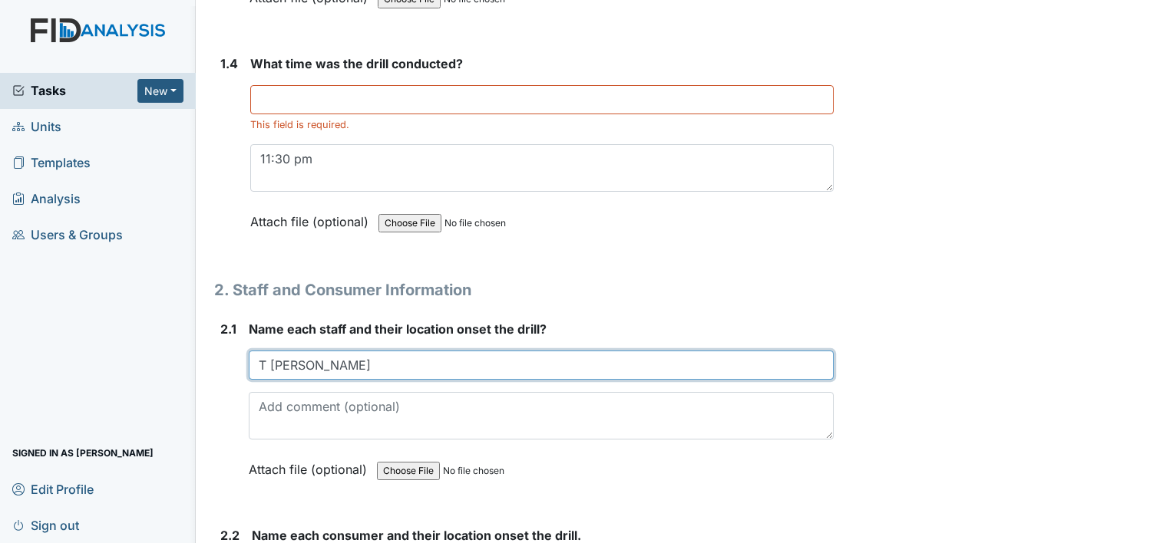
scroll to position [972, 0]
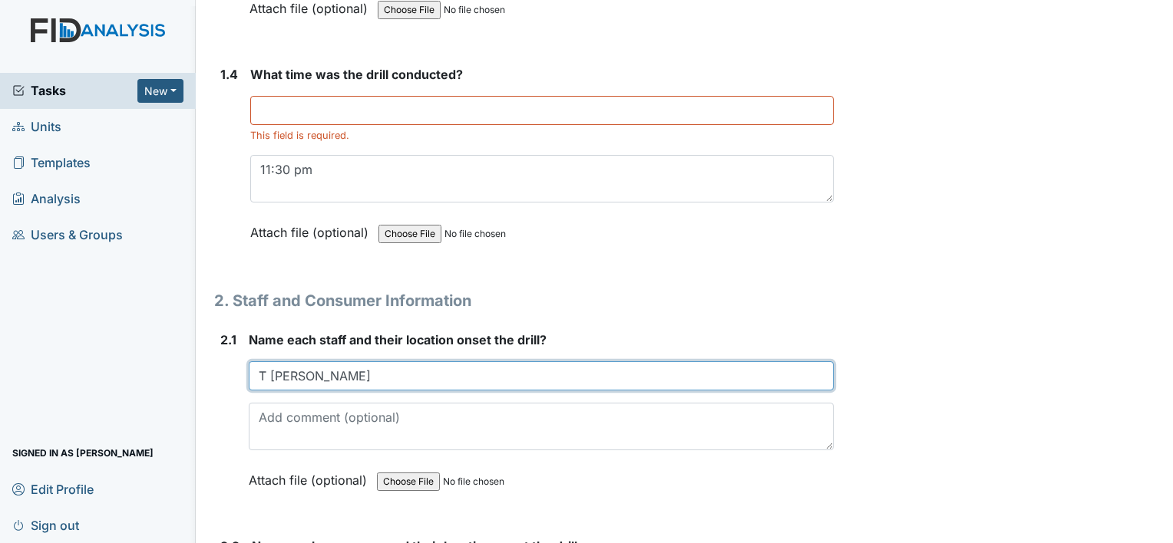
type input "T Spivey"
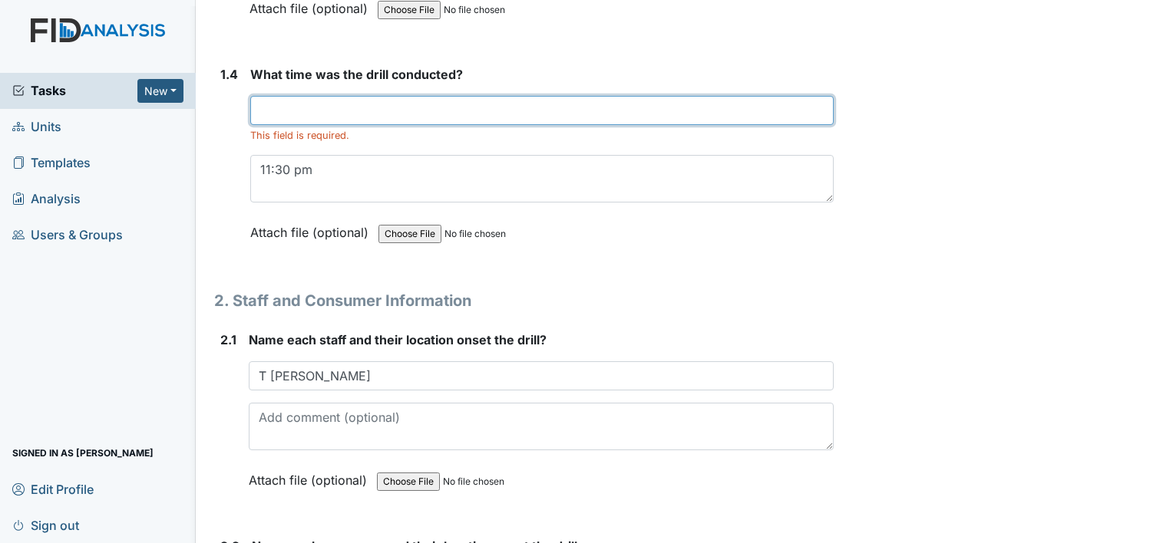
click at [259, 106] on input "text" at bounding box center [541, 110] width 583 height 29
type input "11:30 pm"
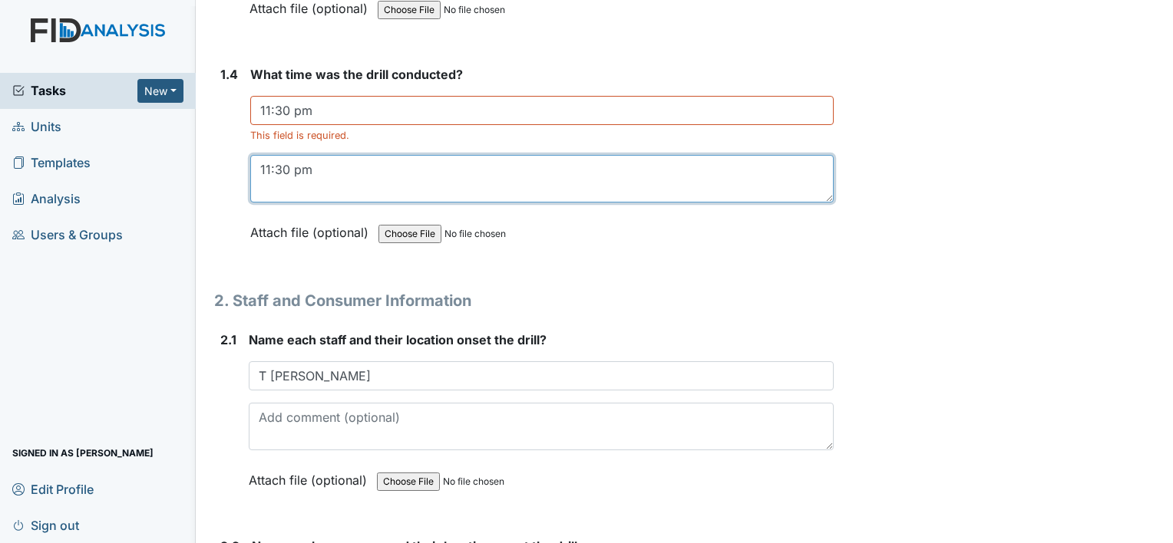
click at [312, 164] on textarea "11:30 pm" at bounding box center [541, 179] width 583 height 48
type textarea "1"
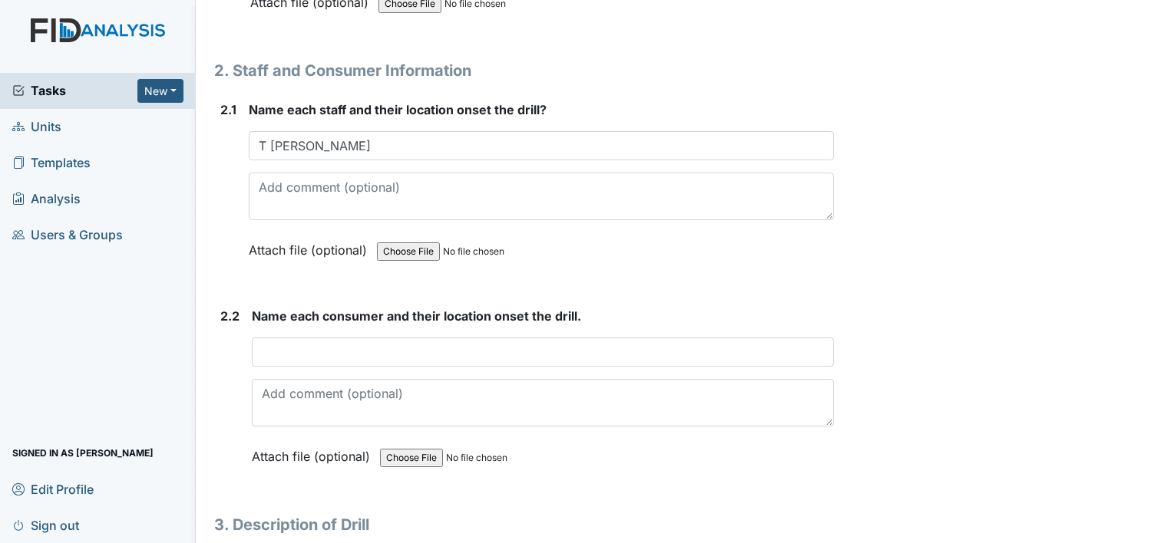
scroll to position [1187, 0]
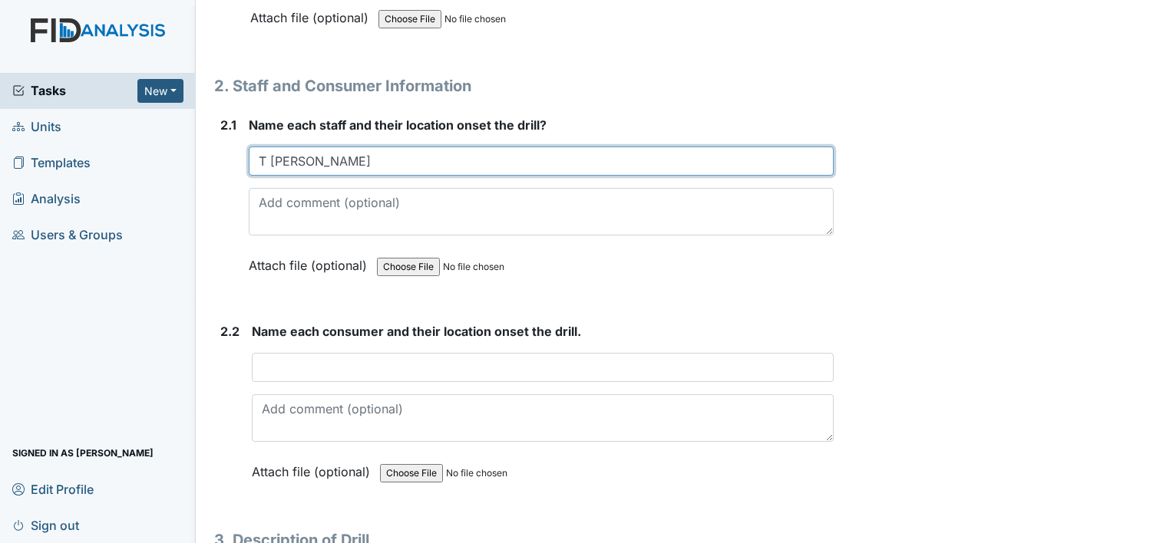
click at [315, 157] on input "T Spivey" at bounding box center [541, 161] width 585 height 29
type input "T Spivey-dining area"
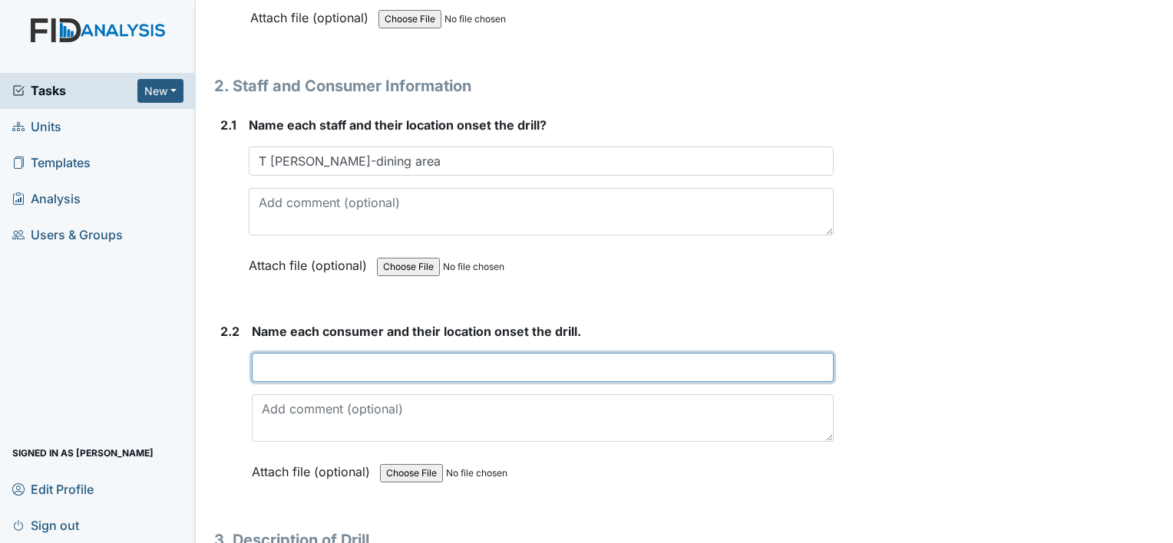
click at [261, 358] on input "text" at bounding box center [543, 367] width 582 height 29
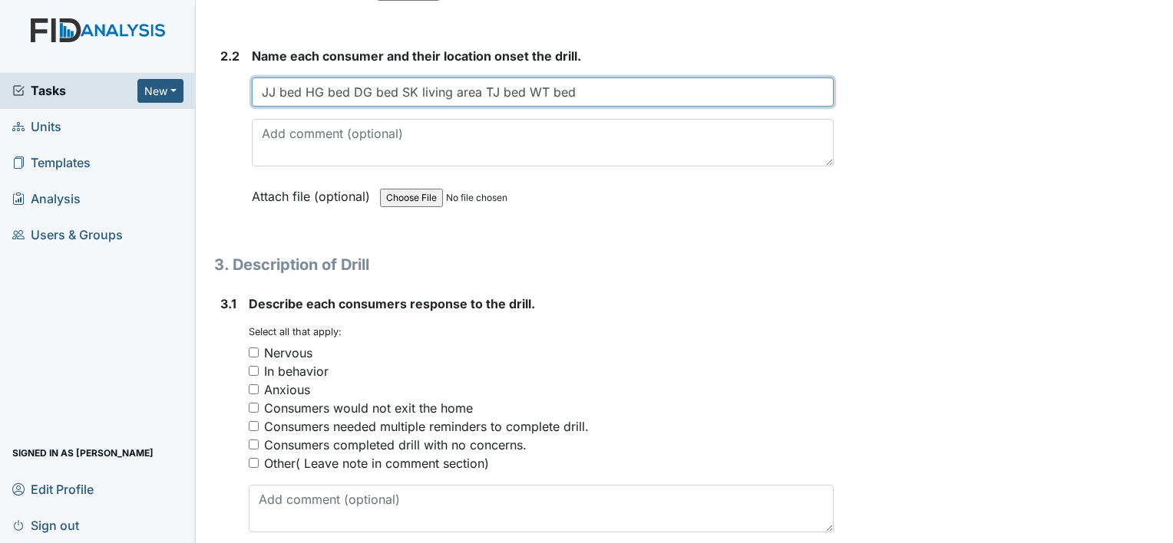
scroll to position [1493, 0]
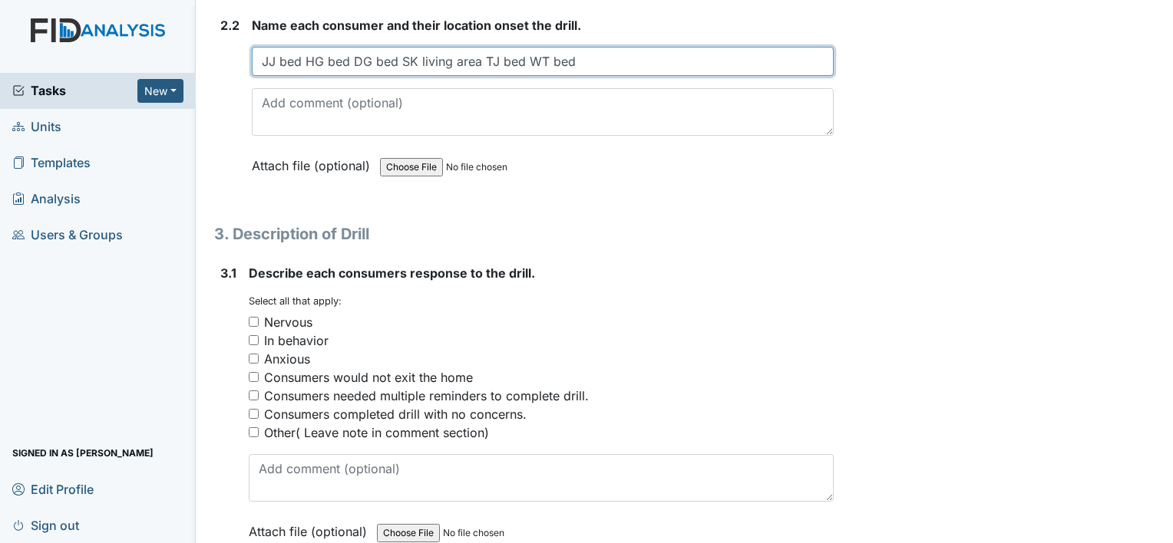
type input "JJ bed HG bed DG bed SK living area TJ bed WT bed"
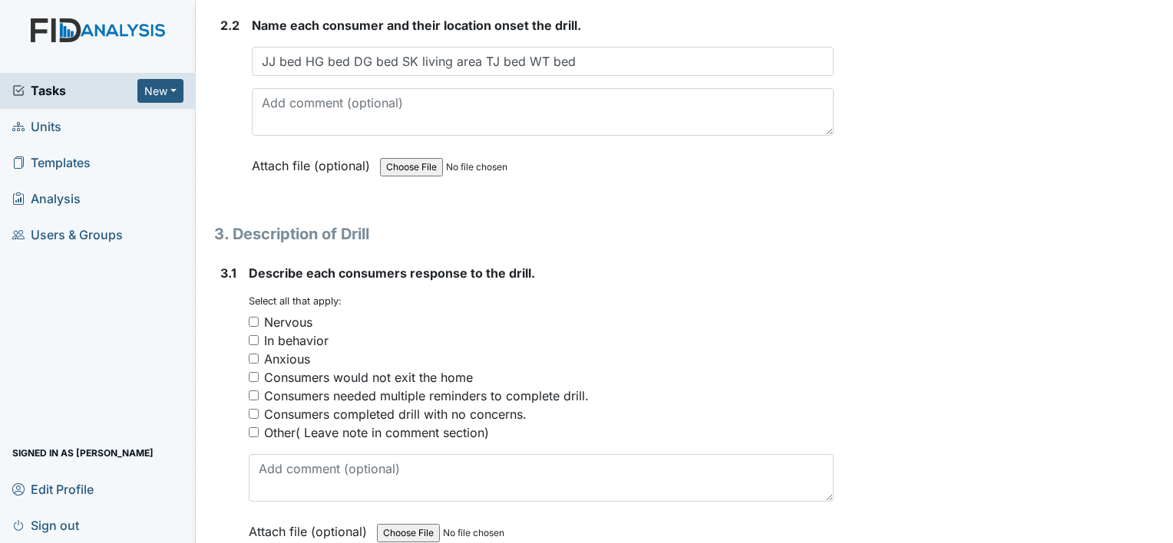
click at [255, 409] on input "Consumers completed drill with no concerns." at bounding box center [254, 414] width 10 height 10
checkbox input "true"
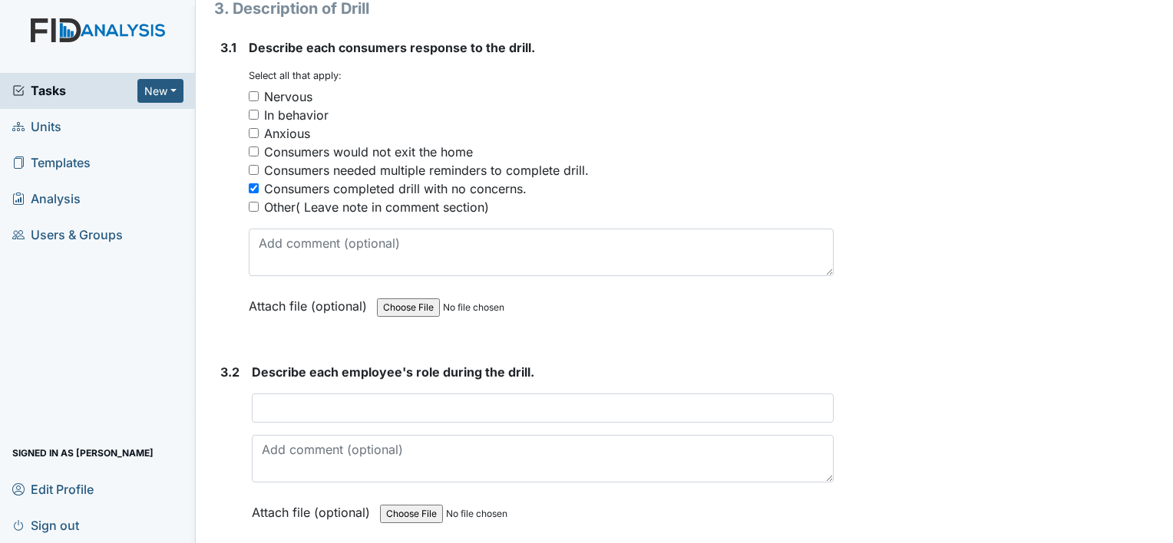
scroll to position [1749, 0]
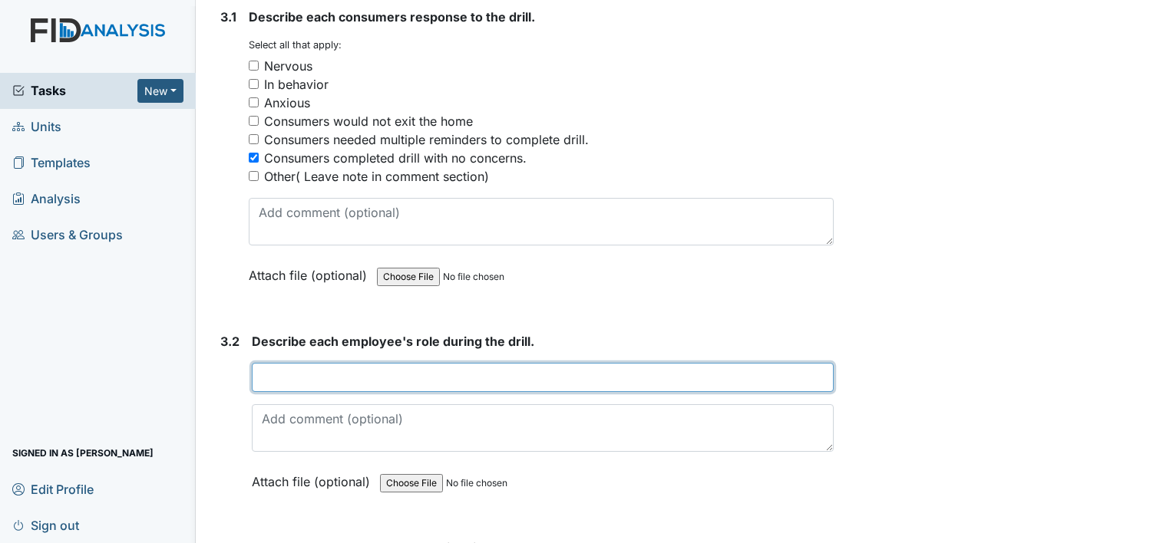
click at [260, 366] on input "text" at bounding box center [543, 377] width 582 height 29
click at [259, 371] on input "T" at bounding box center [543, 377] width 582 height 29
click at [270, 370] on input "T" at bounding box center [543, 377] width 582 height 29
click at [524, 370] on input "T Spivey call supervisor .Get info from 911 on" at bounding box center [543, 377] width 582 height 29
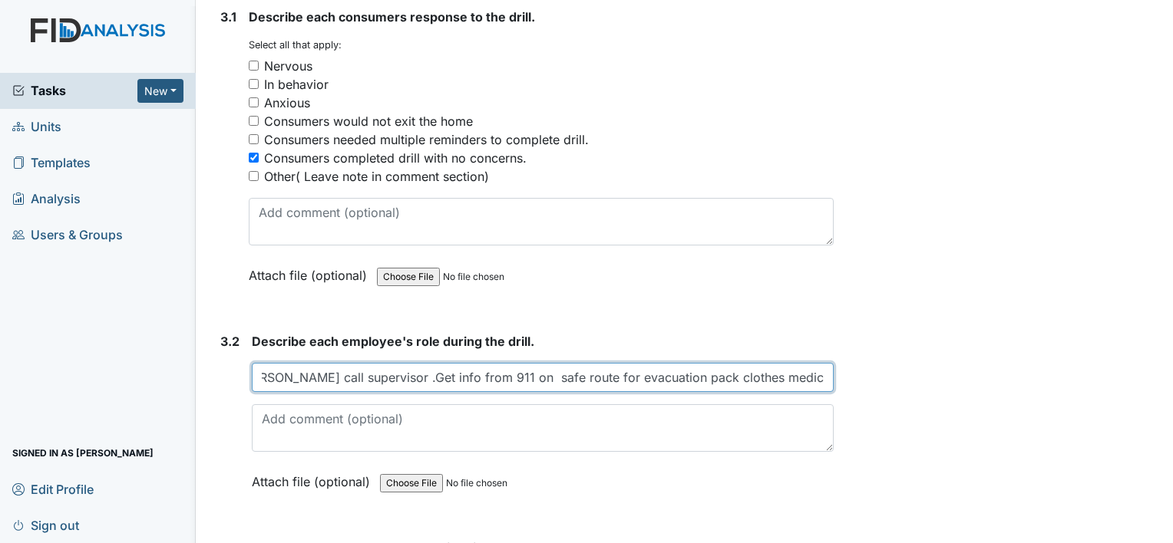
type input "T Spivey call supervisor .Get info from 911 on safe route for evacuation pack c…"
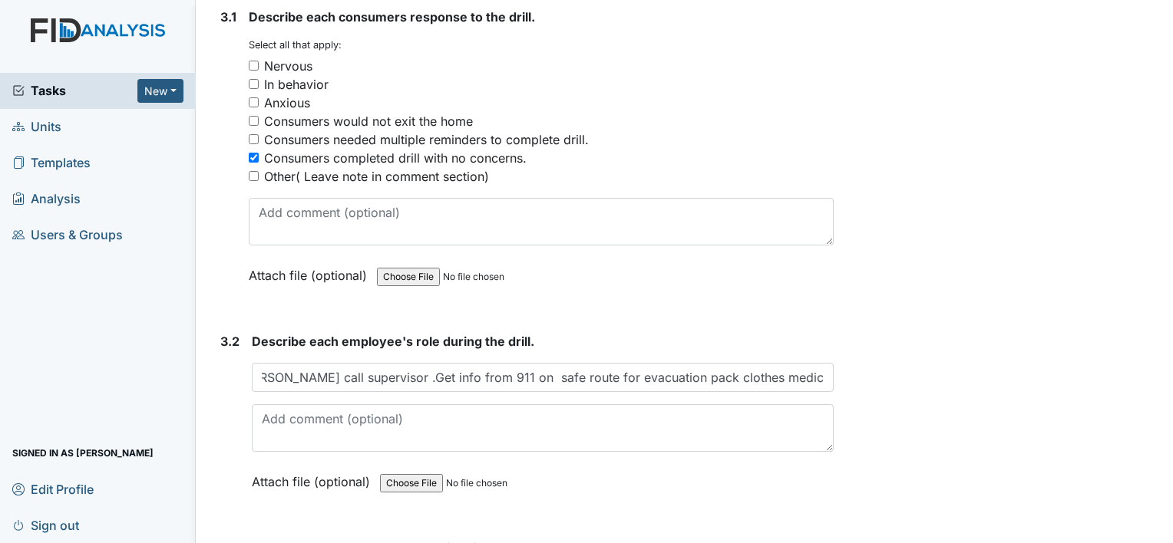
scroll to position [0, 0]
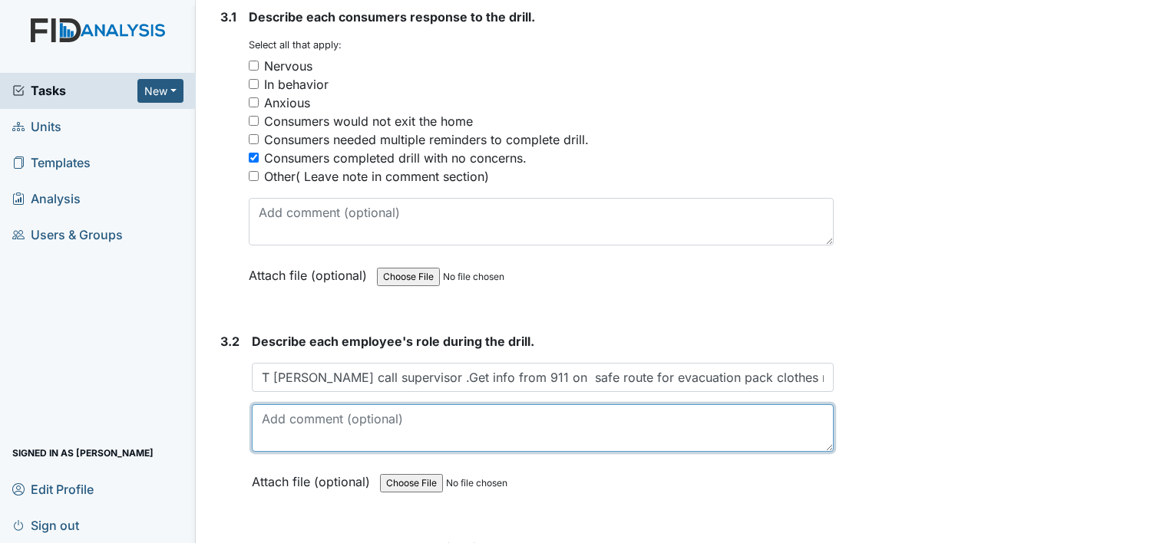
click at [268, 415] on textarea at bounding box center [543, 429] width 582 height 48
click at [268, 415] on textarea "Get" at bounding box center [543, 429] width 582 height 48
click at [294, 411] on textarea "Get" at bounding box center [543, 429] width 582 height 48
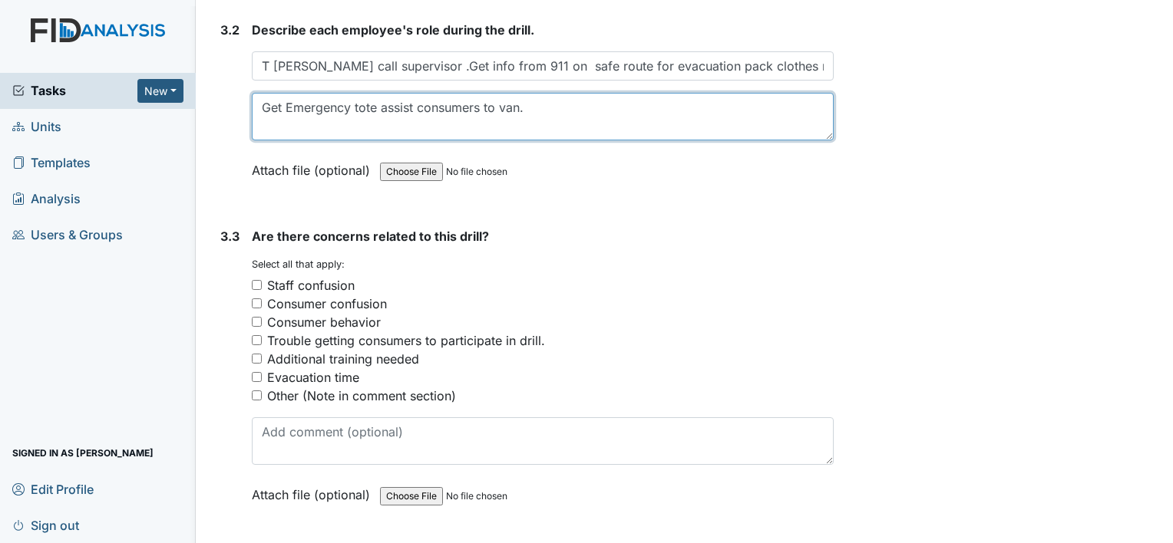
scroll to position [2076, 0]
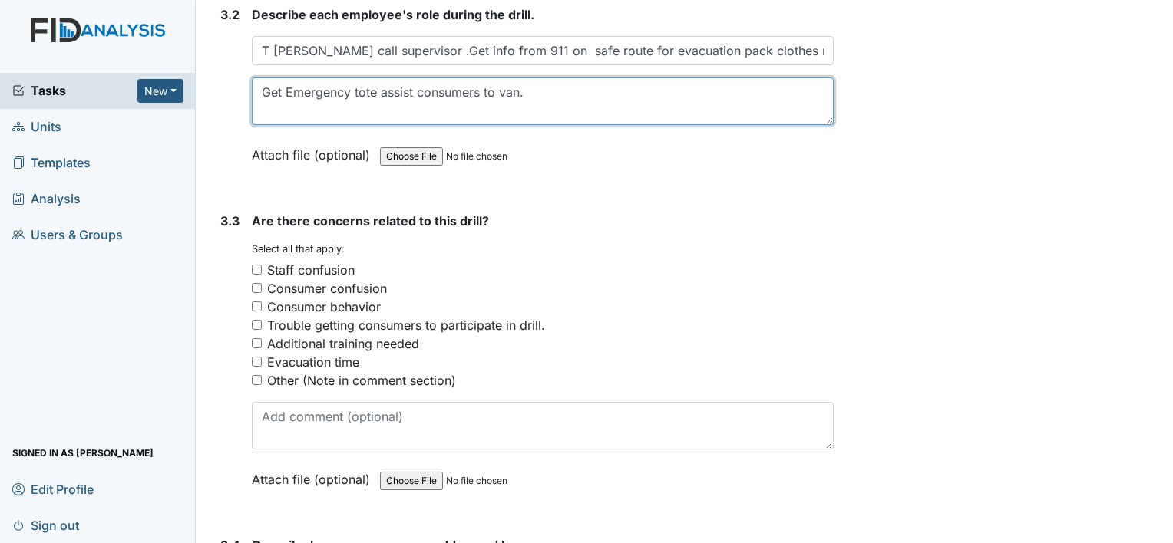
type textarea "Get Emergency tote assist consumers to van."
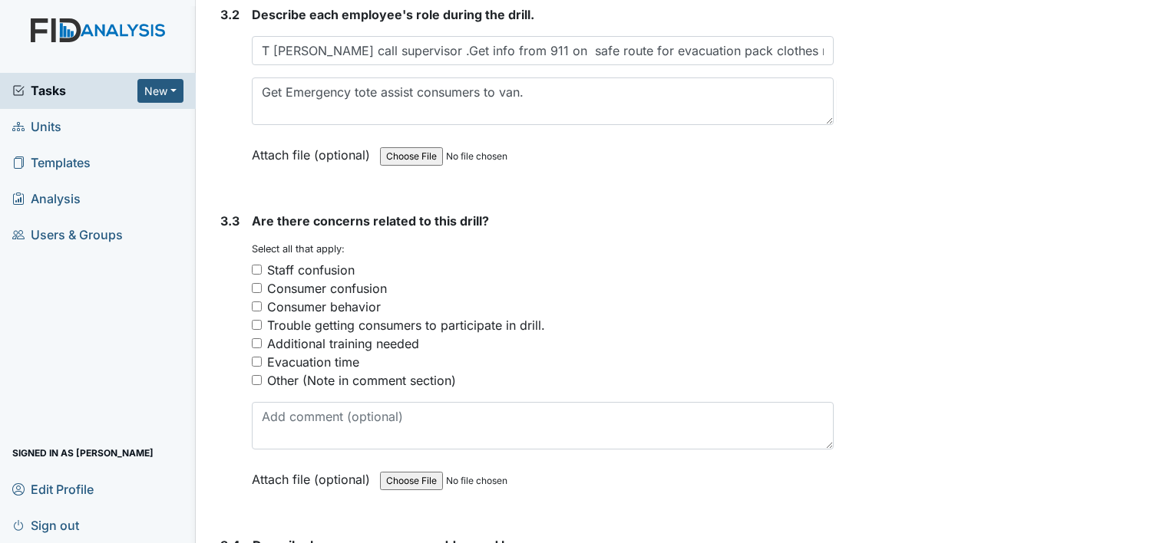
click at [256, 375] on input "Other (Note in comment section)" at bounding box center [257, 380] width 10 height 10
checkbox input "true"
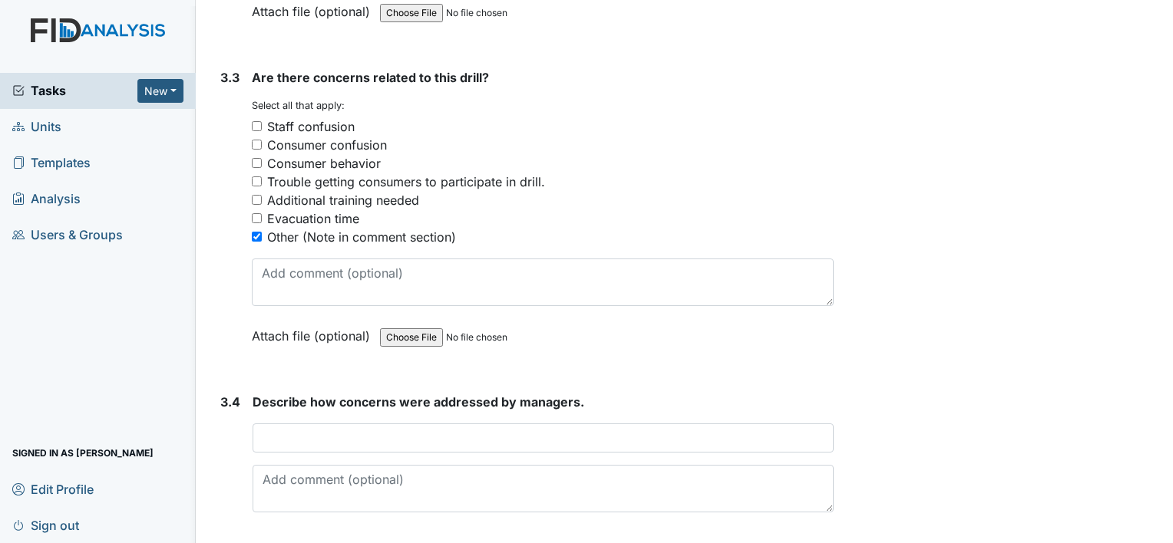
scroll to position [2251, 0]
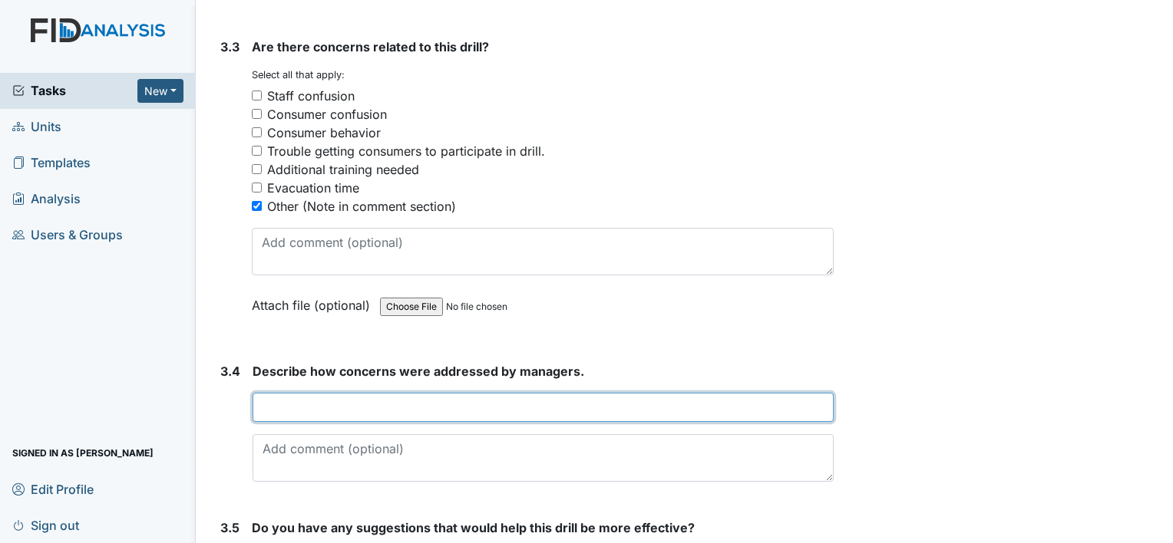
click at [260, 399] on input "text" at bounding box center [543, 407] width 581 height 29
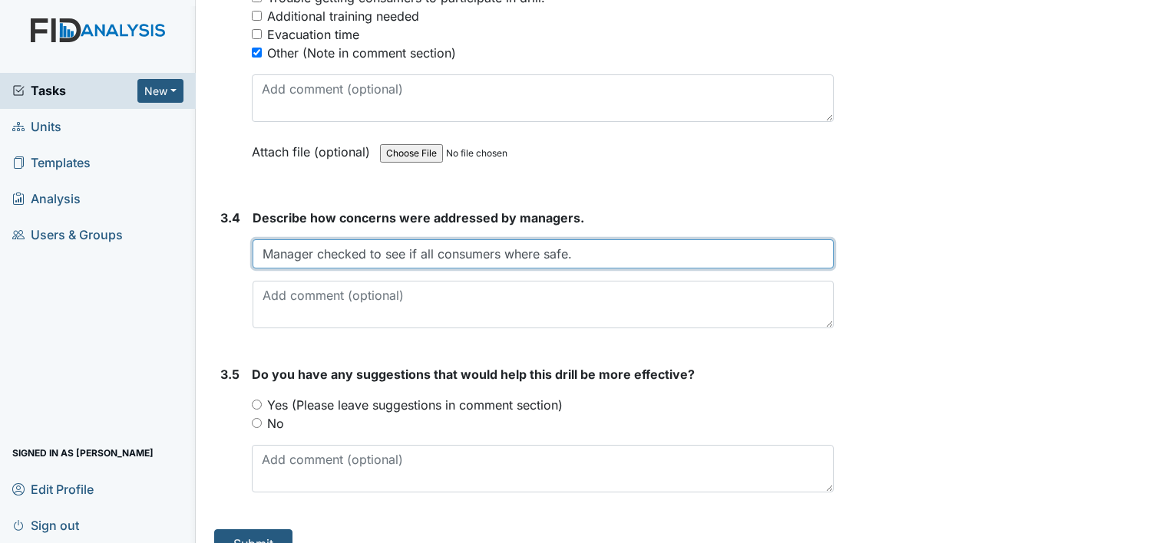
scroll to position [2423, 0]
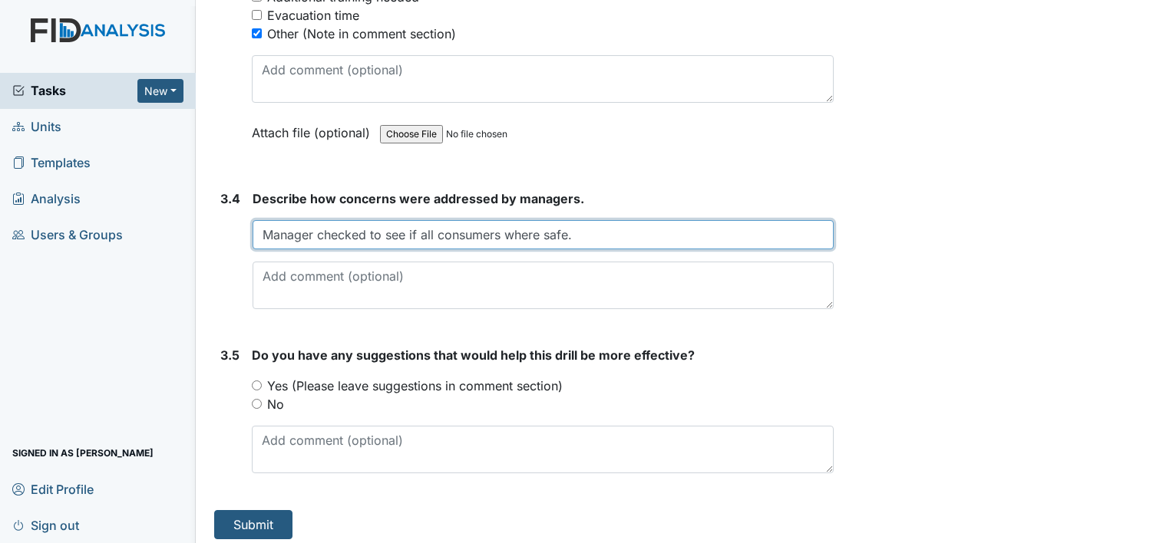
type input "Manager checked to see if all consumers where safe."
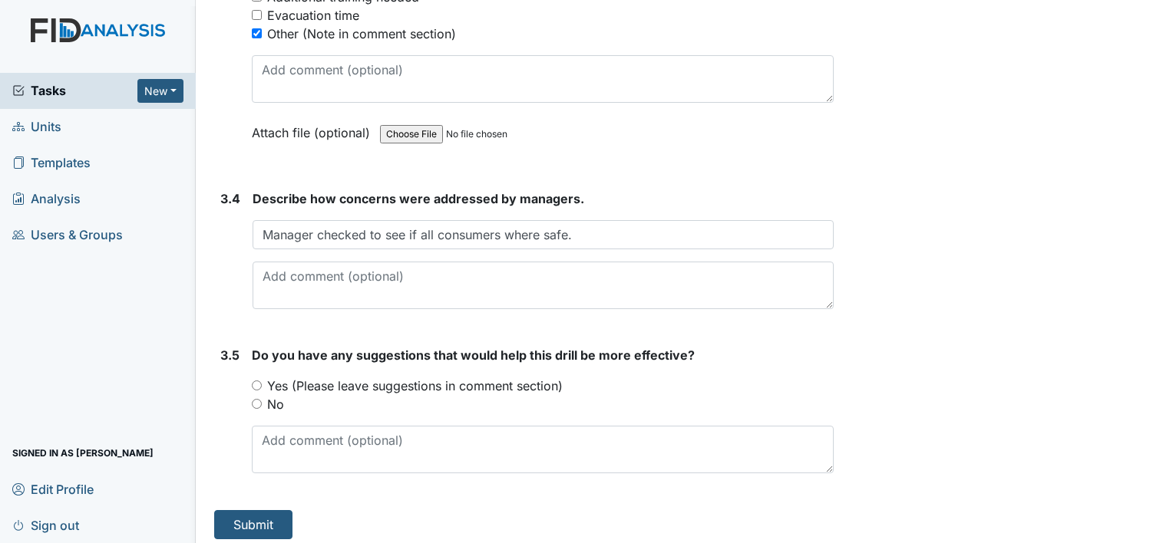
click at [255, 399] on input "No" at bounding box center [257, 404] width 10 height 10
radio input "true"
click at [255, 517] on button "Submit" at bounding box center [253, 524] width 78 height 29
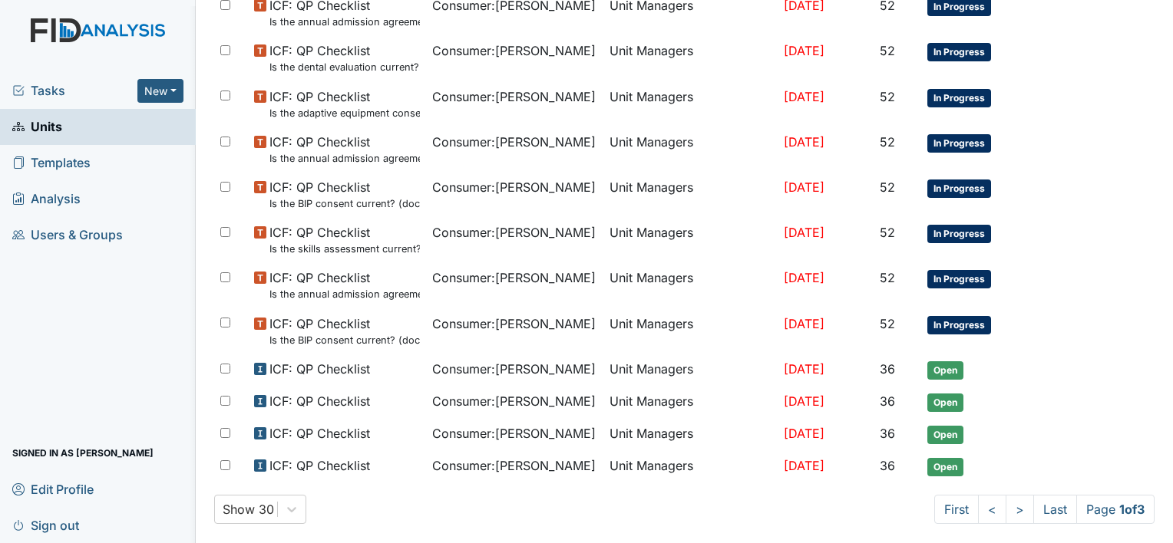
scroll to position [1012, 0]
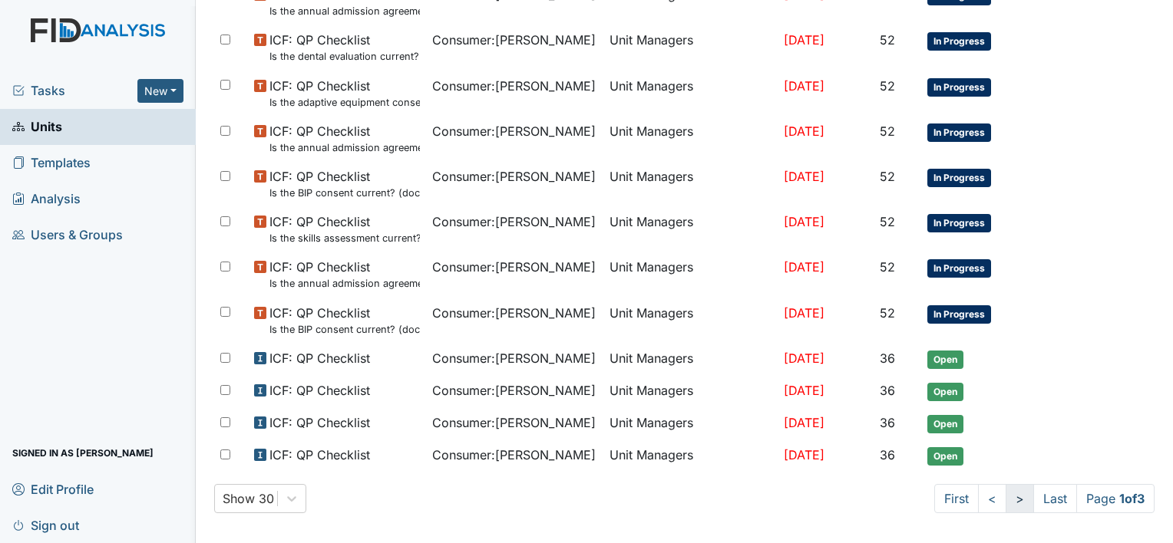
click at [1006, 490] on link ">" at bounding box center [1020, 498] width 28 height 29
